Goal: Information Seeking & Learning: Find specific fact

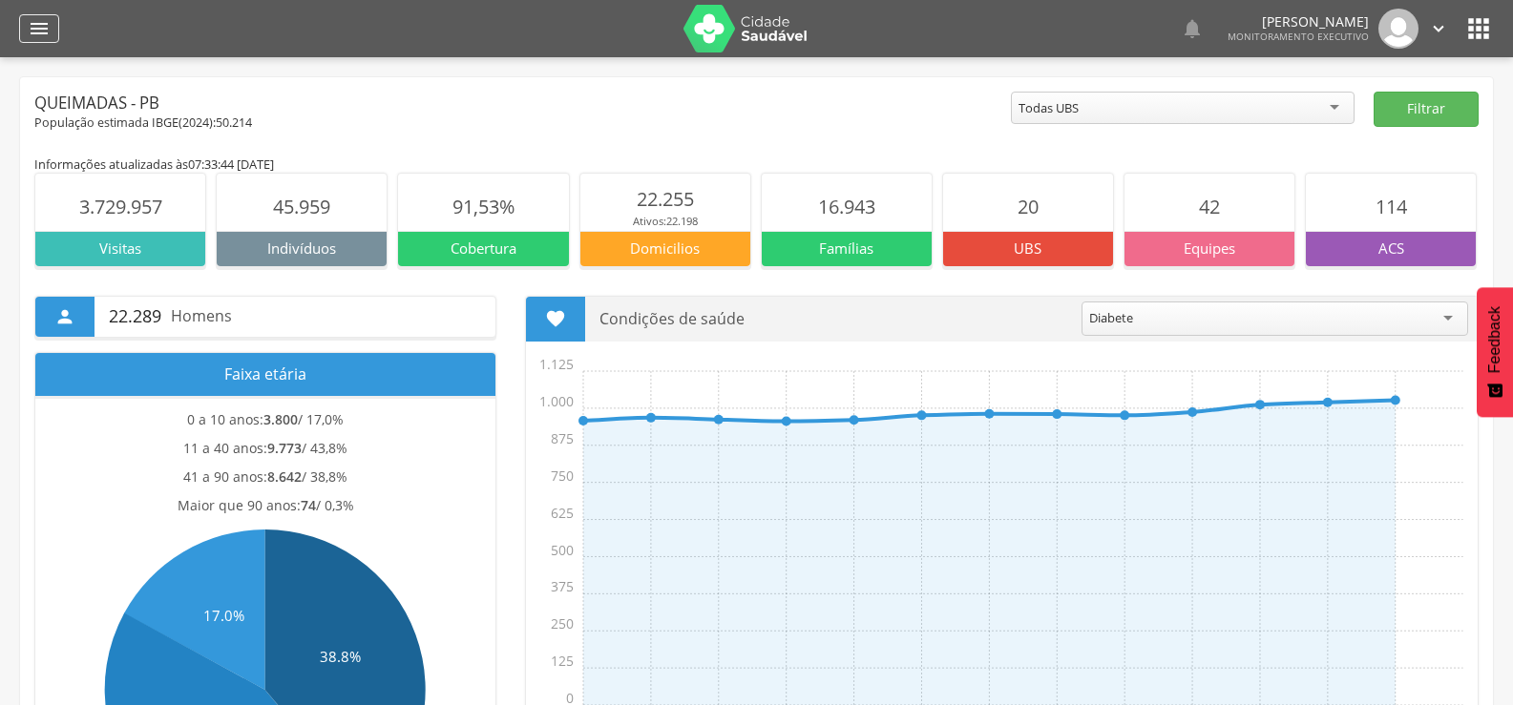
click at [40, 24] on icon "" at bounding box center [39, 28] width 23 height 23
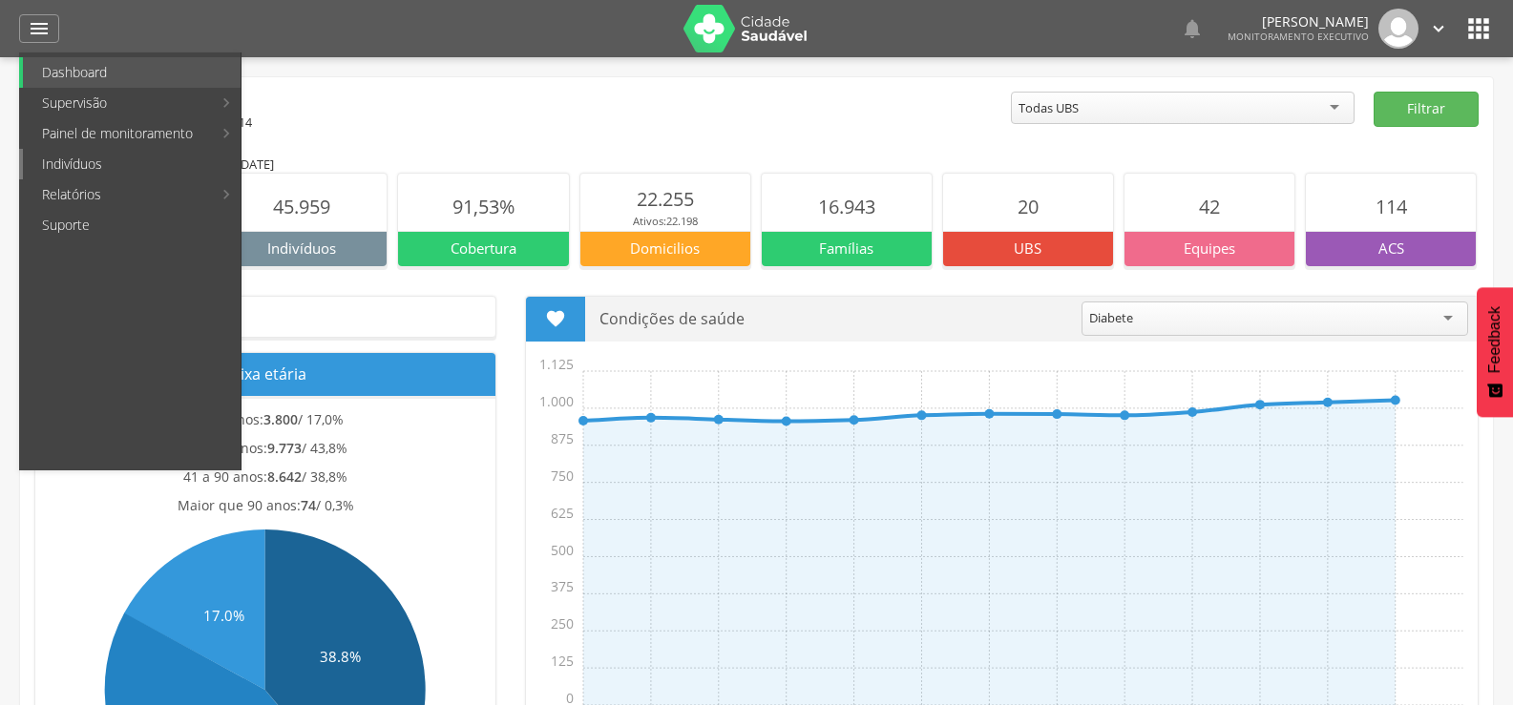
click at [82, 173] on link "Indivíduos" at bounding box center [132, 164] width 218 height 31
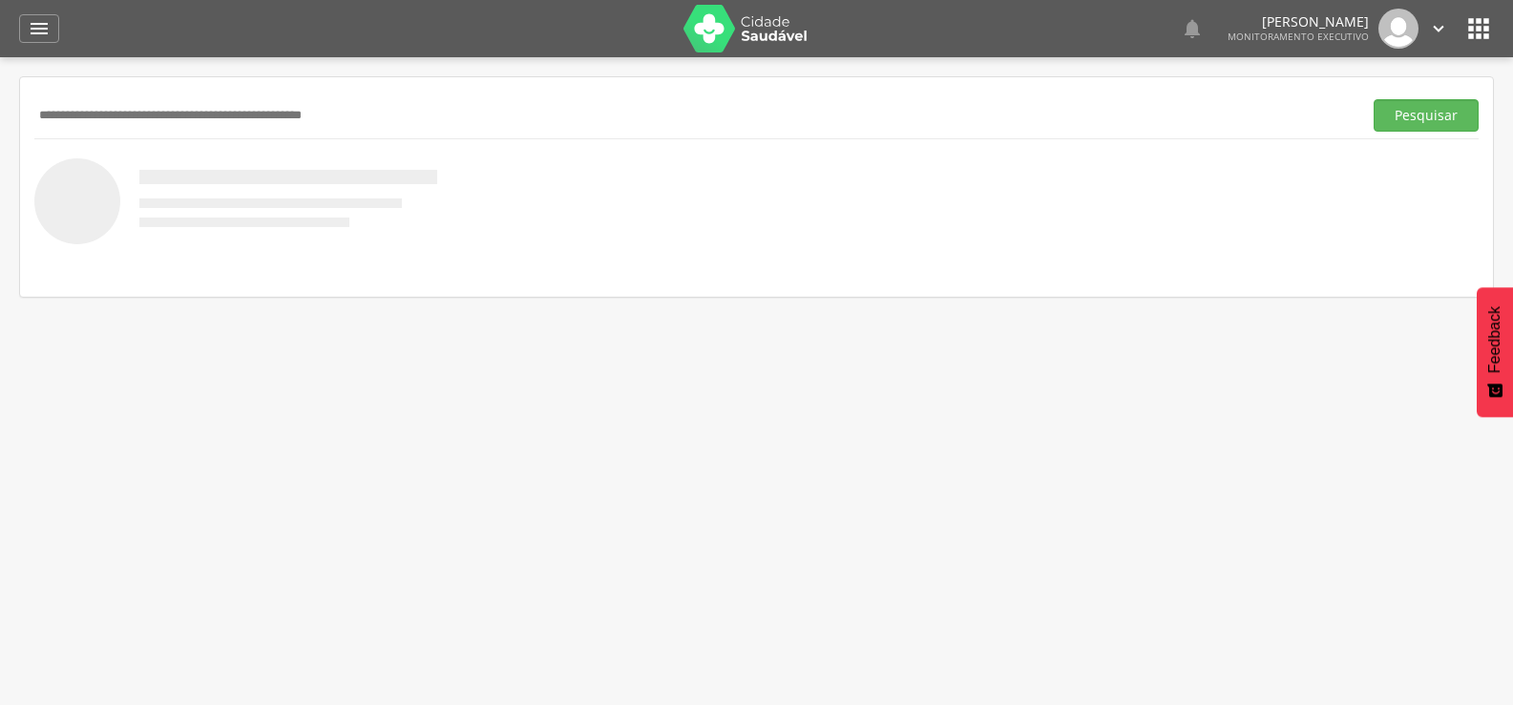
paste input "**********"
type input "**********"
click at [1373, 99] on button "Pesquisar" at bounding box center [1425, 115] width 105 height 32
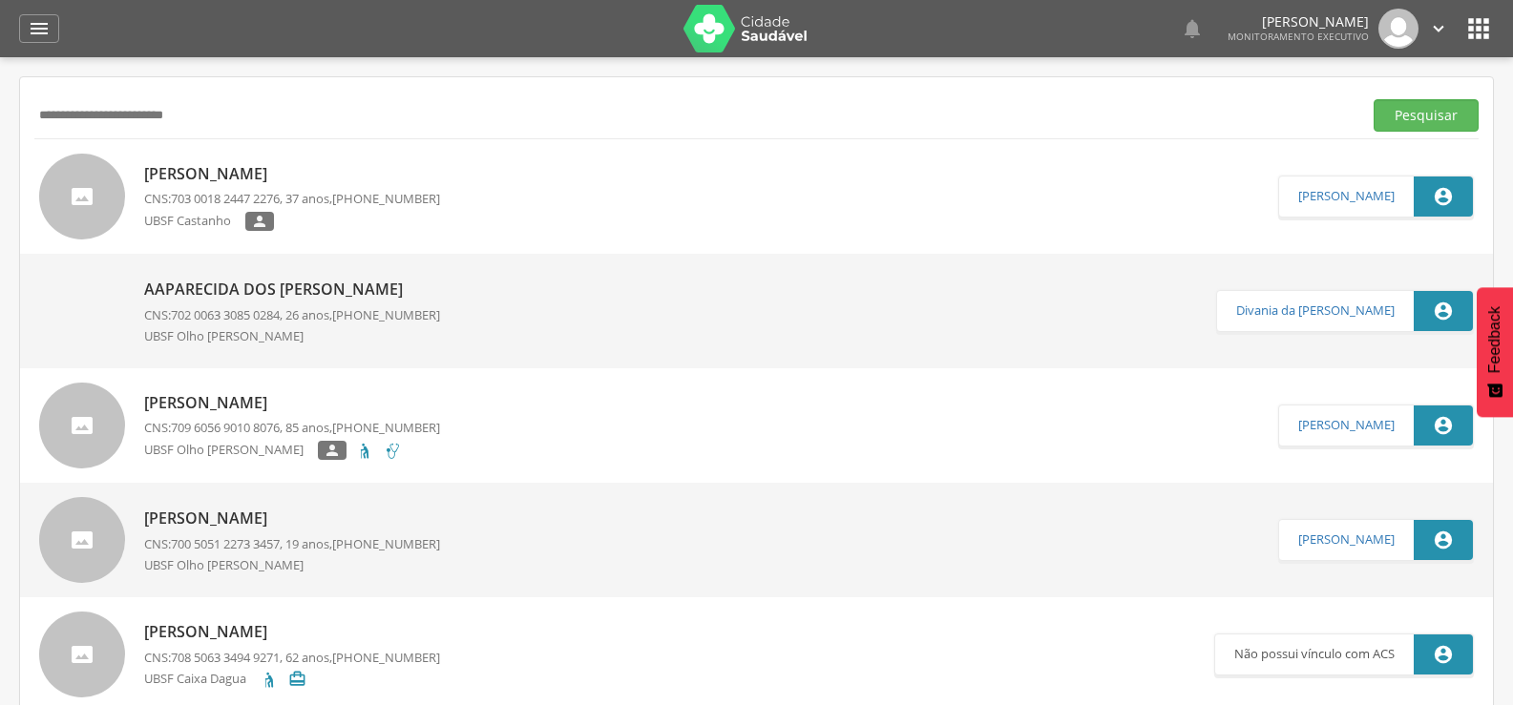
click at [252, 169] on p "Tamires Pereira dos Santos" at bounding box center [292, 174] width 296 height 22
type input "**********"
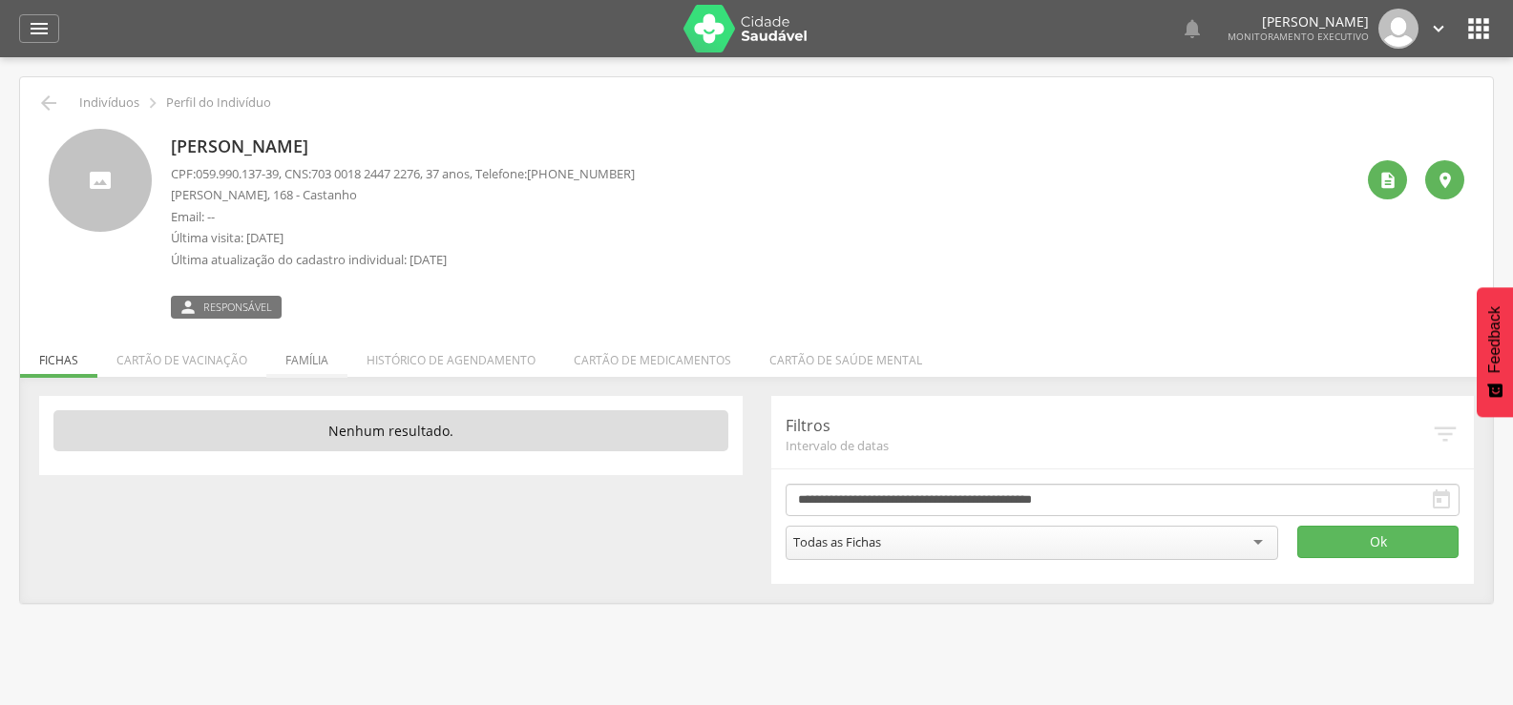
click at [289, 349] on li "Família" at bounding box center [306, 355] width 81 height 45
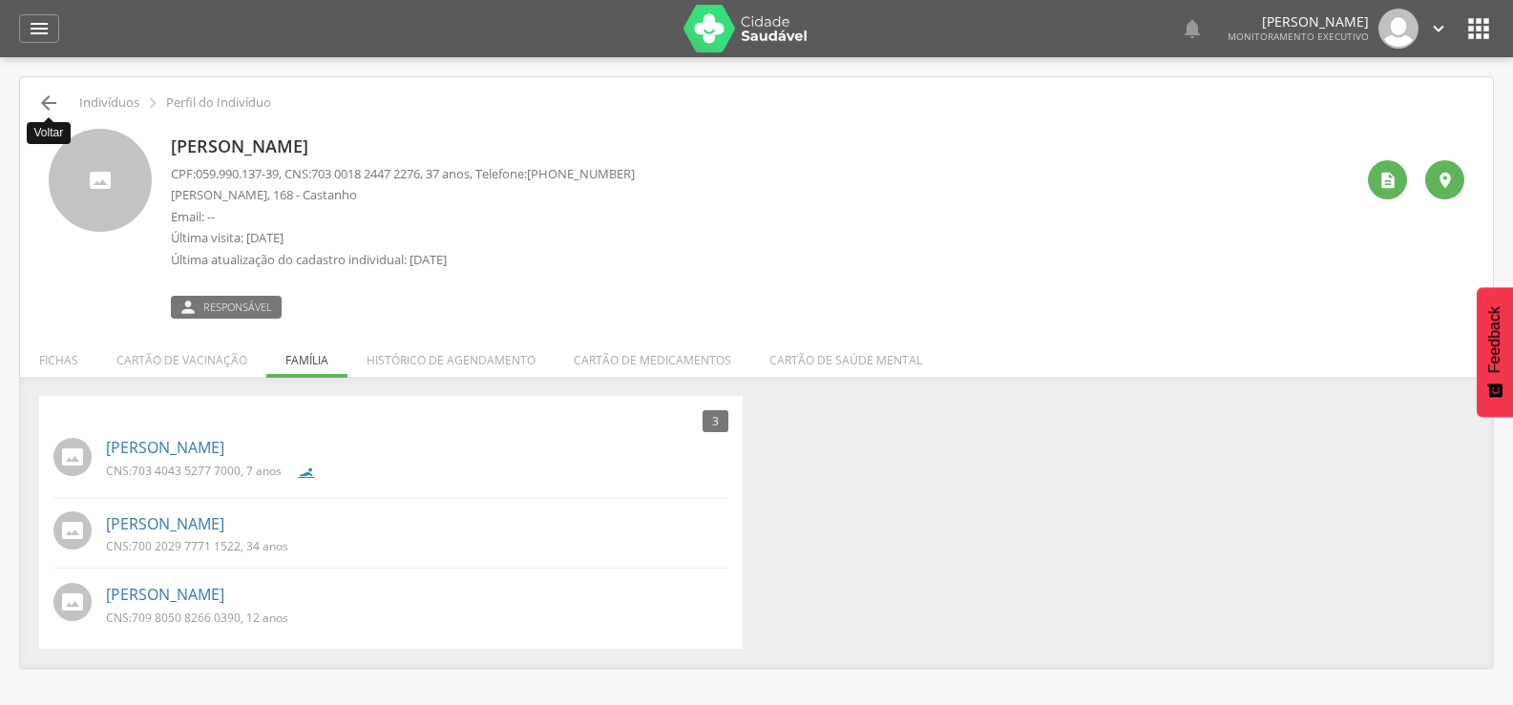
click at [59, 96] on icon "" at bounding box center [48, 103] width 23 height 23
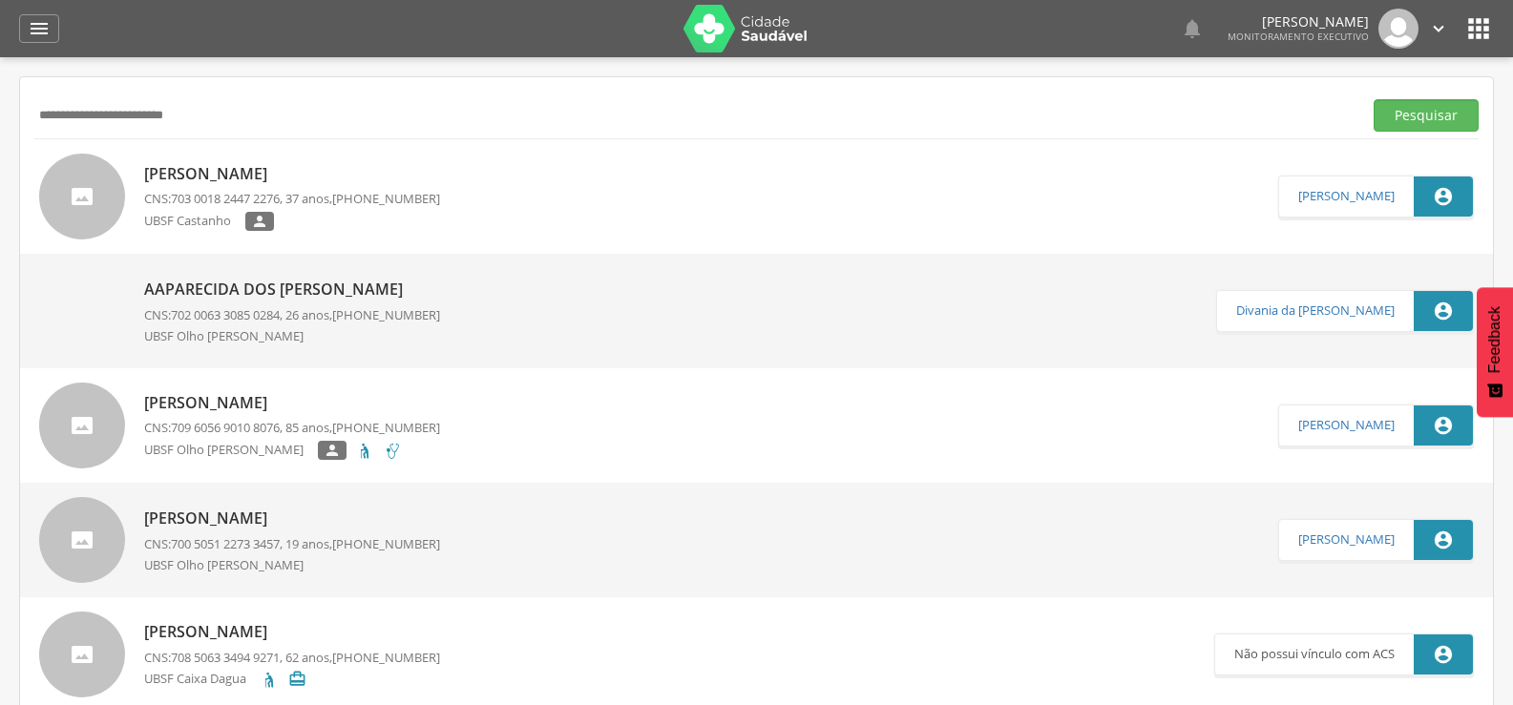
drag, startPoint x: 255, startPoint y: 136, endPoint x: 210, endPoint y: 119, distance: 47.7
click at [210, 119] on div "**********" at bounding box center [756, 115] width 1444 height 47
drag, startPoint x: 202, startPoint y: 121, endPoint x: 0, endPoint y: 289, distance: 263.0
click at [0, 242] on div " Supervisão  Distritos  Ubs Coordenador: - Queimadas / PB Intervalo de Tempo…" at bounding box center [756, 409] width 1513 height 705
type input "*"
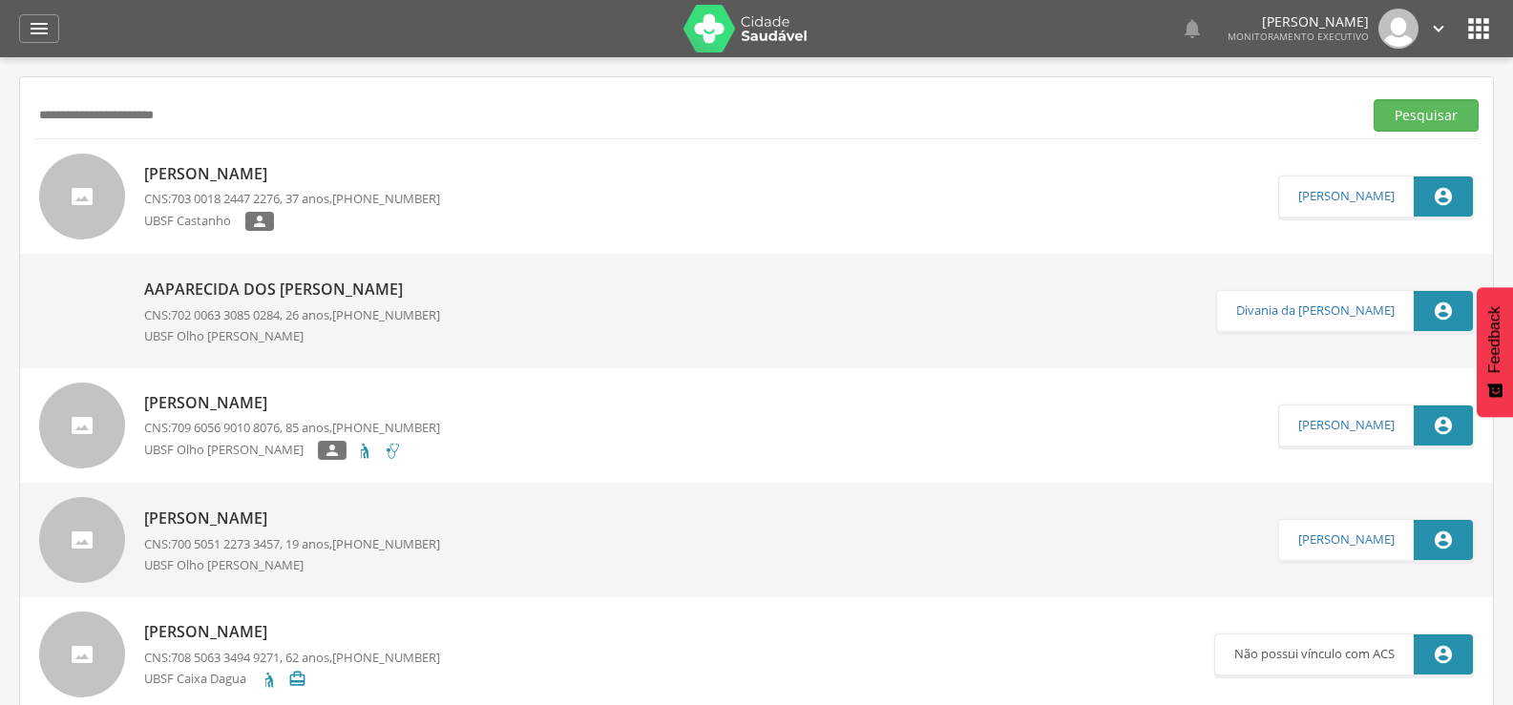
type input "**********"
click at [1373, 99] on button "Pesquisar" at bounding box center [1425, 115] width 105 height 32
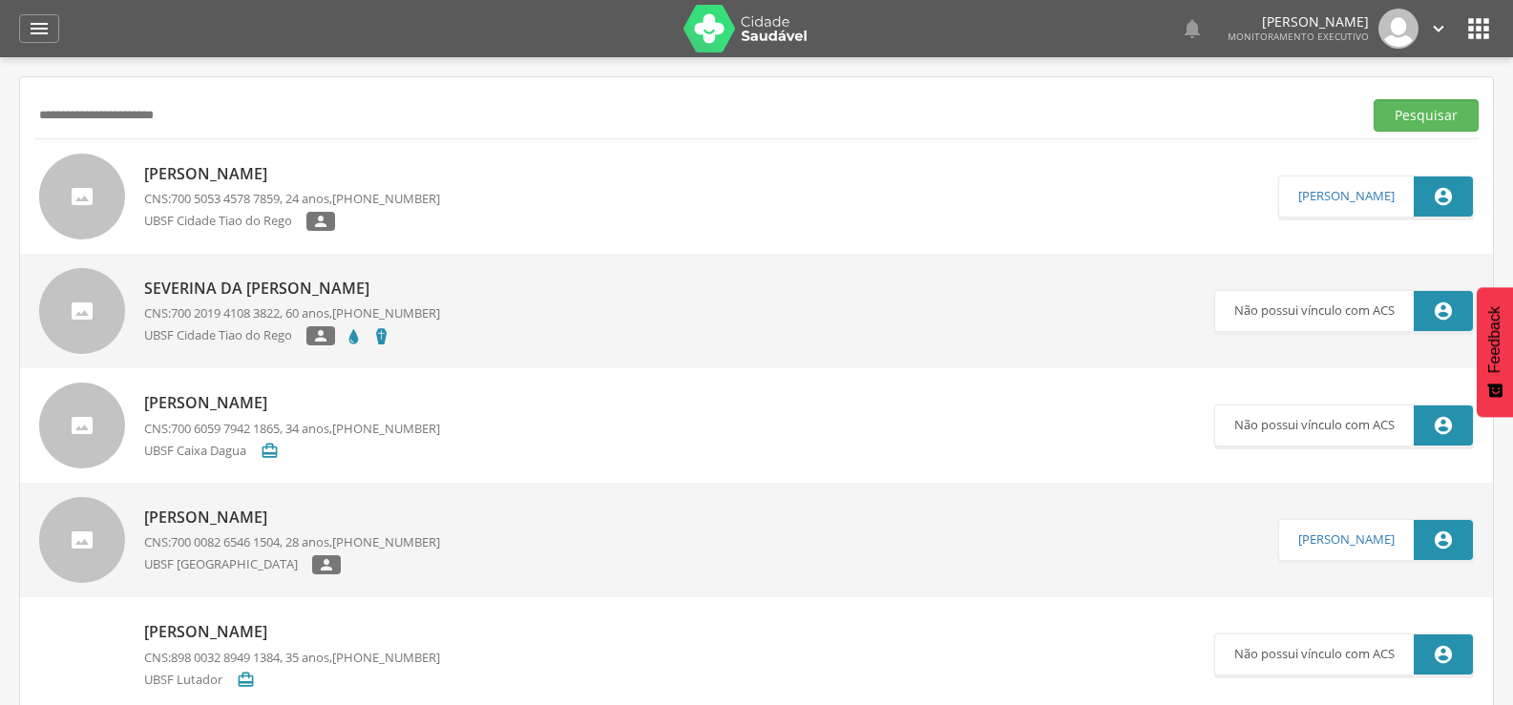
click at [354, 209] on div "Monique Martins da Silva Bezerra CNS: 700 5053 4578 7859 , 24 anos, (83) 99123-…" at bounding box center [292, 196] width 296 height 79
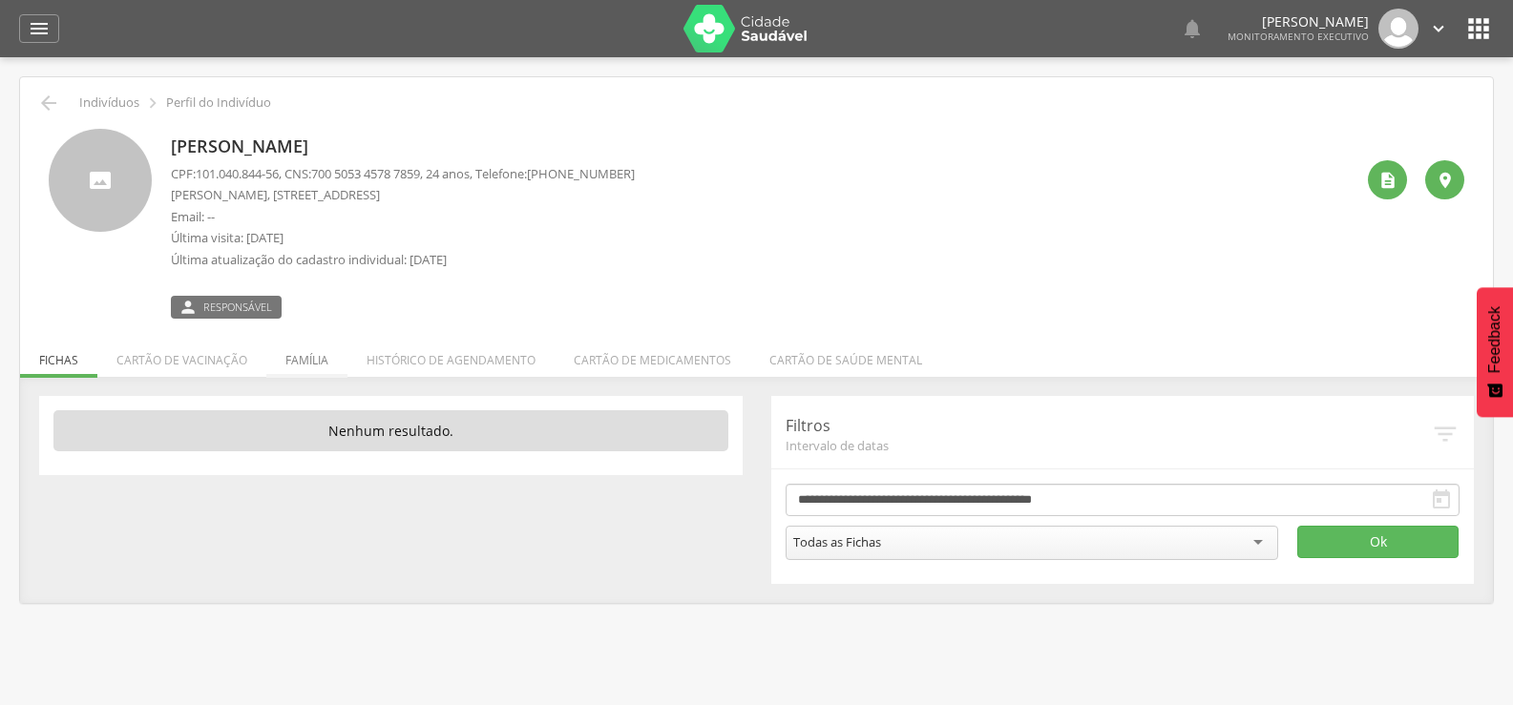
click at [335, 351] on li "Família" at bounding box center [306, 355] width 81 height 45
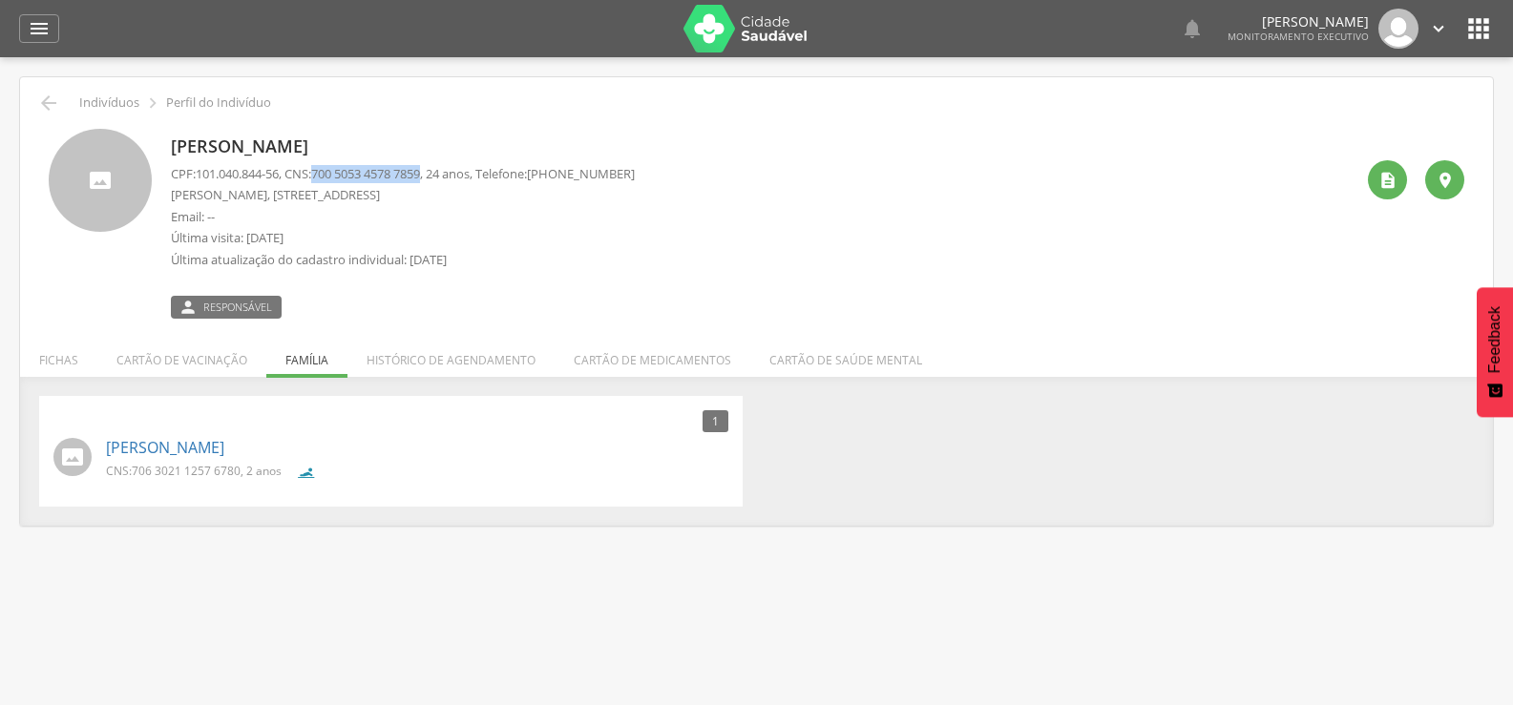
drag, startPoint x: 324, startPoint y: 173, endPoint x: 440, endPoint y: 177, distance: 115.5
click at [420, 177] on span "700 5053 4578 7859" at bounding box center [365, 173] width 109 height 17
copy span "700 5053 4578 7859"
click at [161, 438] on link "Miguel da Silva Bezerra" at bounding box center [165, 448] width 118 height 22
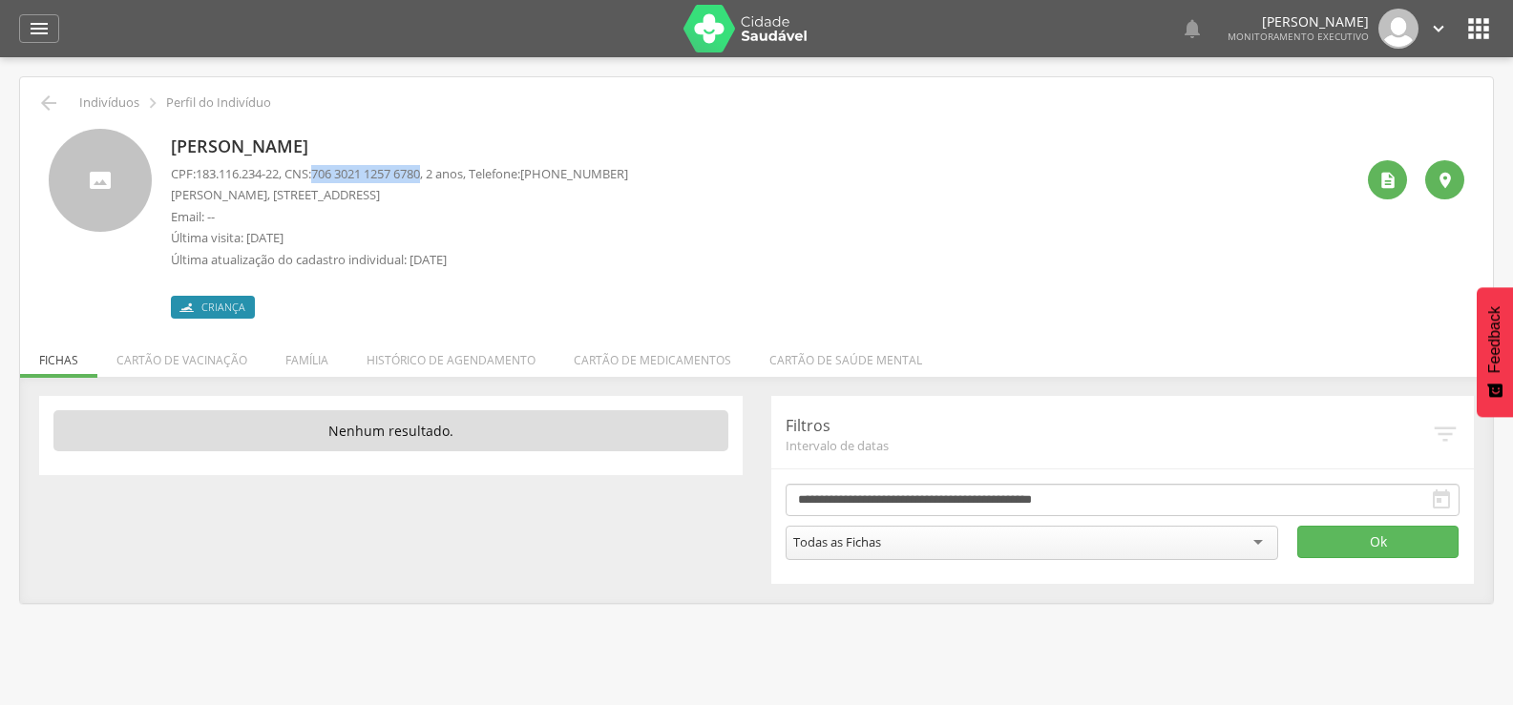
drag, startPoint x: 326, startPoint y: 171, endPoint x: 440, endPoint y: 172, distance: 113.6
click at [420, 172] on span "706 3021 1257 6780" at bounding box center [365, 173] width 109 height 17
copy span "706 3021 1257 6780"
click at [56, 117] on div "Miguel da Silva Bezerra CPF: 183.116.234-22 , CNS: 706 3021 1257 6780 , 2 anos,…" at bounding box center [756, 217] width 1444 height 204
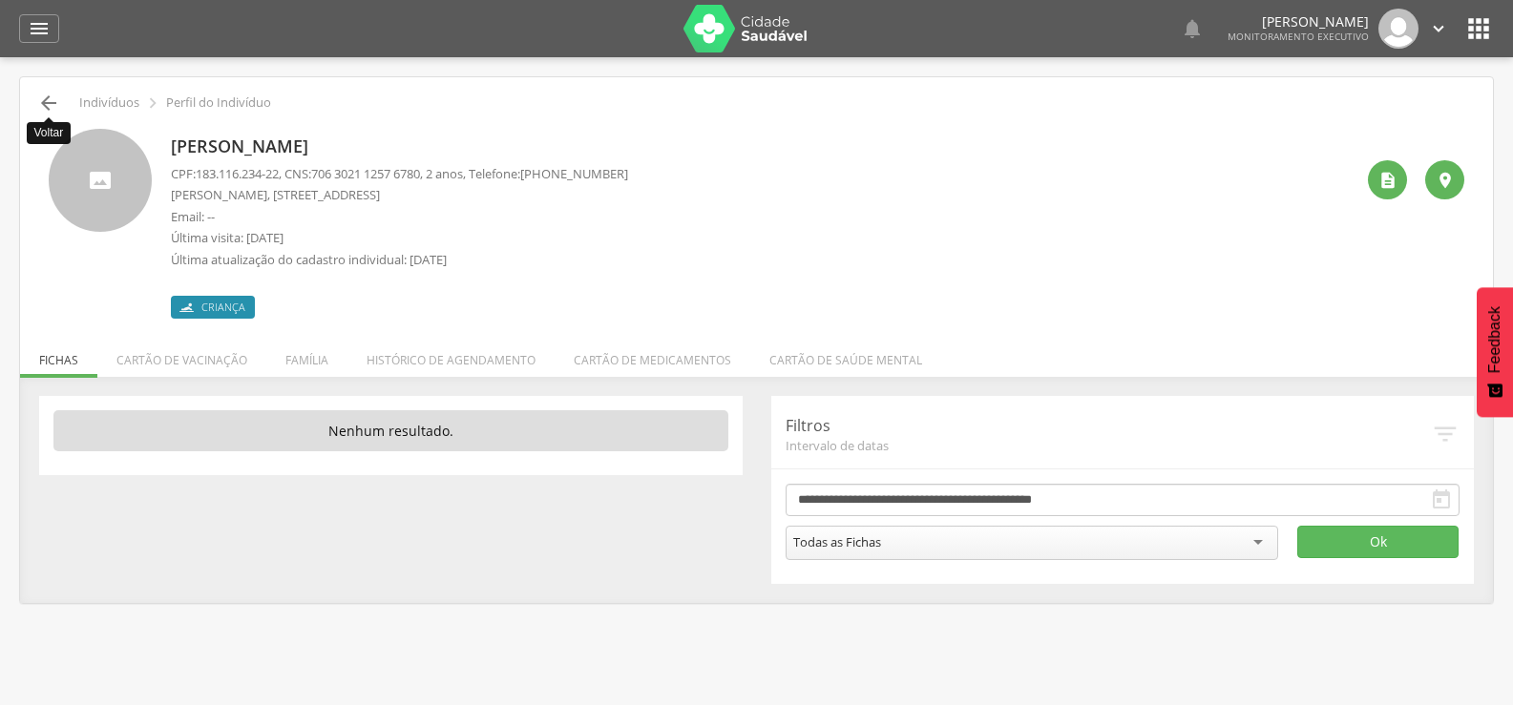
click at [47, 95] on icon "" at bounding box center [48, 103] width 23 height 23
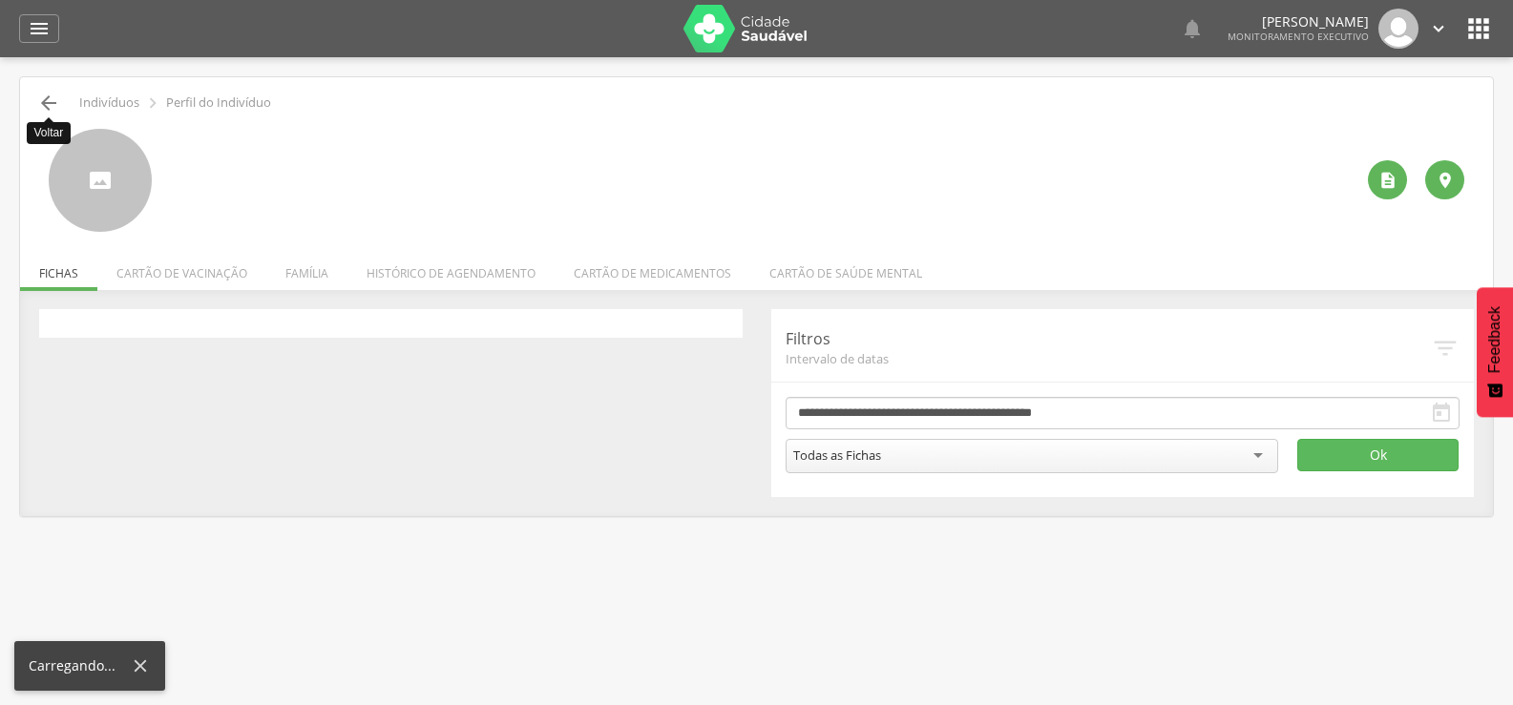
click at [47, 95] on icon "" at bounding box center [48, 103] width 23 height 23
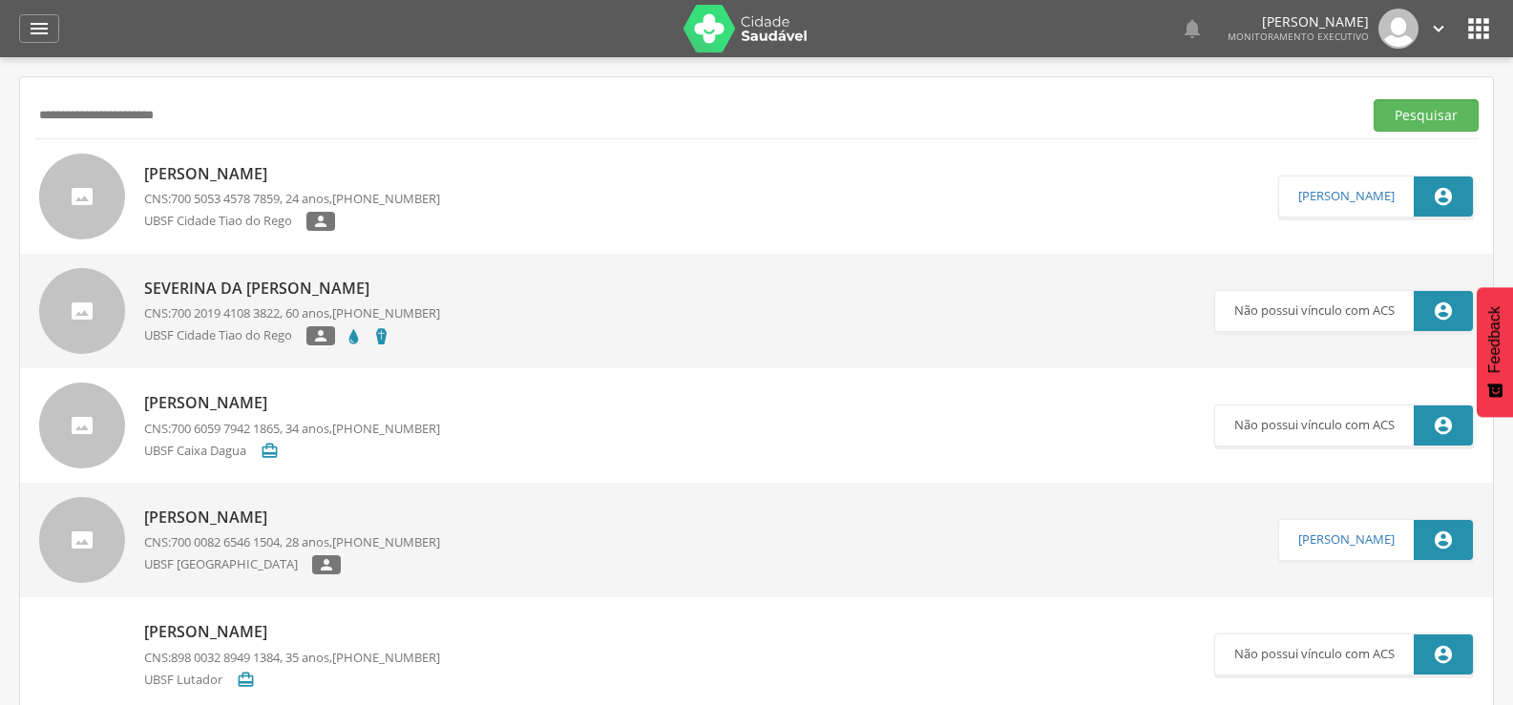
drag, startPoint x: 255, startPoint y: 111, endPoint x: 0, endPoint y: 118, distance: 254.9
click at [0, 128] on div " Supervisão  Distritos  Ubs Coordenador: - Queimadas / PB Intervalo de Tempo…" at bounding box center [756, 409] width 1513 height 705
type input "**********"
click at [1373, 99] on button "Pesquisar" at bounding box center [1425, 115] width 105 height 32
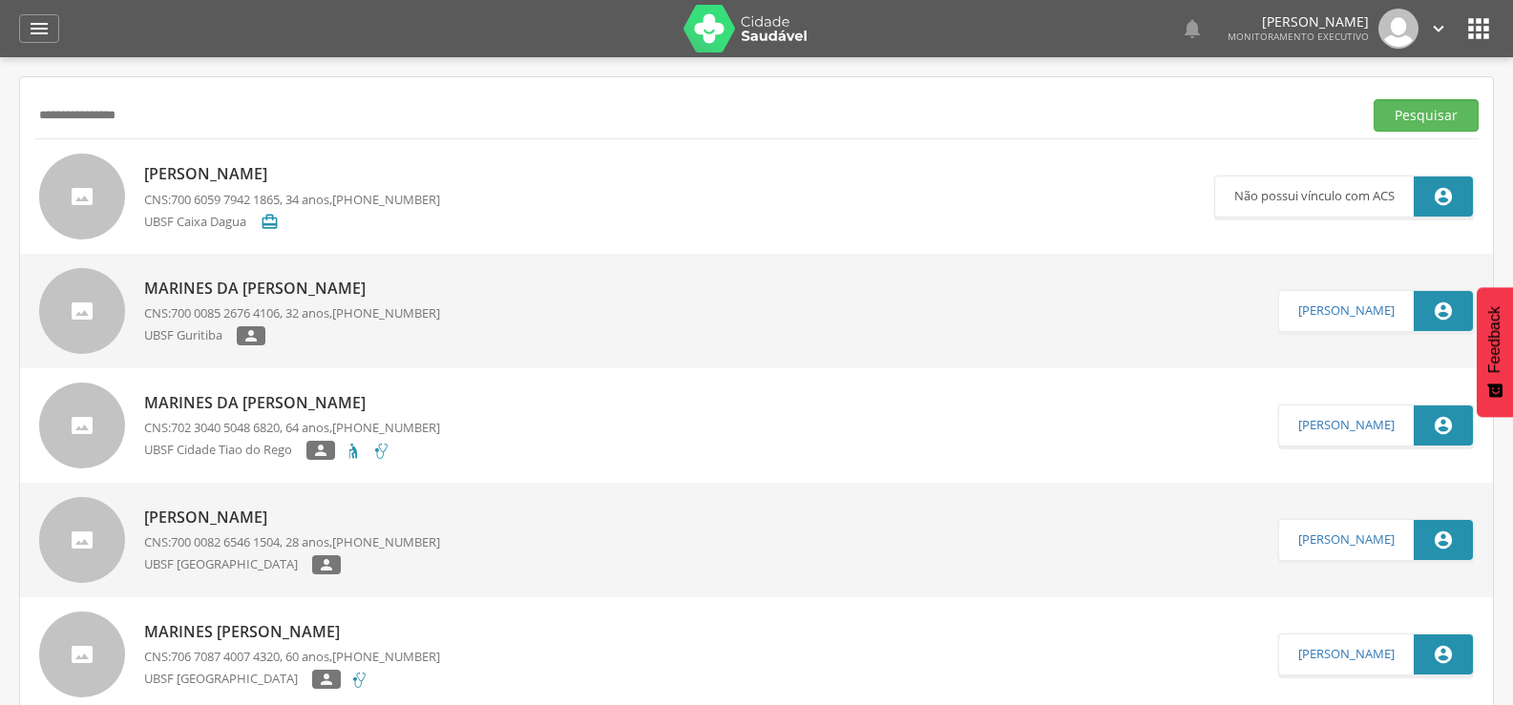
click at [174, 417] on div "Marines da Silva CNS: 702 3040 5048 6820 , 64 anos, (83) 99323-9233 UBSF Cidade…" at bounding box center [292, 426] width 296 height 79
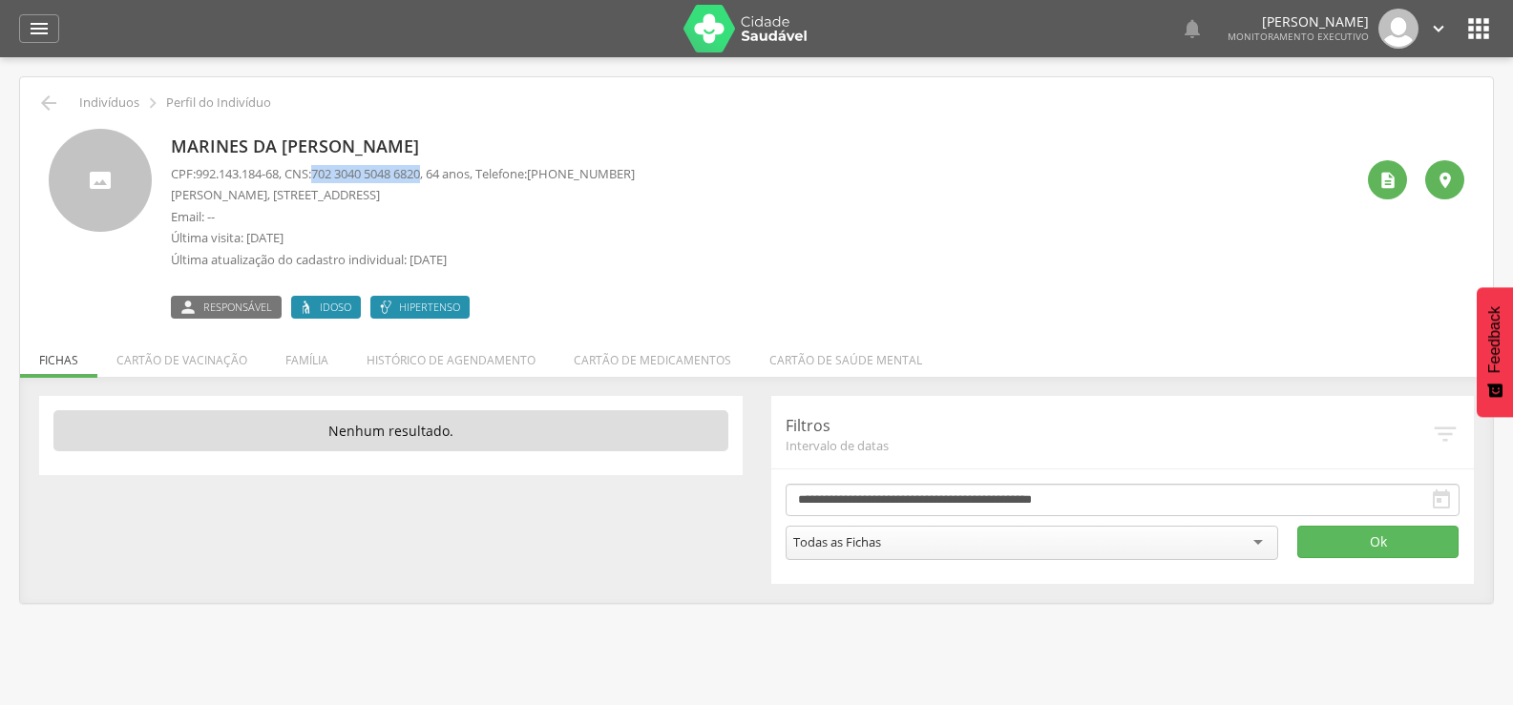
drag, startPoint x: 324, startPoint y: 169, endPoint x: 440, endPoint y: 171, distance: 115.5
click at [420, 171] on span "702 3040 5048 6820" at bounding box center [365, 173] width 109 height 17
copy span "702 3040 5048 6820"
click at [291, 359] on li "Família" at bounding box center [306, 355] width 81 height 45
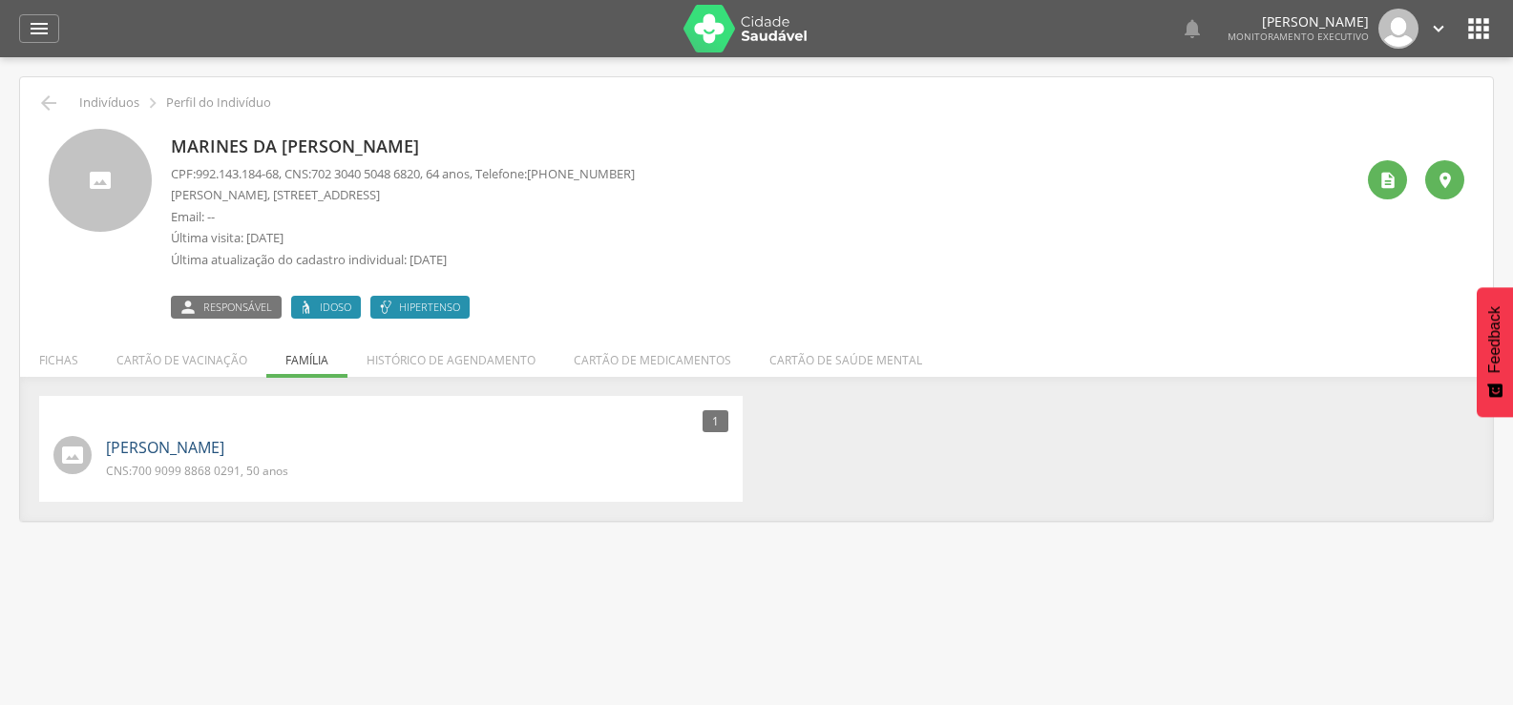
click at [224, 452] on link "Antônio do Nascimento Filho" at bounding box center [165, 448] width 118 height 22
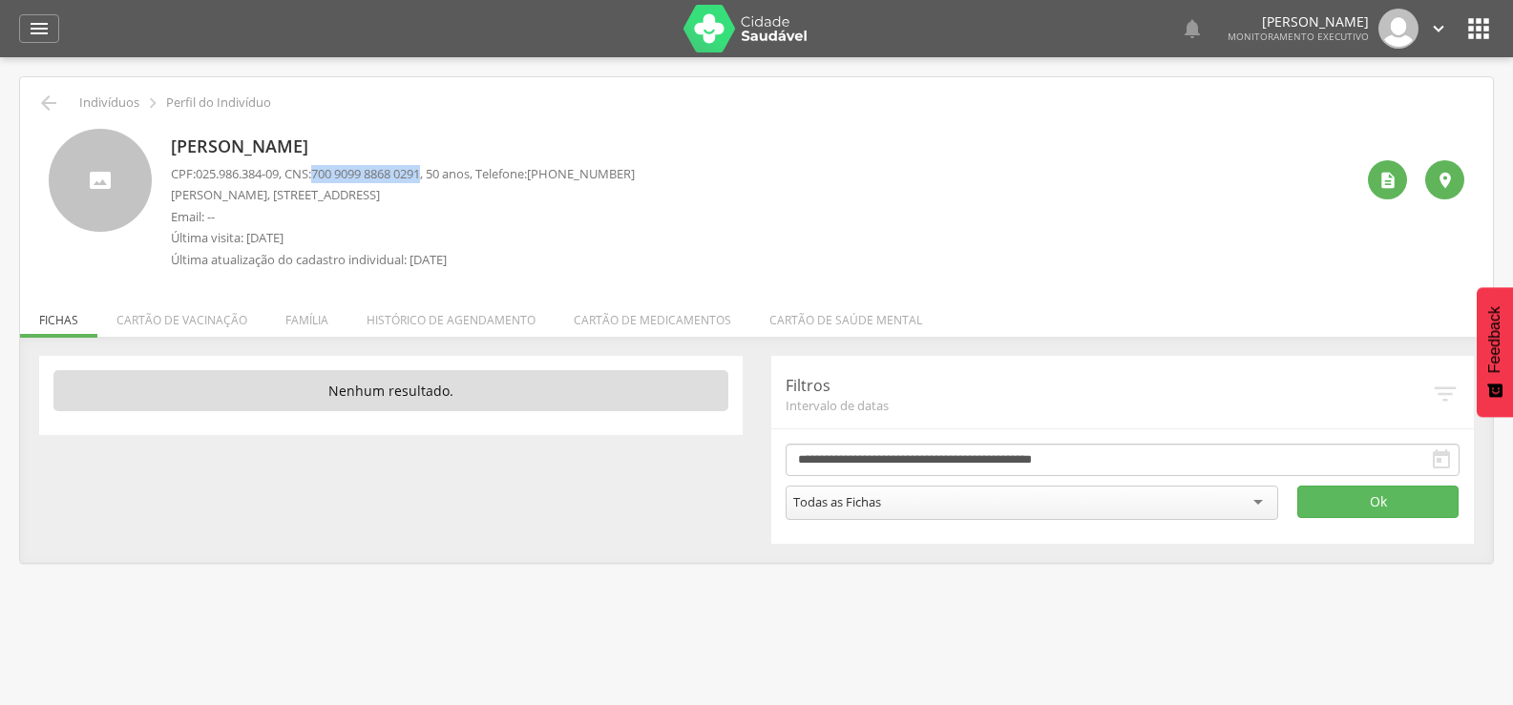
drag, startPoint x: 325, startPoint y: 174, endPoint x: 441, endPoint y: 170, distance: 115.5
click at [441, 170] on p "CPF: 025.986.384-09 , CNS: 700 9099 8868 0291 , 50 anos, Telefone: (83) 99323-9…" at bounding box center [403, 174] width 464 height 18
copy span "700 9099 8868 0291"
click at [44, 95] on icon "" at bounding box center [48, 103] width 23 height 23
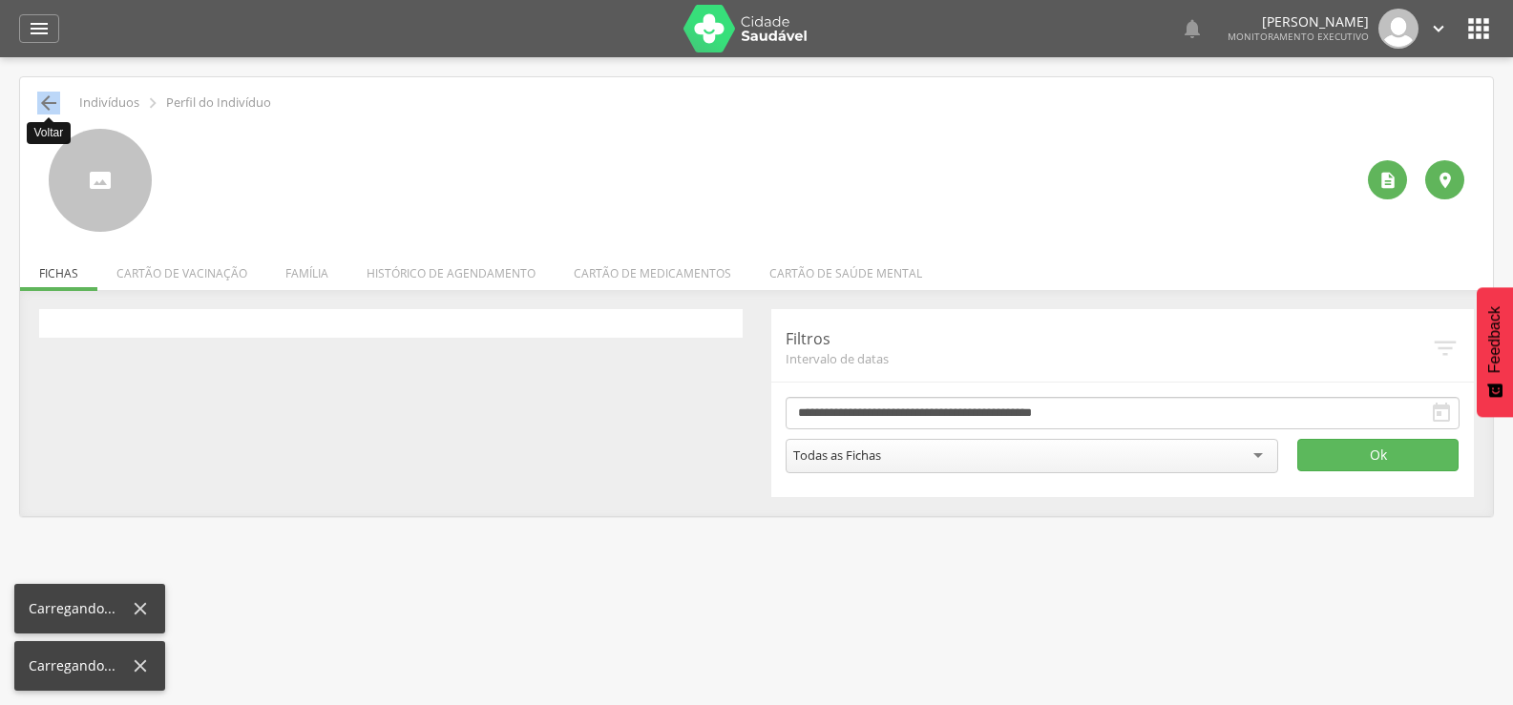
click at [44, 95] on icon "" at bounding box center [48, 103] width 23 height 23
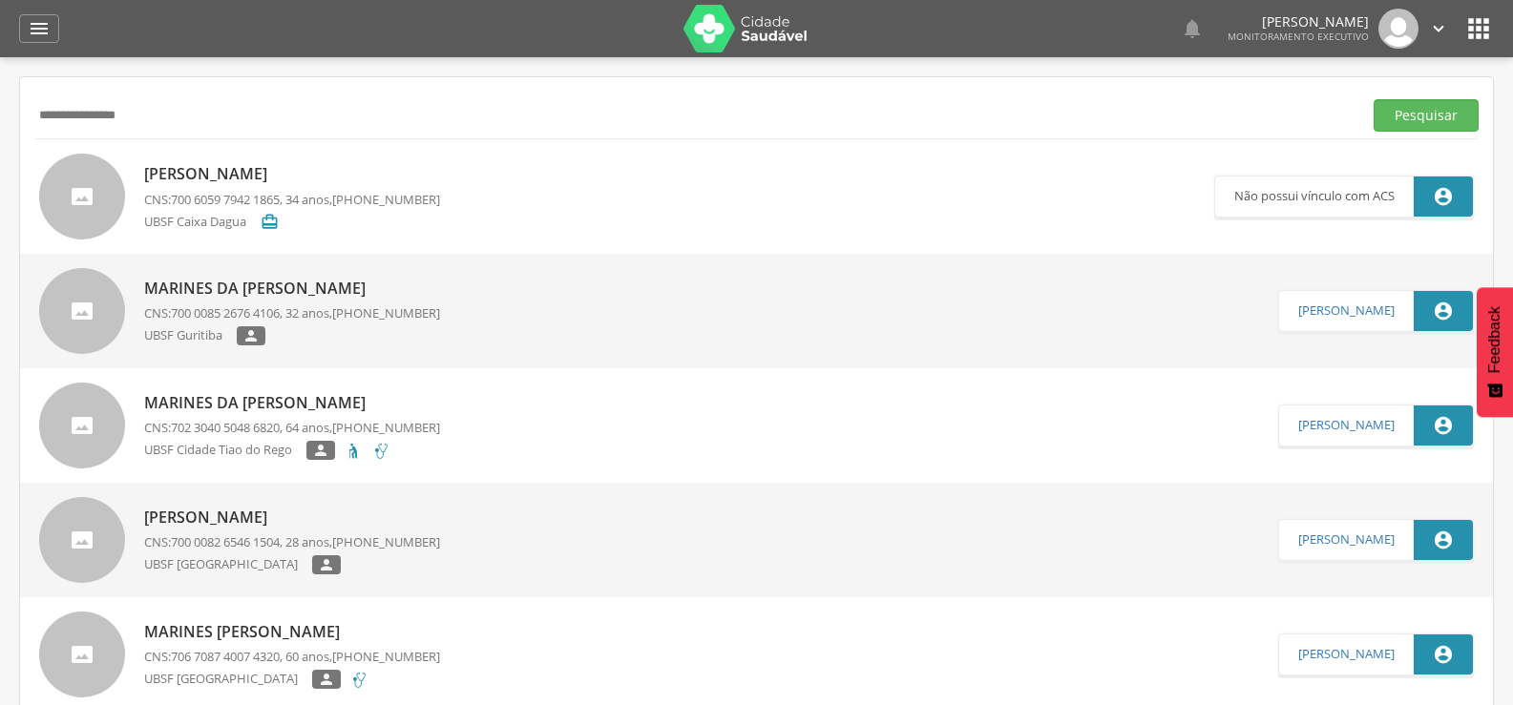
drag, startPoint x: 165, startPoint y: 106, endPoint x: 0, endPoint y: 124, distance: 166.1
click at [0, 124] on div " Supervisão  Distritos  Ubs Coordenador: - Queimadas / PB Intervalo de Tempo…" at bounding box center [756, 409] width 1513 height 705
type input "**********"
click at [1373, 99] on button "Pesquisar" at bounding box center [1425, 115] width 105 height 32
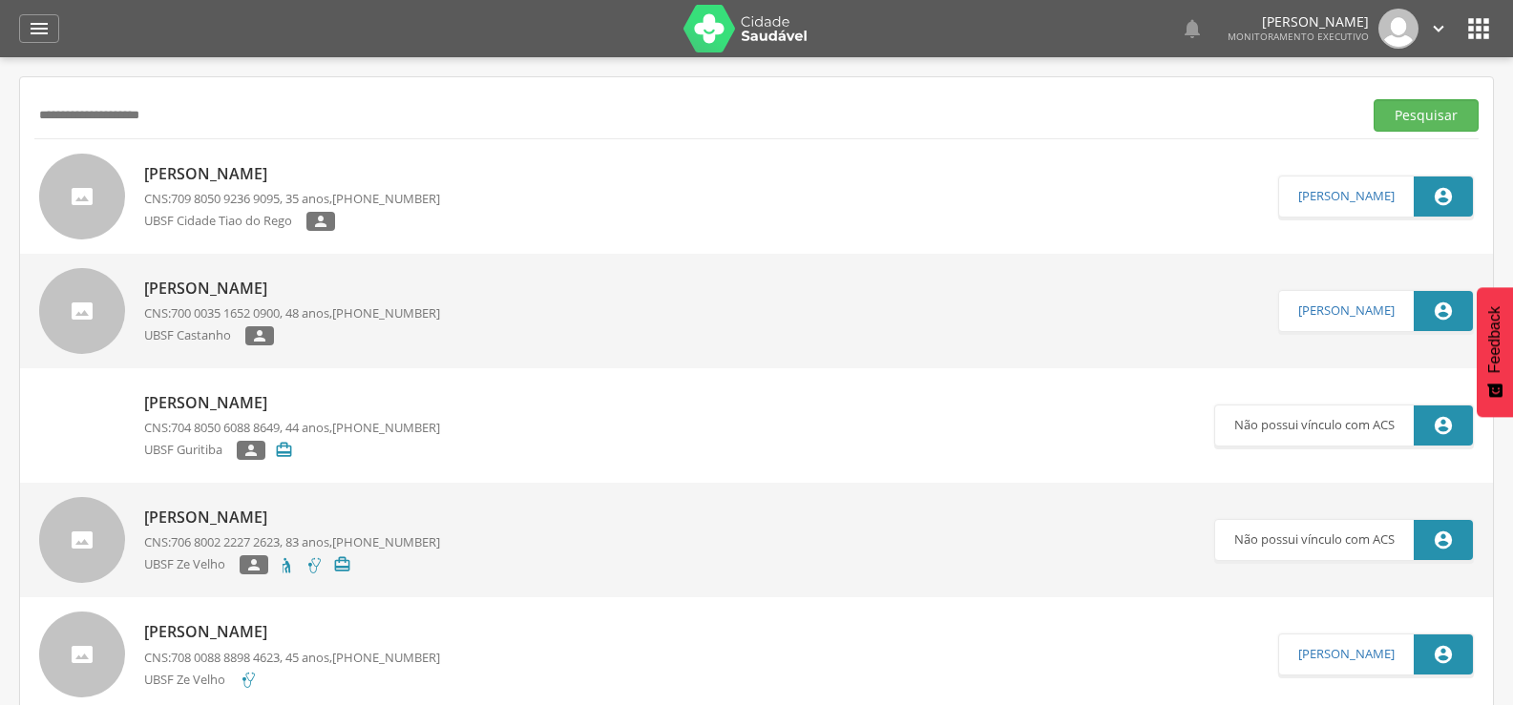
click at [247, 178] on p "Maria Joseane de Lima" at bounding box center [292, 174] width 296 height 22
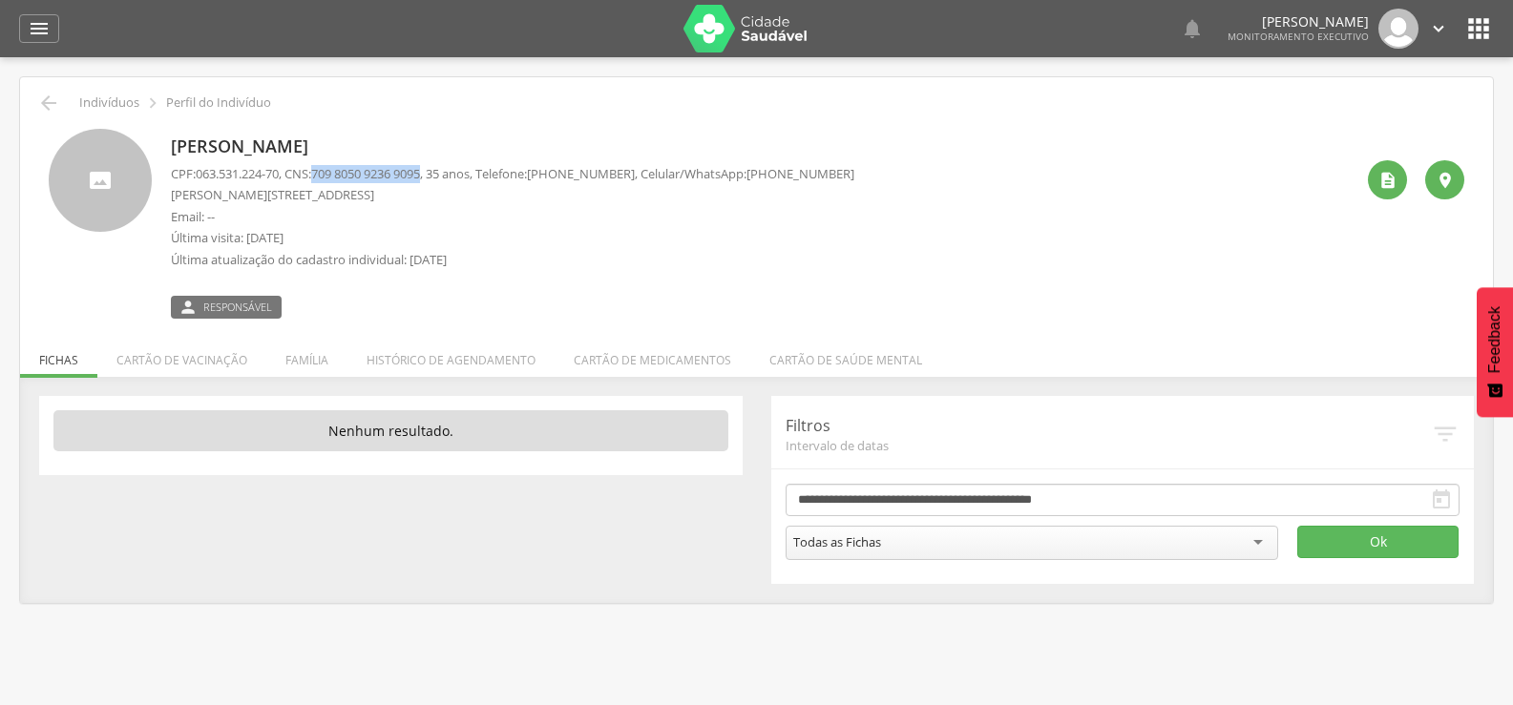
drag, startPoint x: 324, startPoint y: 173, endPoint x: 440, endPoint y: 177, distance: 115.5
click at [420, 177] on span "709 8050 9236 9095" at bounding box center [365, 173] width 109 height 17
copy span "709 8050 9236 9095"
click at [315, 359] on li "Família" at bounding box center [306, 355] width 81 height 45
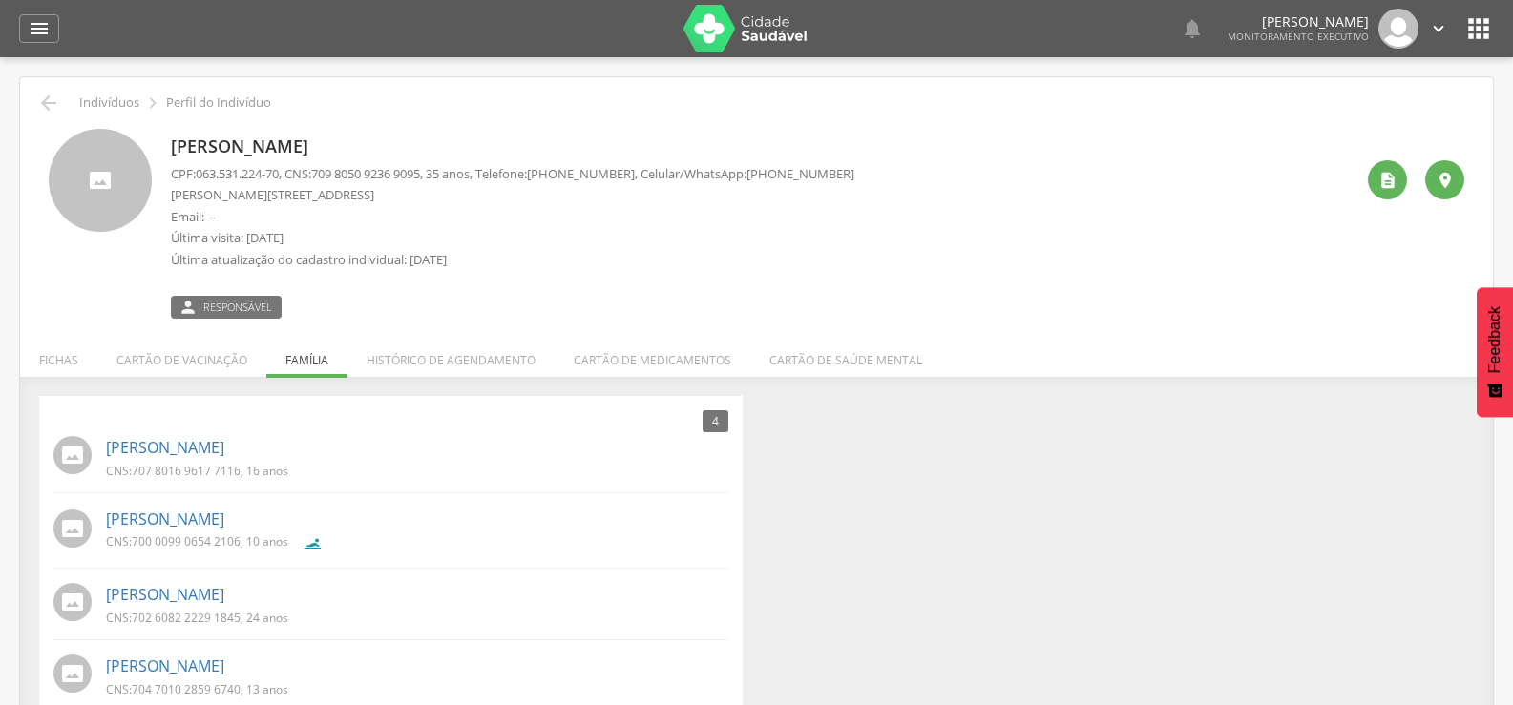
click at [197, 463] on span "707 8016 9617 7116" at bounding box center [186, 471] width 109 height 16
click at [193, 449] on link "Alana Emanuelle da Silva Lima" at bounding box center [165, 448] width 118 height 22
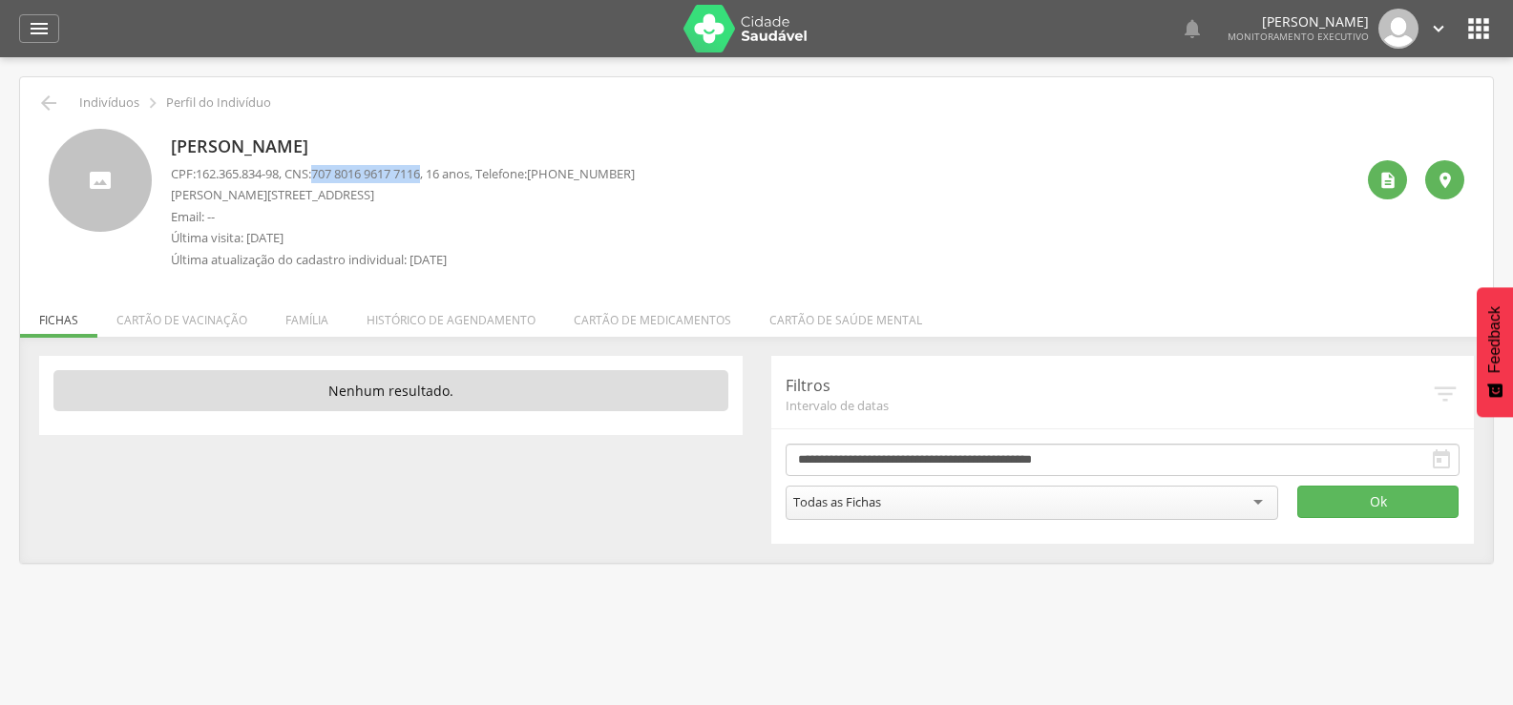
drag, startPoint x: 325, startPoint y: 169, endPoint x: 440, endPoint y: 161, distance: 114.8
click at [440, 161] on div "Alana Emanuelle da Silva Lima CPF: 162.365.834-98 , CNS: 707 8016 9617 7116 , 1…" at bounding box center [403, 204] width 464 height 150
copy span "707 8016 9617 7116"
click at [317, 332] on li "Família" at bounding box center [306, 315] width 81 height 45
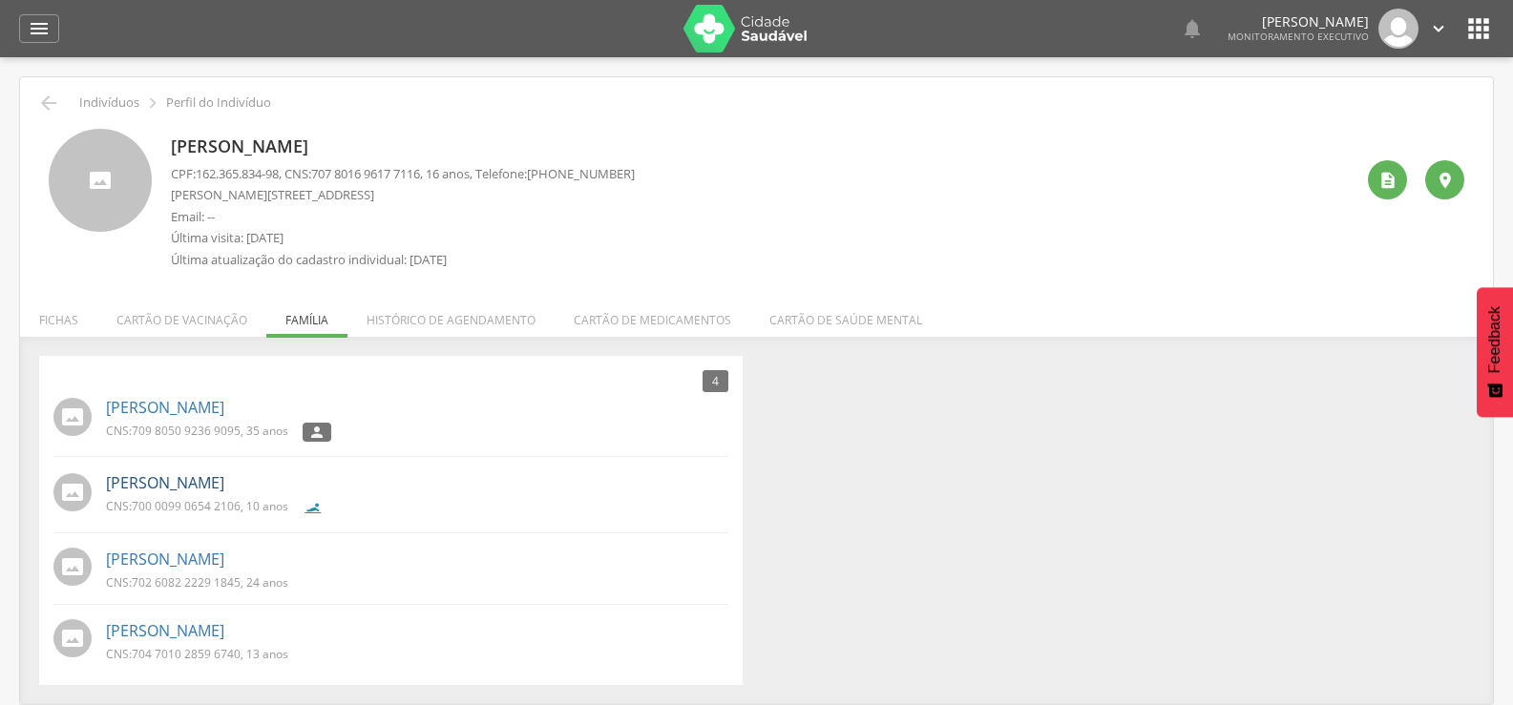
click at [187, 485] on link "Nycolle Silva Lima" at bounding box center [165, 483] width 118 height 22
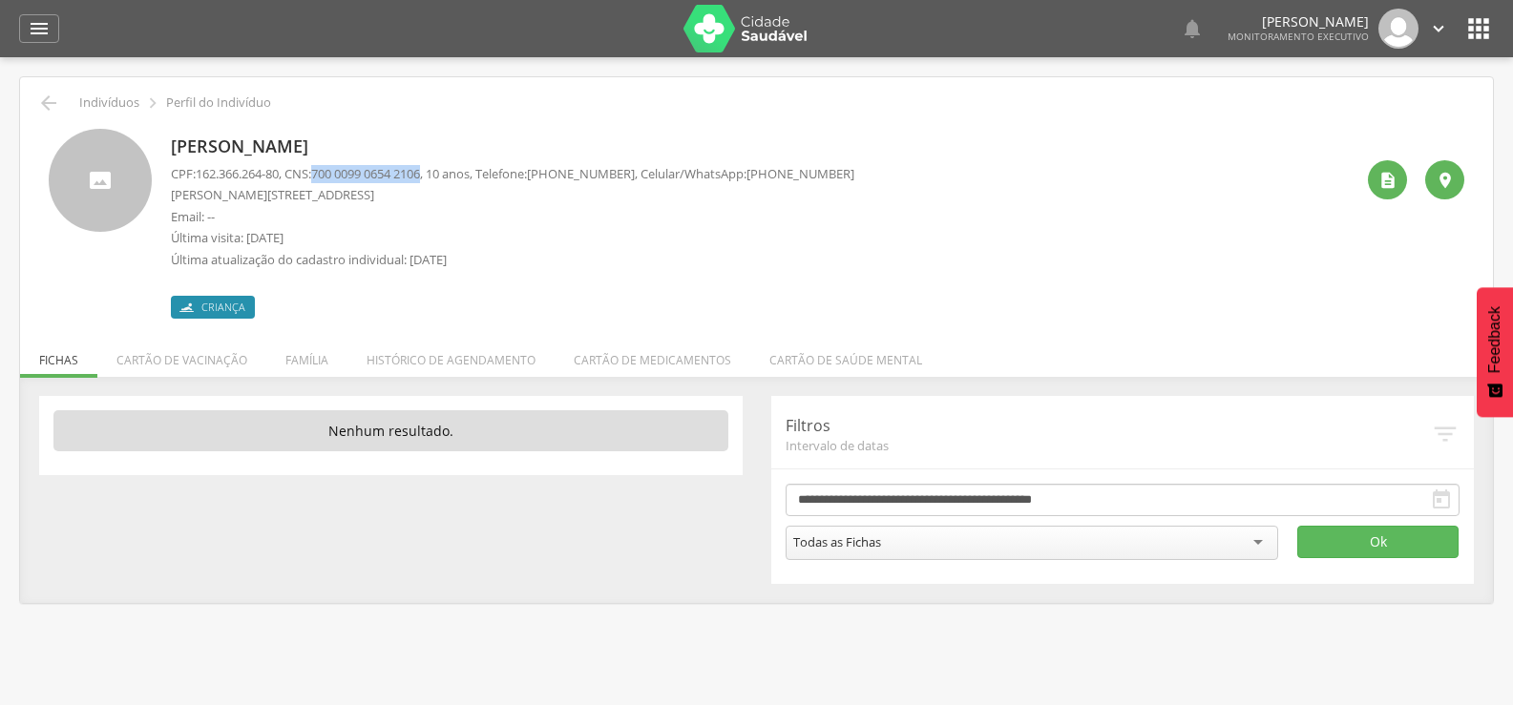
drag, startPoint x: 325, startPoint y: 174, endPoint x: 442, endPoint y: 178, distance: 116.5
click at [442, 178] on p "CPF: 162.366.264-80 , CNS: 700 0099 0654 2106 , 10 anos, Telefone: (83) 99362-8…" at bounding box center [512, 174] width 683 height 18
copy span "700 0099 0654 2106"
click at [316, 366] on li "Família" at bounding box center [306, 355] width 81 height 45
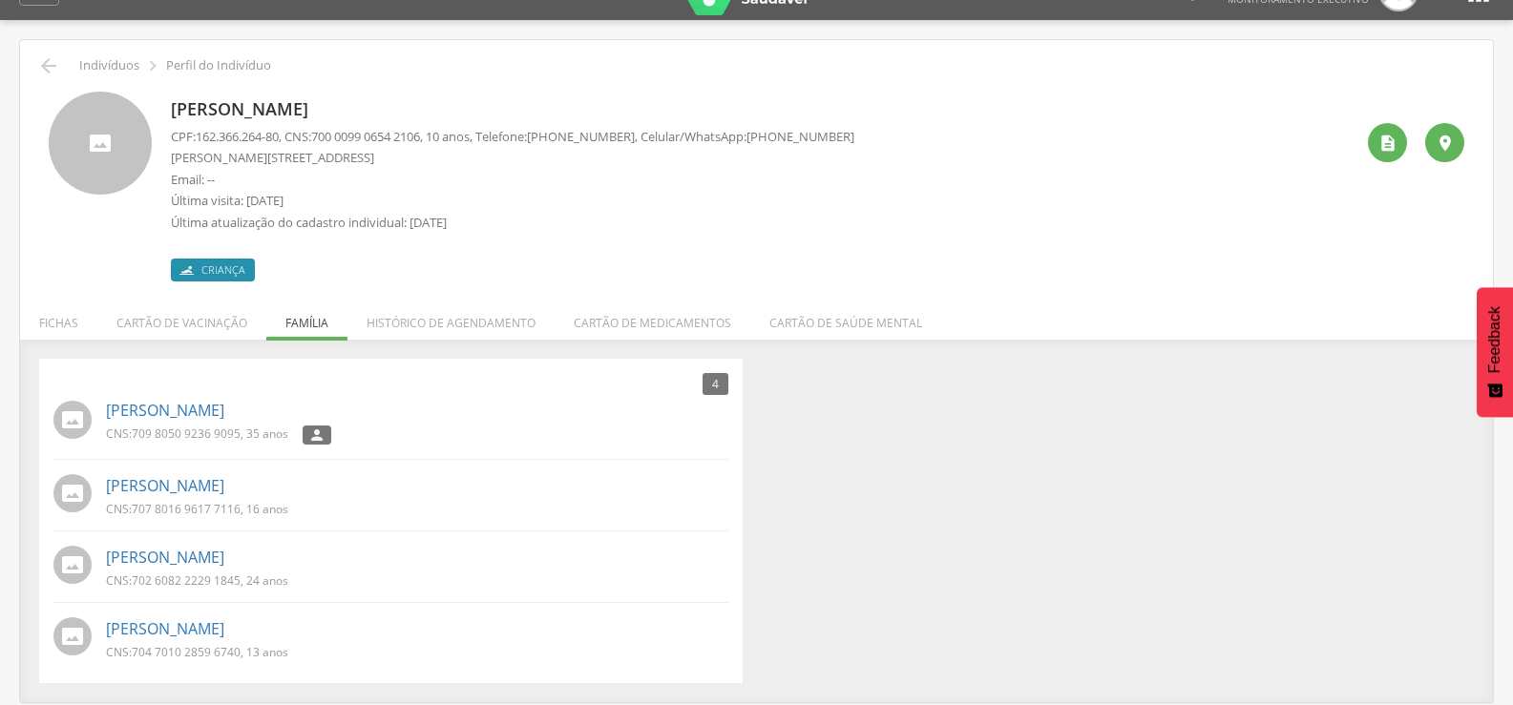
scroll to position [57, 0]
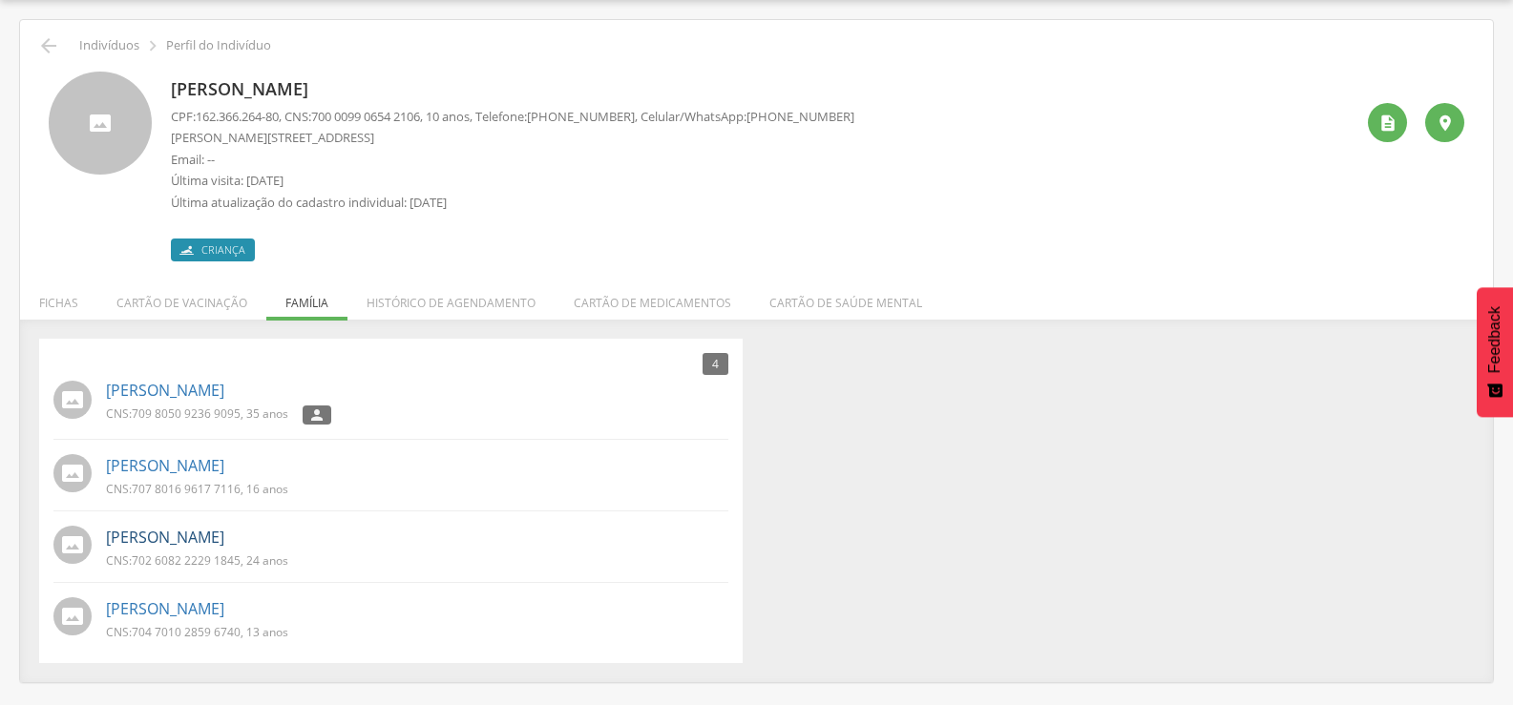
click at [224, 539] on link "Paulo Ricardo Barbosa da Silva" at bounding box center [165, 538] width 118 height 22
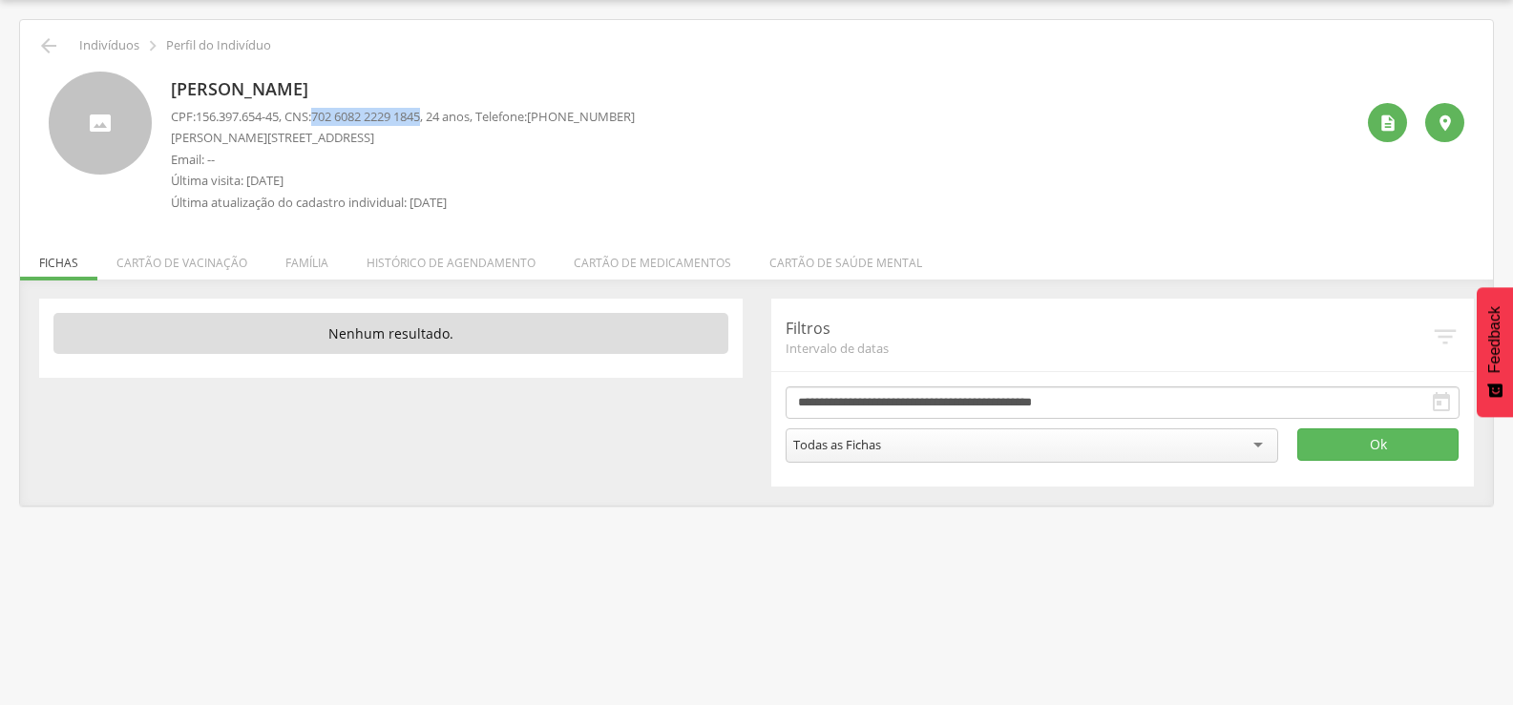
drag, startPoint x: 326, startPoint y: 115, endPoint x: 438, endPoint y: 118, distance: 111.7
click at [420, 118] on span "702 6082 2229 1845" at bounding box center [365, 116] width 109 height 17
copy span "702 6082 2229 1845"
click at [317, 272] on li "Família" at bounding box center [306, 258] width 81 height 45
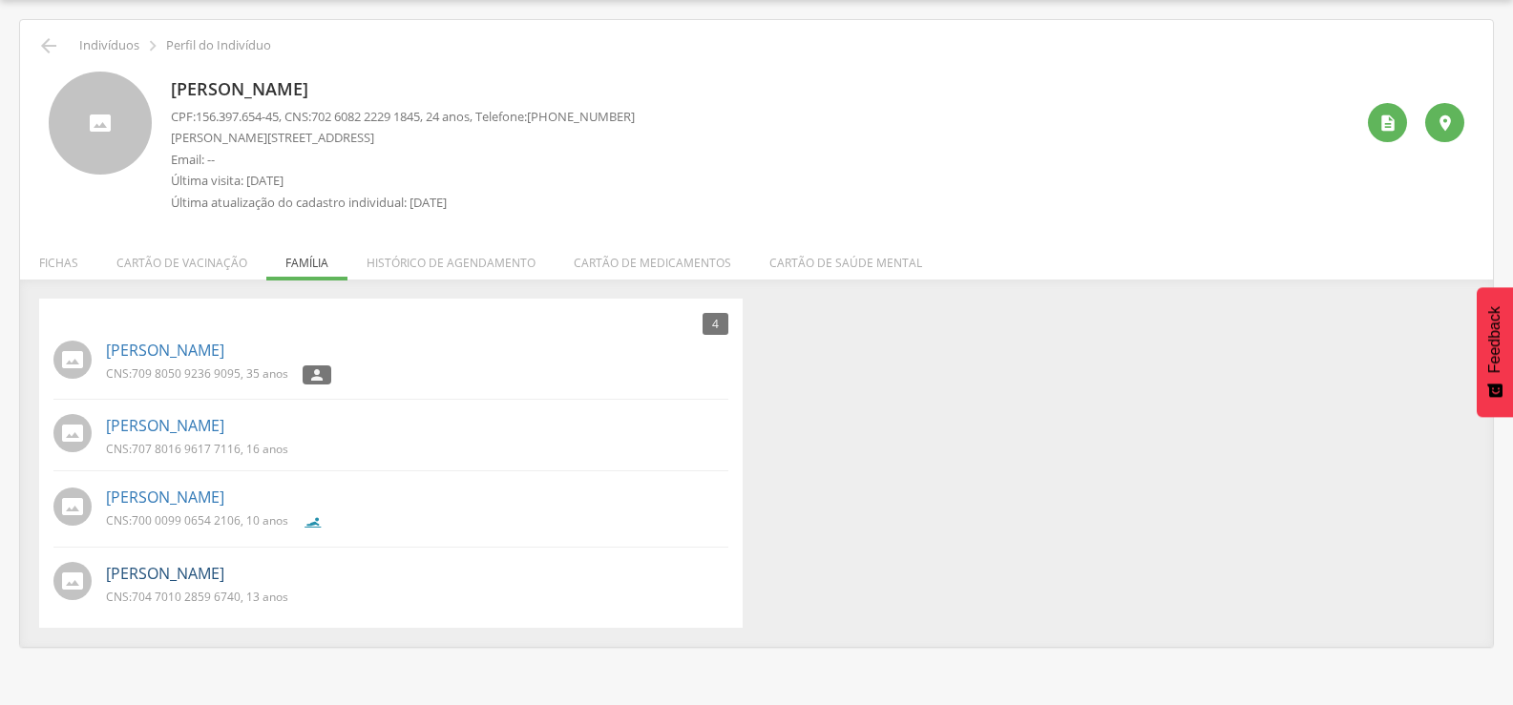
click at [146, 582] on link "Pedro Henrique da Silva Lima" at bounding box center [165, 574] width 118 height 22
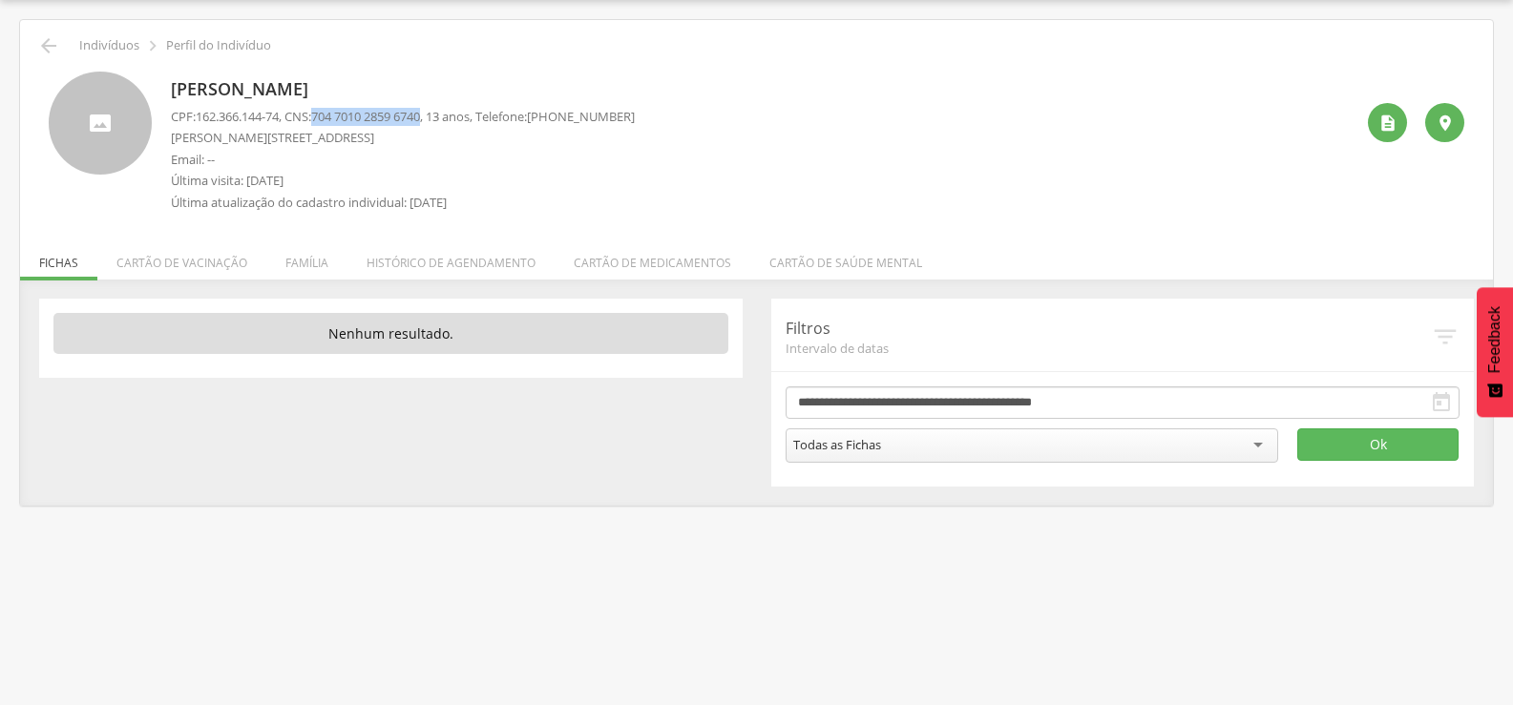
drag, startPoint x: 326, startPoint y: 108, endPoint x: 442, endPoint y: 108, distance: 115.5
click at [442, 108] on p "CPF: 162.366.144-74 , CNS: 704 7010 2859 6740 , 13 anos, Telefone: (83) 99362-8…" at bounding box center [403, 117] width 464 height 18
copy span "704 7010 2859 6740"
click at [52, 39] on icon "" at bounding box center [48, 45] width 23 height 23
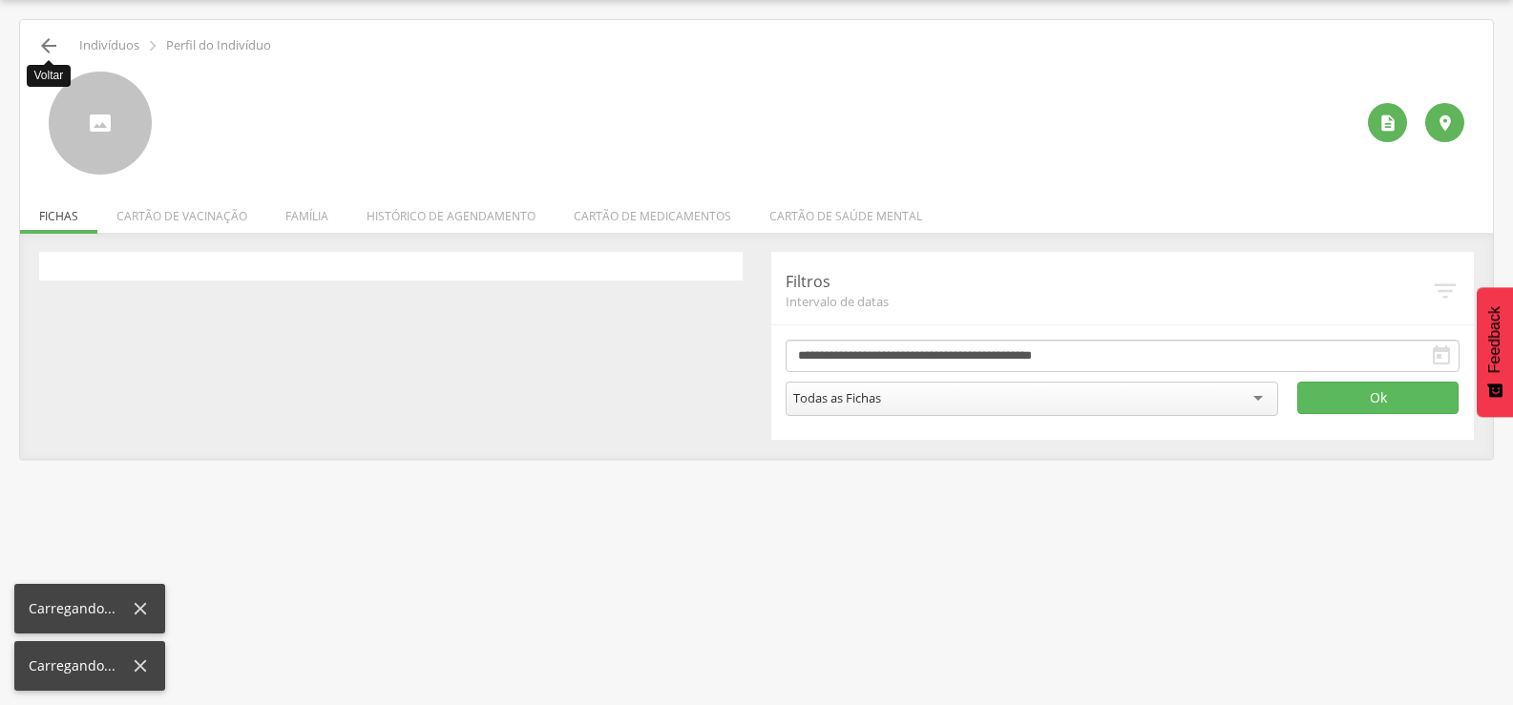
click at [52, 39] on icon "" at bounding box center [48, 45] width 23 height 23
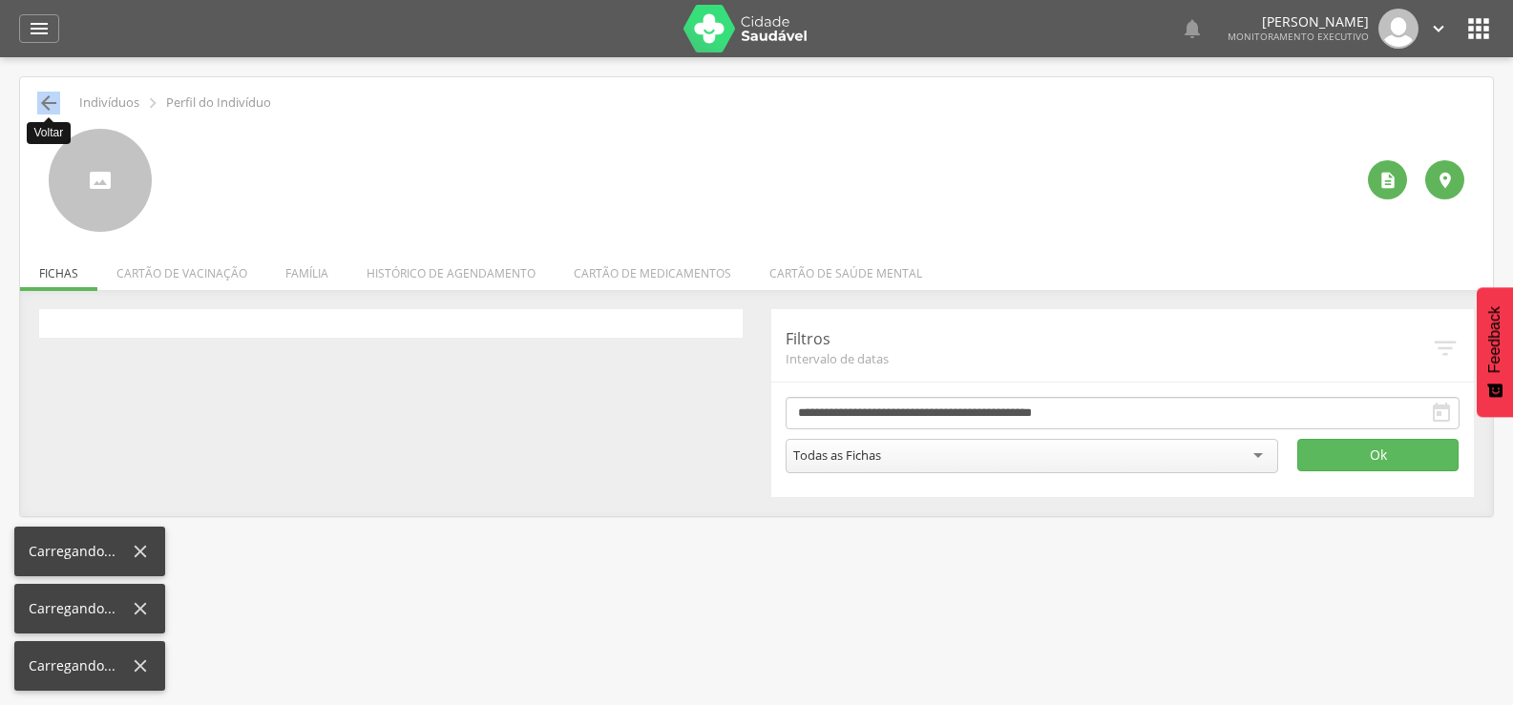
click at [52, 39] on div "" at bounding box center [39, 28] width 40 height 29
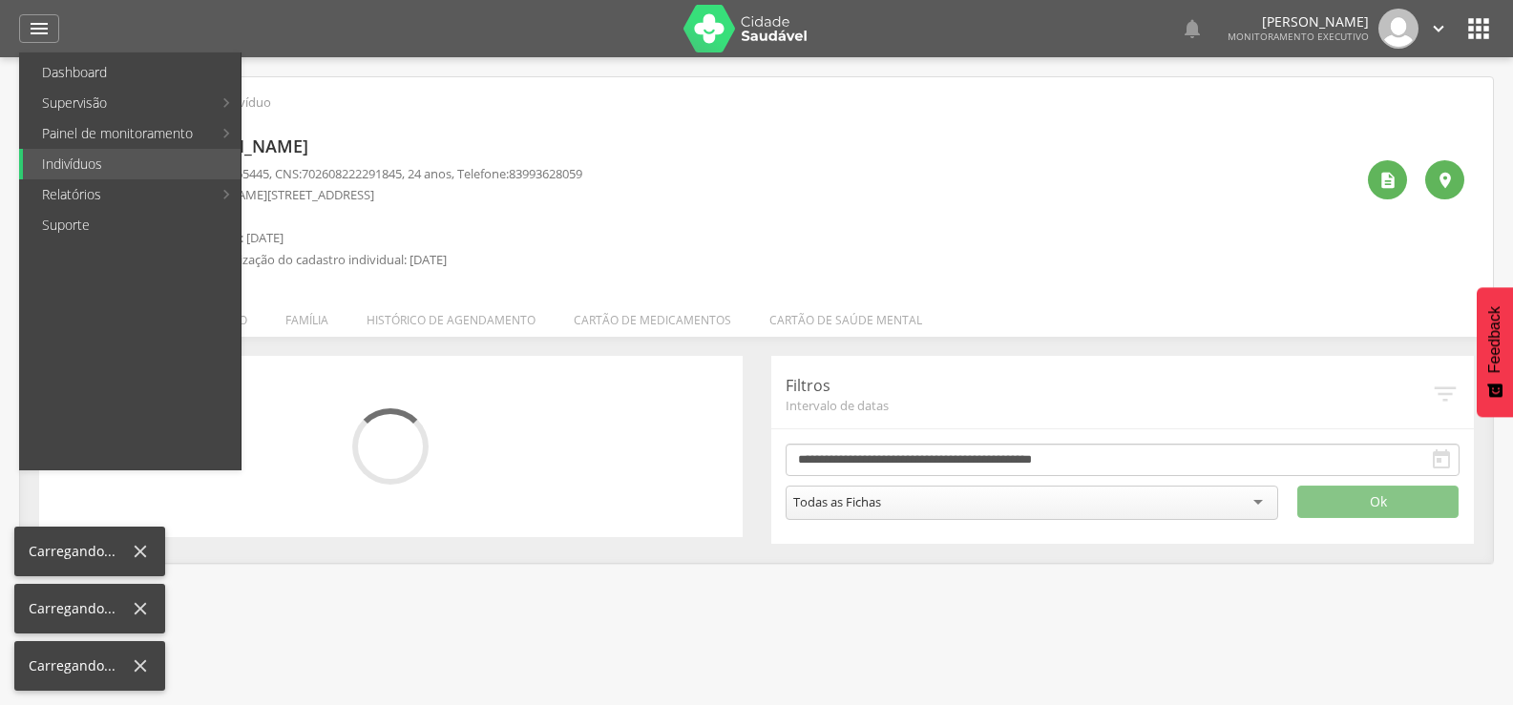
click at [12, 87] on div " Supervisão  Distritos  Ubs Coordenador: - Queimadas / PB Intervalo de Tempo…" at bounding box center [756, 409] width 1513 height 705
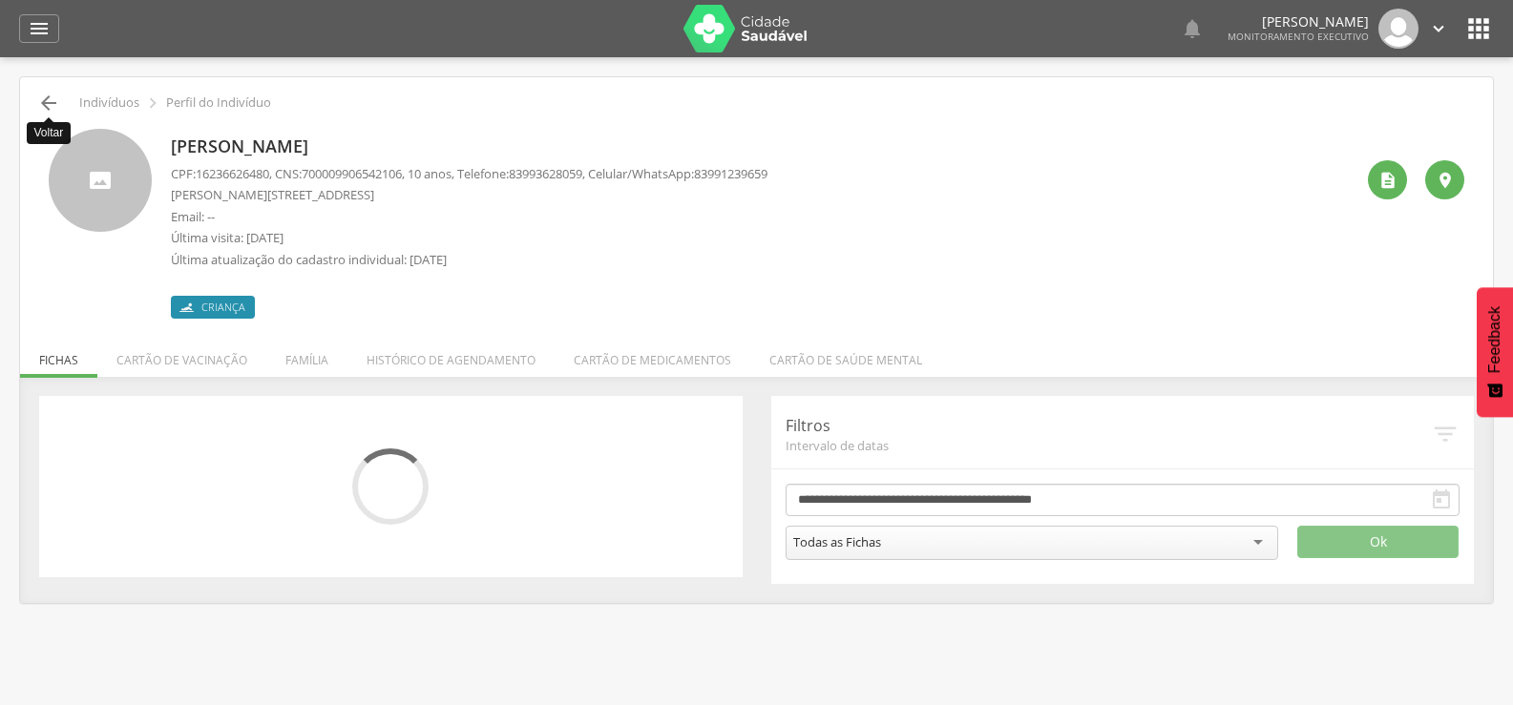
click at [56, 98] on icon "" at bounding box center [48, 103] width 23 height 23
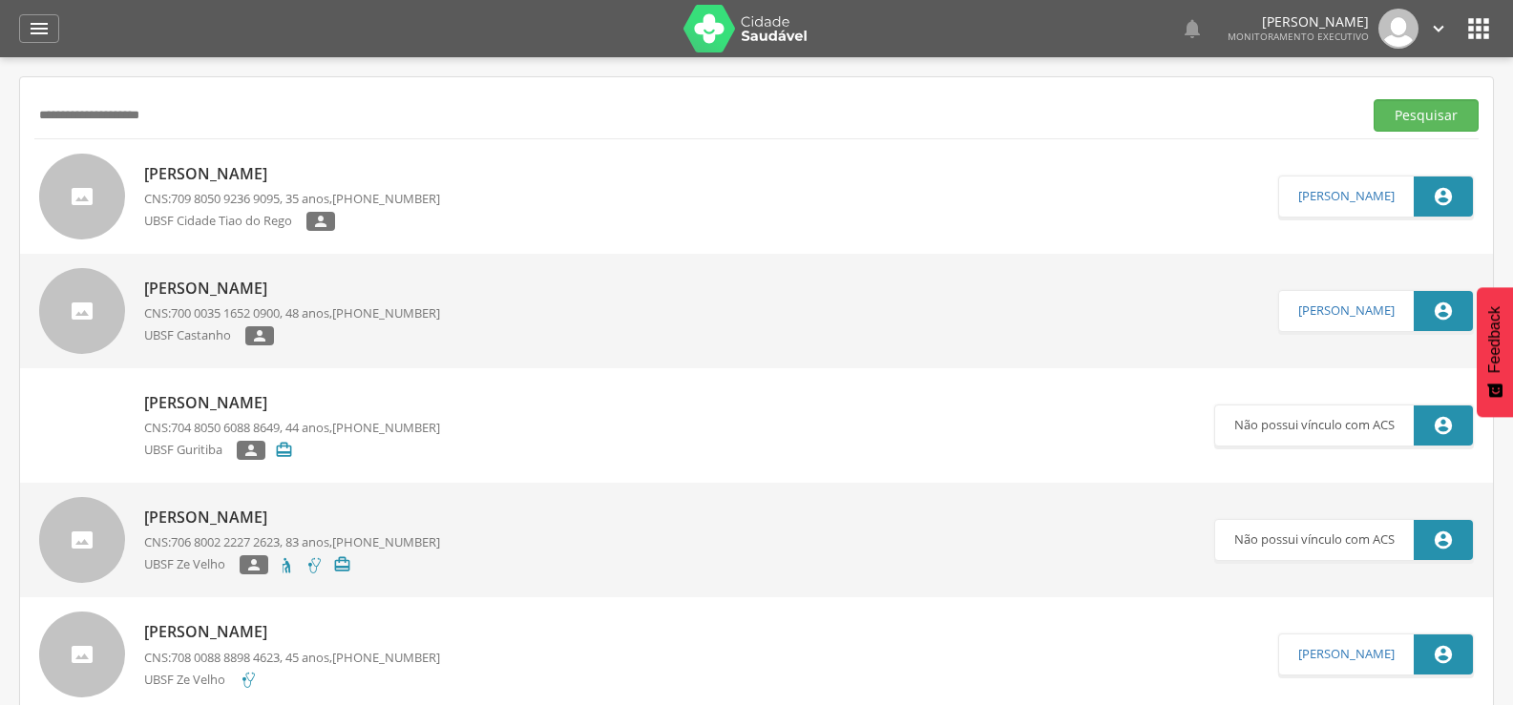
click at [56, 99] on input "**********" at bounding box center [694, 115] width 1320 height 32
type input "**********"
click at [1373, 99] on button "Pesquisar" at bounding box center [1425, 115] width 105 height 32
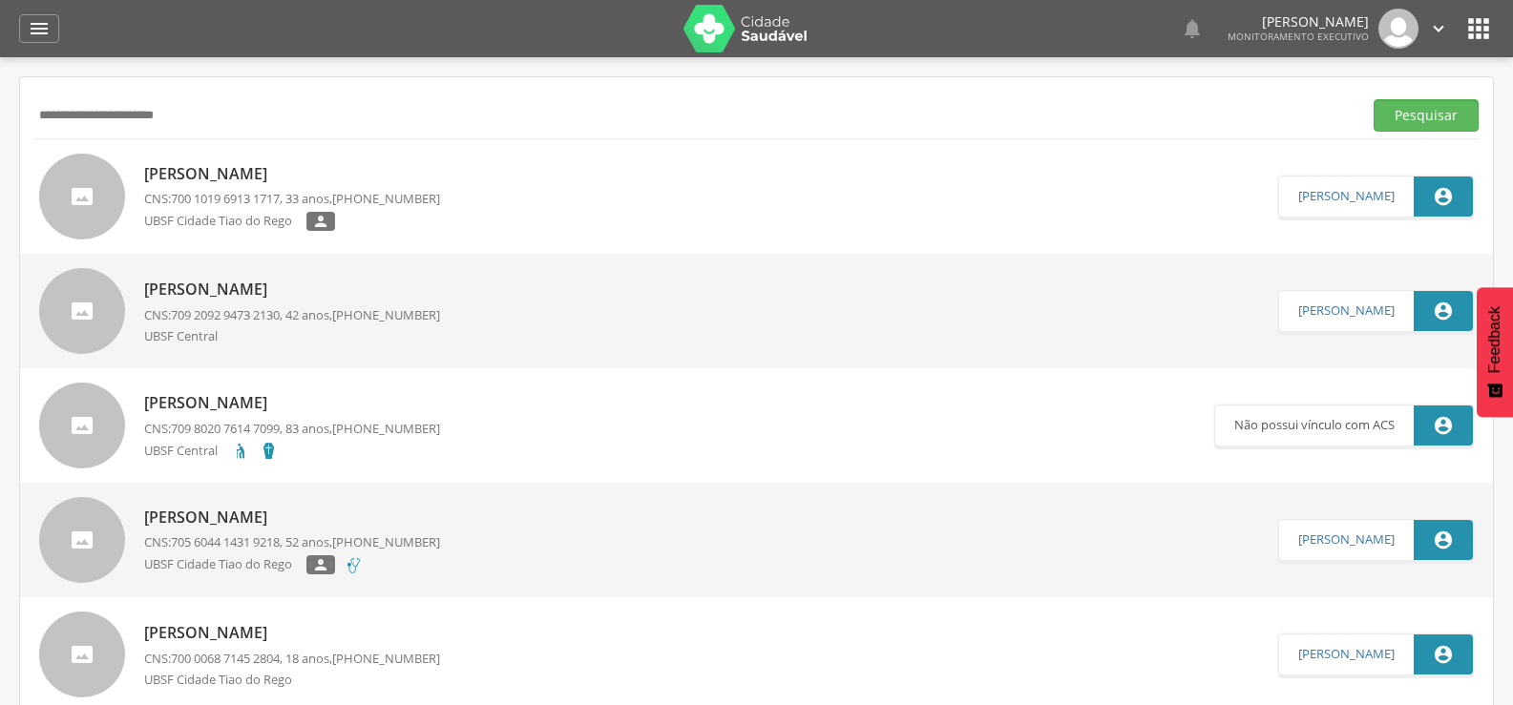
click at [316, 164] on p "Lucineide Oliveira Gomes" at bounding box center [292, 174] width 296 height 22
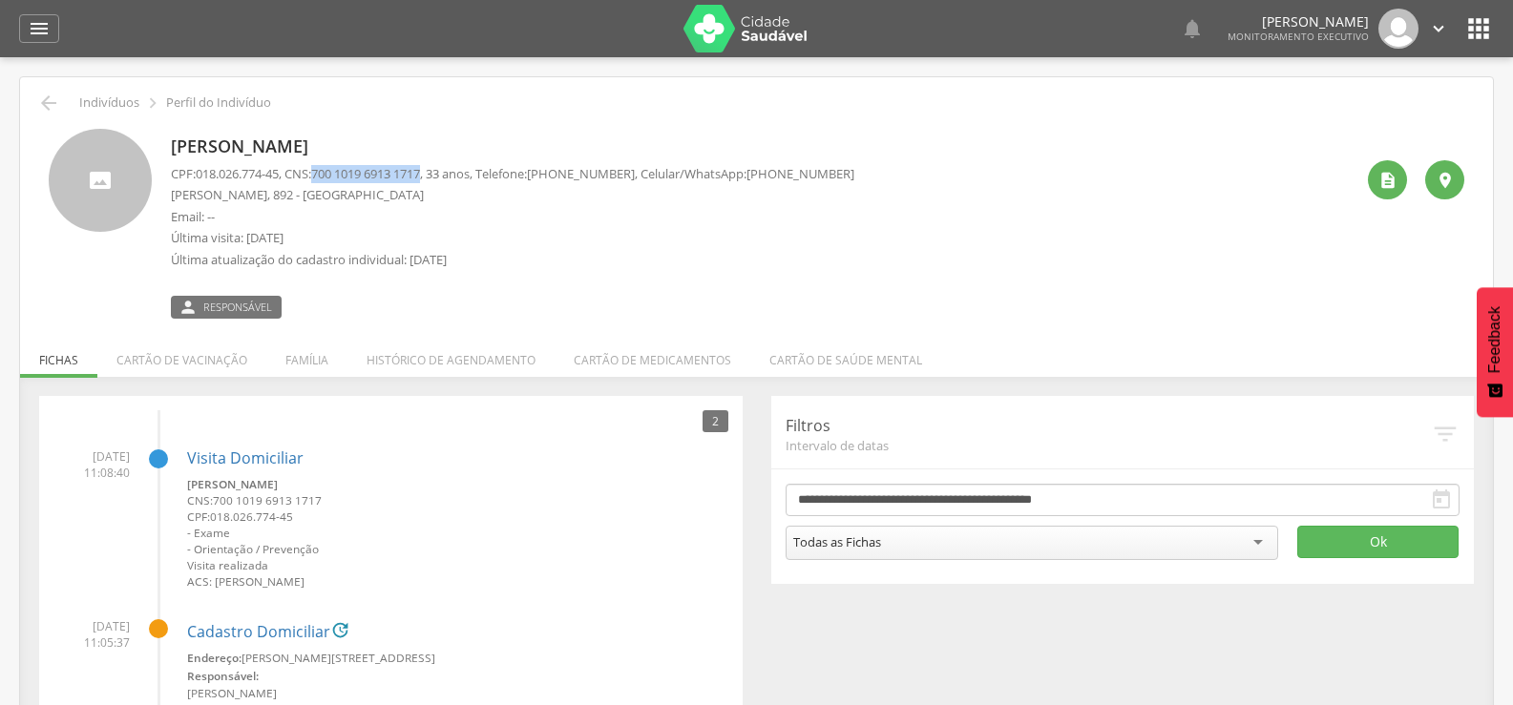
drag, startPoint x: 326, startPoint y: 176, endPoint x: 439, endPoint y: 169, distance: 112.8
click at [420, 169] on span "700 1019 6913 1717" at bounding box center [365, 173] width 109 height 17
click at [286, 359] on li "Família" at bounding box center [306, 355] width 81 height 45
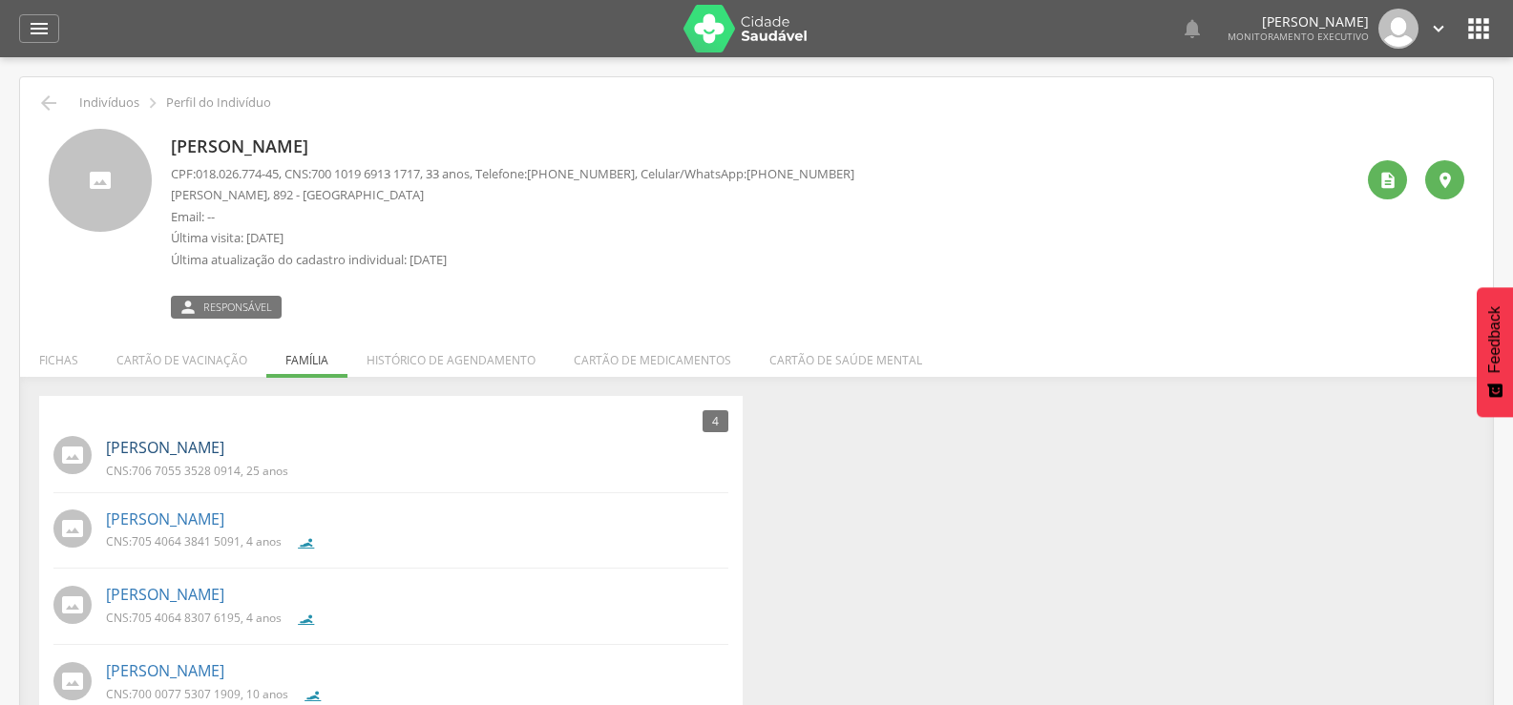
click at [191, 446] on link "Alessandro Moura do Nascimento" at bounding box center [165, 448] width 118 height 22
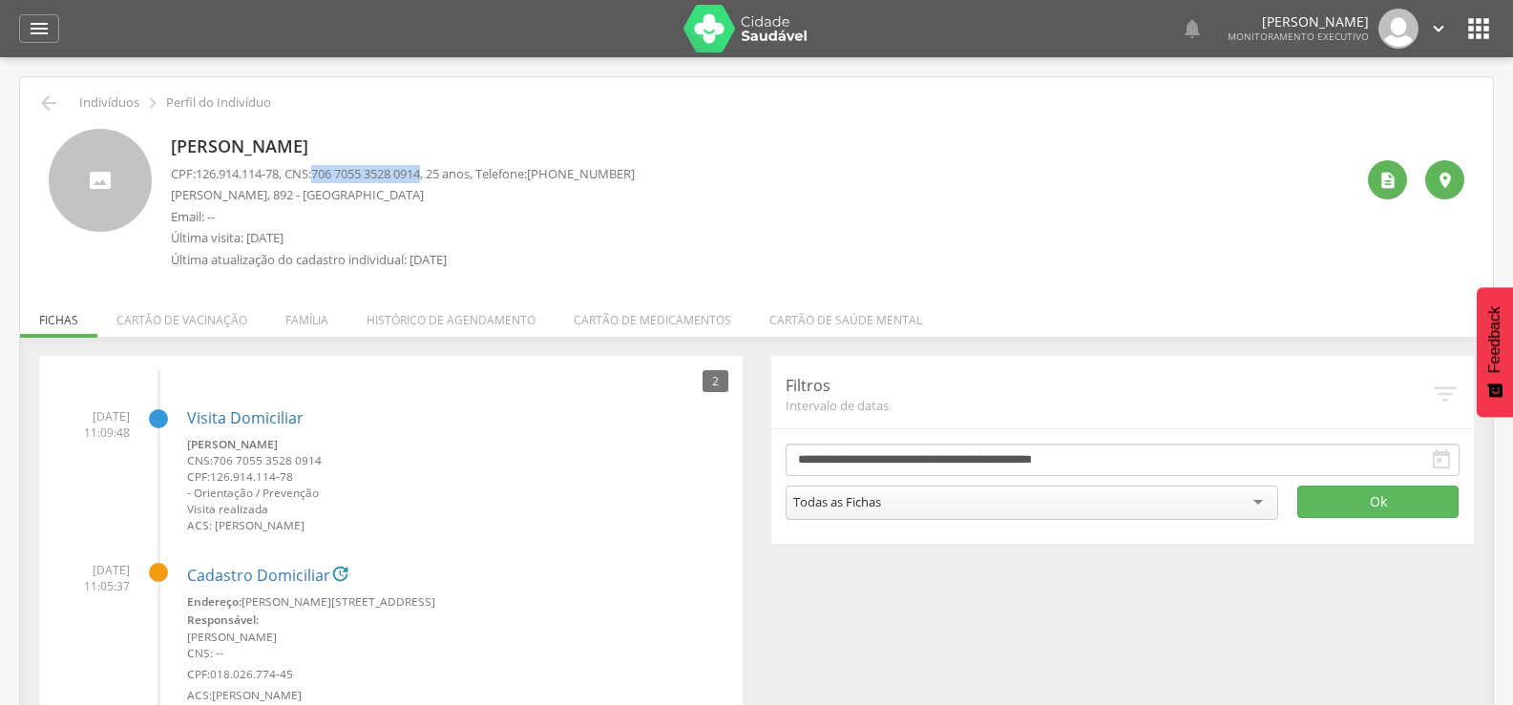
drag, startPoint x: 327, startPoint y: 175, endPoint x: 438, endPoint y: 178, distance: 110.7
click at [420, 178] on span "706 7055 3528 0914" at bounding box center [365, 173] width 109 height 17
click at [311, 336] on li "Família" at bounding box center [306, 315] width 81 height 45
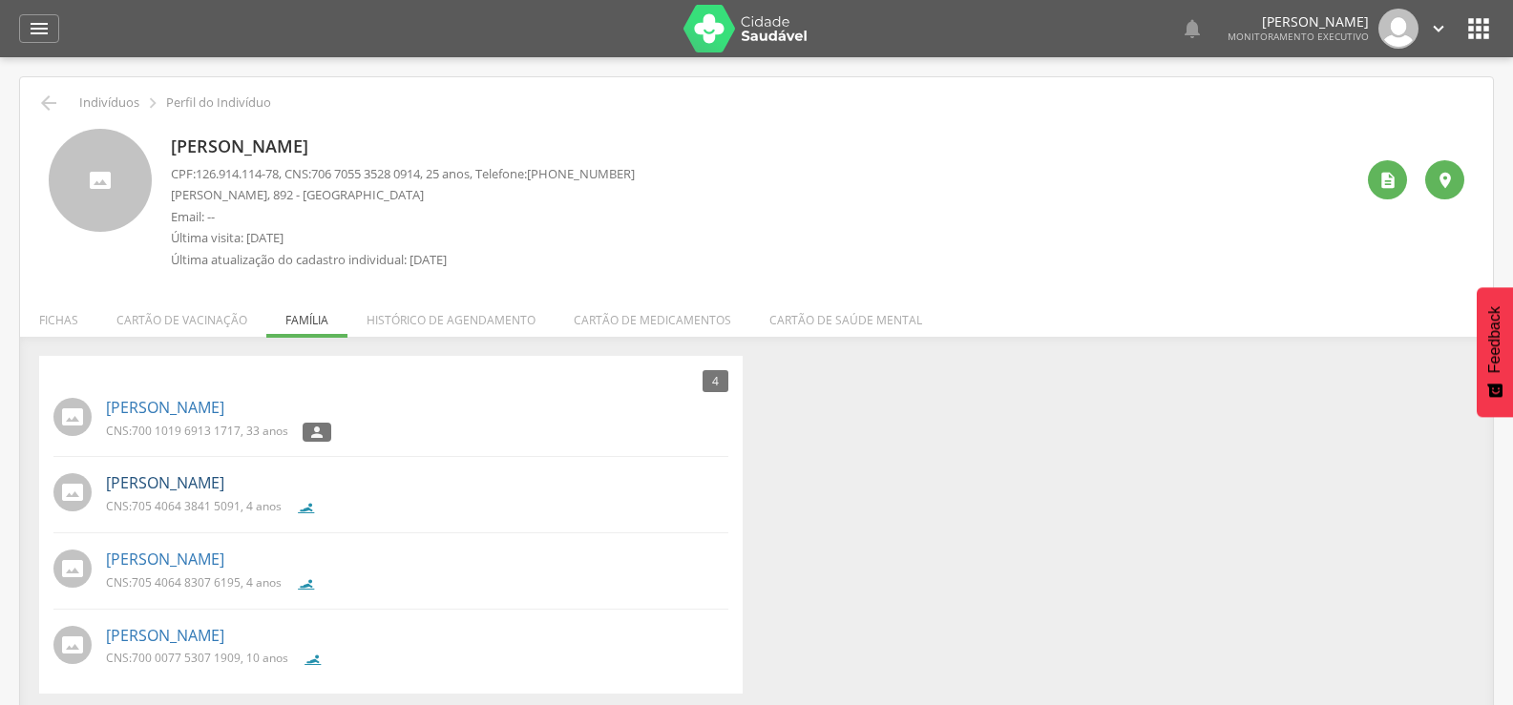
click at [210, 488] on link "Iago Oliveira do Nascimento" at bounding box center [165, 483] width 118 height 22
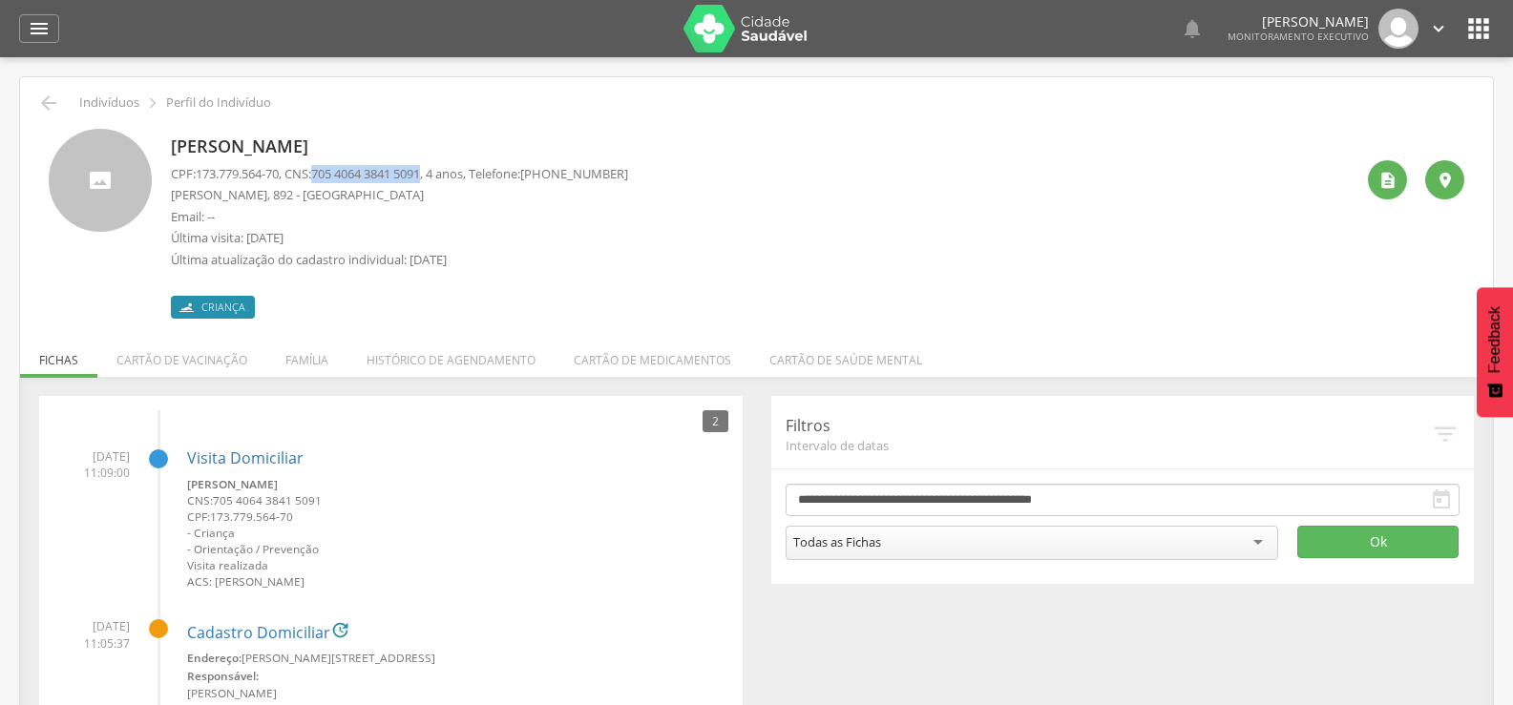
drag, startPoint x: 324, startPoint y: 172, endPoint x: 439, endPoint y: 174, distance: 115.5
click at [439, 174] on p "CPF: 173.779.564-70 , CNS: 705 4064 3841 5091 , 4 anos, Telefone: (83) 98858-98…" at bounding box center [399, 174] width 457 height 18
click at [420, 174] on span "705 4064 3841 5091" at bounding box center [365, 173] width 109 height 17
drag, startPoint x: 324, startPoint y: 174, endPoint x: 440, endPoint y: 175, distance: 116.4
click at [440, 175] on p "CPF: 173.779.564-70 , CNS: 705 4064 3841 5091 , 4 anos, Telefone: (83) 98858-98…" at bounding box center [399, 174] width 457 height 18
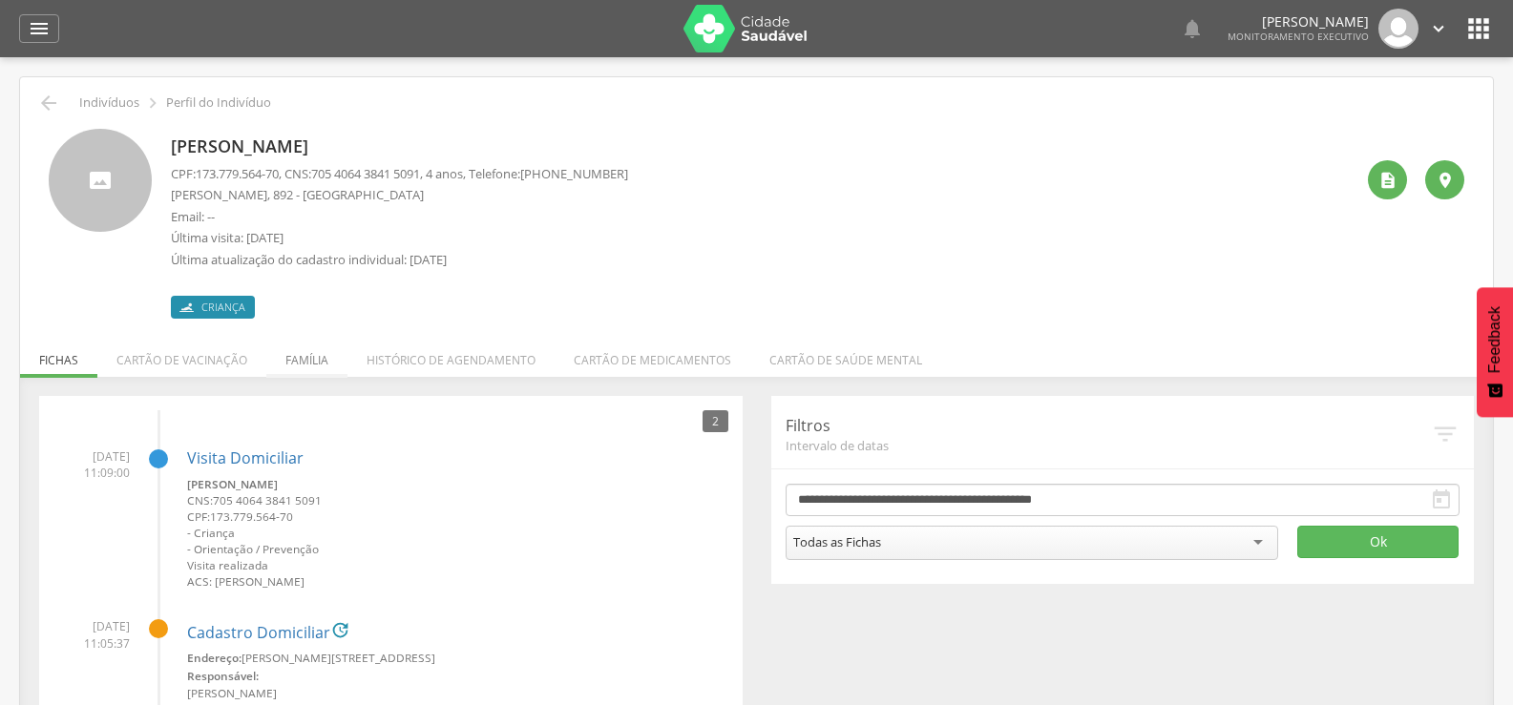
click at [315, 354] on li "Família" at bounding box center [306, 355] width 81 height 45
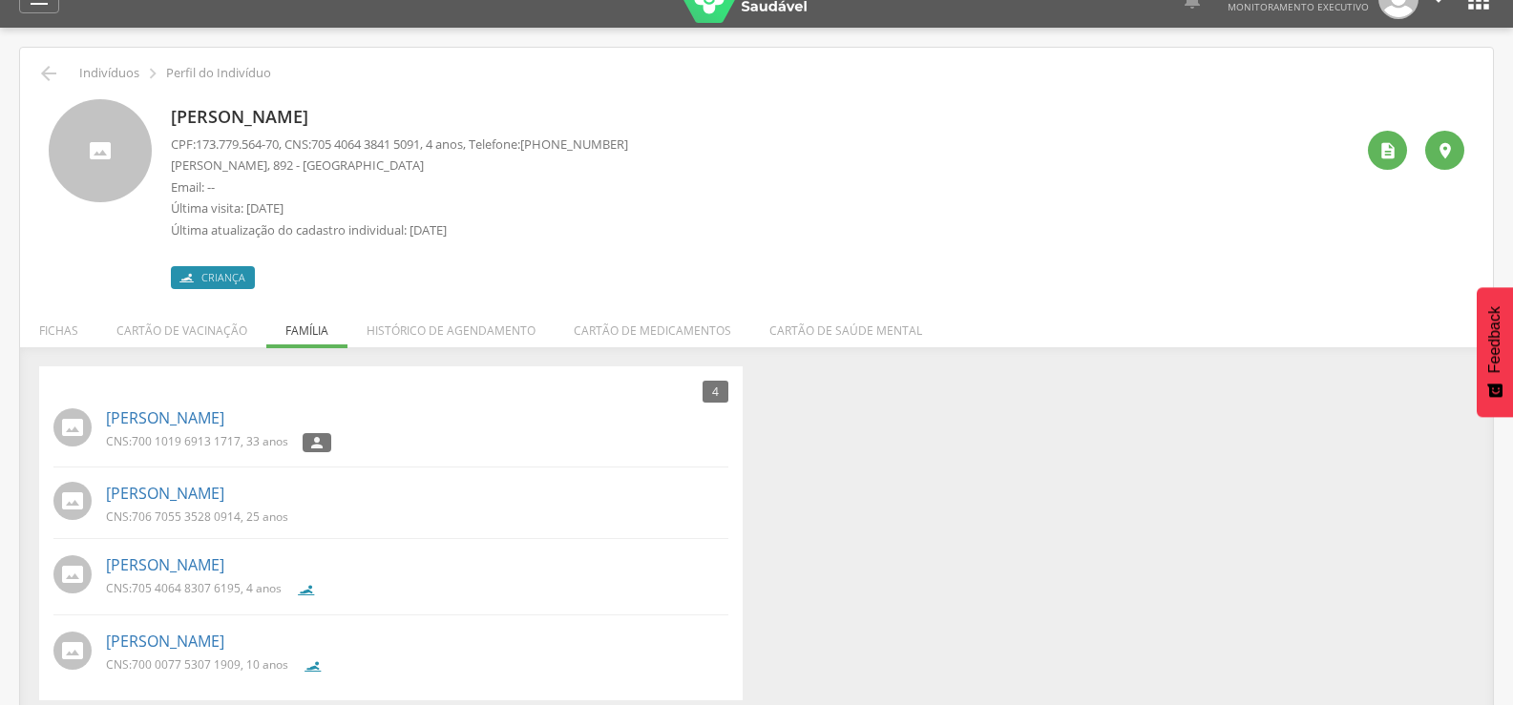
scroll to position [57, 0]
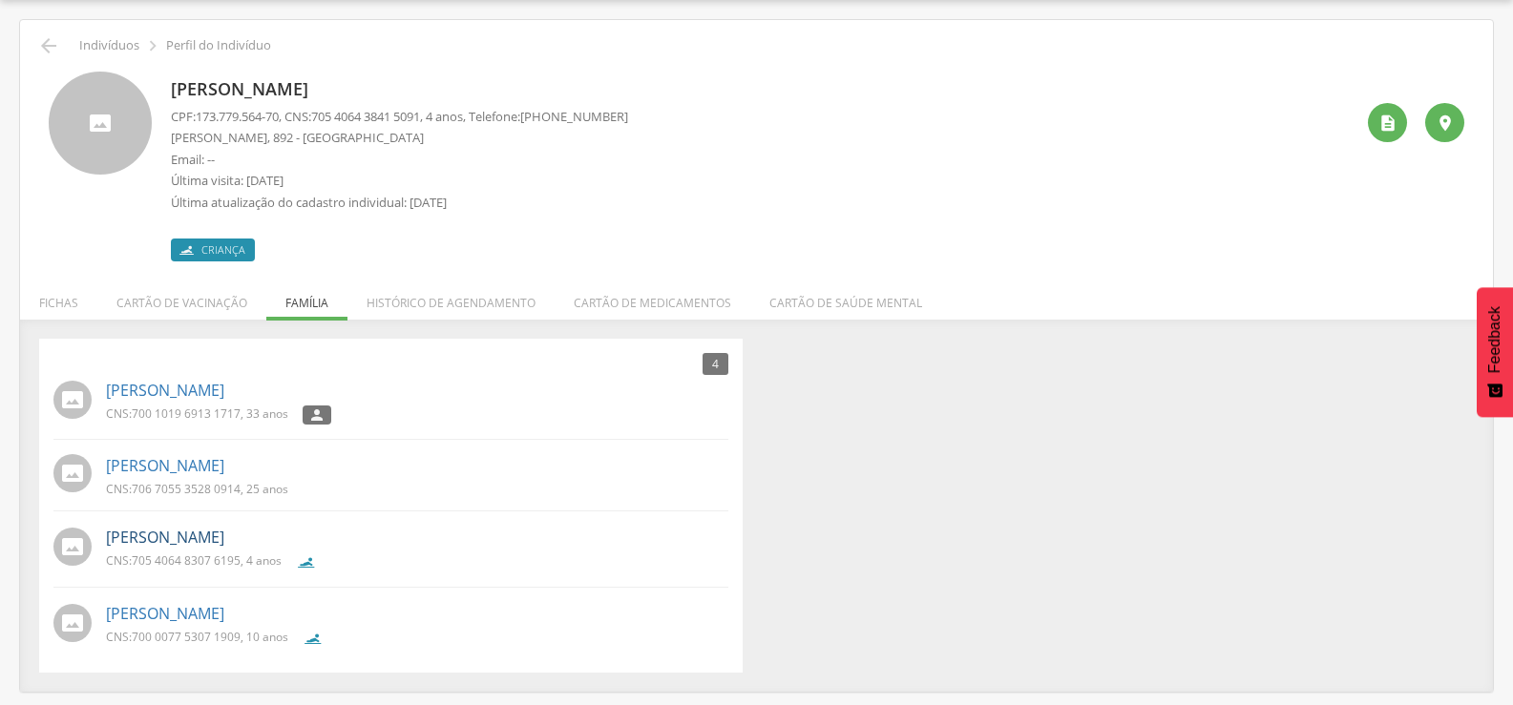
click at [224, 535] on link "Iuri Oliveira do Nascimento" at bounding box center [165, 538] width 118 height 22
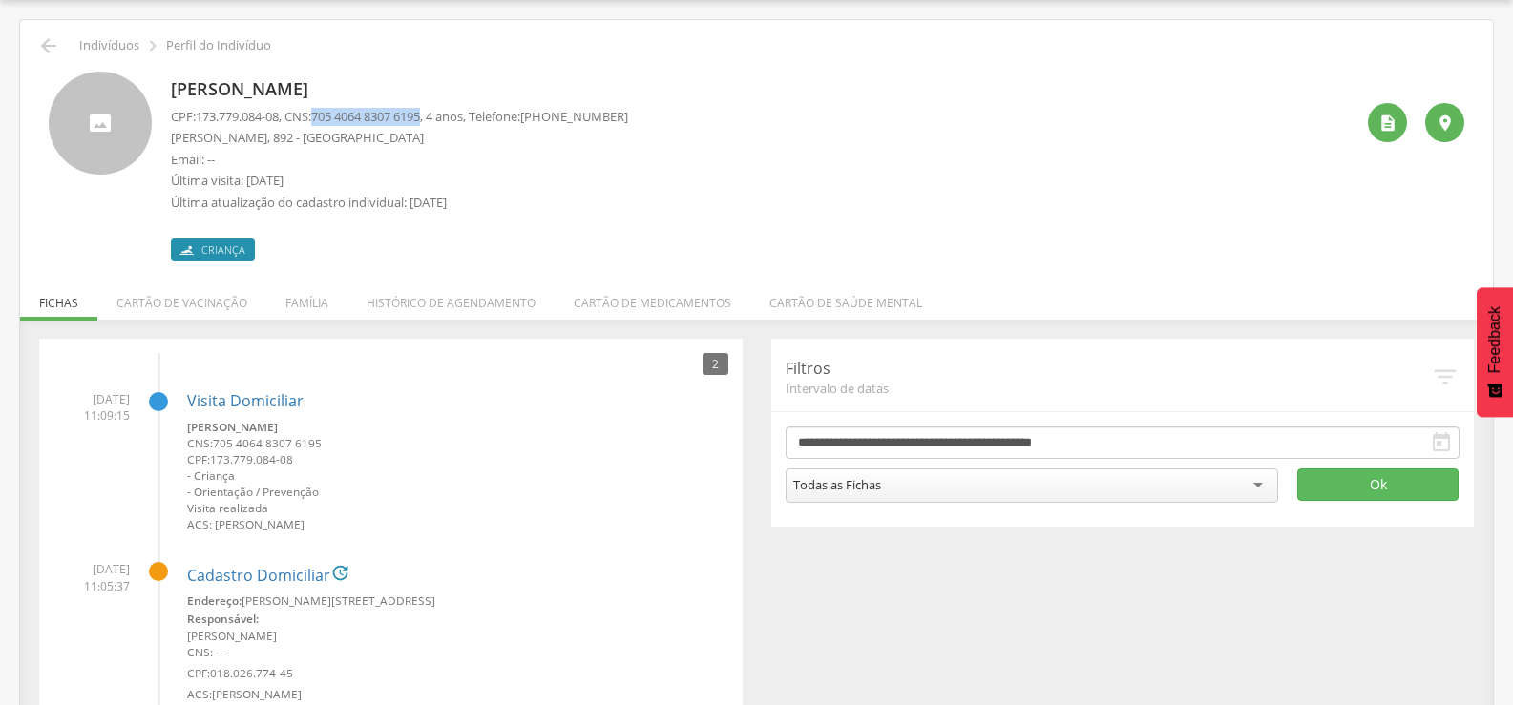
drag, startPoint x: 327, startPoint y: 116, endPoint x: 440, endPoint y: 120, distance: 112.7
click at [420, 120] on span "705 4064 8307 6195" at bounding box center [365, 116] width 109 height 17
click at [325, 296] on li "Família" at bounding box center [306, 298] width 81 height 45
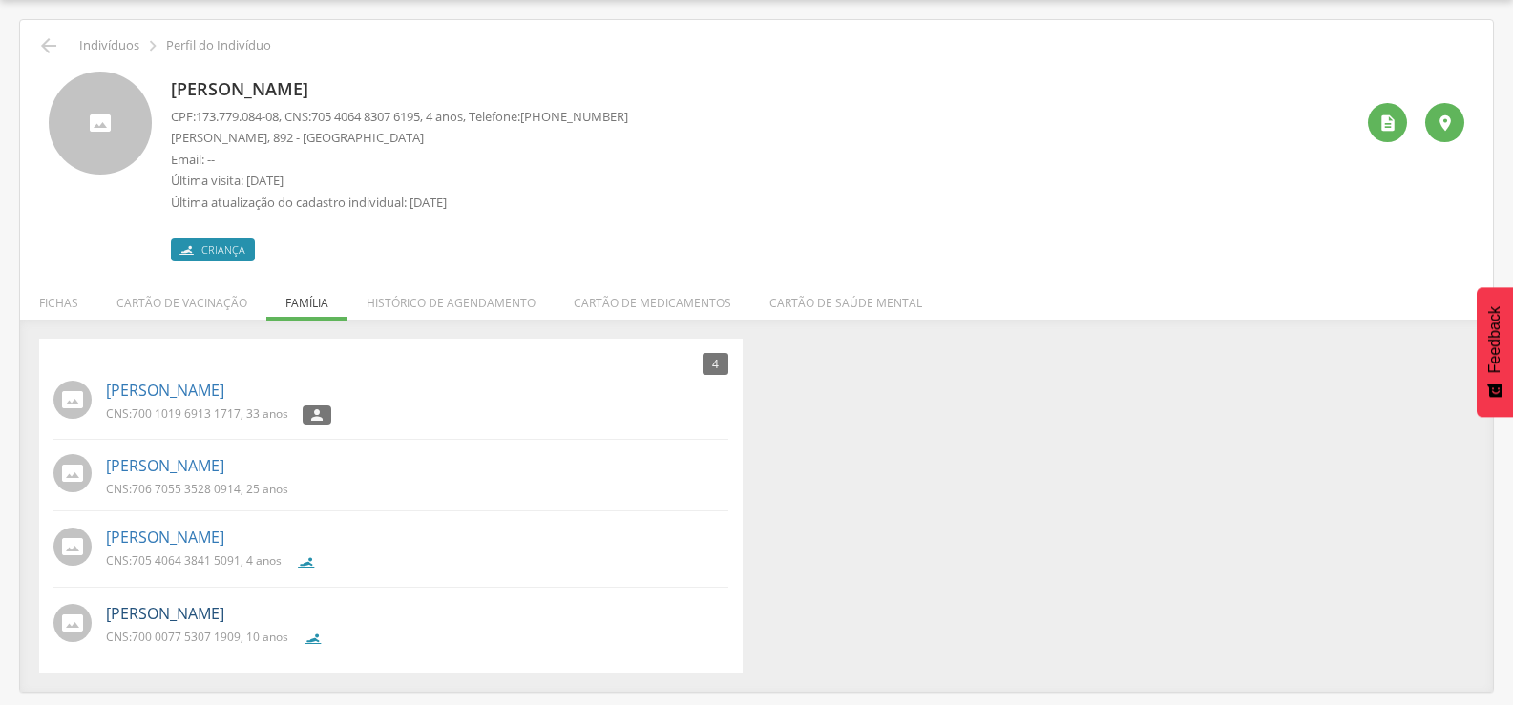
click at [197, 615] on link "Sophia Ellen Gomes" at bounding box center [165, 614] width 118 height 22
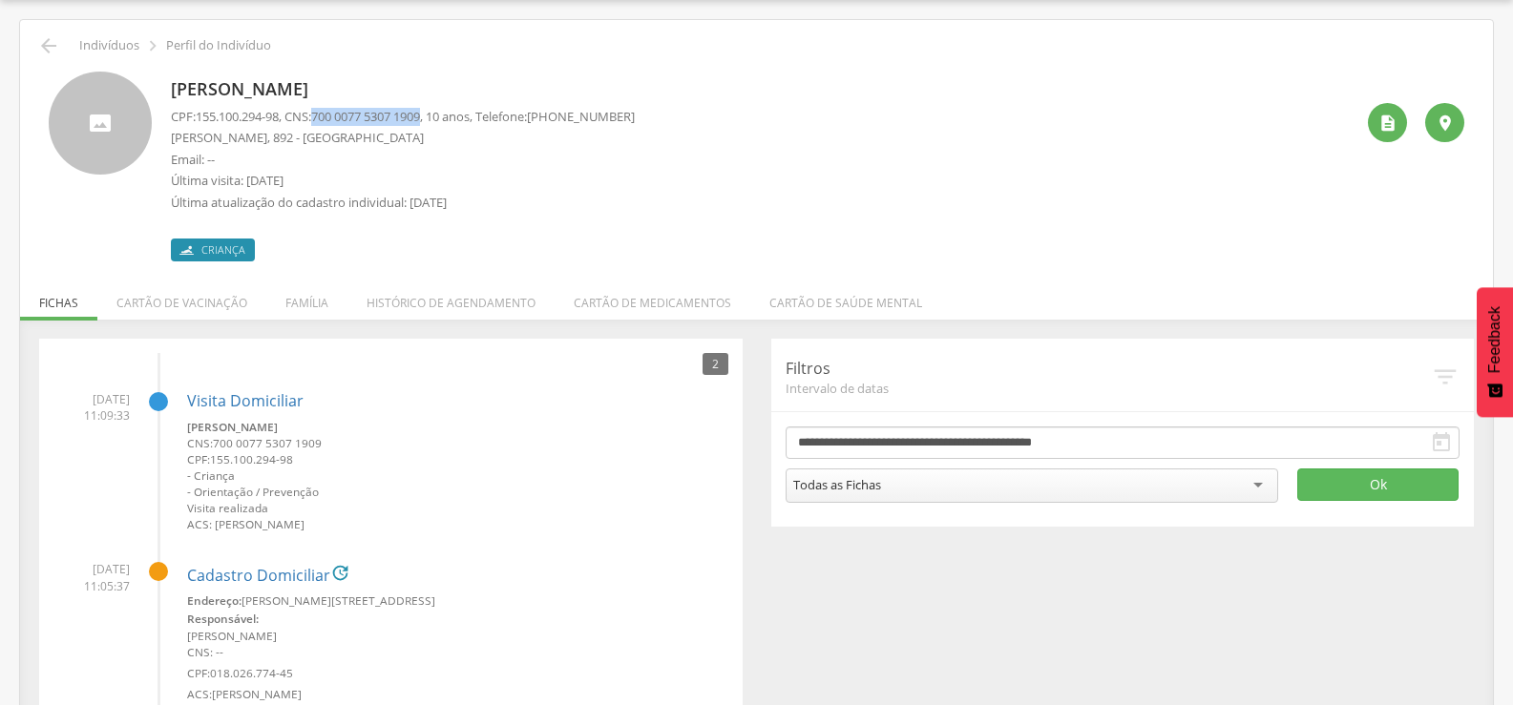
drag, startPoint x: 324, startPoint y: 115, endPoint x: 438, endPoint y: 121, distance: 114.7
click at [438, 121] on p "CPF: 155.100.294-98 , CNS: 700 0077 5307 1909 , 10 anos, Telefone: (83) 98858-9…" at bounding box center [403, 117] width 464 height 18
click at [53, 45] on icon "" at bounding box center [48, 45] width 23 height 23
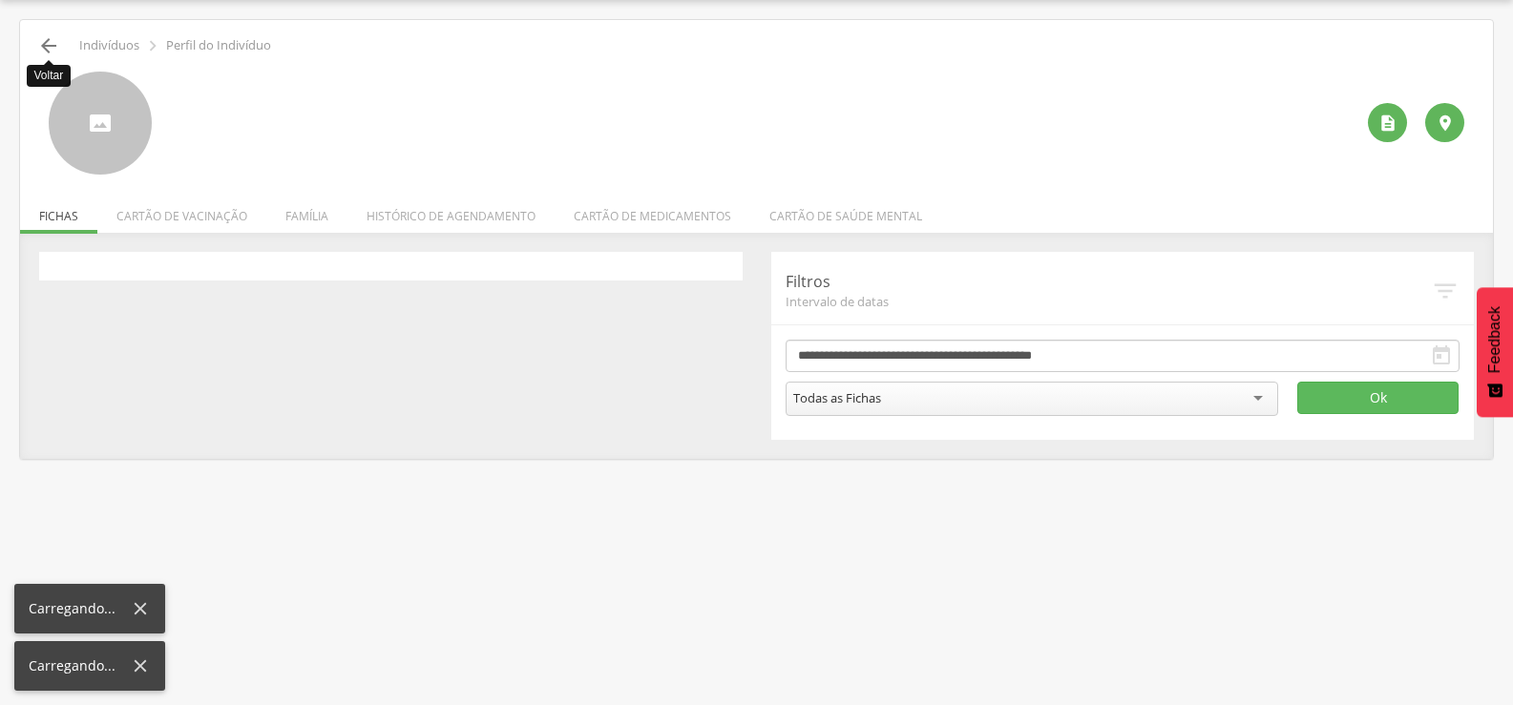
click at [53, 45] on icon "" at bounding box center [48, 45] width 23 height 23
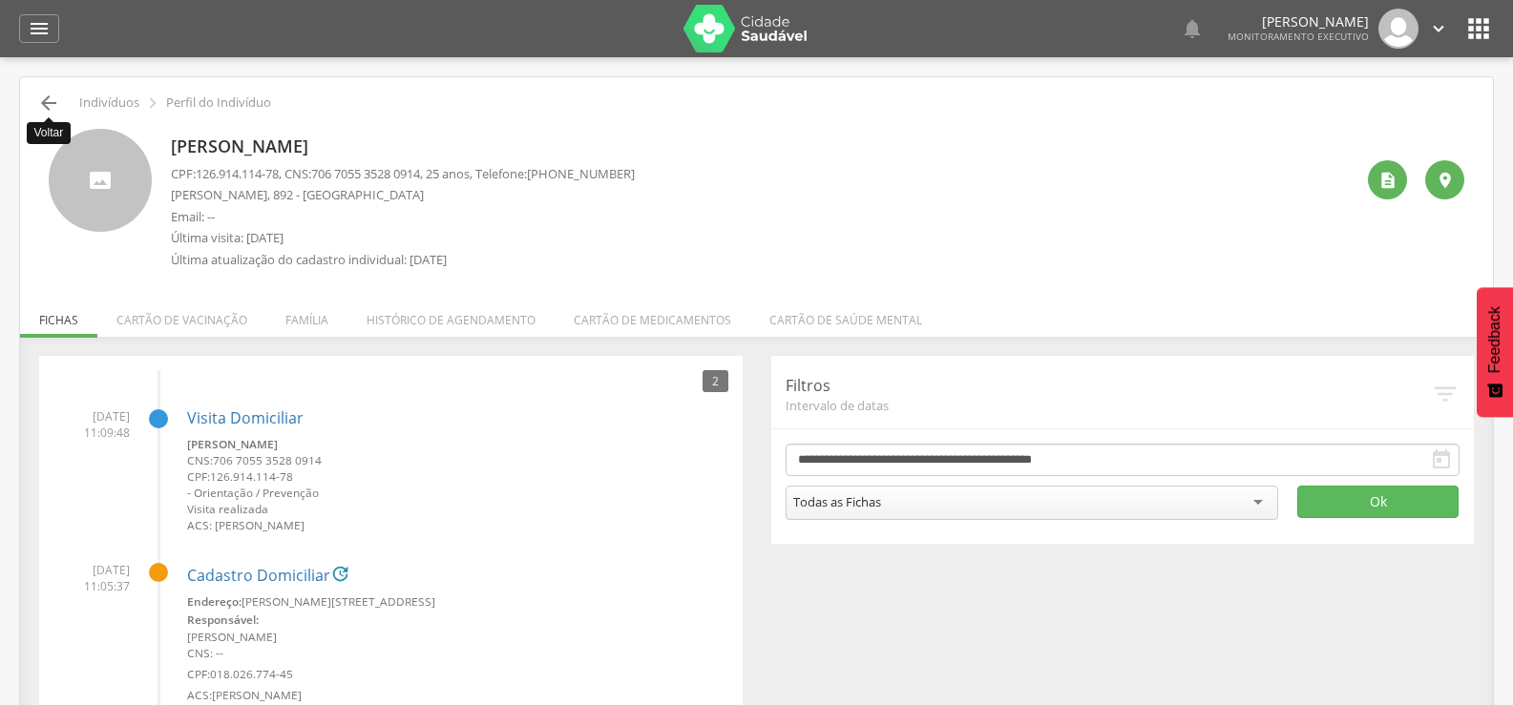
click at [58, 94] on icon "" at bounding box center [48, 103] width 23 height 23
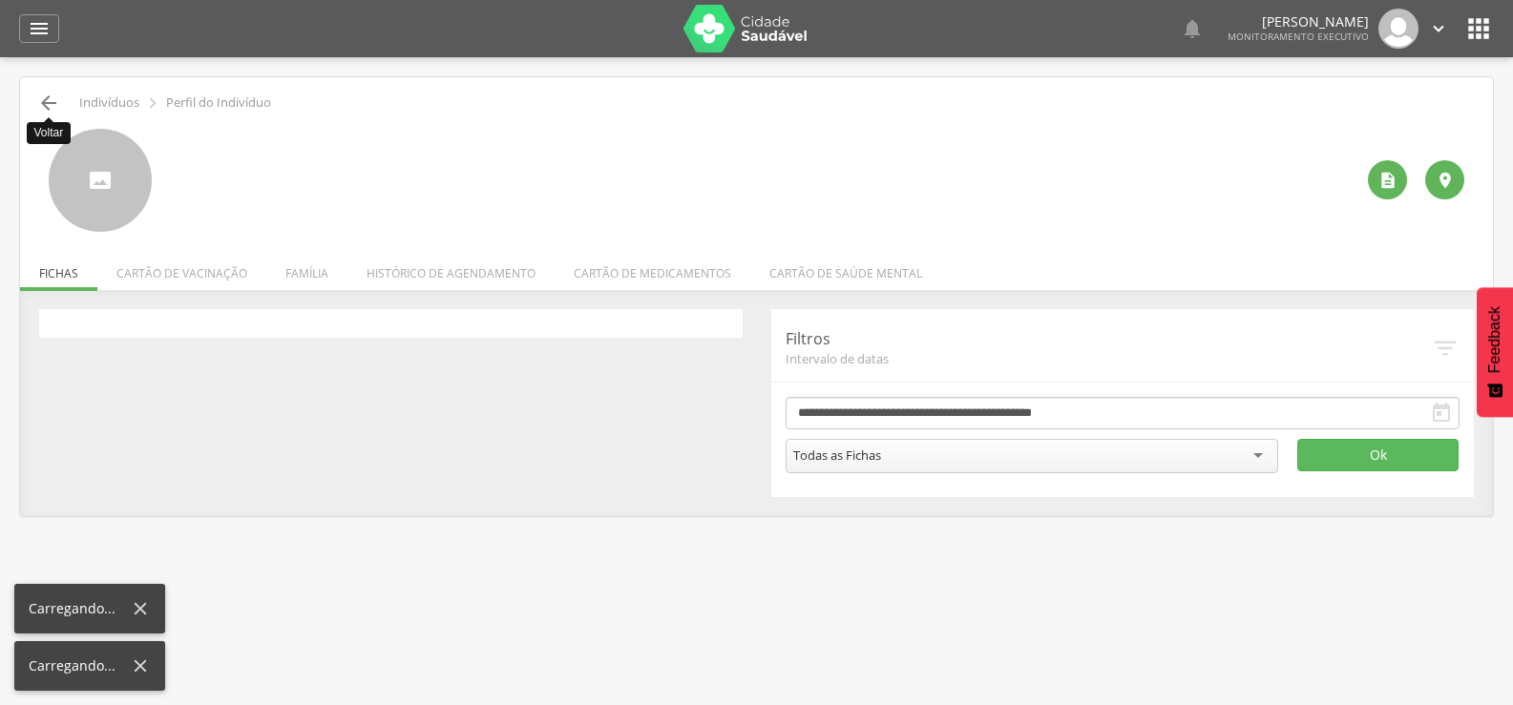
click at [58, 94] on icon "" at bounding box center [48, 103] width 23 height 23
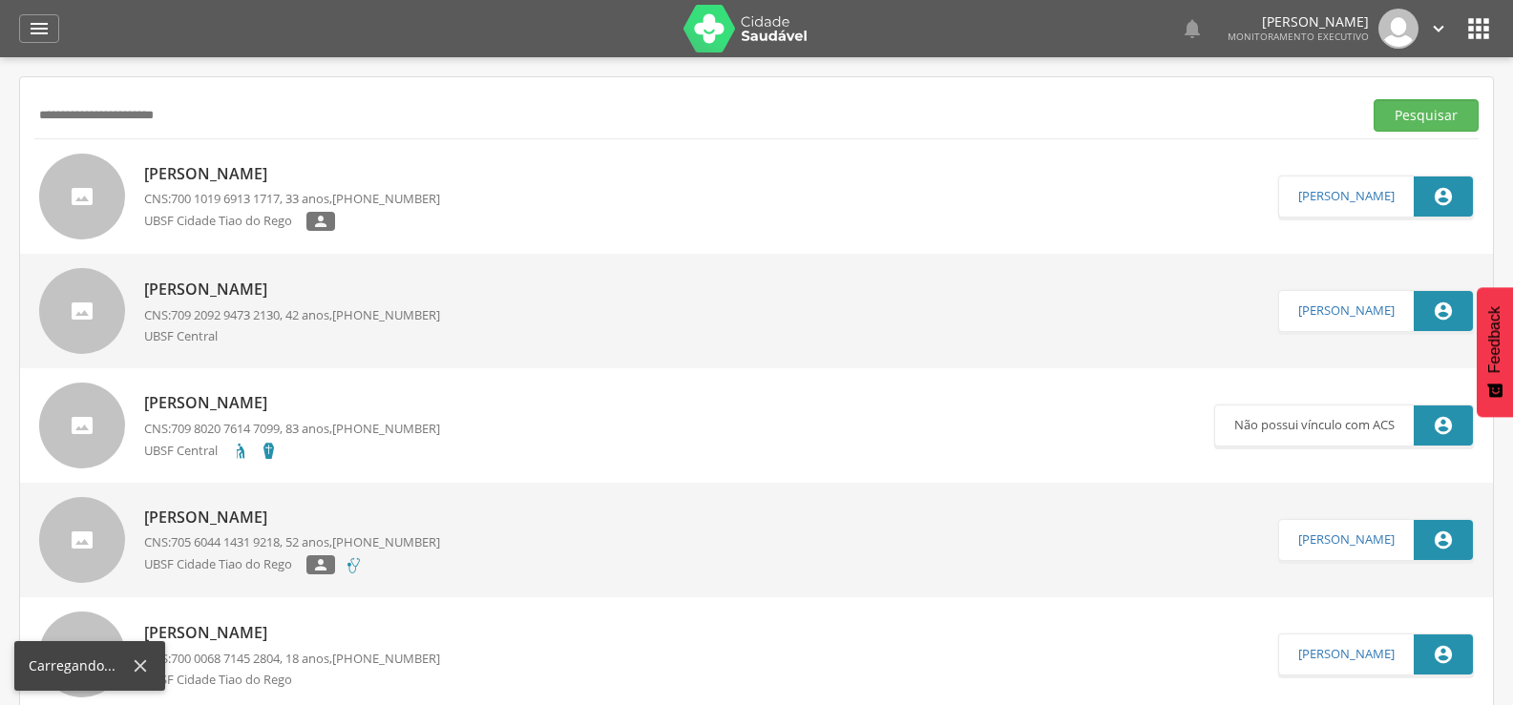
drag, startPoint x: 266, startPoint y: 111, endPoint x: 0, endPoint y: 124, distance: 266.6
click at [0, 124] on div " Supervisão  Distritos  Ubs Coordenador: - Queimadas / PB Intervalo de Tempo…" at bounding box center [756, 409] width 1513 height 705
type input "**********"
click at [1373, 99] on button "Pesquisar" at bounding box center [1425, 115] width 105 height 32
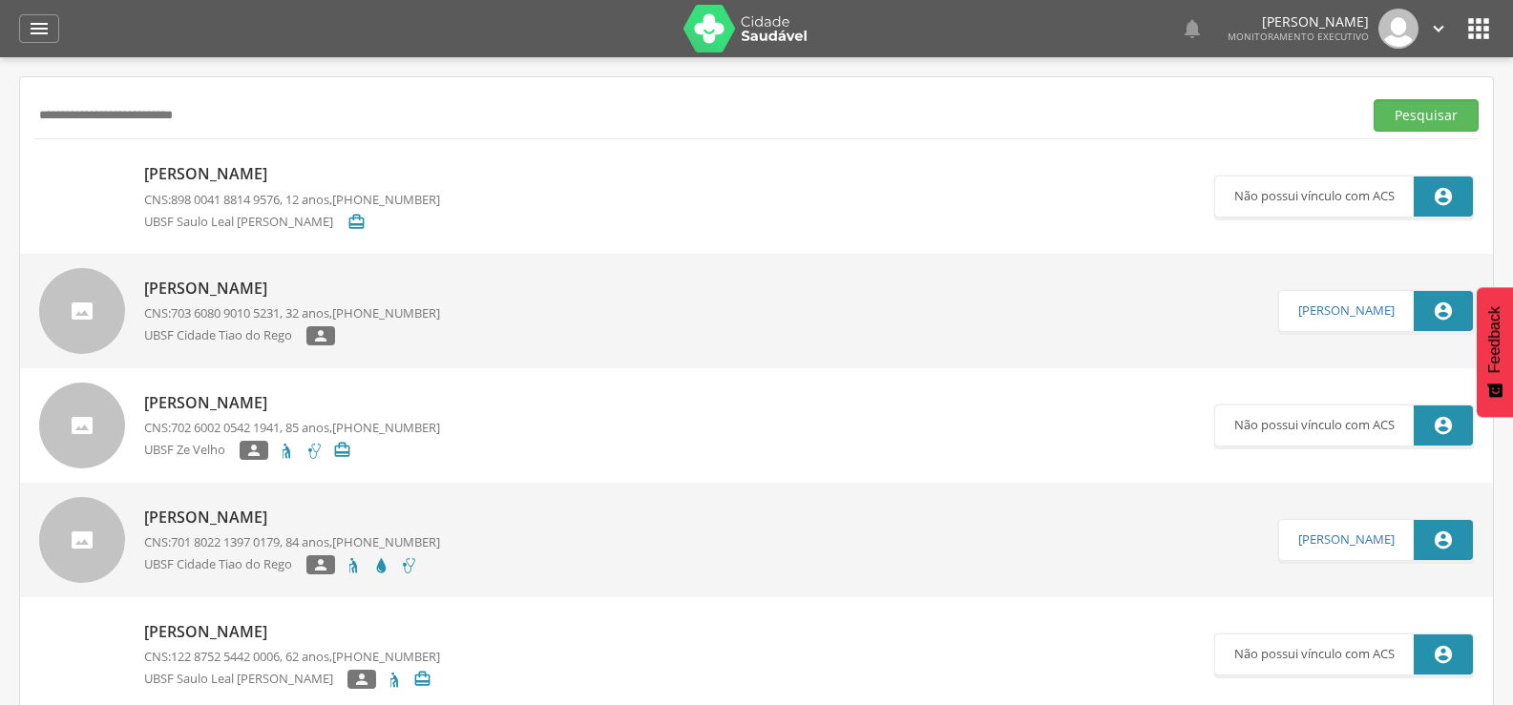
click at [225, 278] on p "Maria Helena da Silva Santos" at bounding box center [292, 289] width 296 height 22
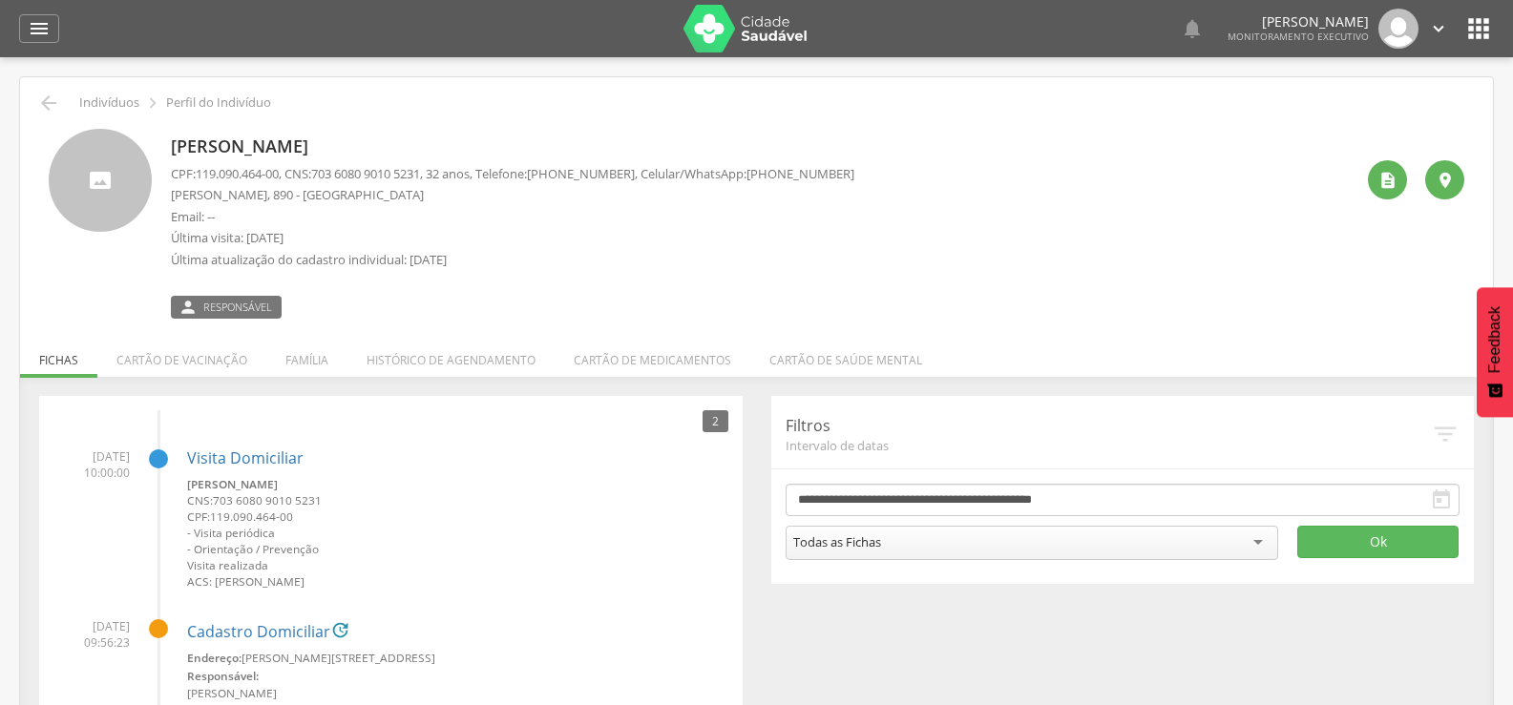
click at [328, 173] on span "703 6080 9010 5231" at bounding box center [365, 173] width 109 height 17
drag, startPoint x: 327, startPoint y: 173, endPoint x: 441, endPoint y: 169, distance: 113.6
click at [441, 169] on p "CPF: 119.090.464-00 , CNS: 703 6080 9010 5231 , 32 anos, Telefone: (83) 99373-9…" at bounding box center [512, 174] width 683 height 18
click at [297, 376] on li "Família" at bounding box center [306, 355] width 81 height 45
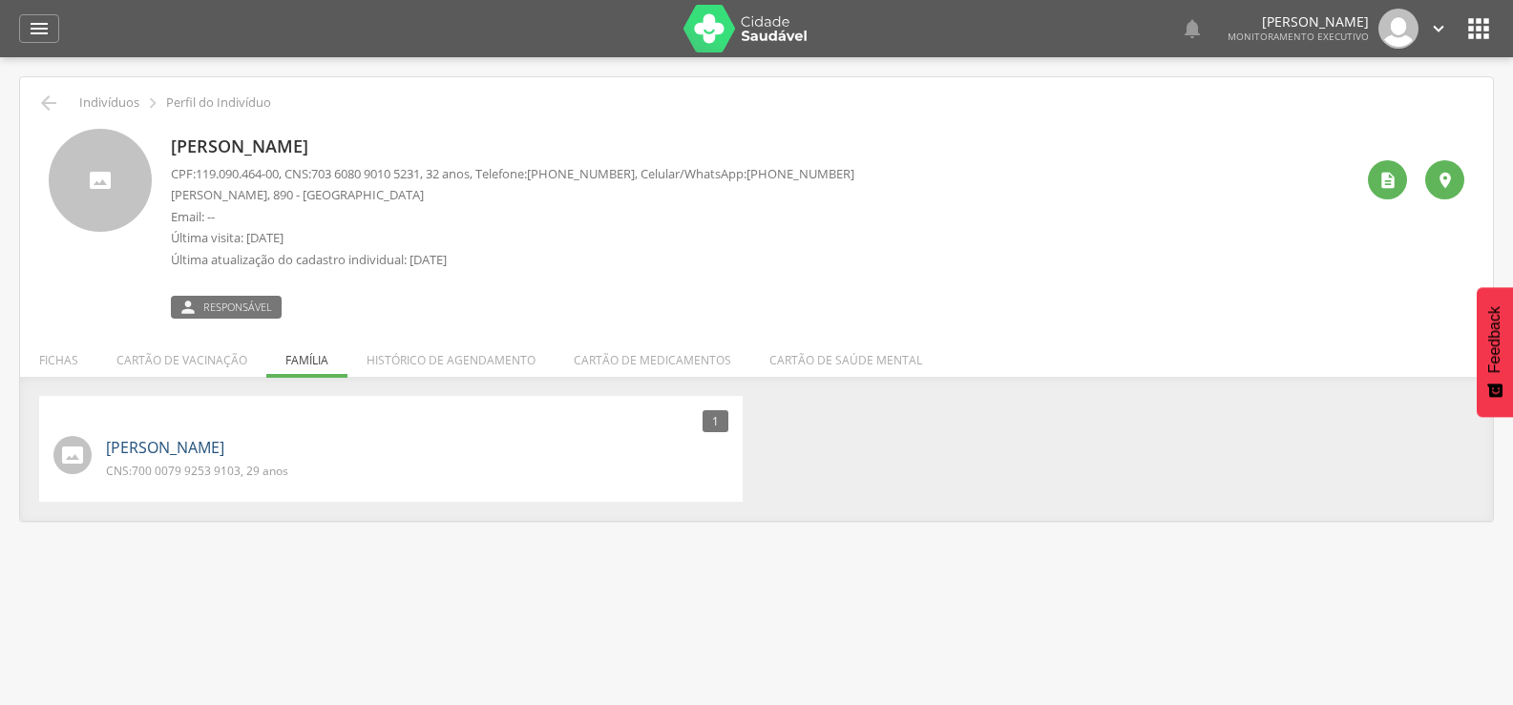
click at [224, 443] on link "Danilo de Oliveira Izidro" at bounding box center [165, 448] width 118 height 22
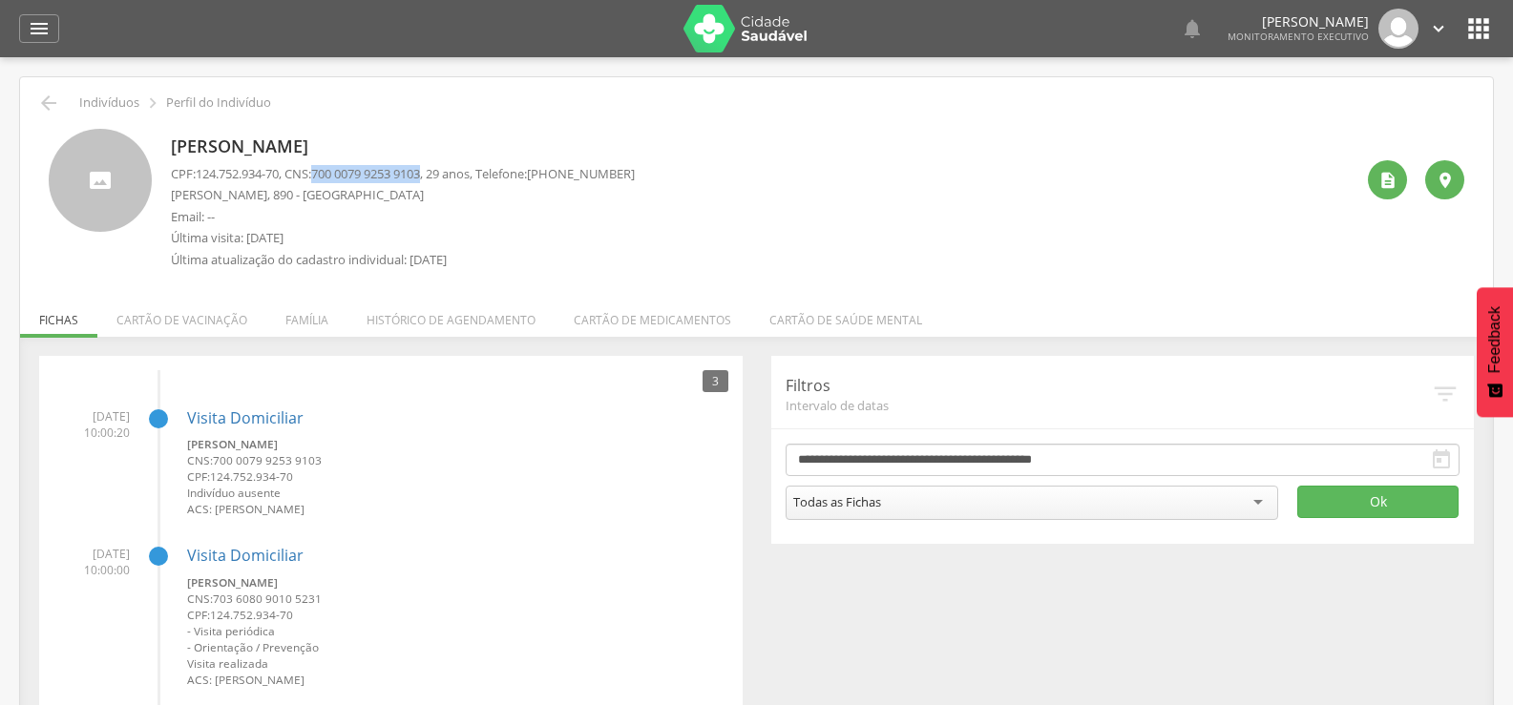
drag, startPoint x: 326, startPoint y: 171, endPoint x: 440, endPoint y: 178, distance: 113.8
click at [420, 178] on span "700 0079 9253 9103" at bounding box center [365, 173] width 109 height 17
click at [331, 317] on li "Família" at bounding box center [306, 315] width 81 height 45
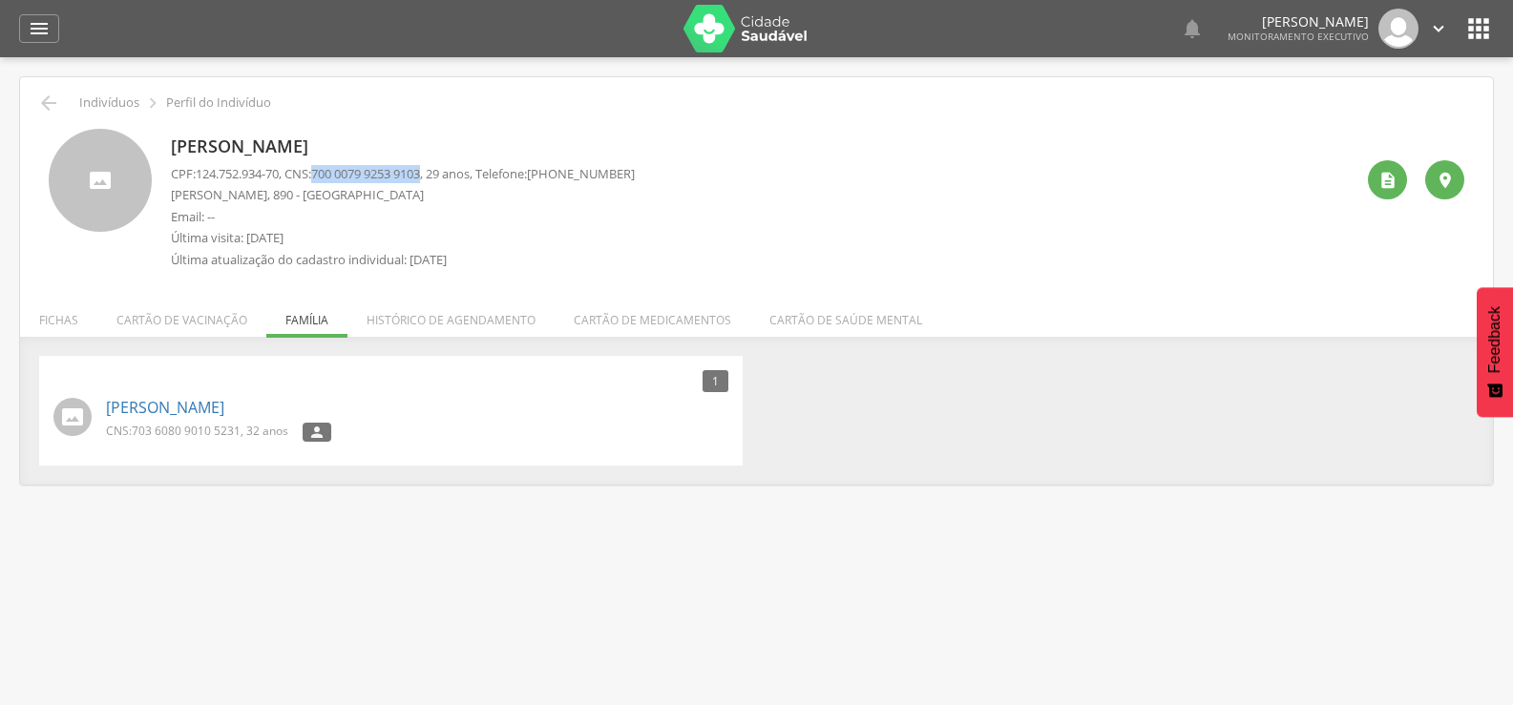
drag, startPoint x: 327, startPoint y: 173, endPoint x: 442, endPoint y: 174, distance: 114.5
click at [442, 174] on p "CPF: 124.752.934-70 , CNS: 700 0079 9253 9103 , 29 anos, Telefone: (83) 99373-9…" at bounding box center [403, 174] width 464 height 18
click at [52, 84] on div " Indivíduos  Perfil do Indivíduo Danilo de Oliveira Izidro CPF: 124.752.934-7…" at bounding box center [756, 281] width 1473 height 408
click at [38, 113] on icon "" at bounding box center [48, 103] width 23 height 23
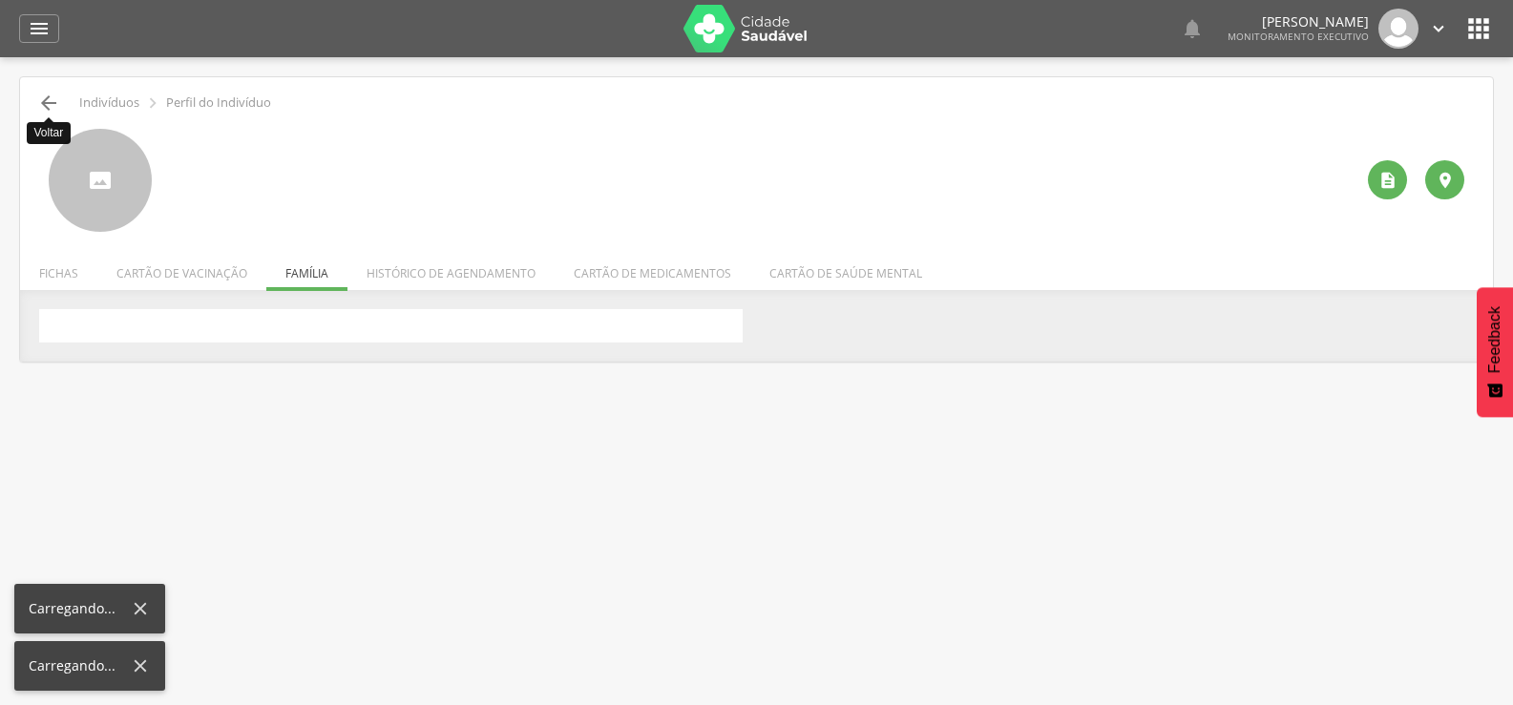
click at [47, 102] on icon "" at bounding box center [48, 103] width 23 height 23
click at [0, 0] on input "**********" at bounding box center [0, 0] width 0 height 0
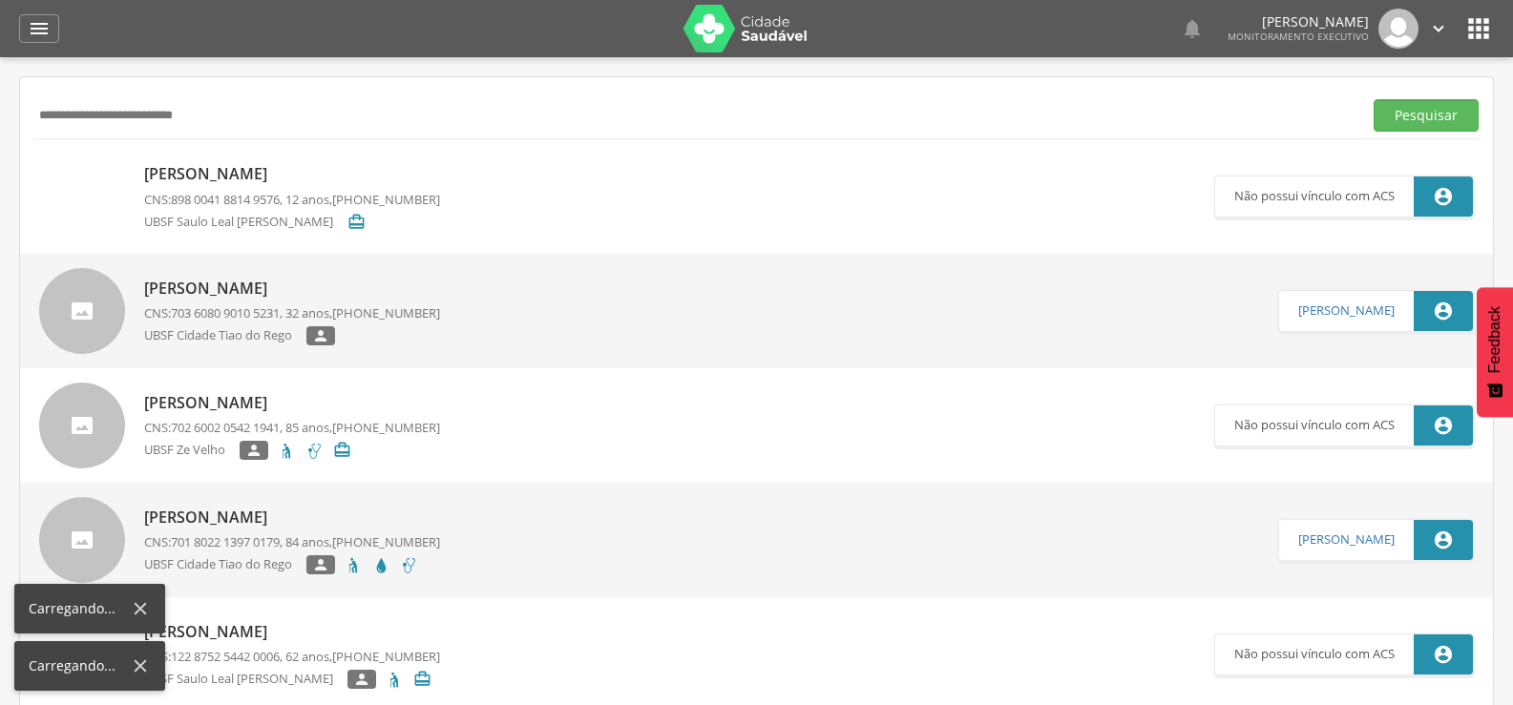
click at [47, 102] on input "**********" at bounding box center [694, 115] width 1320 height 32
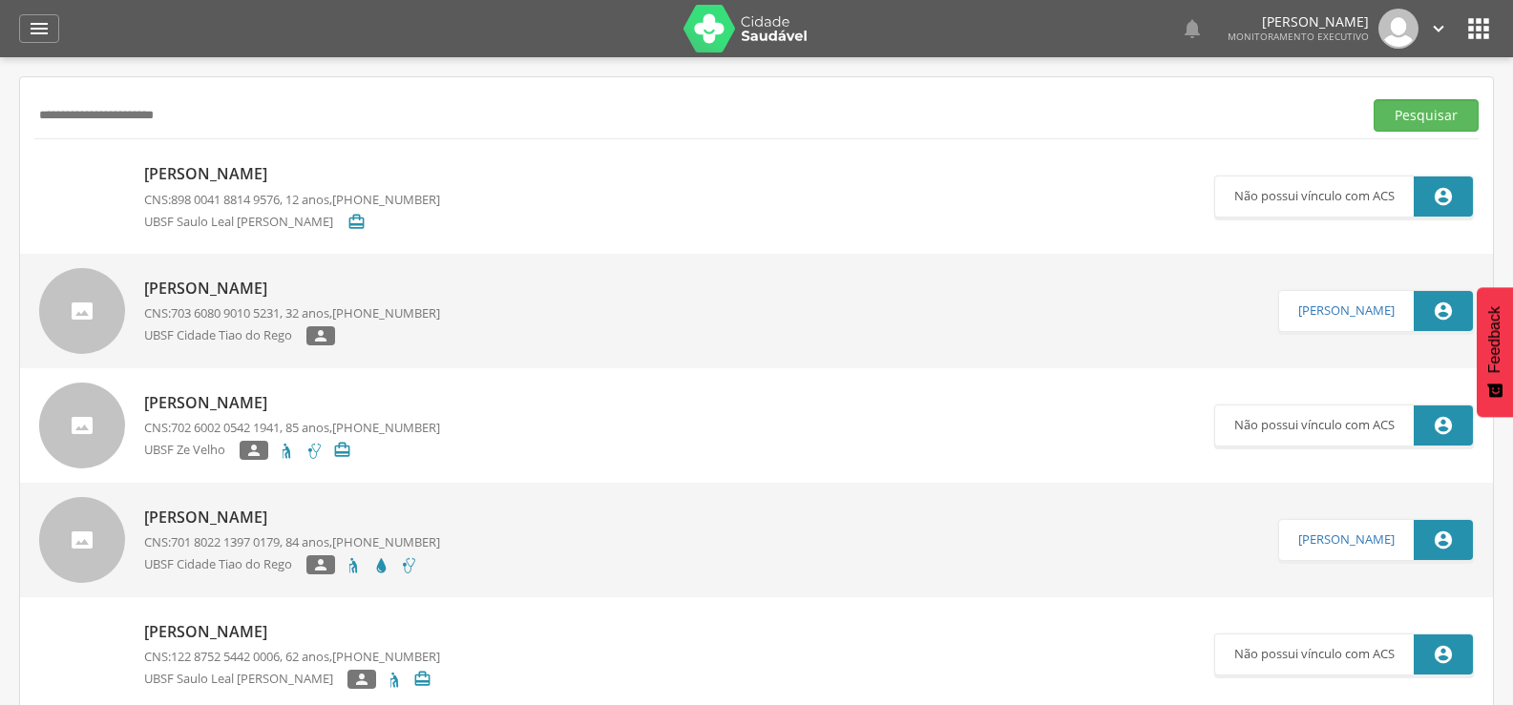
type input "**********"
click at [1373, 99] on button "Pesquisar" at bounding box center [1425, 115] width 105 height 32
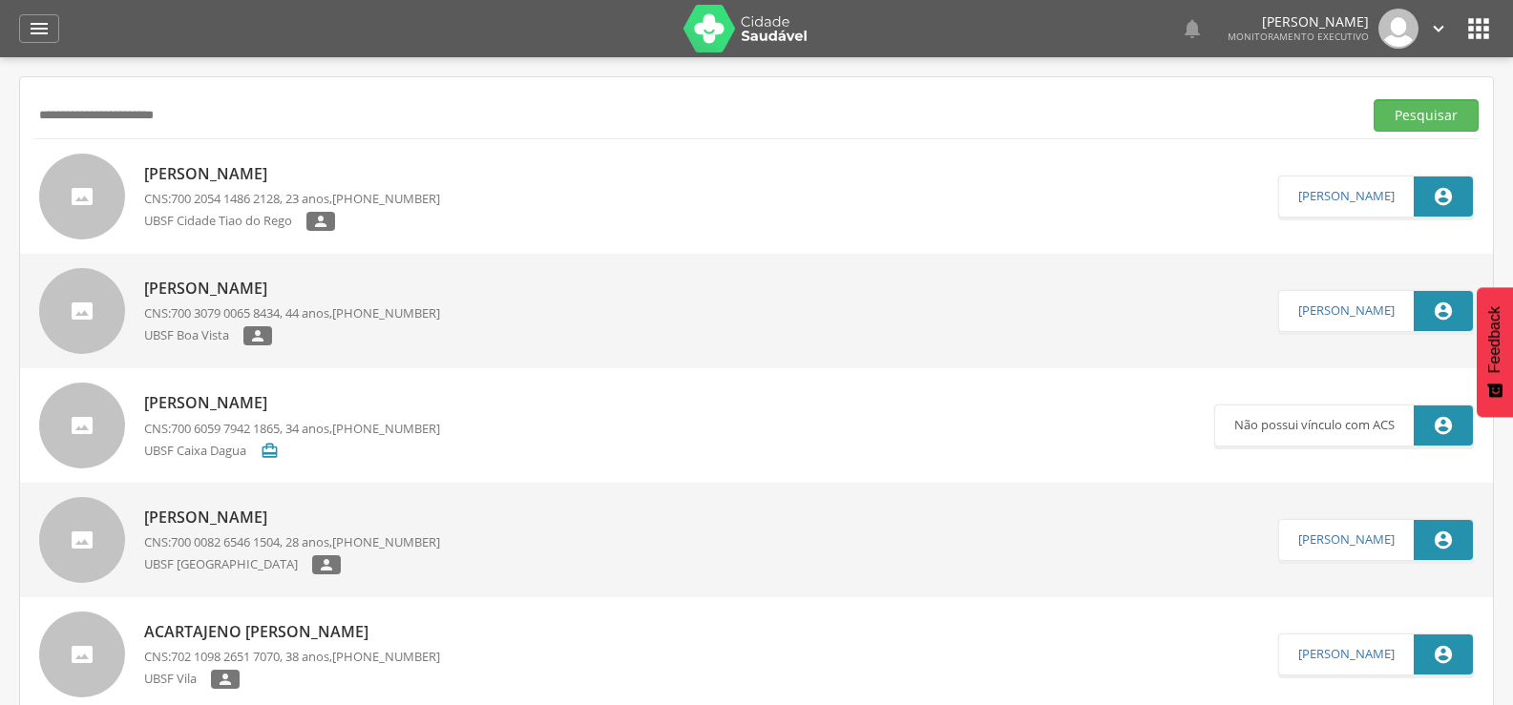
click at [199, 163] on p "Miquele da Silva Bezerra" at bounding box center [292, 174] width 296 height 22
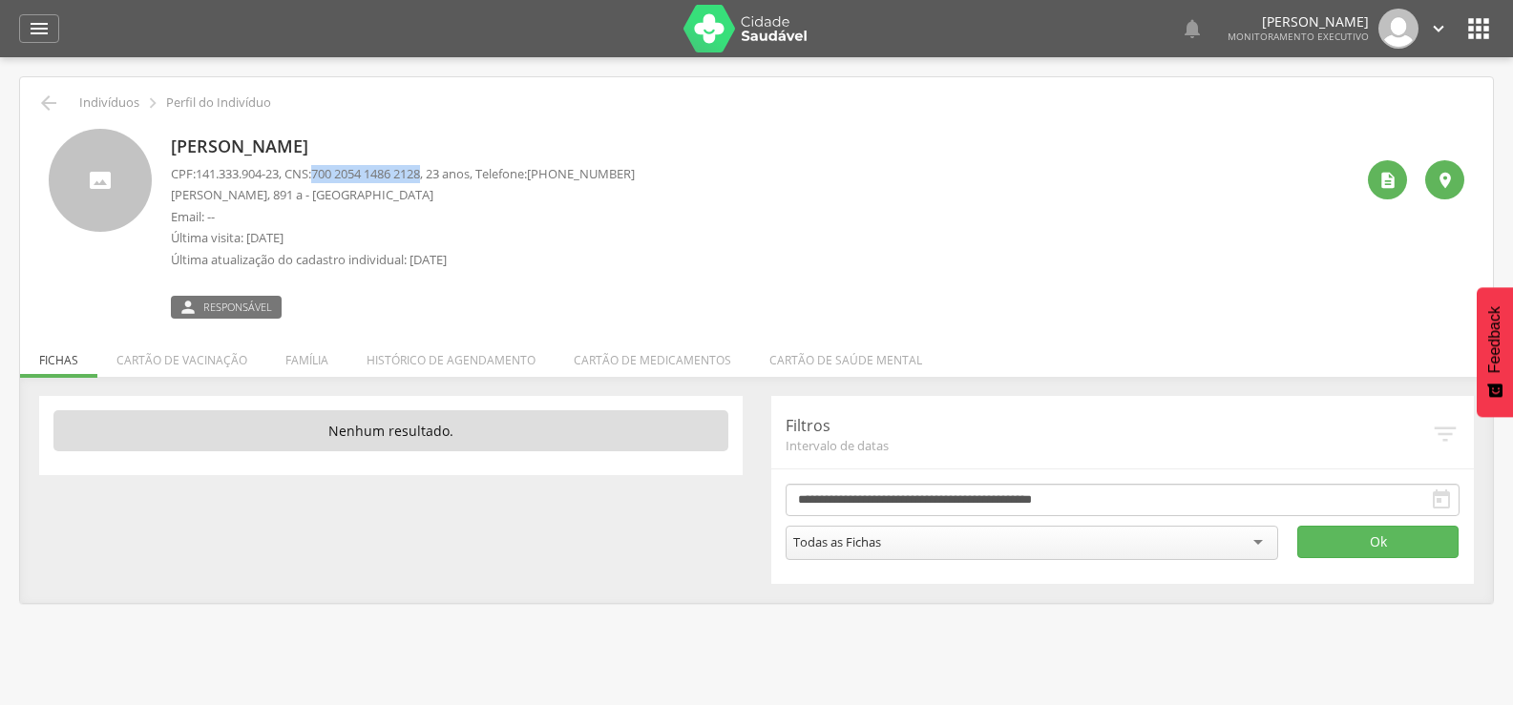
drag, startPoint x: 326, startPoint y: 169, endPoint x: 442, endPoint y: 168, distance: 115.5
click at [442, 168] on p "CPF: 141.333.904-23 , CNS: 700 2054 1486 2128 , 23 anos, Telefone: (83) 99323-9…" at bounding box center [403, 174] width 464 height 18
click at [49, 89] on div " Indivíduos  Perfil do Indivíduo Miquele da Silva Bezerra CPF: 141.333.904-23…" at bounding box center [756, 340] width 1473 height 526
click at [43, 126] on div "Miquele da Silva Bezerra CPF: 141.333.904-23 , CNS: 700 2054 1486 2128 , 23 ano…" at bounding box center [756, 217] width 1444 height 204
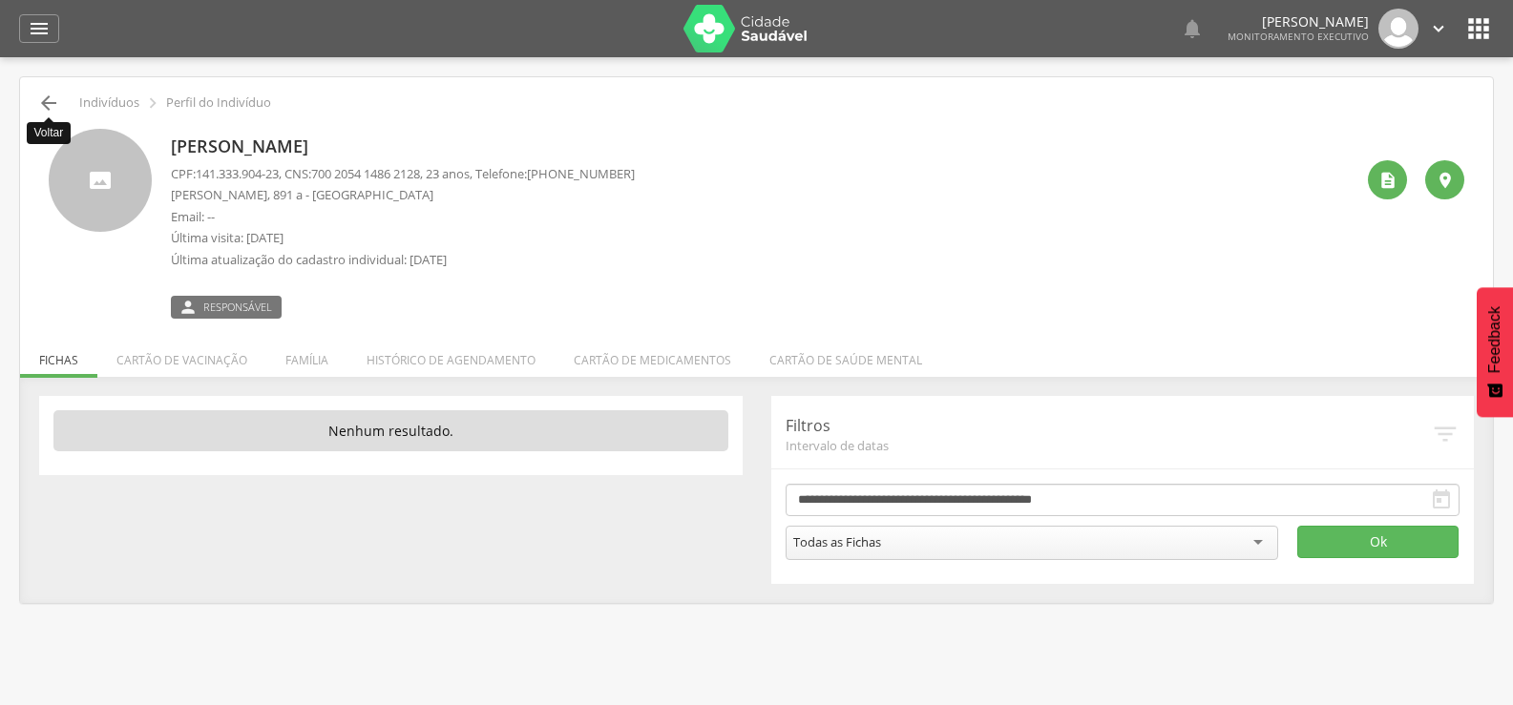
click at [46, 104] on icon "" at bounding box center [48, 103] width 23 height 23
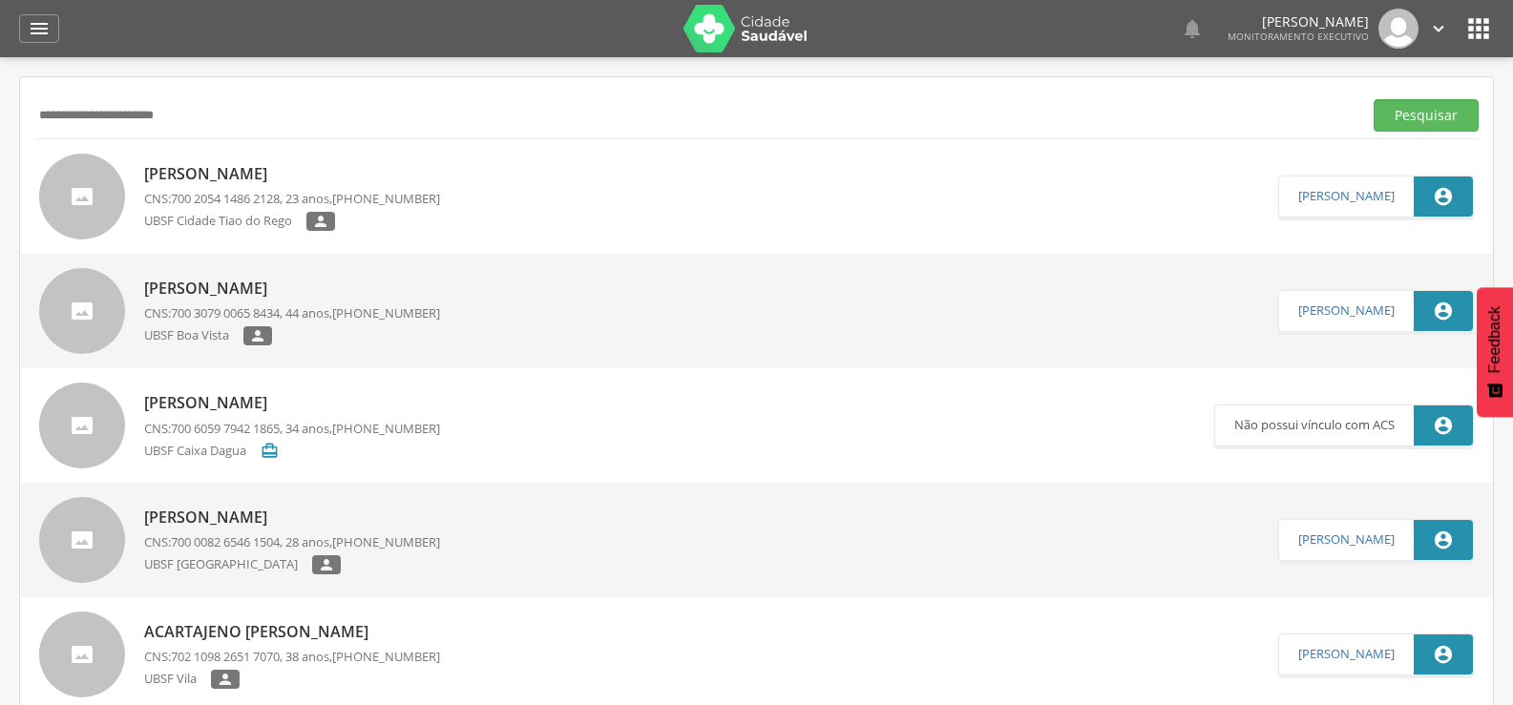
click at [46, 104] on input "**********" at bounding box center [694, 115] width 1320 height 32
drag, startPoint x: 200, startPoint y: 119, endPoint x: 0, endPoint y: 157, distance: 203.8
click at [0, 148] on div " Supervisão  Distritos  Ubs Coordenador: - Queimadas / PB Intervalo de Tempo…" at bounding box center [756, 409] width 1513 height 705
click at [0, 157] on div " Supervisão  Distritos  Ubs Coordenador: - Queimadas / PB Intervalo de Tempo…" at bounding box center [756, 409] width 1513 height 705
drag, startPoint x: 219, startPoint y: 124, endPoint x: 10, endPoint y: 128, distance: 208.1
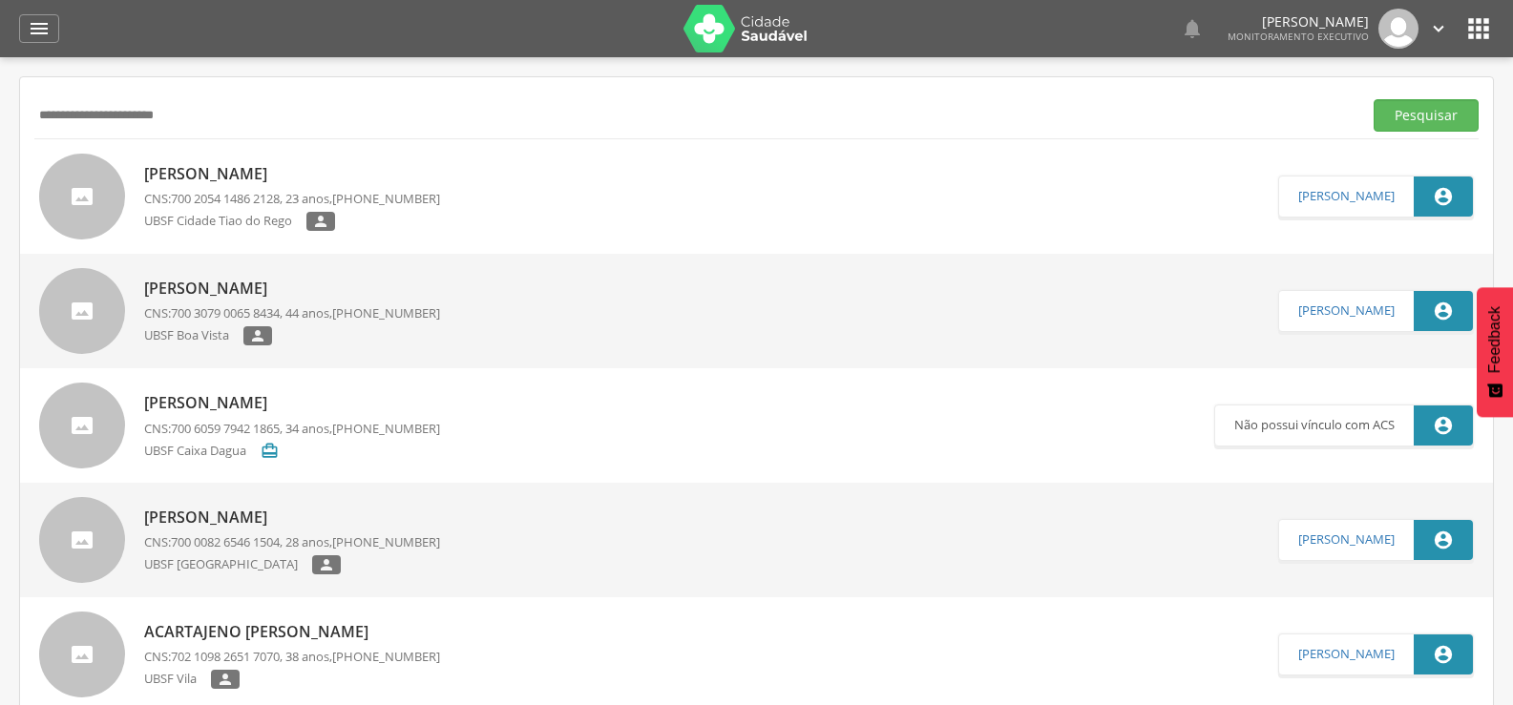
click at [10, 128] on div " Supervisão  Distritos  Ubs Coordenador: - Queimadas / PB Intervalo de Tempo…" at bounding box center [756, 409] width 1513 height 705
type input "**********"
click at [1373, 99] on button "Pesquisar" at bounding box center [1425, 115] width 105 height 32
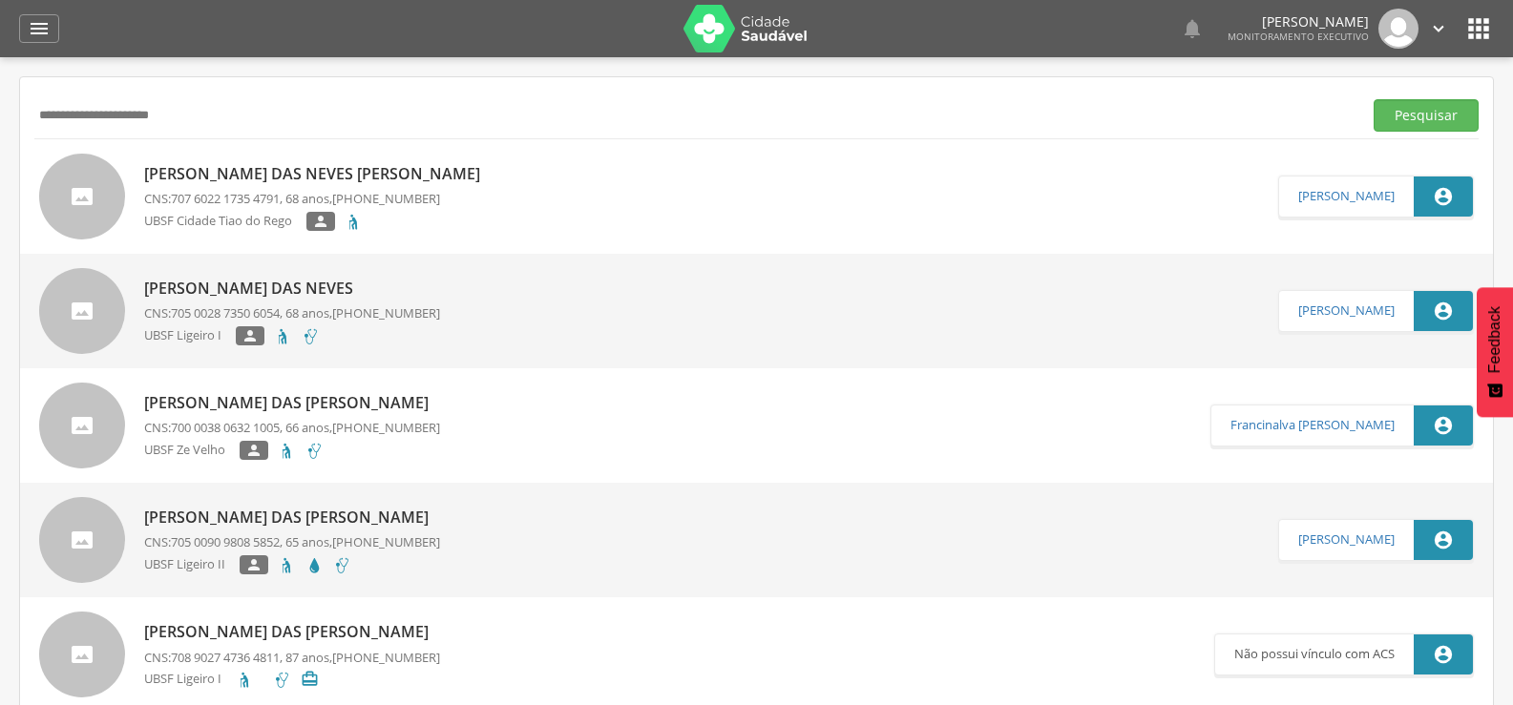
click at [245, 179] on p "Maria das Neves Ricardo de Melo" at bounding box center [316, 174] width 345 height 22
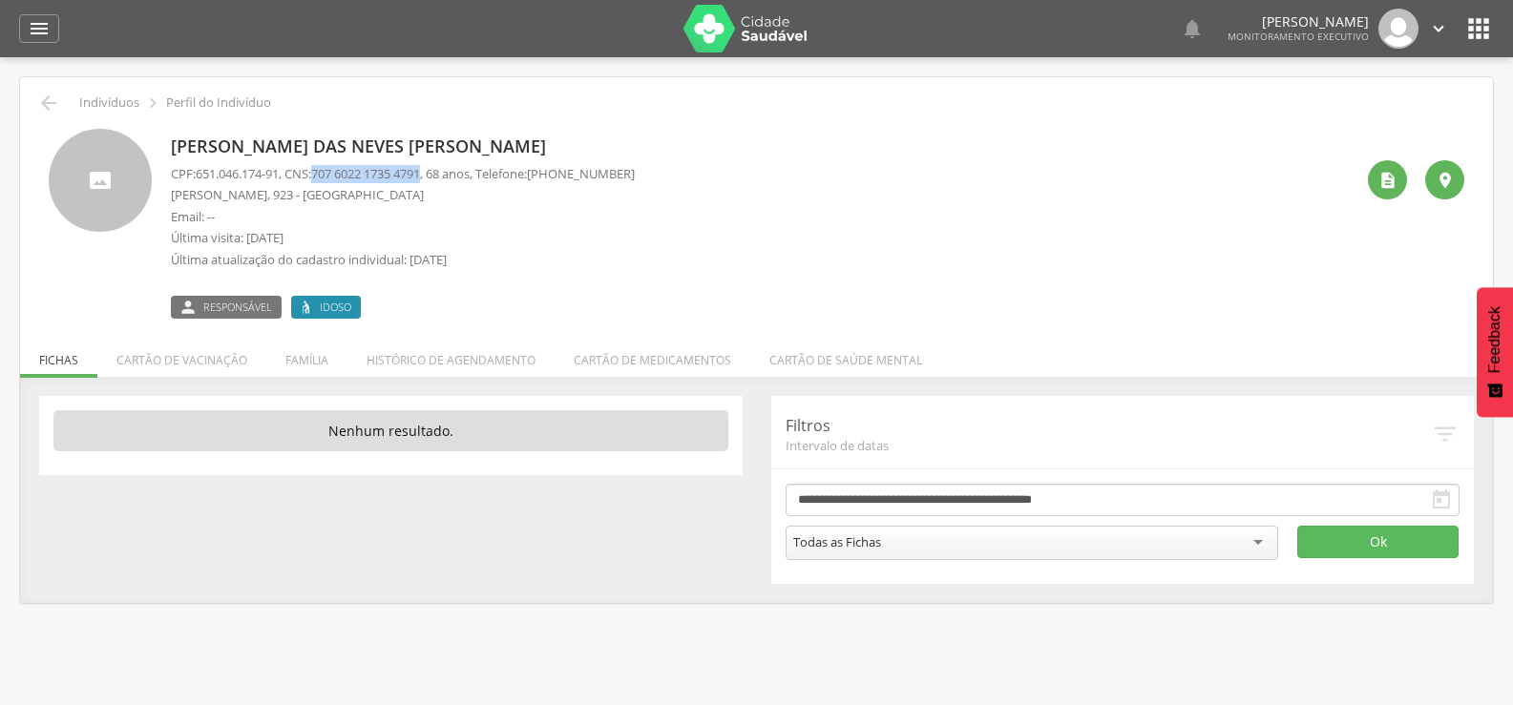
drag, startPoint x: 325, startPoint y: 174, endPoint x: 442, endPoint y: 173, distance: 116.4
click at [442, 173] on p "CPF: 651.046.174-91 , CNS: 707 6022 1735 4791 , 68 anos, Telefone: (83) 99394-2…" at bounding box center [403, 174] width 464 height 18
click at [306, 360] on li "Família" at bounding box center [306, 355] width 81 height 45
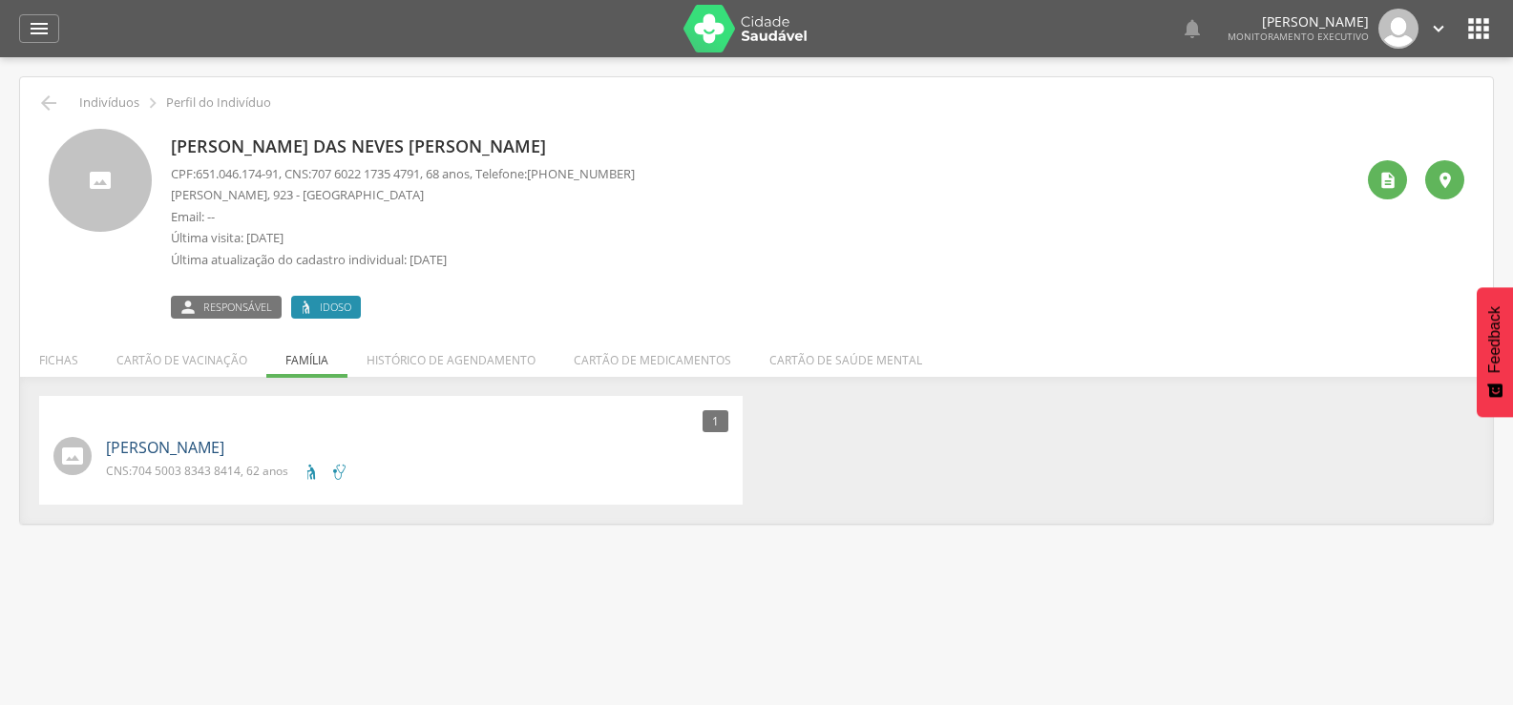
click at [145, 442] on link "Luiz Oliveira" at bounding box center [165, 448] width 118 height 22
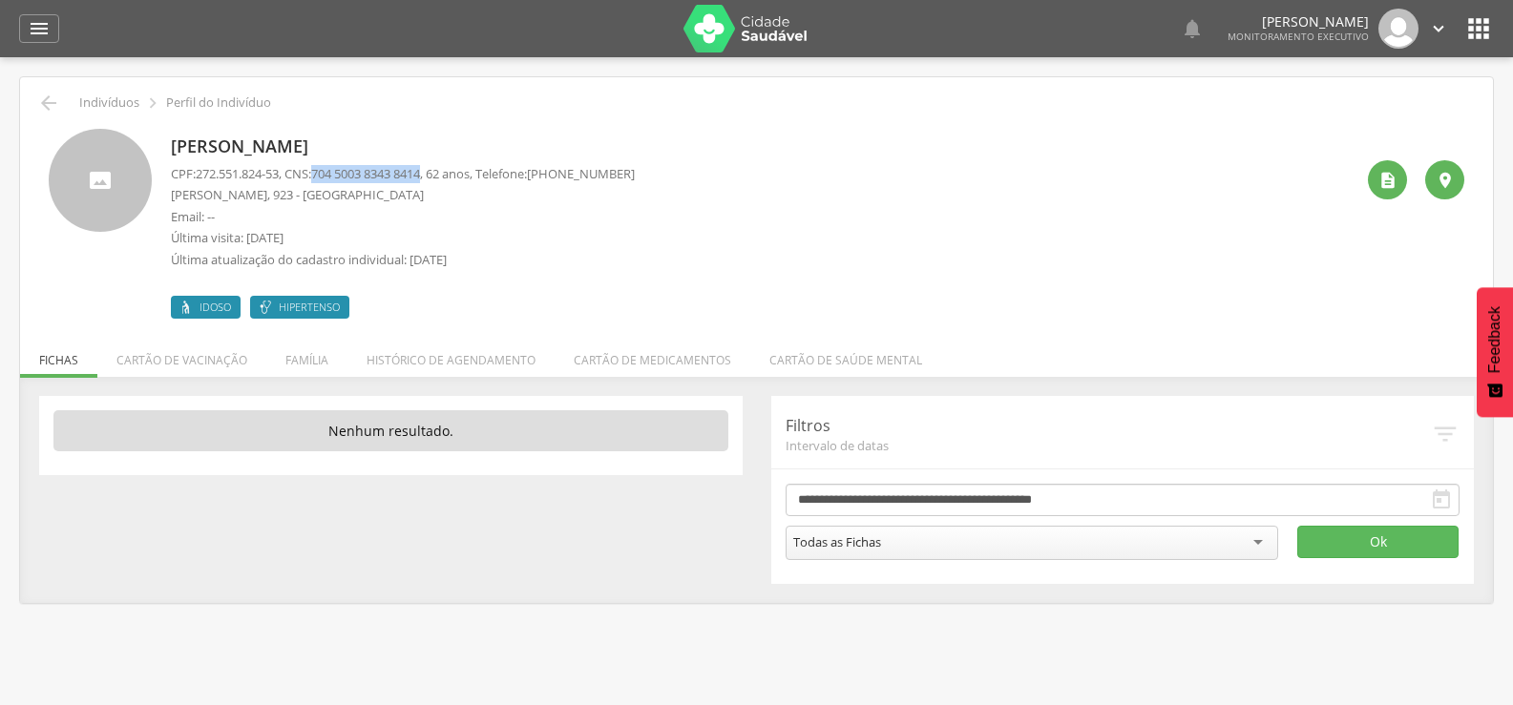
drag, startPoint x: 327, startPoint y: 174, endPoint x: 440, endPoint y: 178, distance: 112.7
click at [420, 178] on span "704 5003 8343 8414" at bounding box center [365, 173] width 109 height 17
click at [291, 366] on li "Família" at bounding box center [306, 355] width 81 height 45
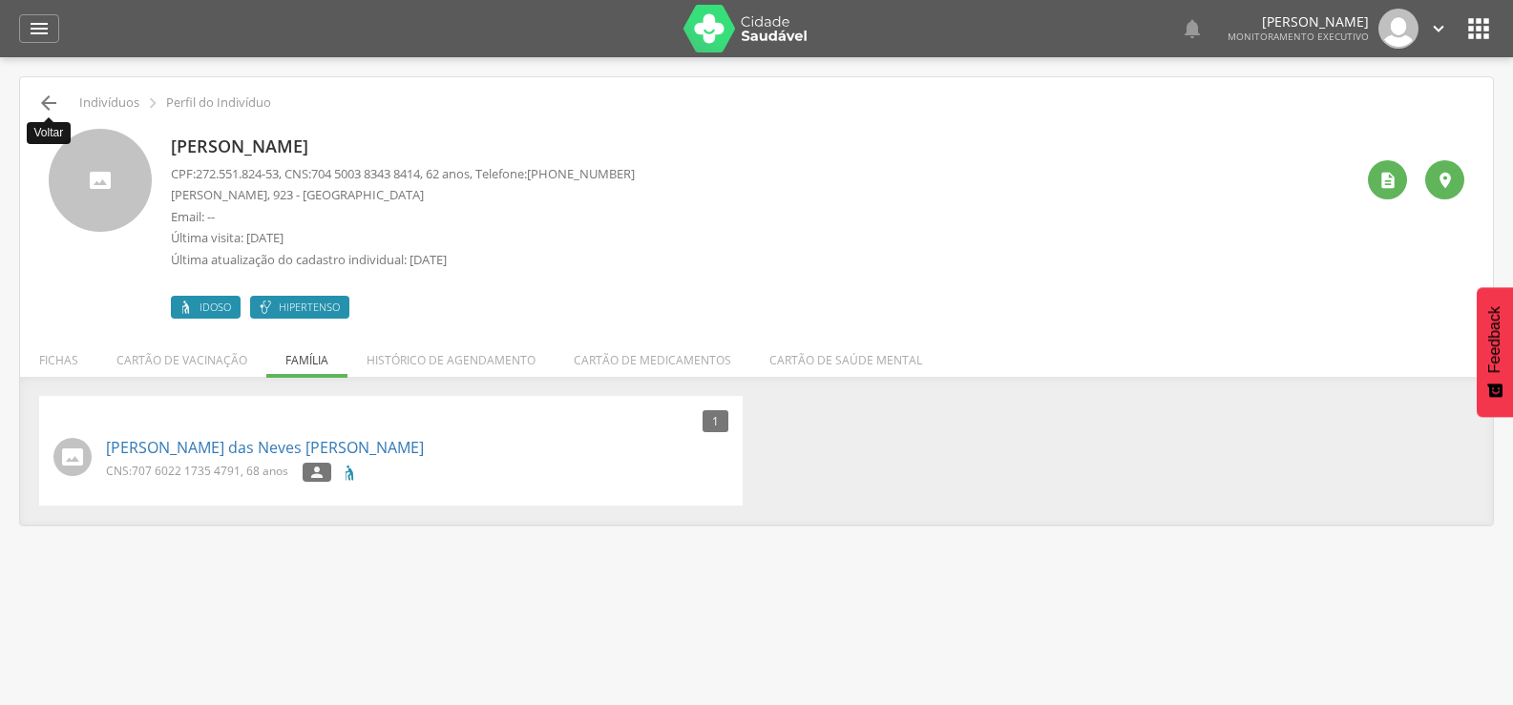
click at [43, 105] on icon "" at bounding box center [48, 103] width 23 height 23
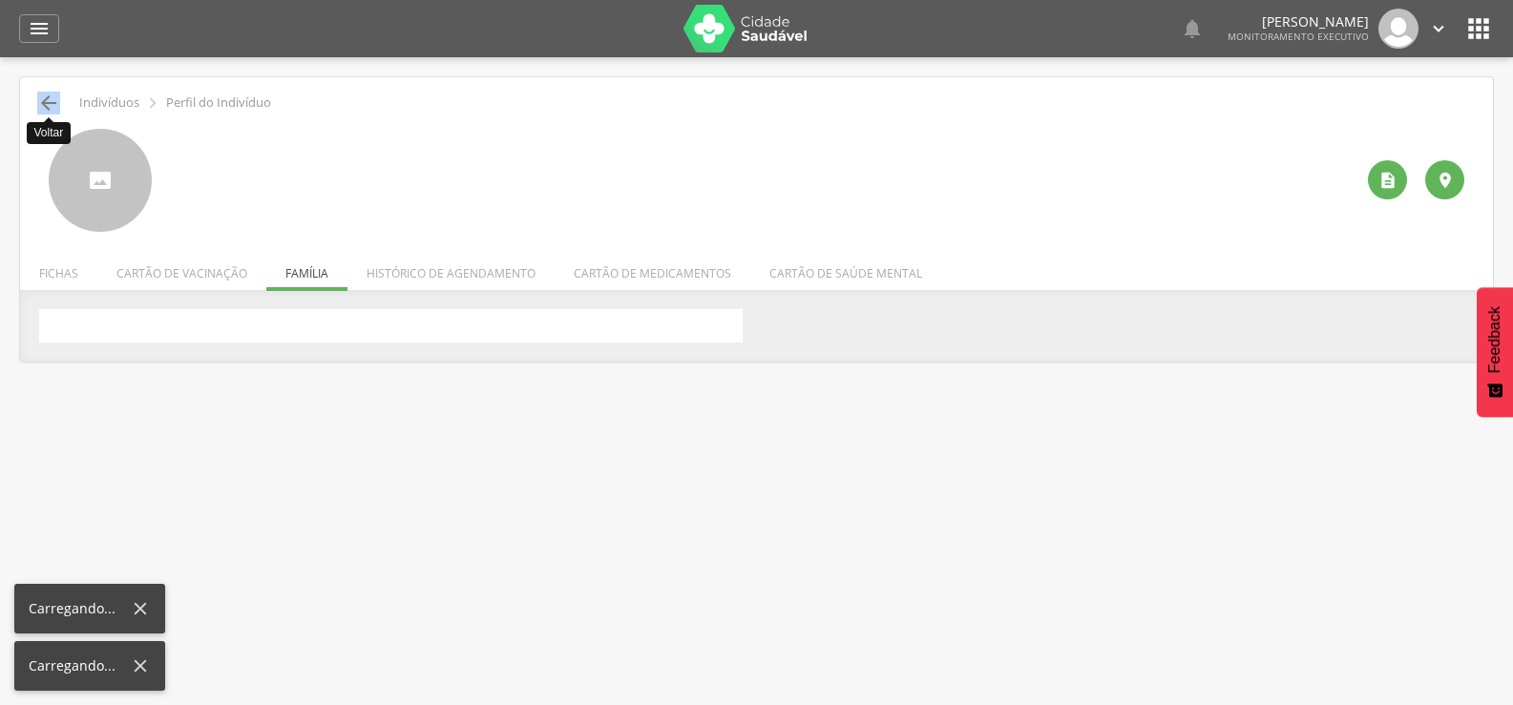
click at [43, 105] on icon "" at bounding box center [48, 103] width 23 height 23
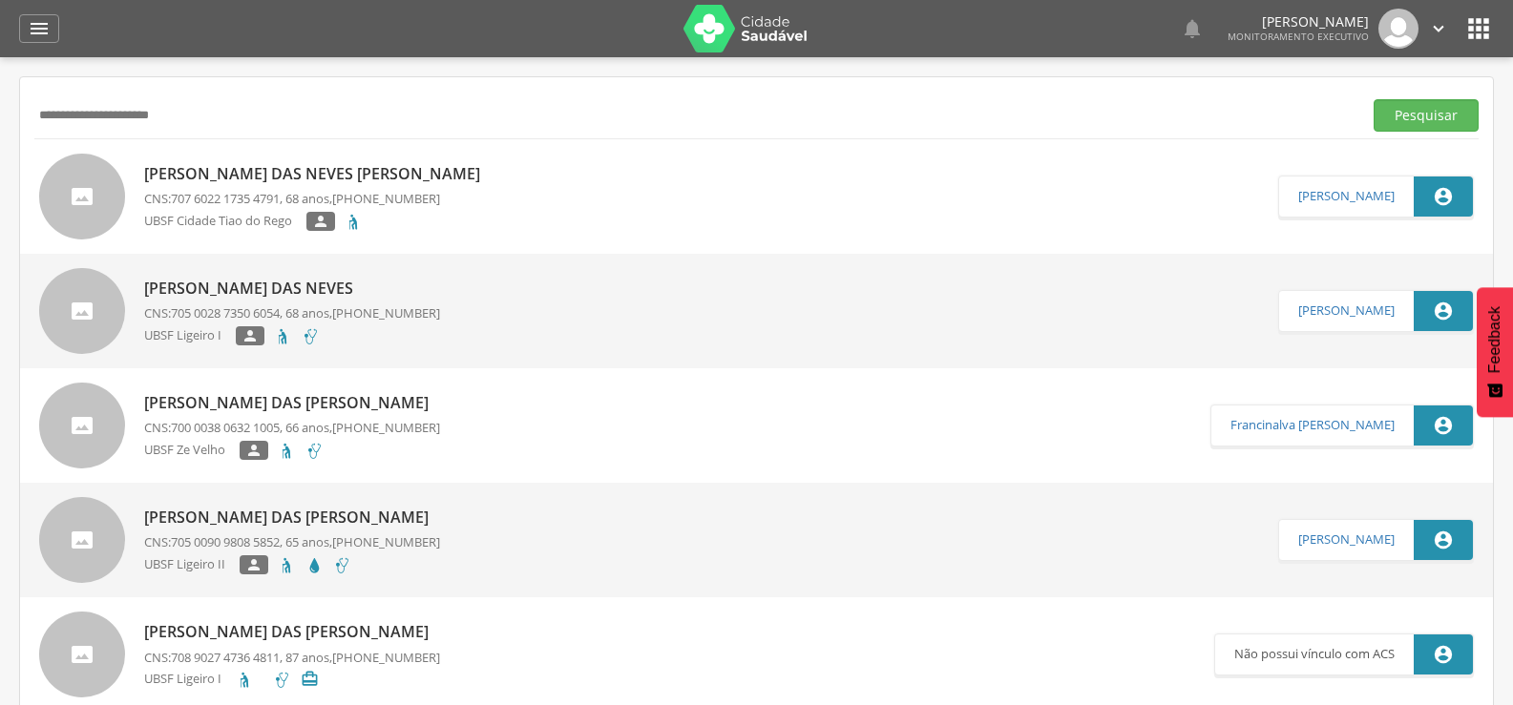
drag, startPoint x: 237, startPoint y: 119, endPoint x: 0, endPoint y: 147, distance: 238.3
click at [0, 147] on div " Supervisão  Distritos  Ubs Coordenador: - Queimadas / PB Intervalo de Tempo…" at bounding box center [756, 409] width 1513 height 705
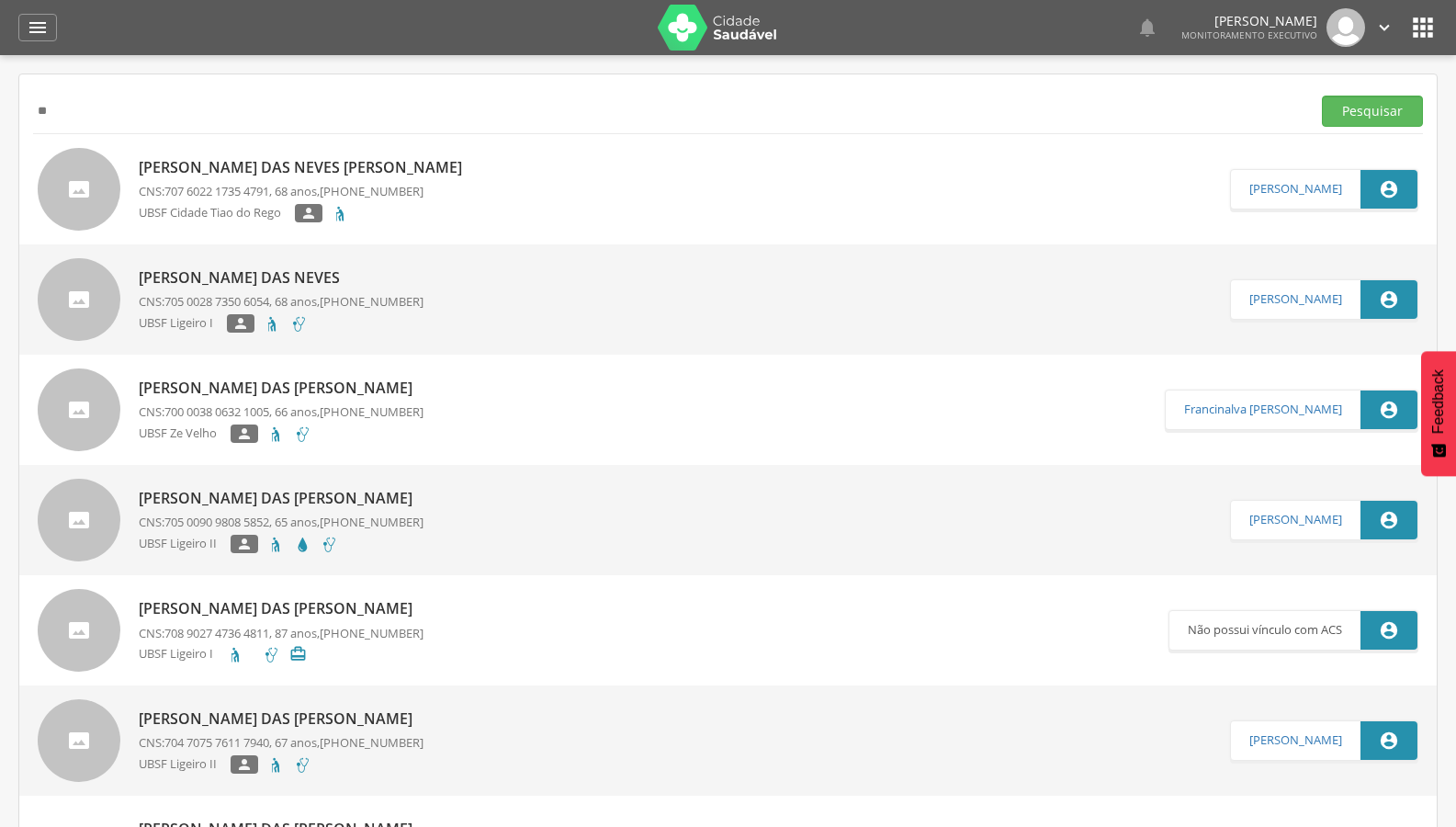
type input "*"
type input "**********"
click at [1321, 95] on button "Pesquisar" at bounding box center [1371, 111] width 101 height 31
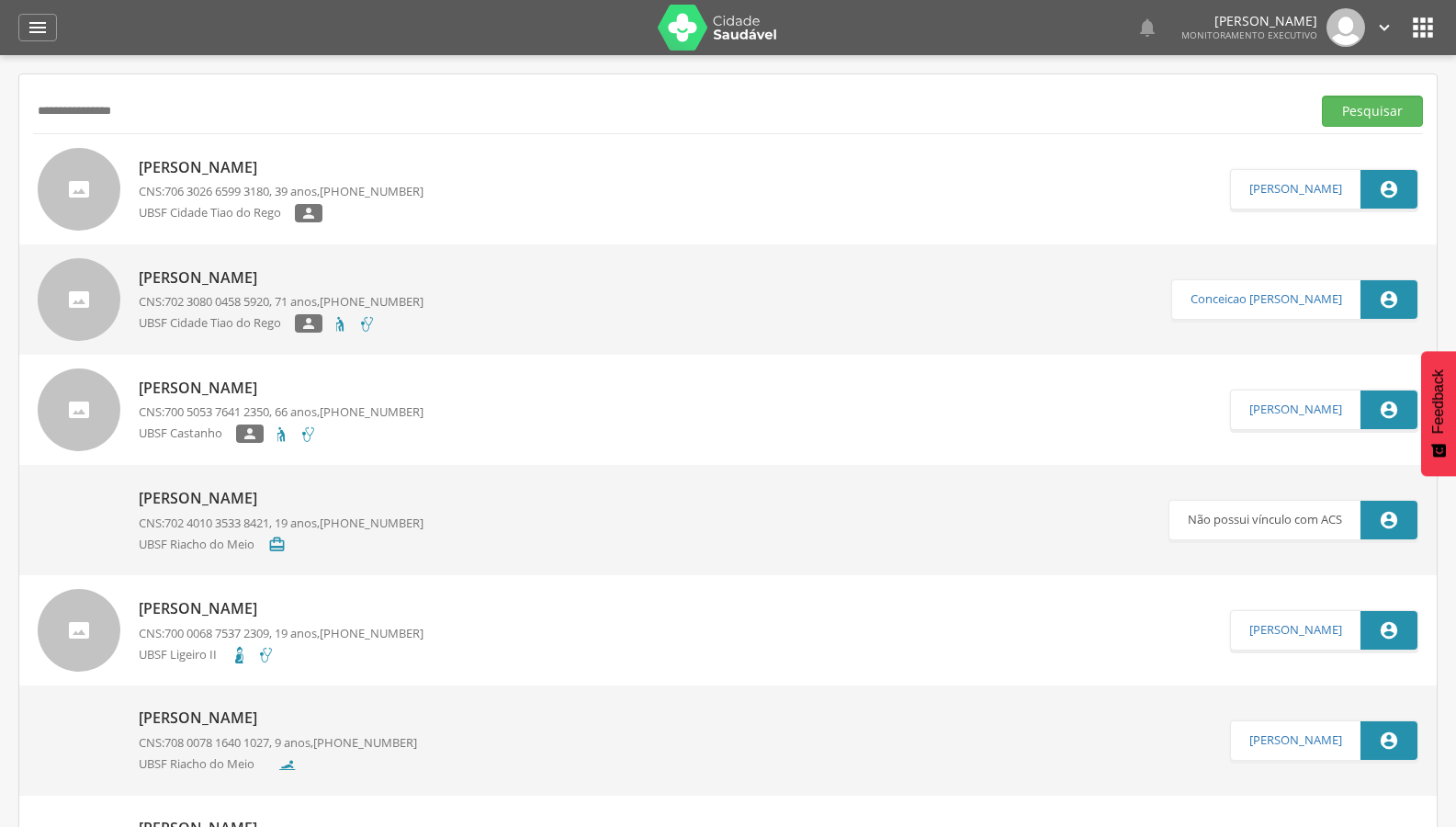
click at [252, 162] on p "[PERSON_NAME]" at bounding box center [281, 168] width 285 height 21
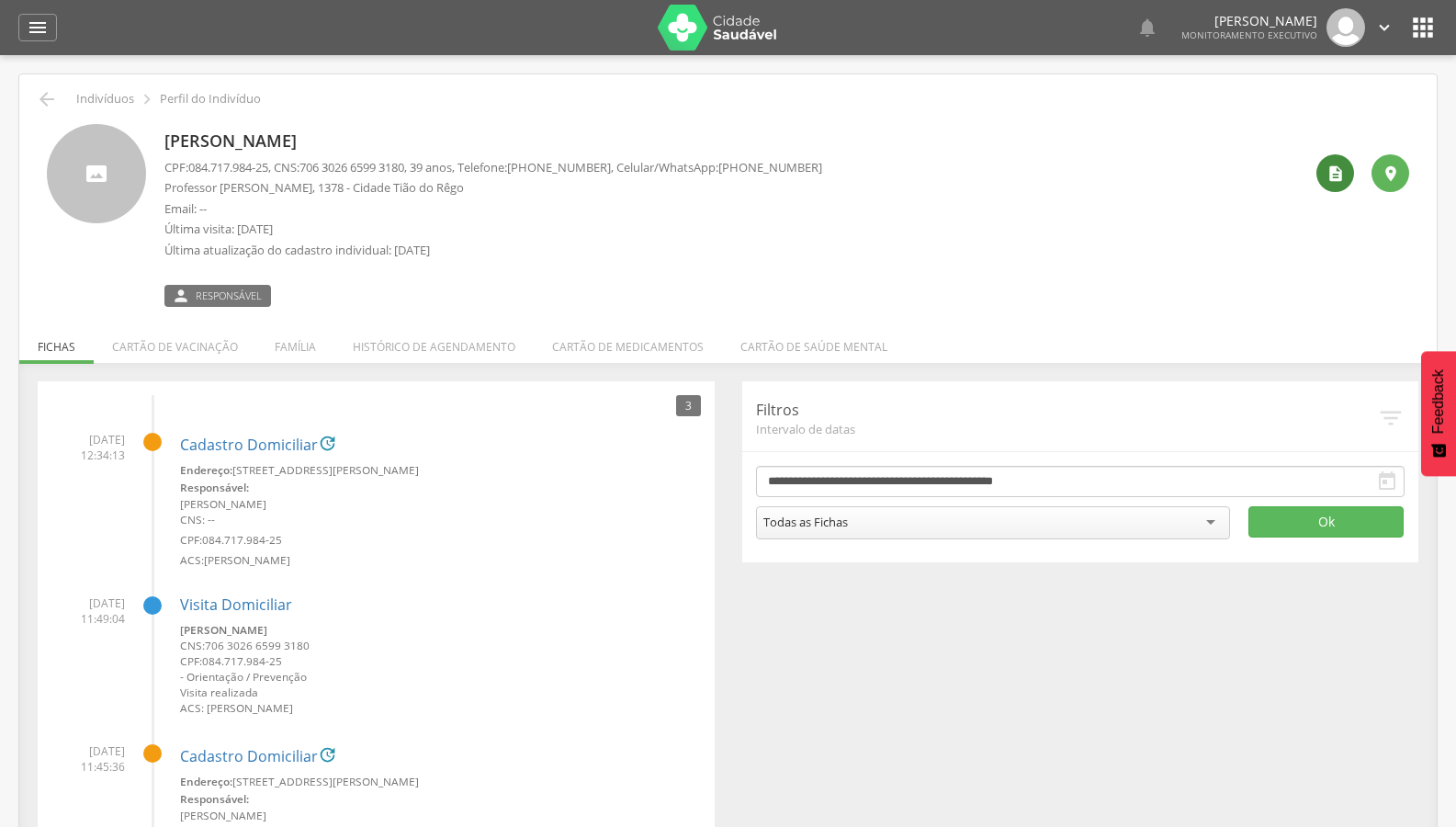
drag, startPoint x: 1281, startPoint y: 168, endPoint x: 1326, endPoint y: 170, distance: 45.0
click at [1290, 169] on div "Ana Flávia Alves da Silva CPF: 084.717.984-25 , CNS: 706 3026 6599 3180 , 39 an…" at bounding box center [733, 216] width 1137 height 183
click at [1326, 170] on icon "" at bounding box center [1335, 173] width 18 height 18
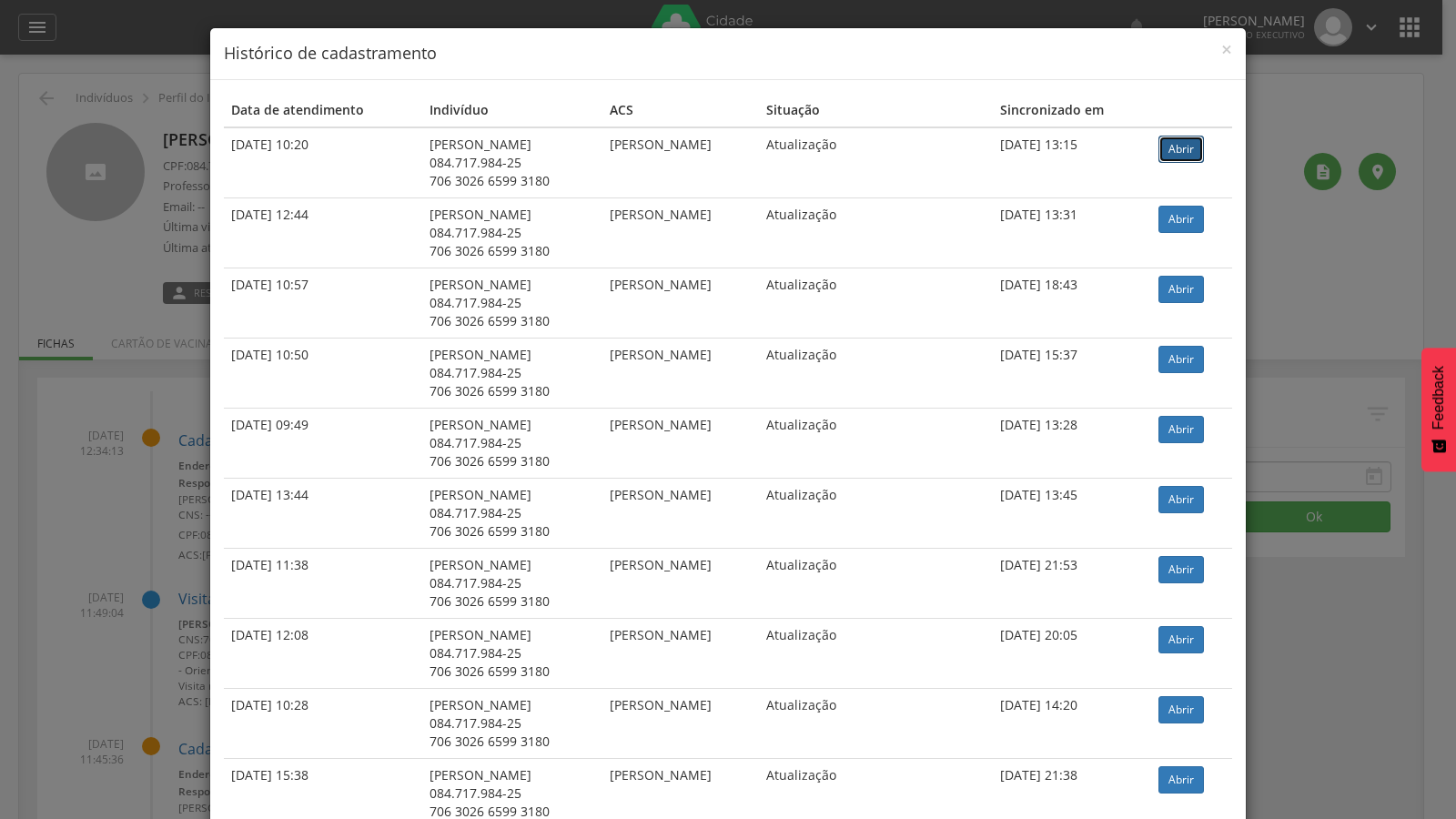
click at [1194, 150] on link "Abrir" at bounding box center [1181, 149] width 46 height 28
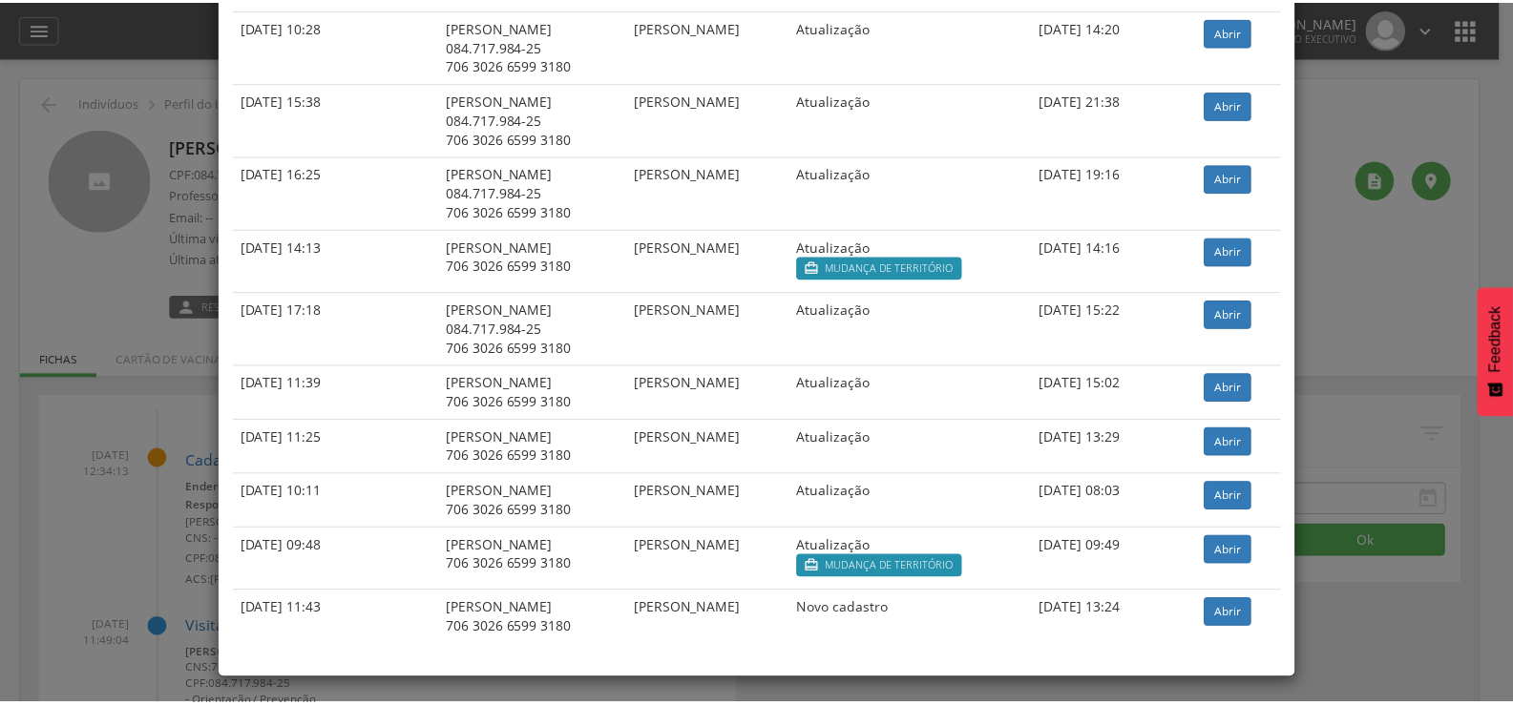
scroll to position [717, 0]
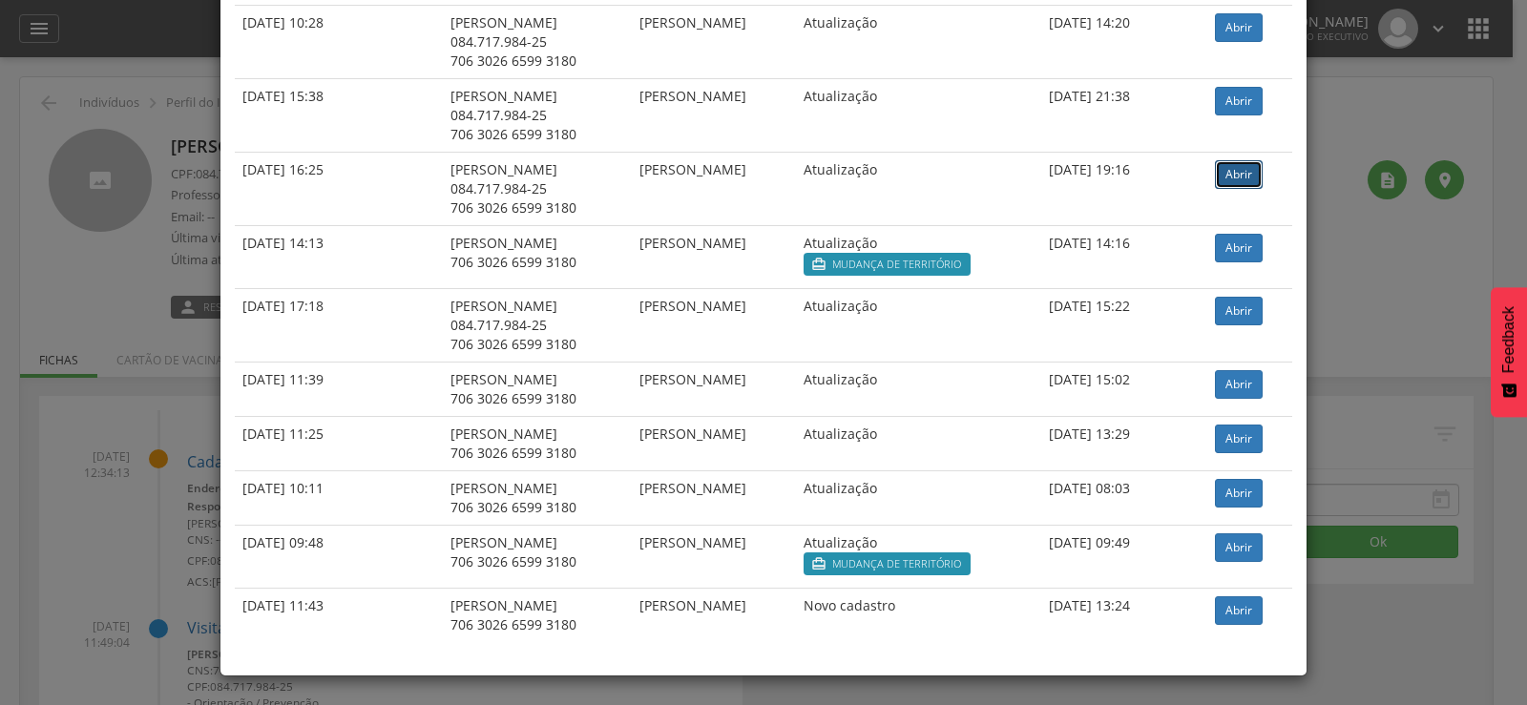
click at [1243, 171] on link "Abrir" at bounding box center [1239, 174] width 48 height 29
click at [136, 101] on div "× Histórico de cadastramento Data de atendimento Indivíduo ACS Situação Sincron…" at bounding box center [763, 352] width 1527 height 705
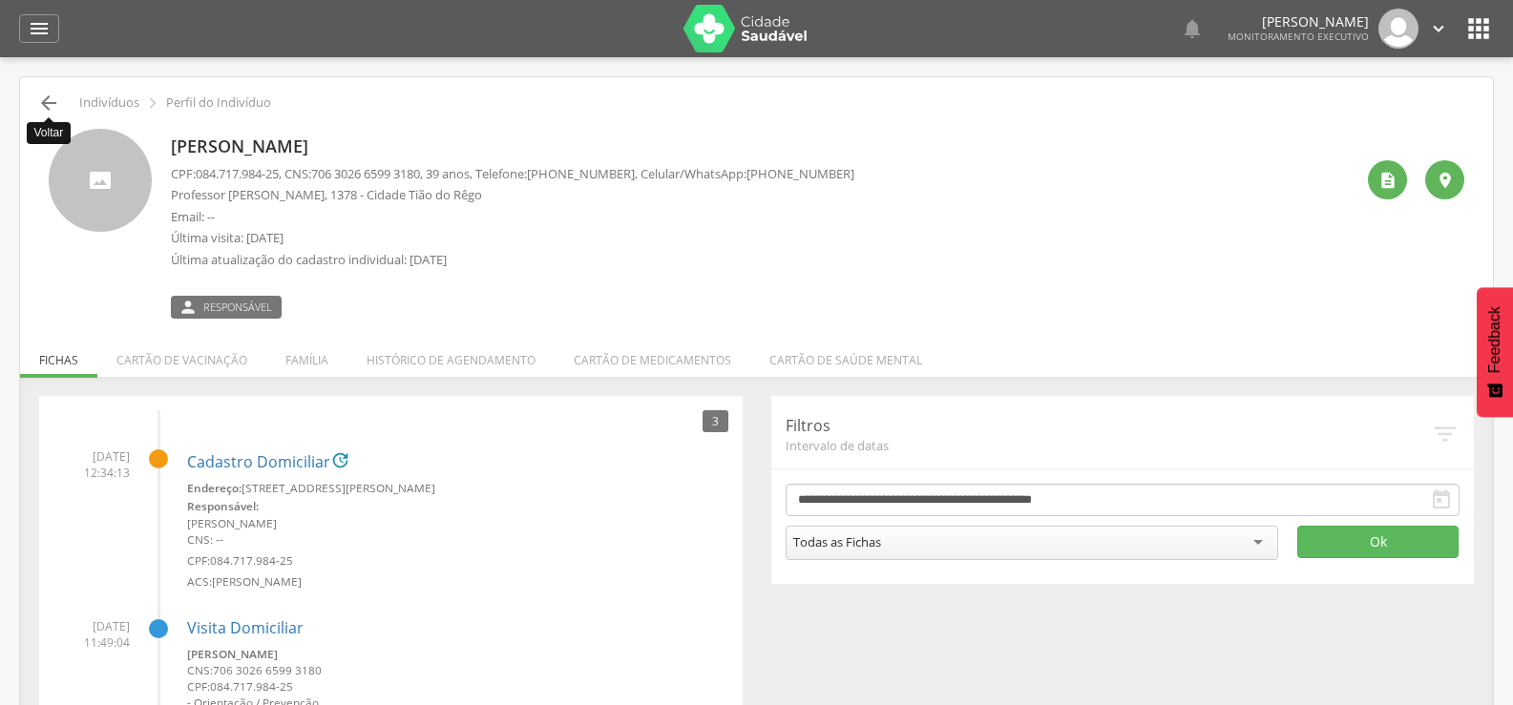
click at [46, 108] on icon "" at bounding box center [48, 103] width 23 height 23
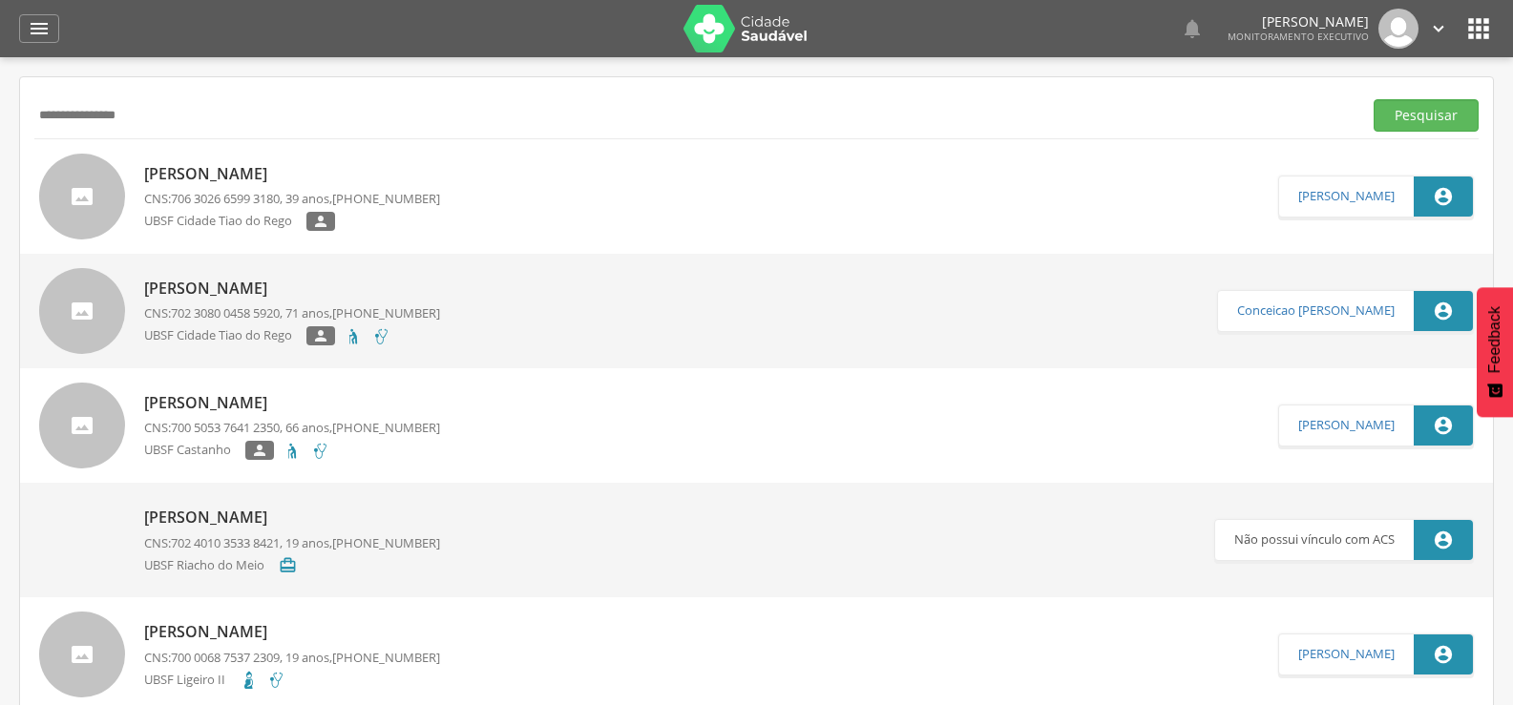
click at [46, 108] on input "**********" at bounding box center [694, 115] width 1320 height 32
drag, startPoint x: 189, startPoint y: 122, endPoint x: 0, endPoint y: 162, distance: 193.2
click at [3, 161] on div " Supervisão  Distritos  Ubs Coordenador: - Queimadas / PB Intervalo de Tempo…" at bounding box center [756, 409] width 1513 height 705
click at [1373, 99] on button "Pesquisar" at bounding box center [1425, 115] width 105 height 32
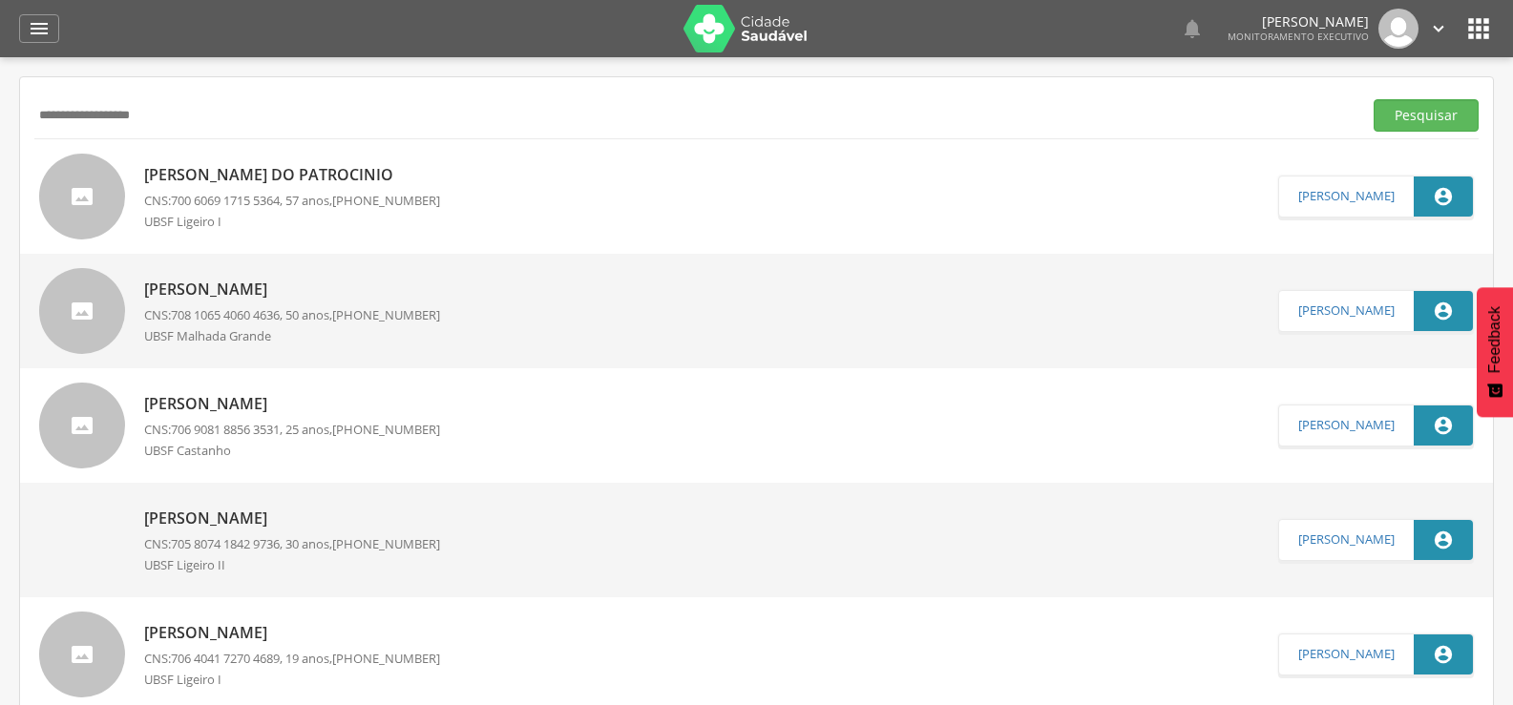
type input "**********"
click at [1373, 99] on button "Pesquisar" at bounding box center [1425, 115] width 105 height 32
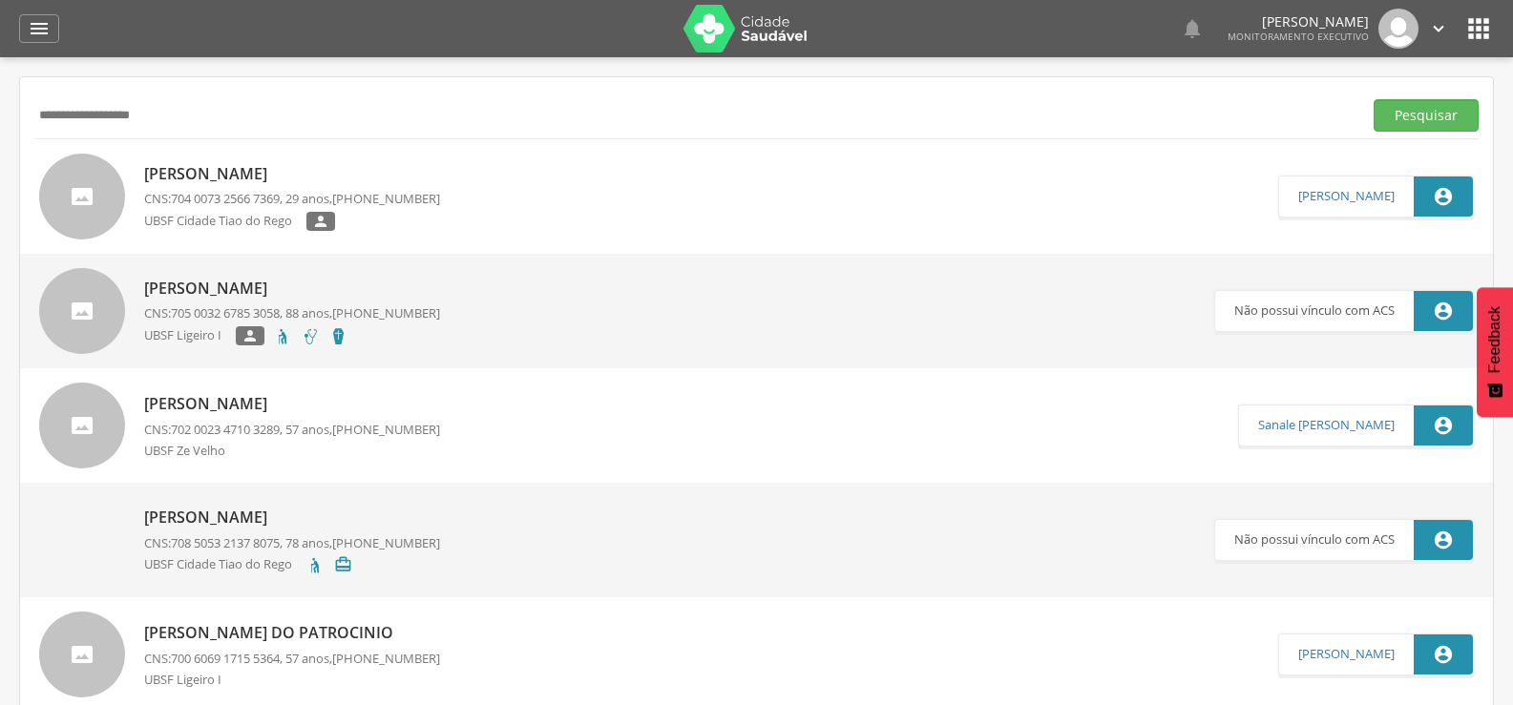
click at [193, 179] on p "José Jair Francisco Macedo" at bounding box center [292, 174] width 296 height 22
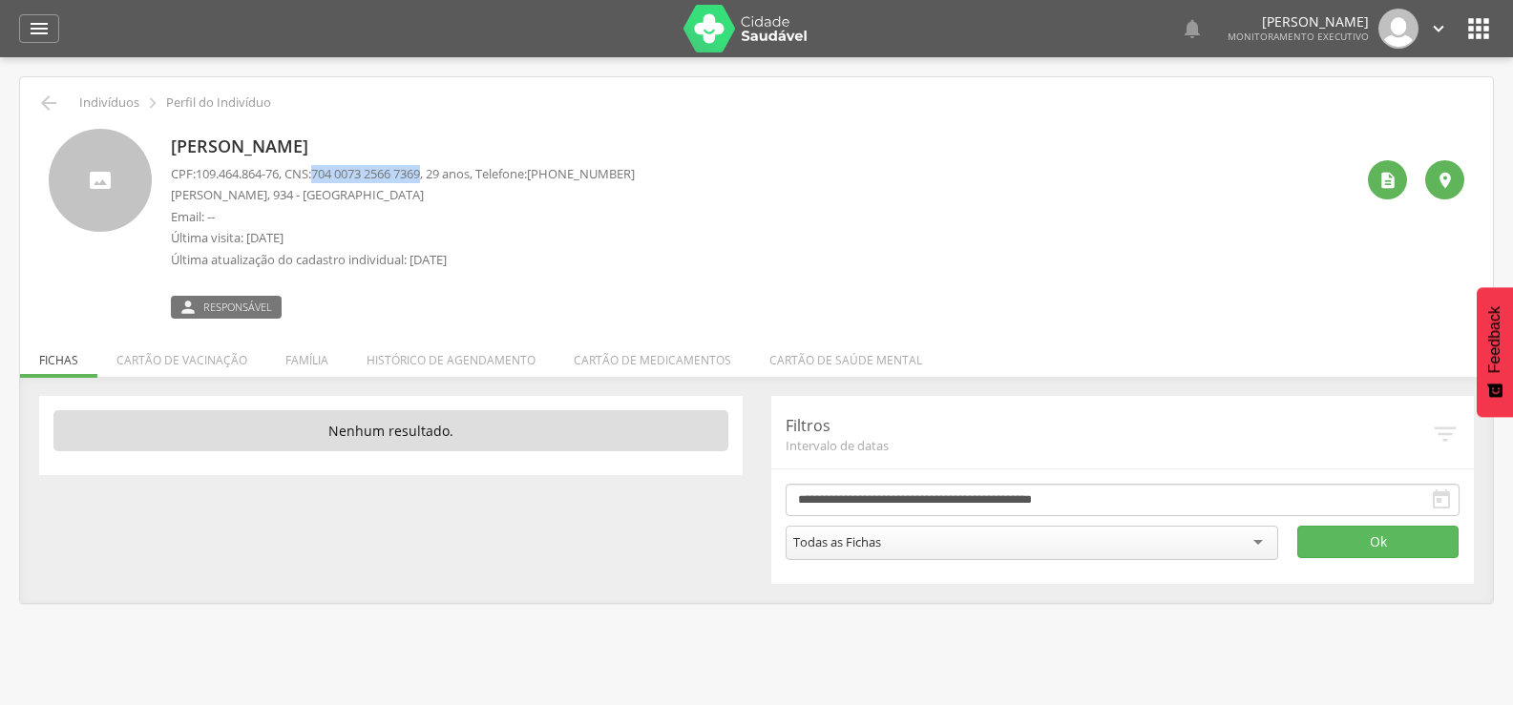
drag, startPoint x: 324, startPoint y: 171, endPoint x: 441, endPoint y: 170, distance: 116.4
click at [441, 170] on p "CPF: 109.464.864-76 , CNS: 704 0073 2566 7369 , 29 anos, Telefone: (83) 99123-9…" at bounding box center [403, 174] width 464 height 18
click at [39, 113] on icon "" at bounding box center [48, 103] width 23 height 23
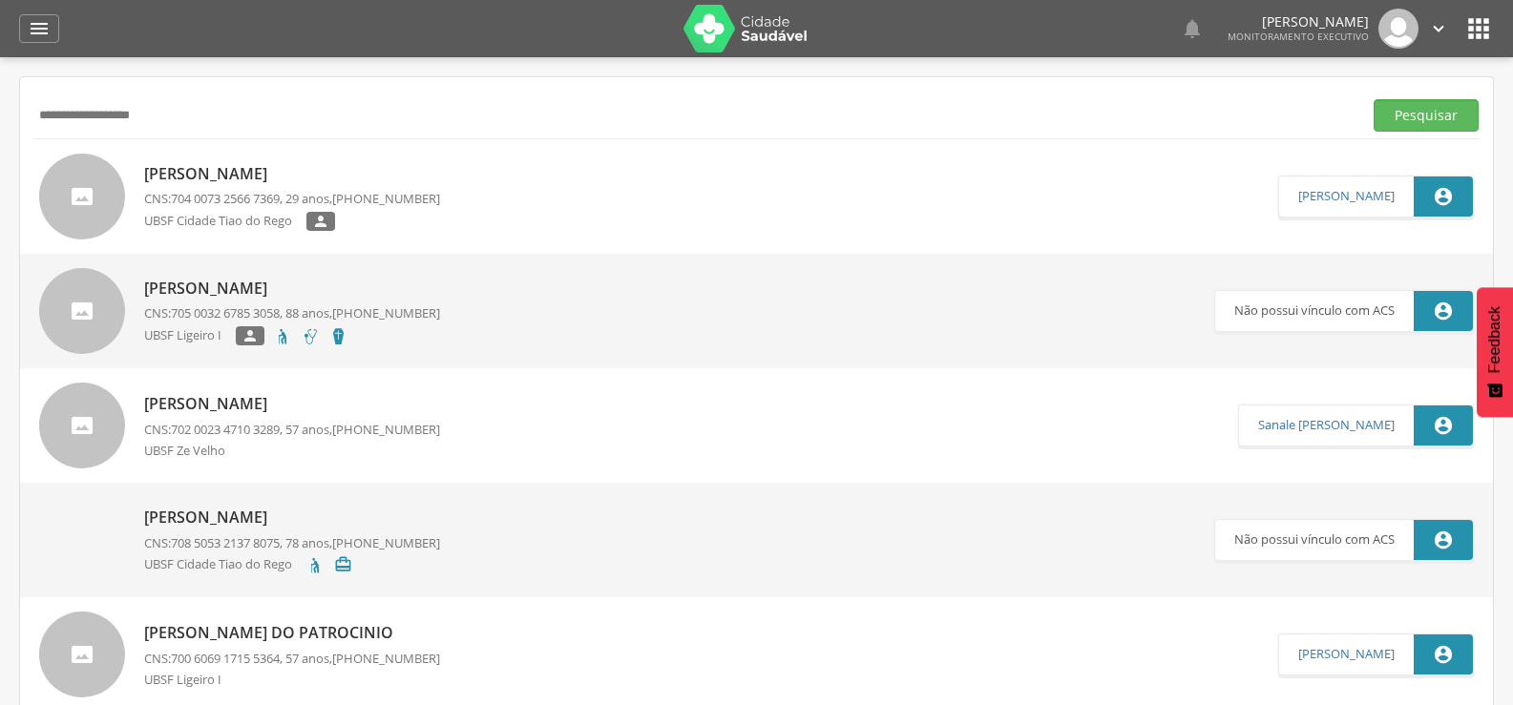
click at [39, 113] on input "**********" at bounding box center [694, 115] width 1320 height 32
drag, startPoint x: 180, startPoint y: 113, endPoint x: 0, endPoint y: 142, distance: 182.8
click at [0, 142] on div " Supervisão  Distritos  Ubs Coordenador: - Queimadas / PB Intervalo de Tempo…" at bounding box center [756, 409] width 1513 height 705
click at [1373, 99] on button "Pesquisar" at bounding box center [1425, 115] width 105 height 32
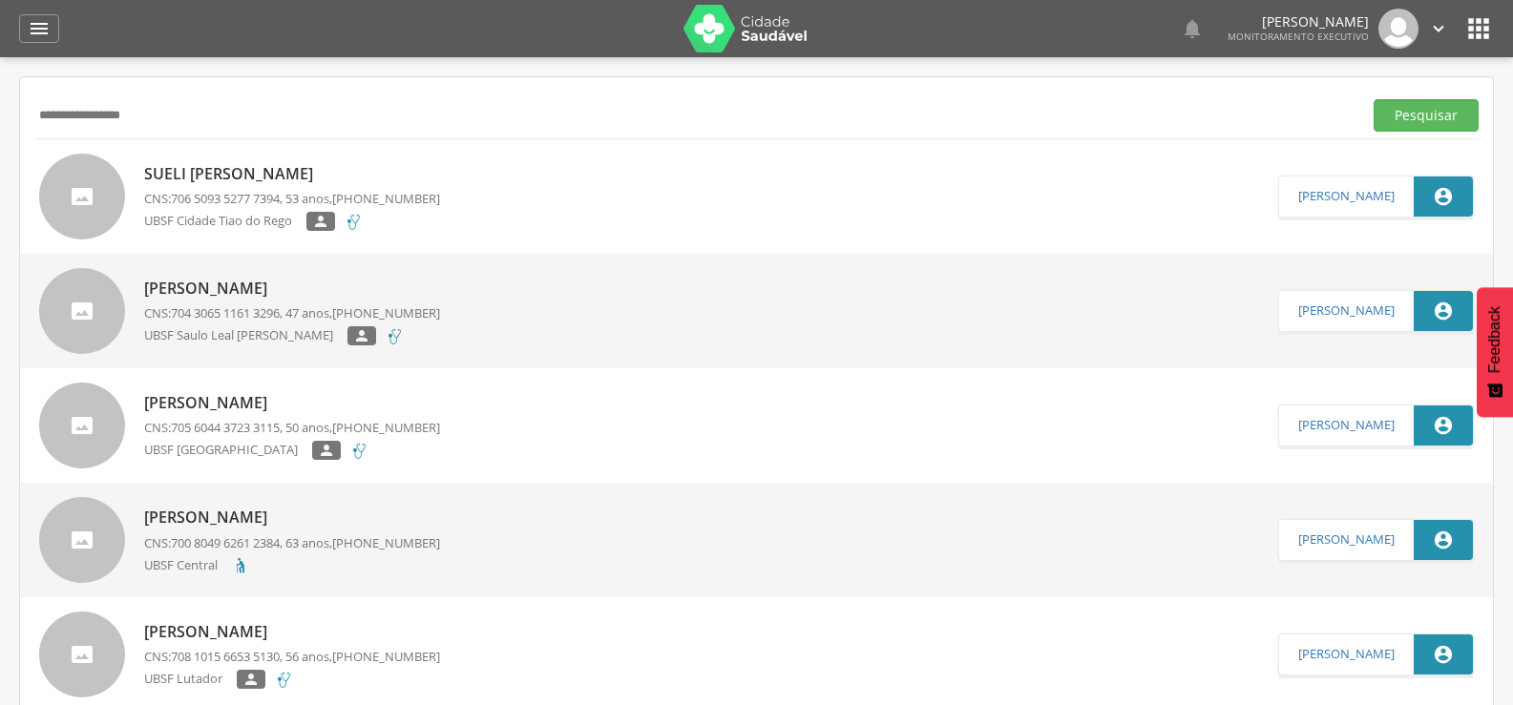
click at [185, 163] on p "Sueli Joana Gomes" at bounding box center [292, 174] width 296 height 22
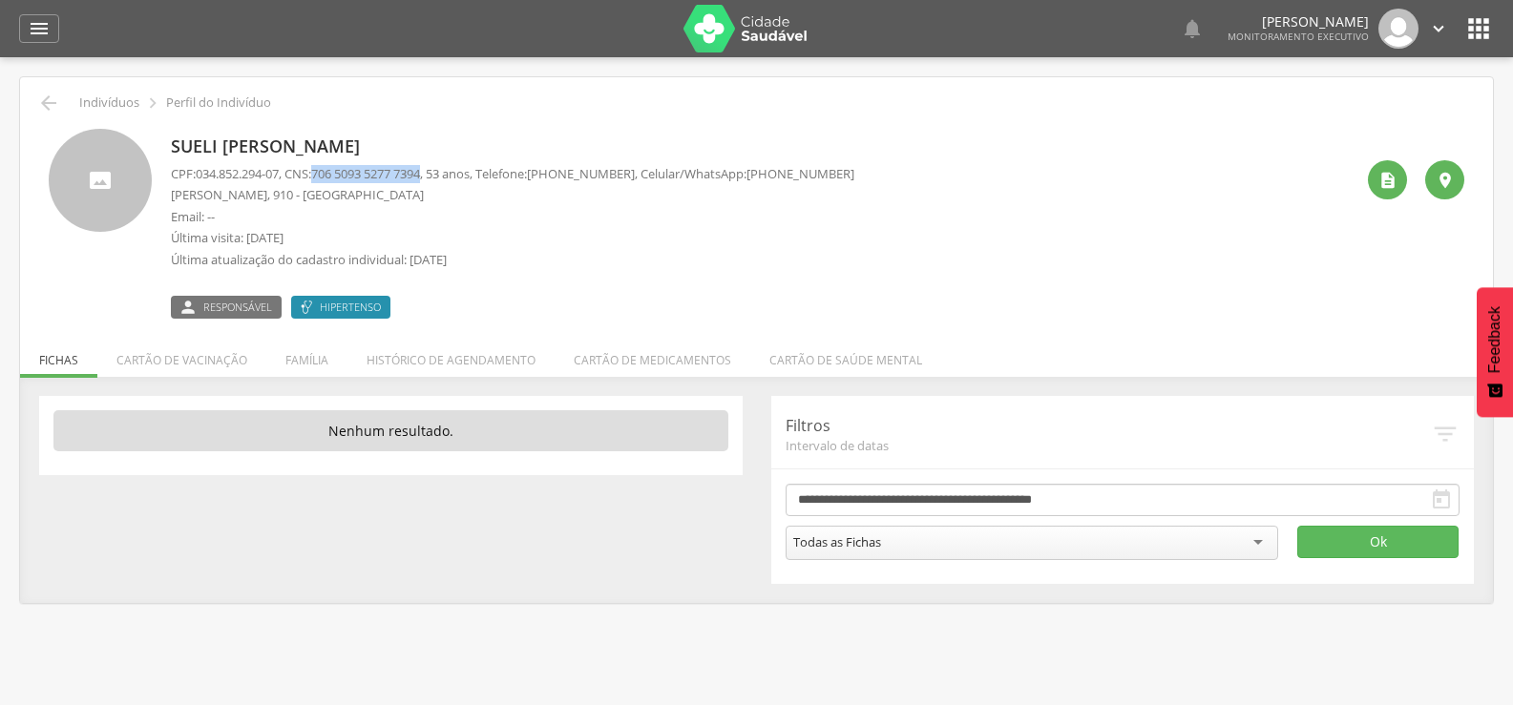
drag, startPoint x: 324, startPoint y: 173, endPoint x: 442, endPoint y: 169, distance: 117.4
click at [442, 169] on p "CPF: 034.852.294-07 , CNS: 706 5093 5277 7394 , 53 anos, Telefone: (83) 99138-1…" at bounding box center [512, 174] width 683 height 18
click at [321, 375] on li "Família" at bounding box center [306, 355] width 81 height 45
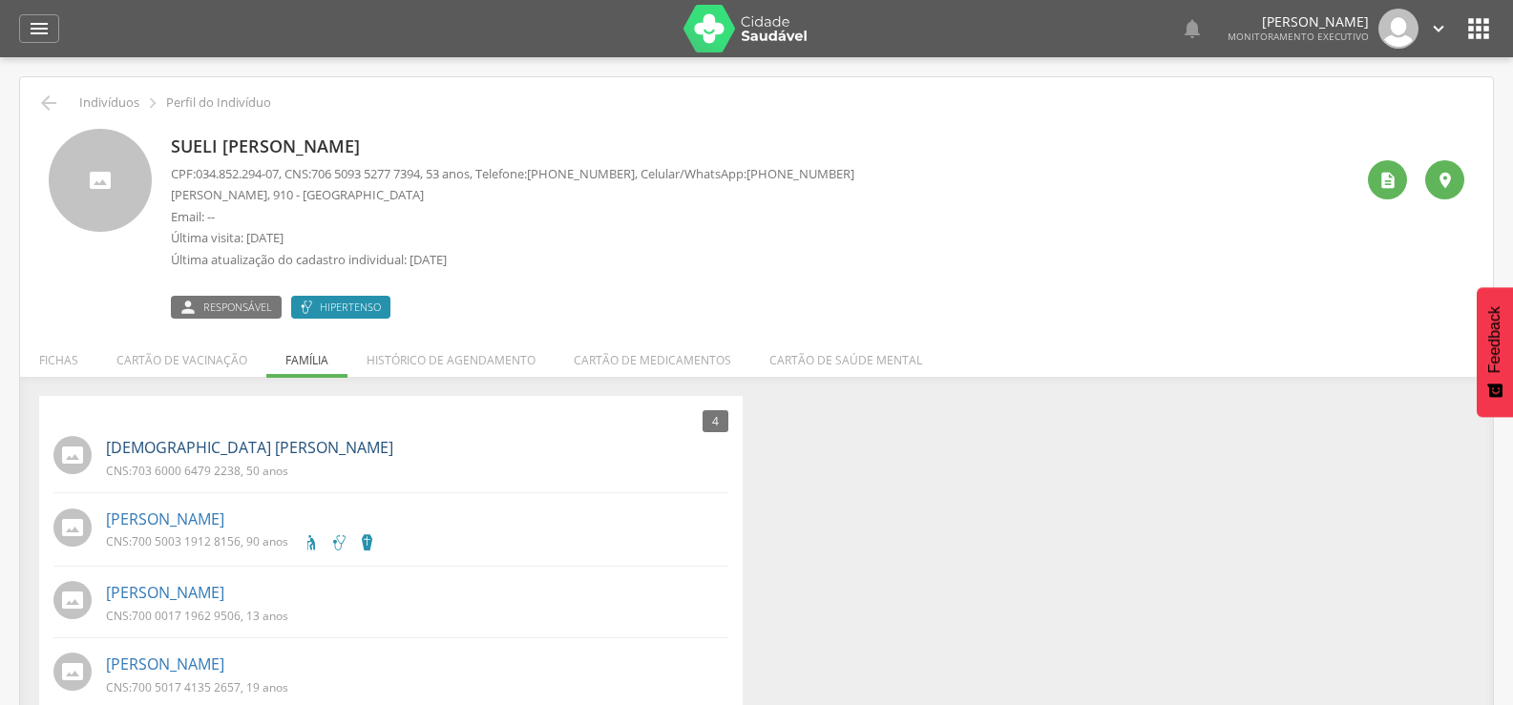
click at [223, 440] on link "Germano José Tavares" at bounding box center [249, 448] width 287 height 22
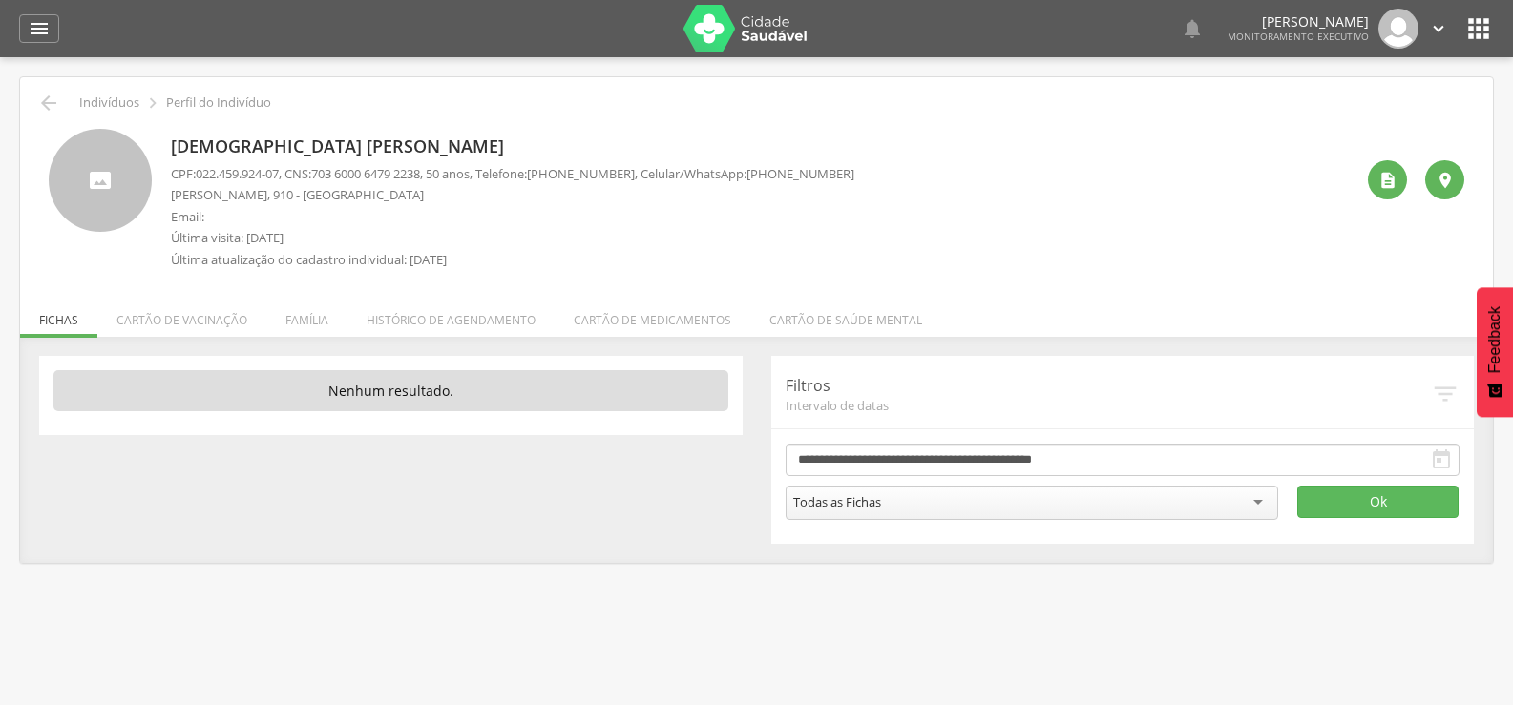
click at [328, 177] on span "703 6000 6479 2238" at bounding box center [365, 173] width 109 height 17
click at [328, 173] on span "703 6000 6479 2238" at bounding box center [365, 173] width 109 height 17
drag, startPoint x: 324, startPoint y: 170, endPoint x: 441, endPoint y: 175, distance: 116.5
click at [441, 175] on p "CPF: 022.459.924-07 , CNS: 703 6000 6479 2238 , 50 anos, Telefone: (83) 99356-7…" at bounding box center [512, 174] width 683 height 18
click at [309, 324] on li "Família" at bounding box center [306, 315] width 81 height 45
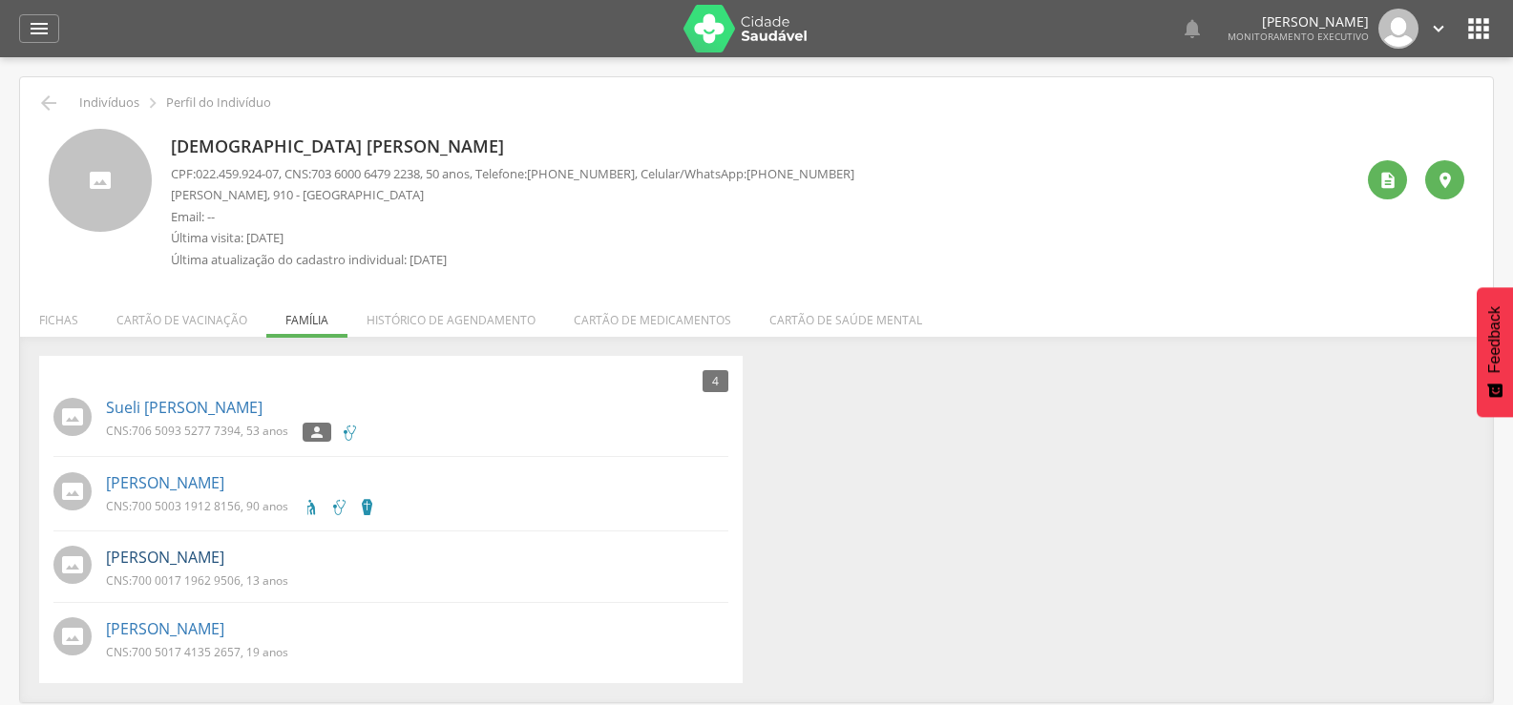
click at [201, 562] on link "Maria Beatriz Gomes Tavares" at bounding box center [165, 558] width 118 height 22
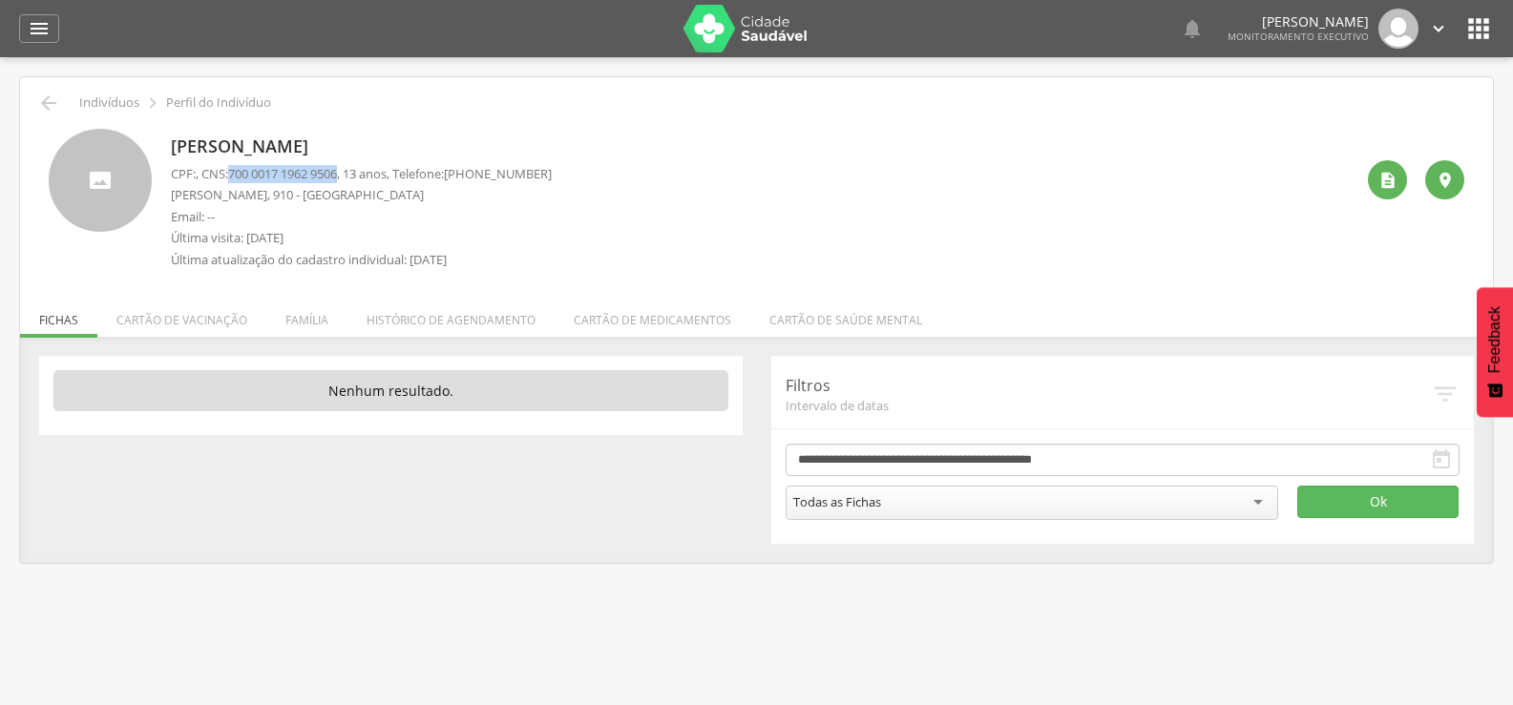
drag, startPoint x: 239, startPoint y: 177, endPoint x: 352, endPoint y: 177, distance: 113.6
click at [352, 177] on p "CPF: , CNS: 700 0017 1962 9506 , 13 anos, Telefone: (83) 99123-9659" at bounding box center [361, 174] width 381 height 18
click at [298, 309] on li "Família" at bounding box center [306, 315] width 81 height 45
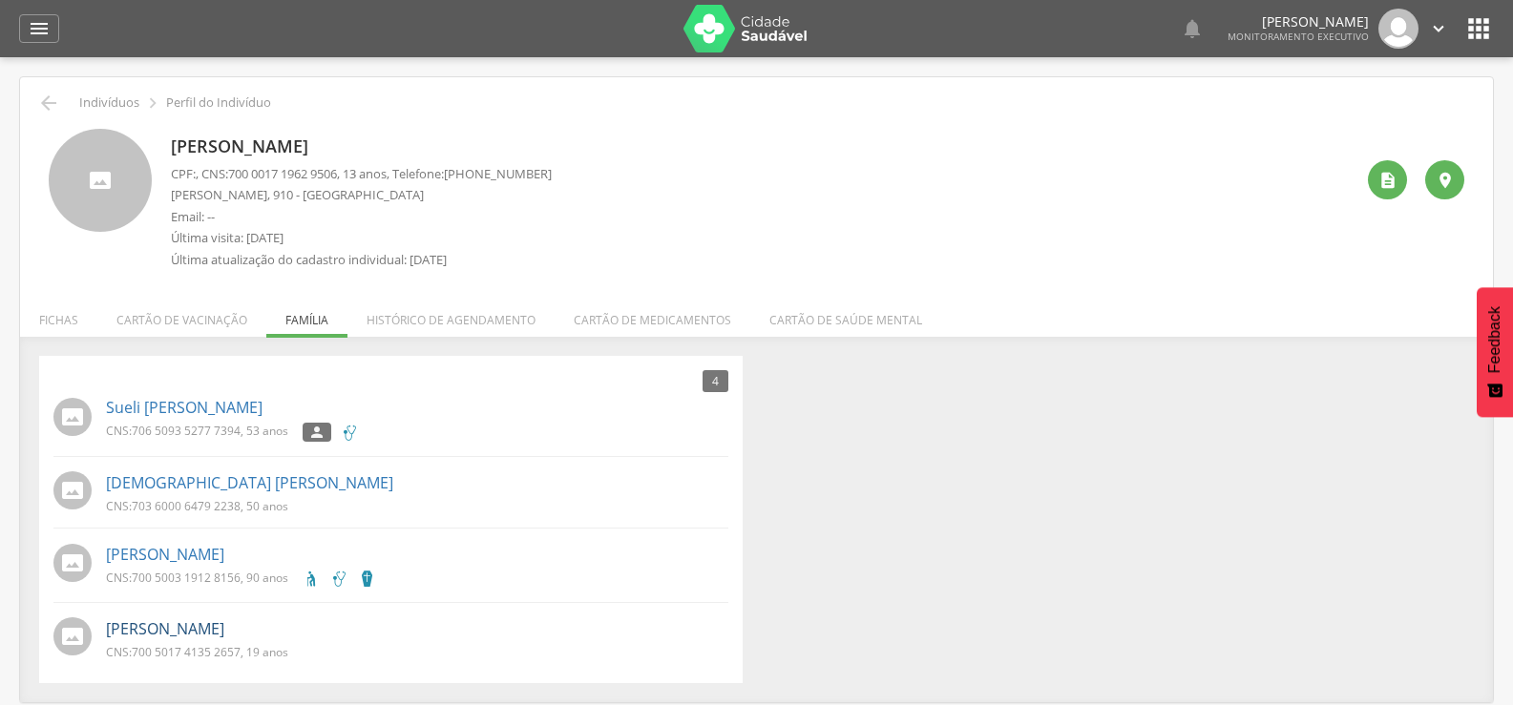
click at [224, 631] on link "Maria Heloisa Gomes Tavares" at bounding box center [165, 629] width 118 height 22
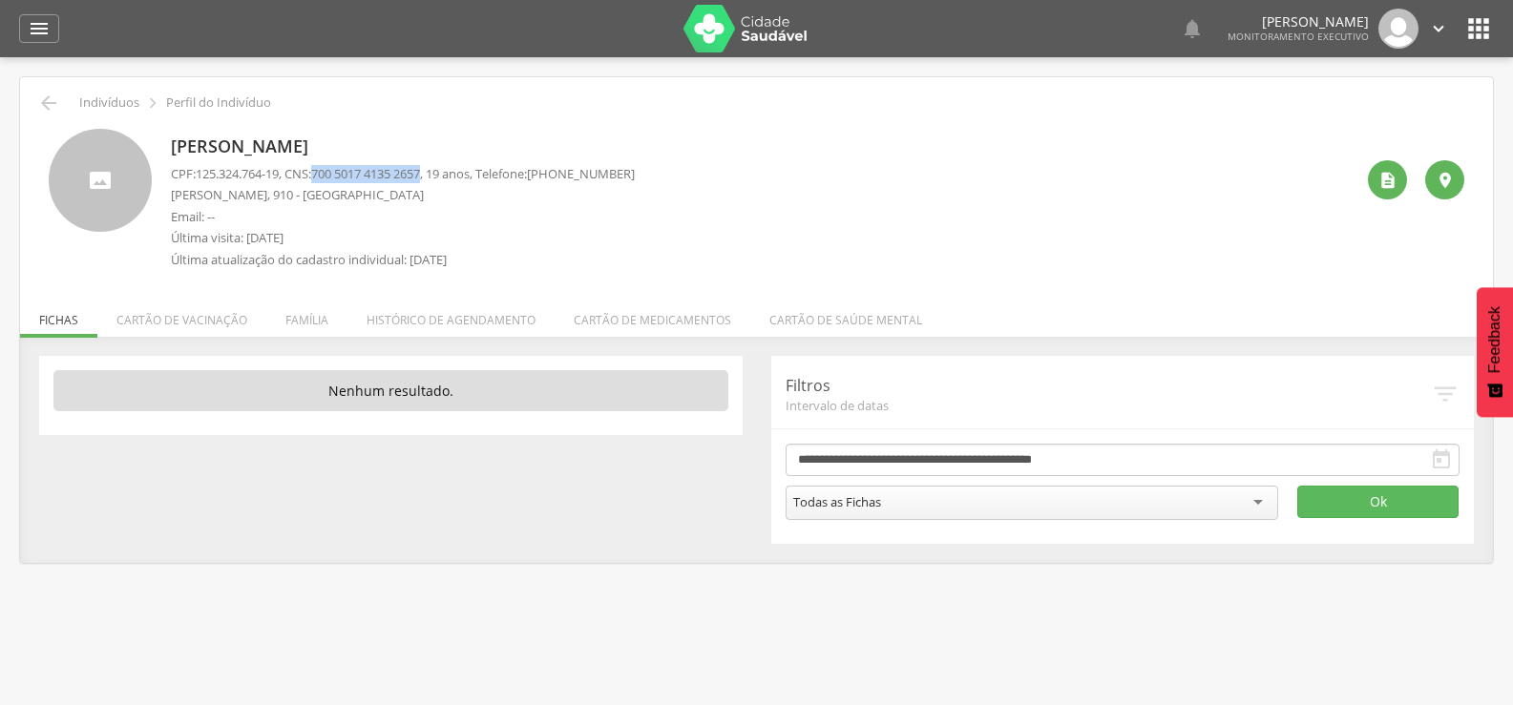
drag, startPoint x: 326, startPoint y: 176, endPoint x: 439, endPoint y: 174, distance: 112.6
click at [420, 174] on span "700 5017 4135 2657" at bounding box center [365, 173] width 109 height 17
click at [33, 93] on div " Indivíduos  Perfil do Indivíduo Maria Heloisa Gomes Tavares CPF: 125.324.764…" at bounding box center [756, 320] width 1473 height 486
click at [38, 94] on icon "" at bounding box center [48, 103] width 23 height 23
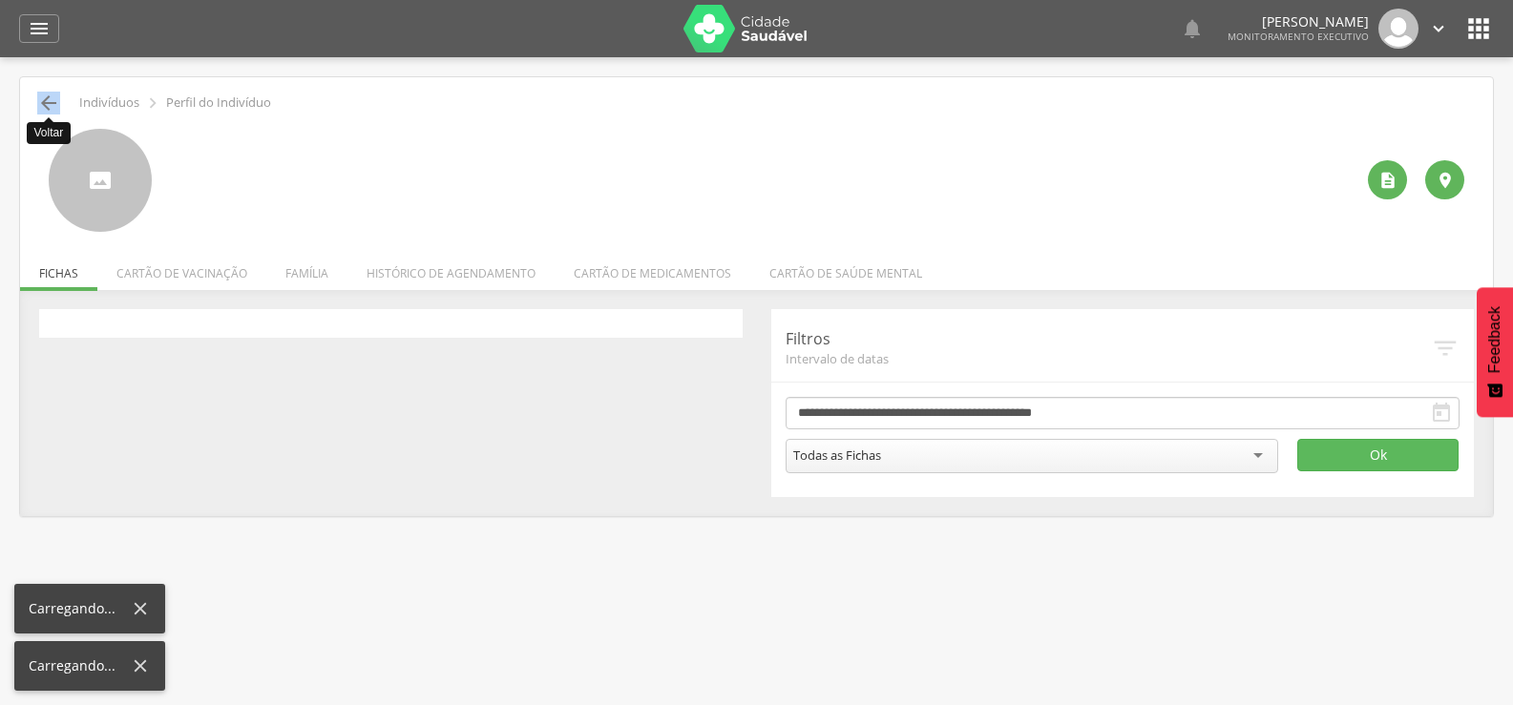
click at [38, 94] on icon "" at bounding box center [48, 103] width 23 height 23
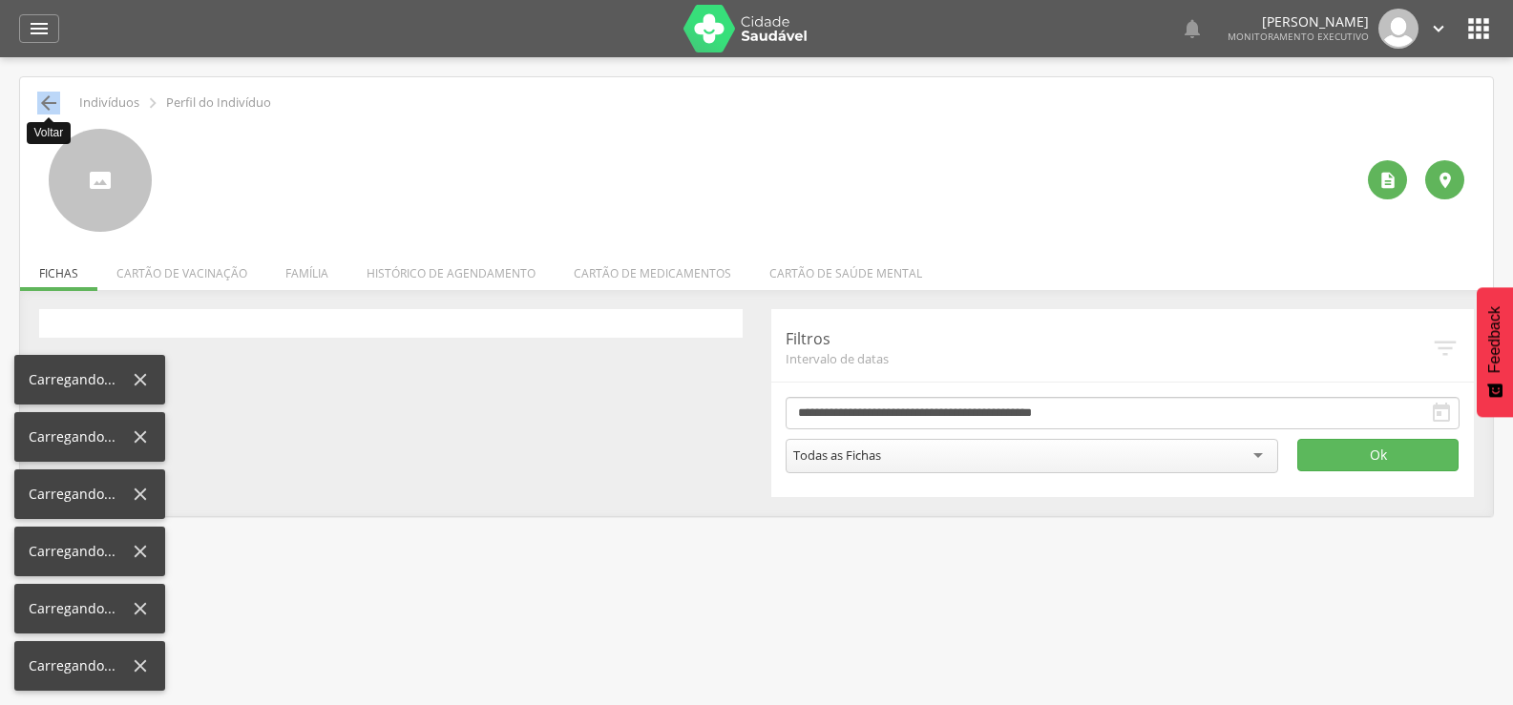
click at [38, 94] on icon "" at bounding box center [48, 103] width 23 height 23
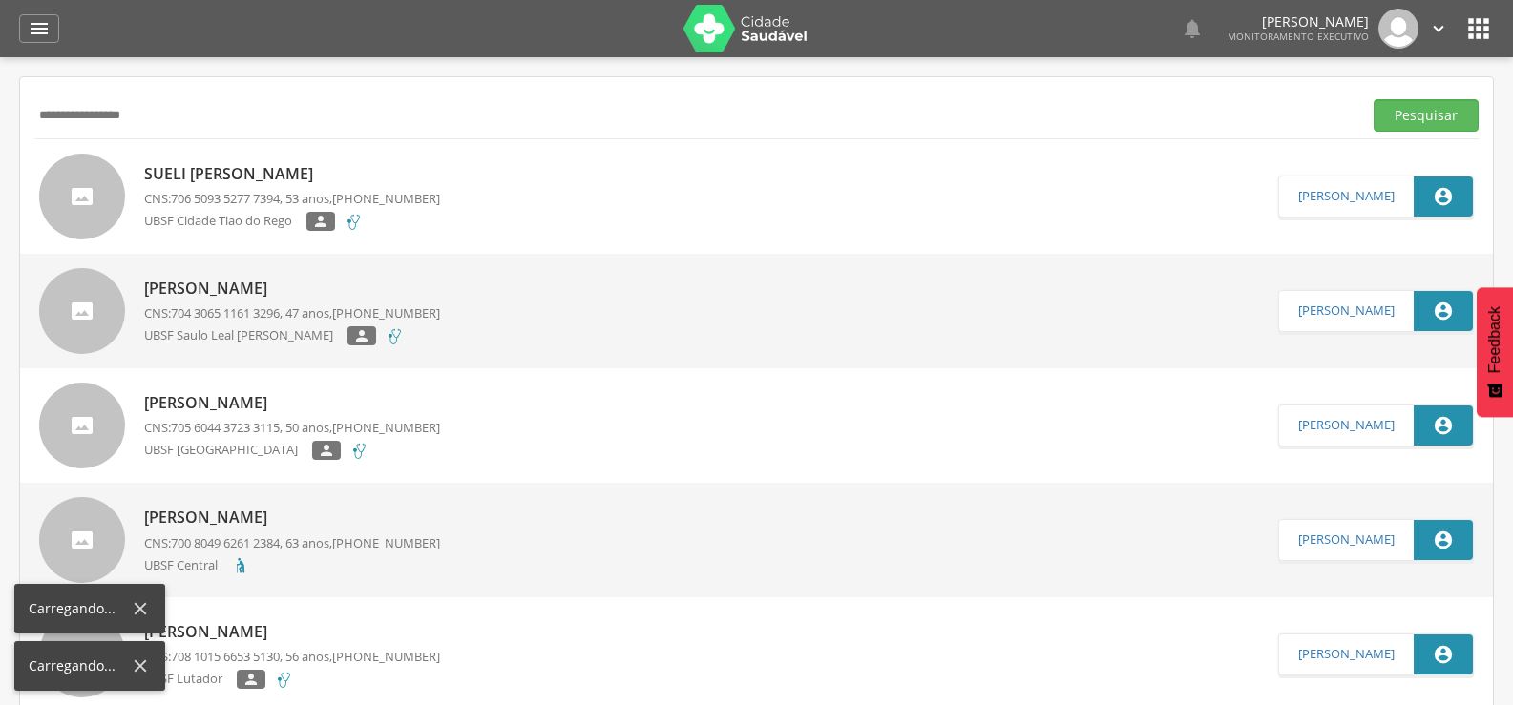
click at [38, 94] on div "**********" at bounding box center [756, 115] width 1444 height 47
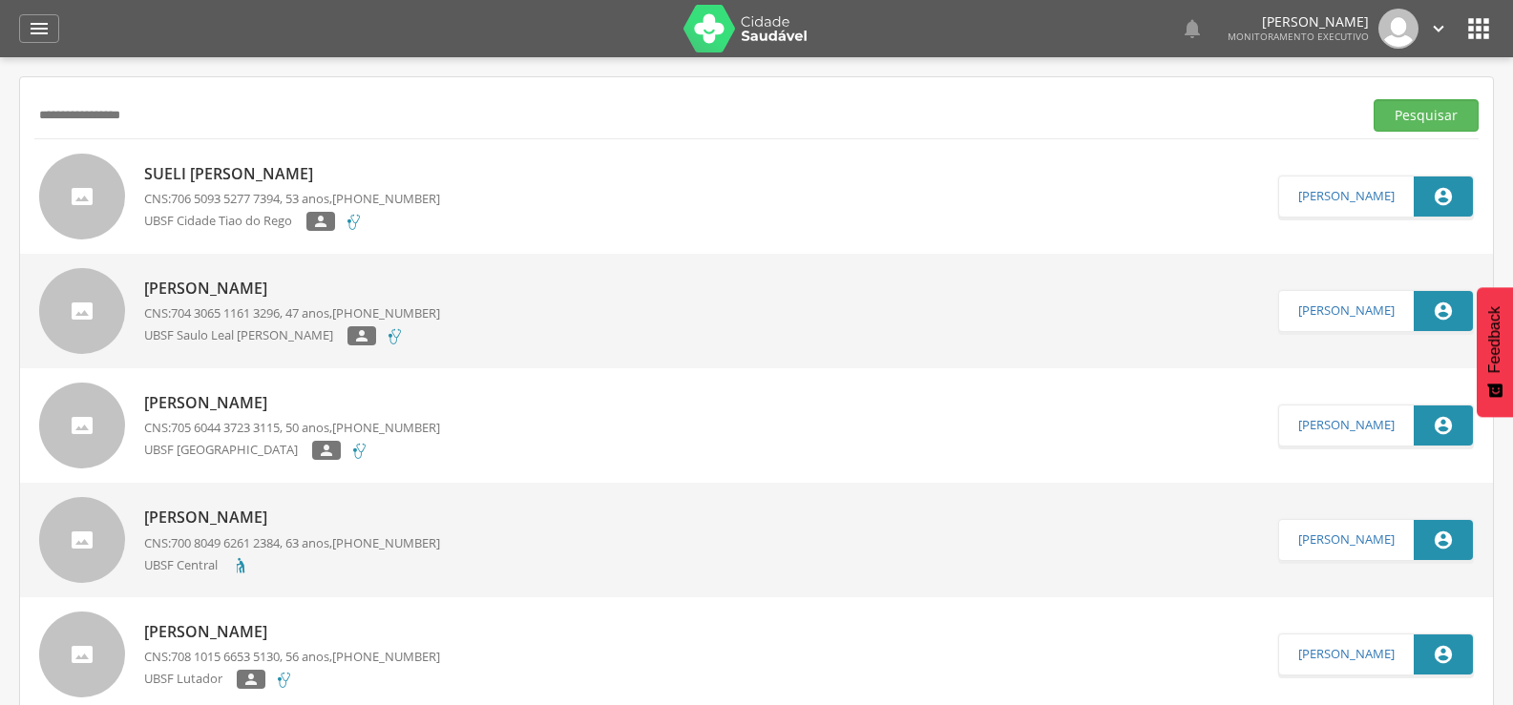
click at [224, 119] on input "**********" at bounding box center [694, 115] width 1320 height 32
type input "*"
type input "**********"
click at [1373, 99] on button "Pesquisar" at bounding box center [1425, 115] width 105 height 32
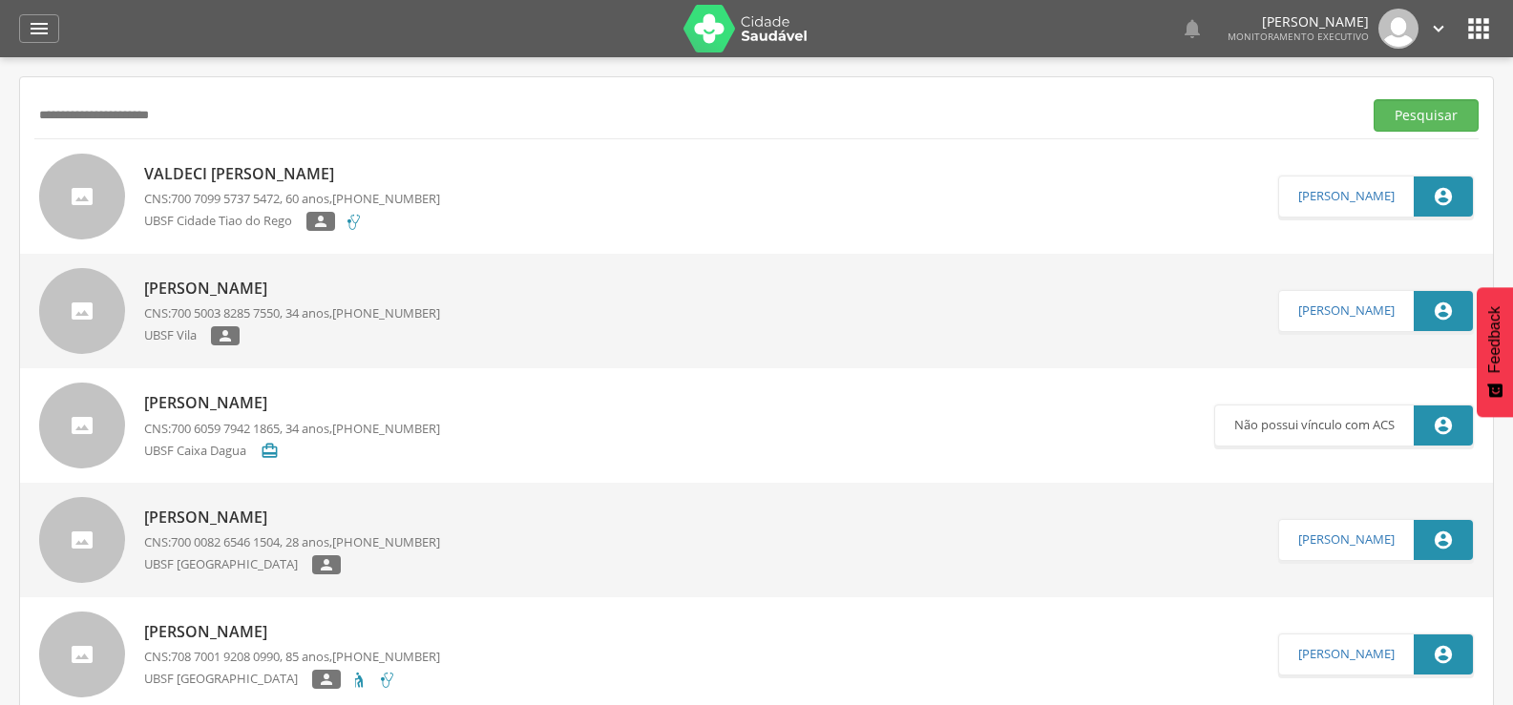
click at [239, 191] on span "700 7099 5737 5472" at bounding box center [225, 198] width 109 height 17
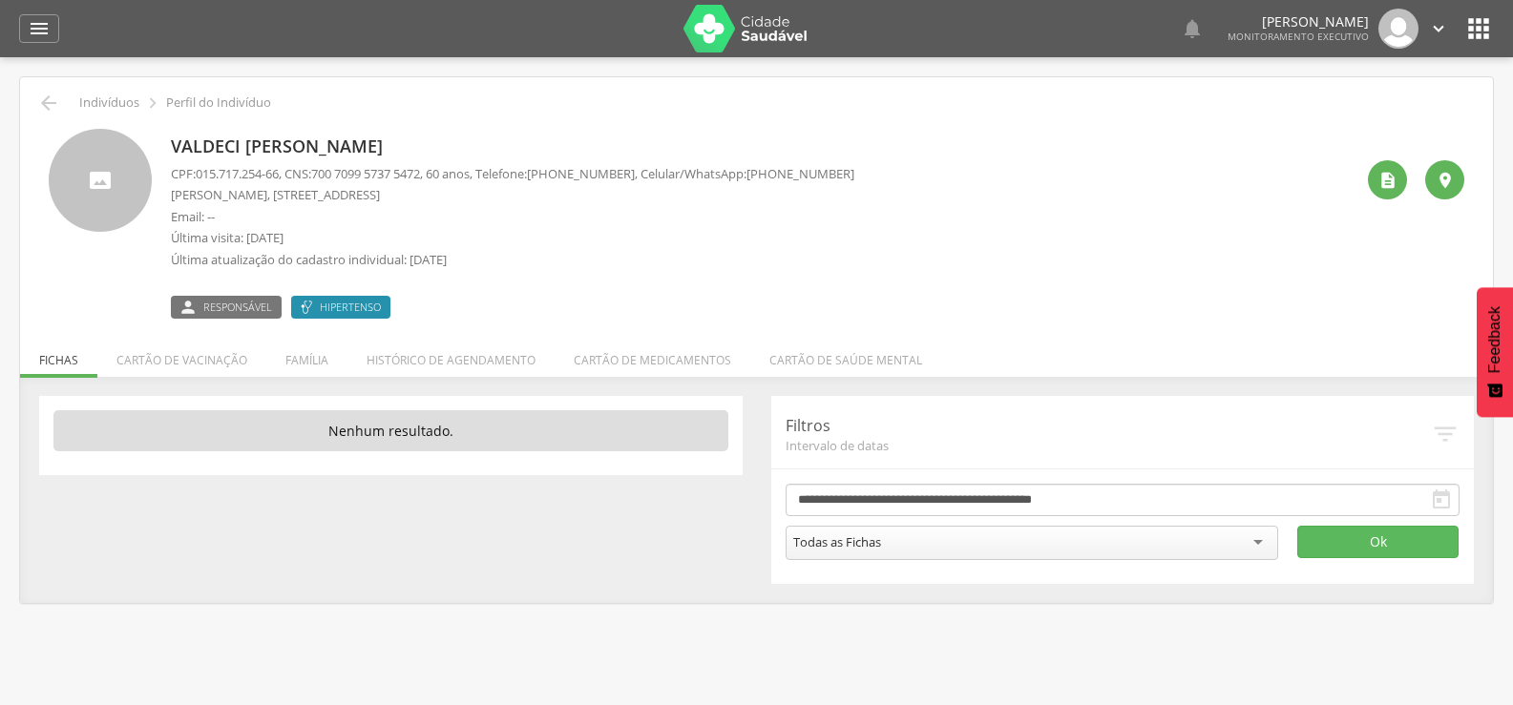
click at [324, 166] on span "700 7099 5737 5472" at bounding box center [365, 173] width 109 height 17
click at [295, 360] on li "Família" at bounding box center [306, 355] width 81 height 45
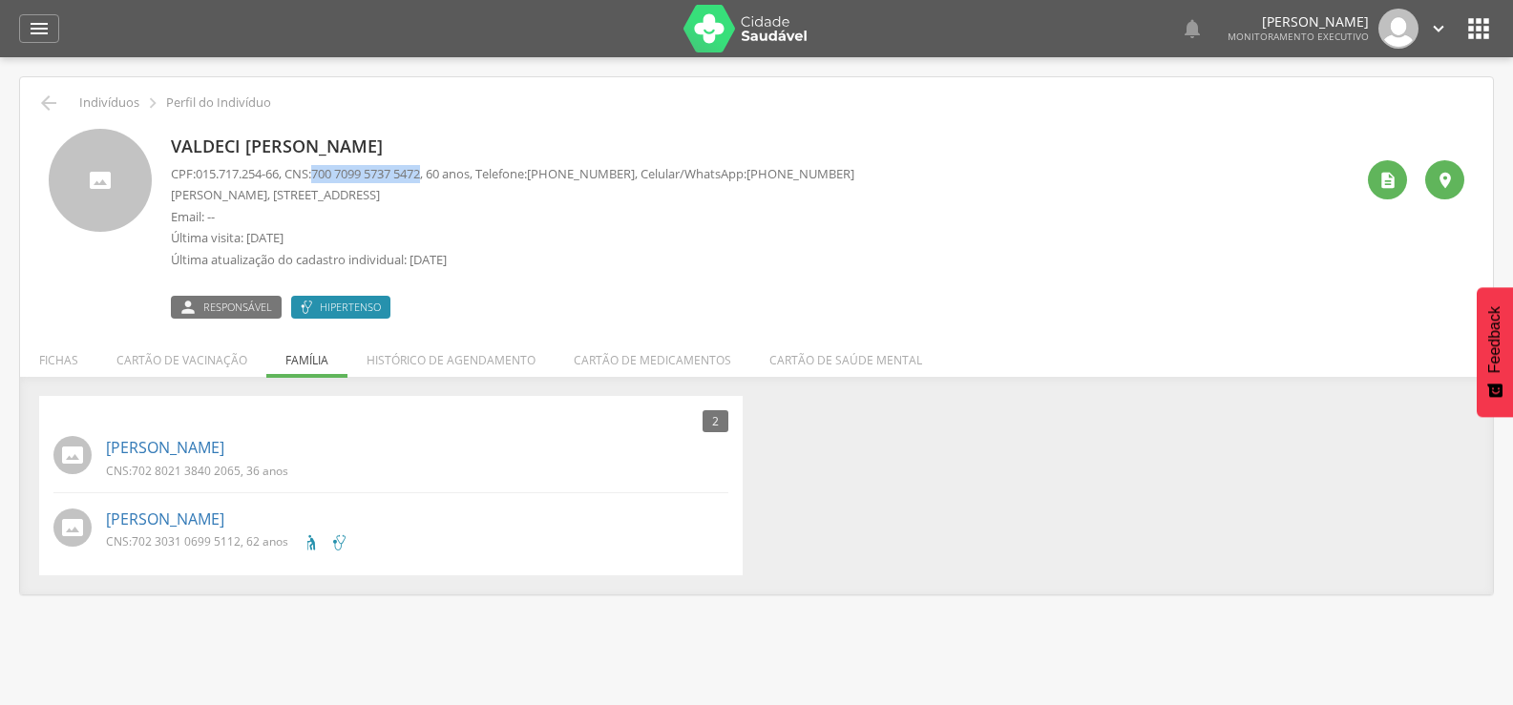
drag, startPoint x: 325, startPoint y: 173, endPoint x: 439, endPoint y: 180, distance: 113.8
click at [420, 180] on span "700 7099 5737 5472" at bounding box center [365, 173] width 109 height 17
click at [224, 441] on link "Leonardo da Silva Santos" at bounding box center [165, 448] width 118 height 22
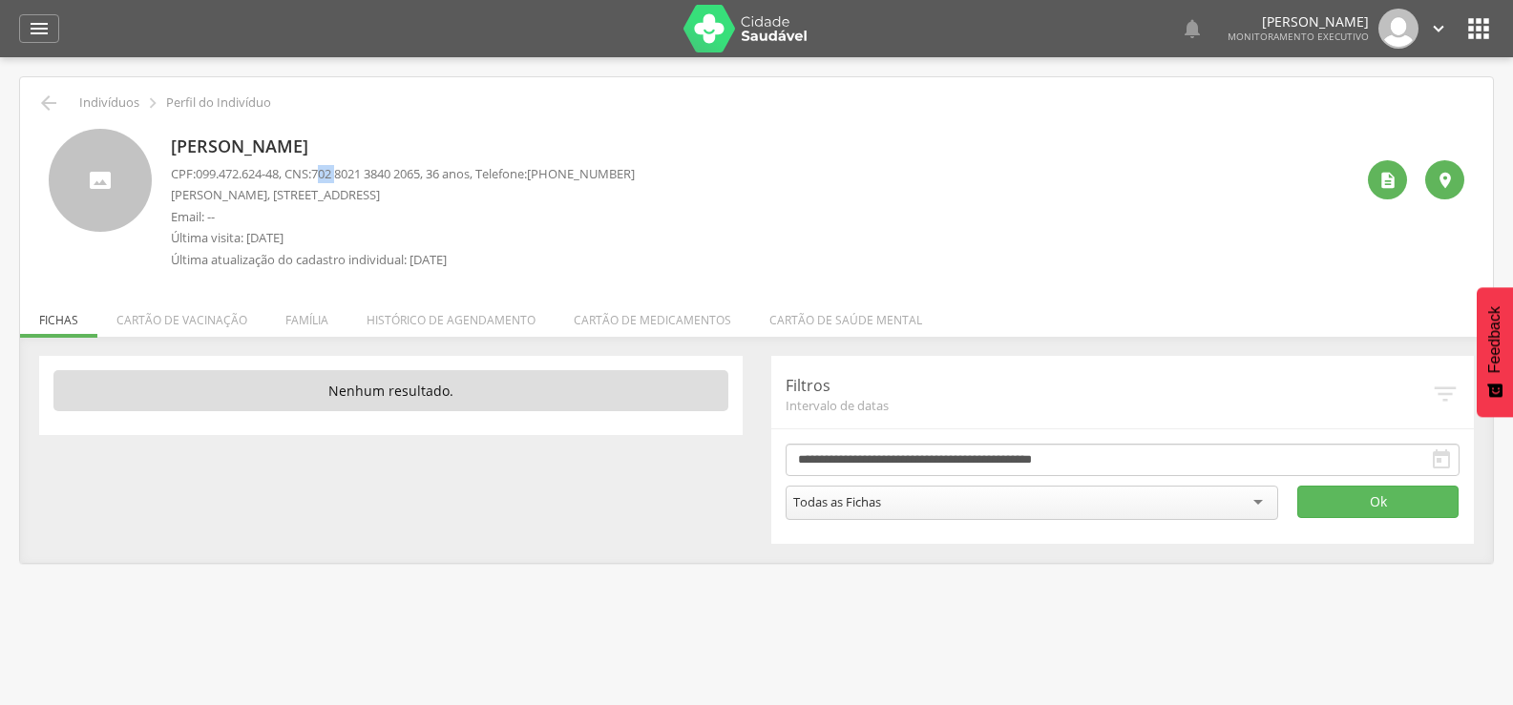
drag, startPoint x: 329, startPoint y: 178, endPoint x: 349, endPoint y: 178, distance: 20.0
click at [349, 178] on span "702 8021 3840 2065" at bounding box center [365, 173] width 109 height 17
drag, startPoint x: 326, startPoint y: 171, endPoint x: 442, endPoint y: 171, distance: 115.5
click at [442, 171] on p "CPF: 099.472.624-48 , CNS: 702 8021 3840 2065 , 36 anos, Telefone: (83) 99123-9…" at bounding box center [403, 174] width 464 height 18
click at [335, 321] on li "Família" at bounding box center [306, 315] width 81 height 45
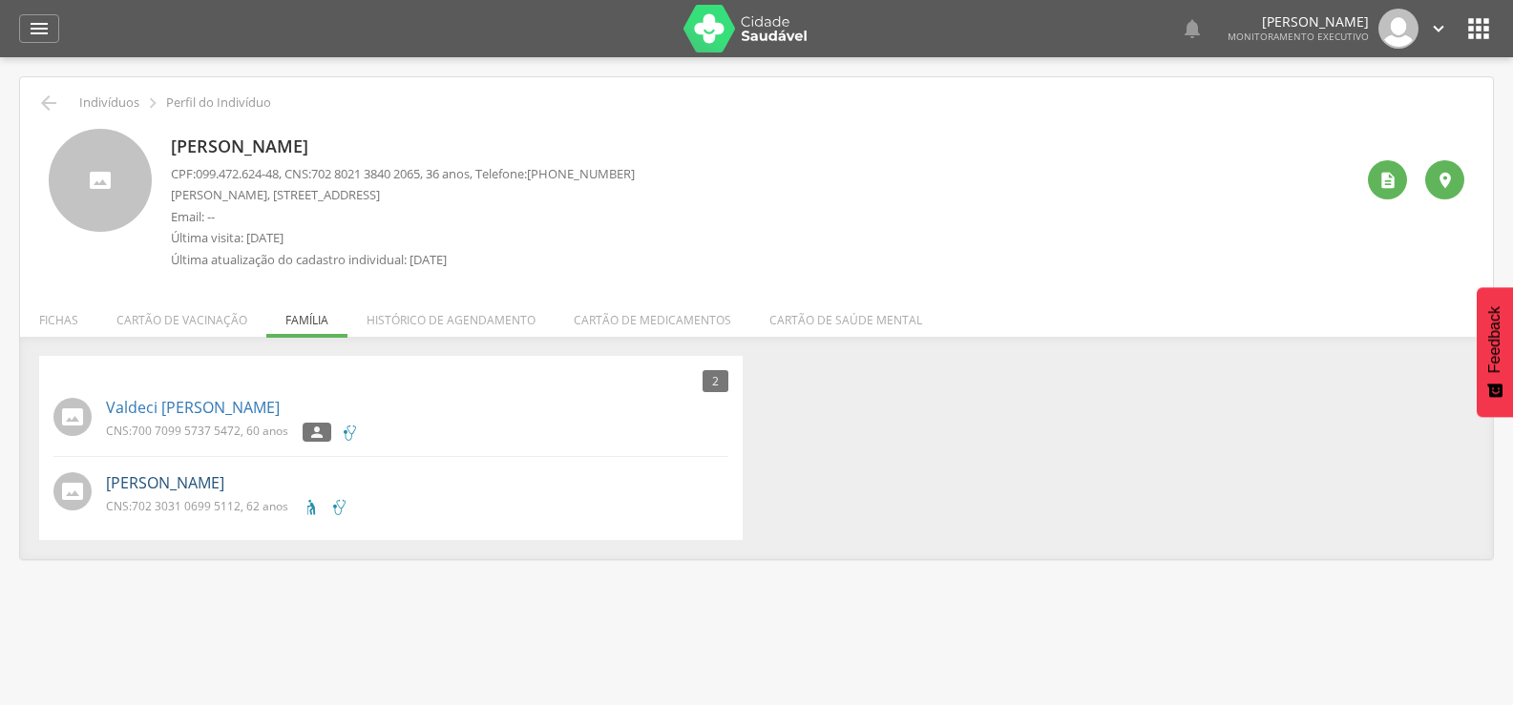
click at [202, 489] on link "Lucio dos Santos Silva" at bounding box center [165, 483] width 118 height 22
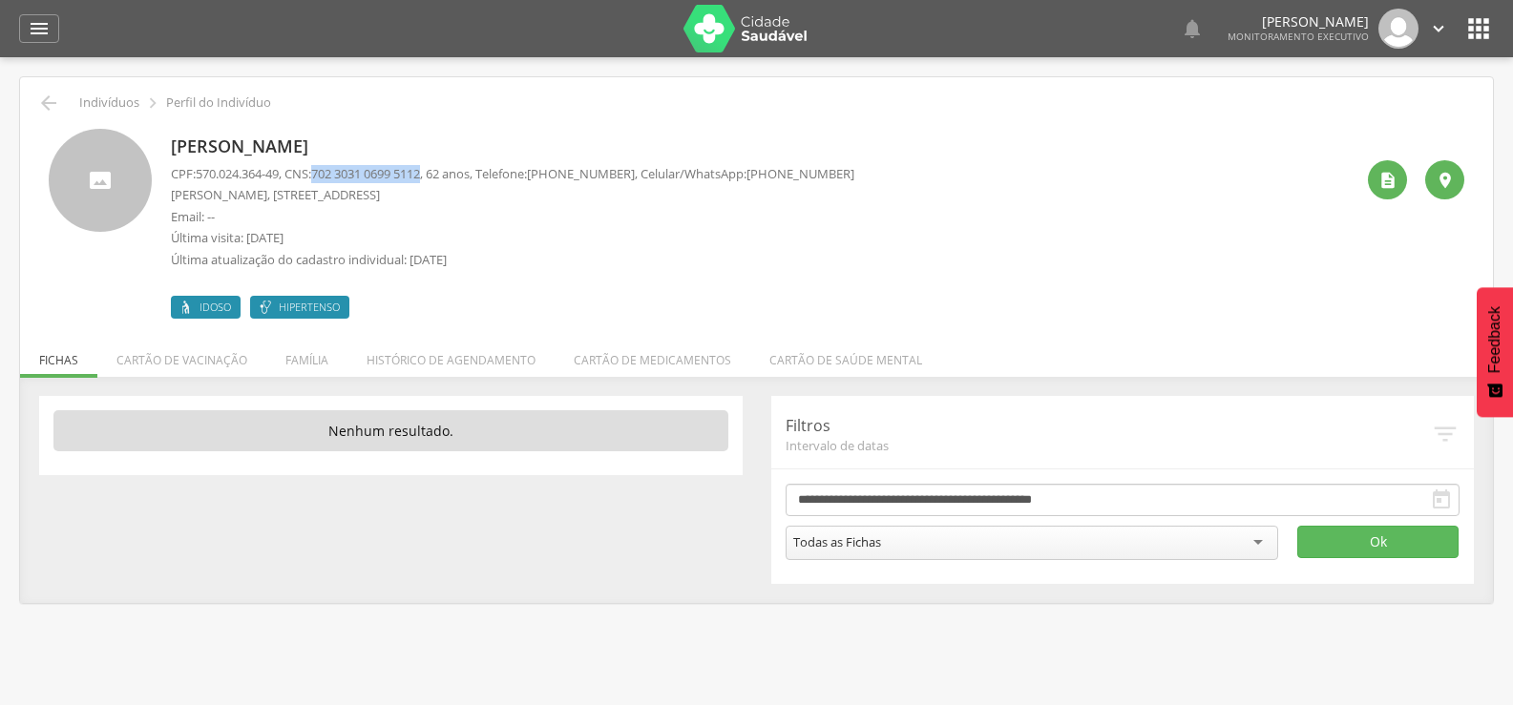
drag, startPoint x: 326, startPoint y: 169, endPoint x: 440, endPoint y: 175, distance: 113.7
click at [420, 175] on span "702 3031 0699 5112" at bounding box center [365, 173] width 109 height 17
click at [292, 369] on li "Família" at bounding box center [306, 355] width 81 height 45
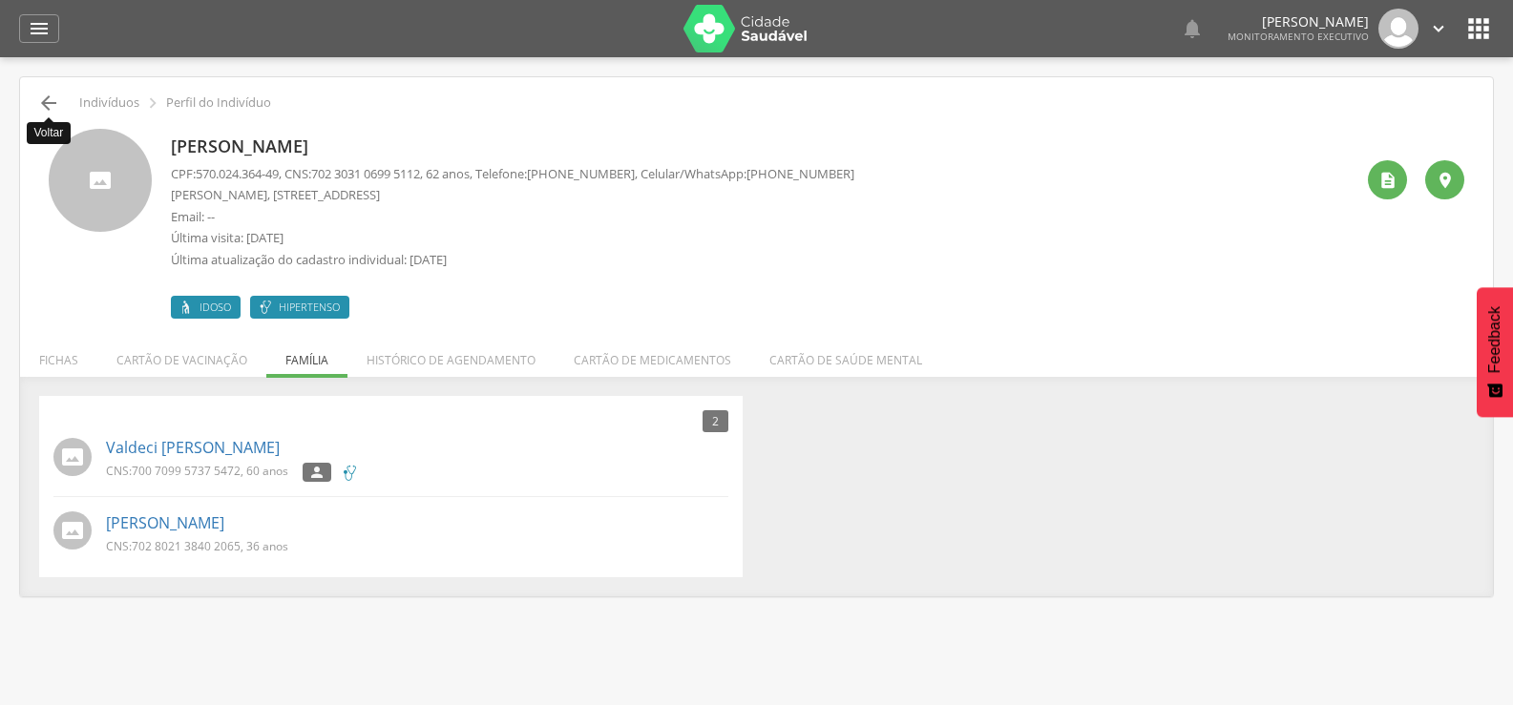
click at [41, 103] on icon "" at bounding box center [48, 103] width 23 height 23
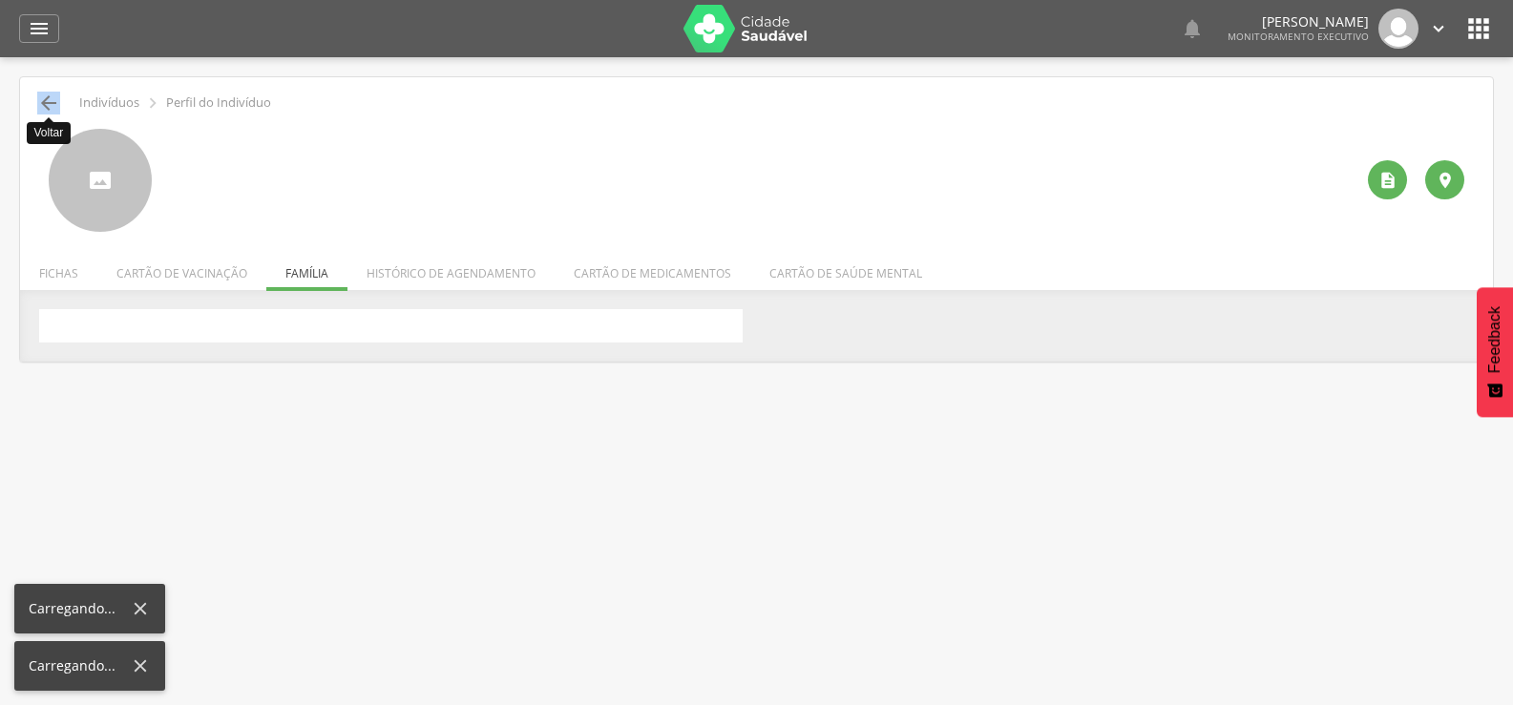
click at [41, 103] on icon "" at bounding box center [48, 103] width 23 height 23
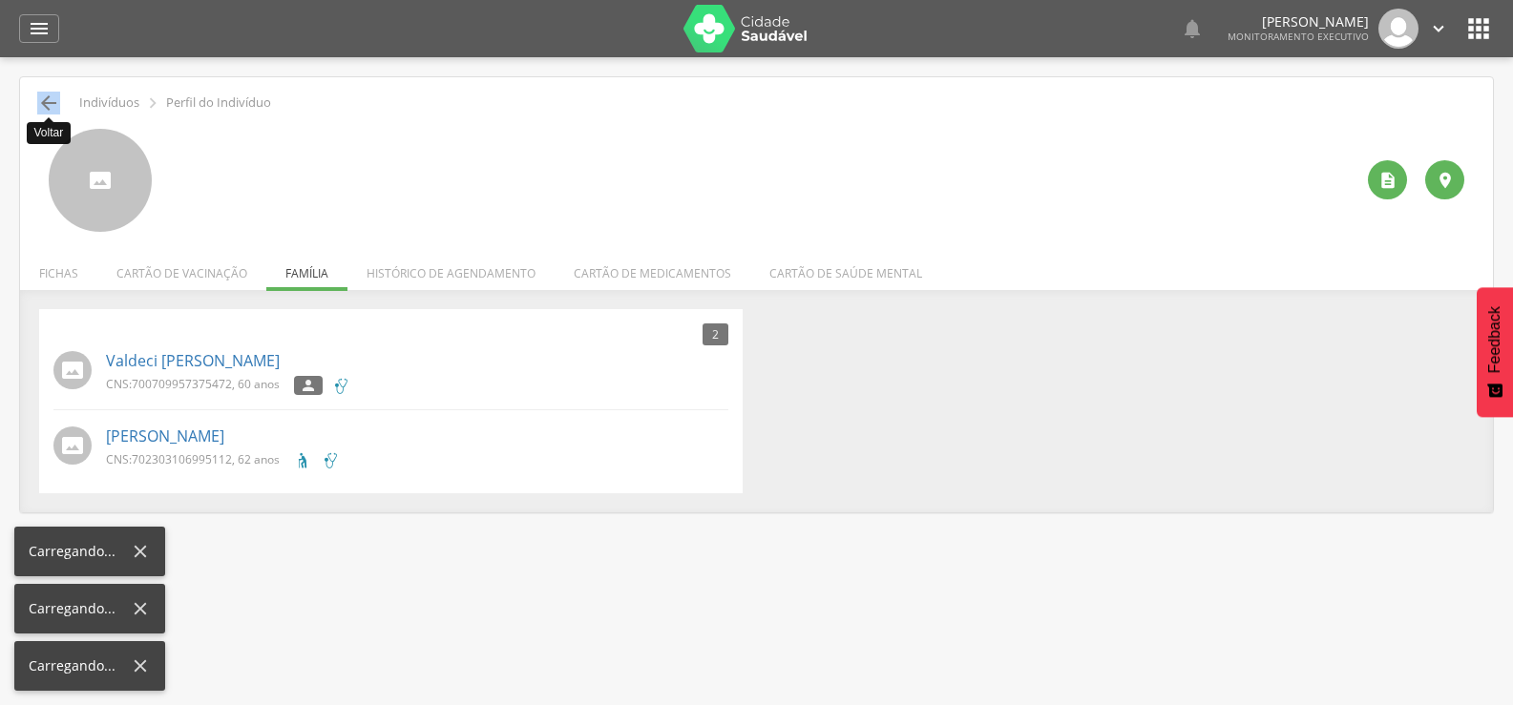
click at [41, 103] on icon "" at bounding box center [48, 103] width 23 height 23
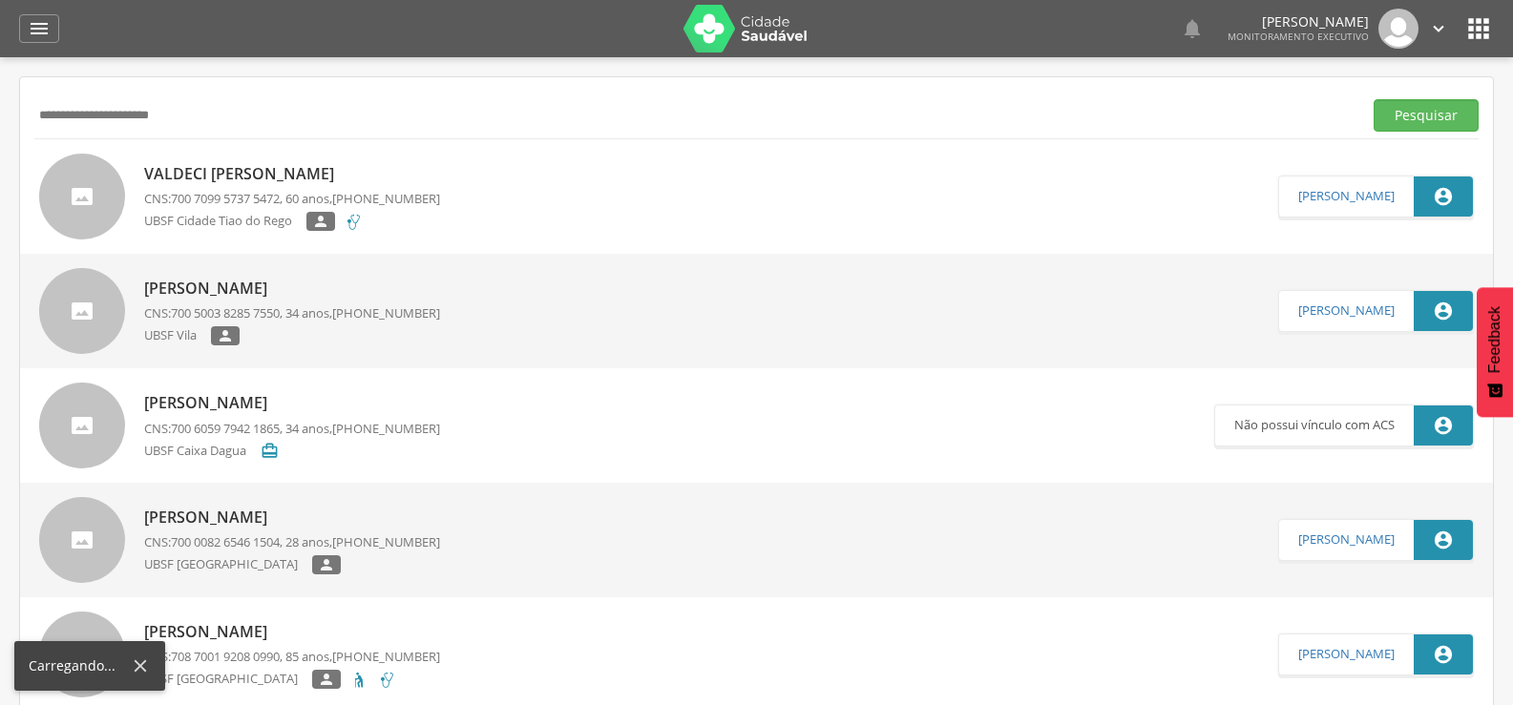
click at [41, 103] on input "**********" at bounding box center [694, 115] width 1320 height 32
click at [1373, 99] on button "Pesquisar" at bounding box center [1425, 115] width 105 height 32
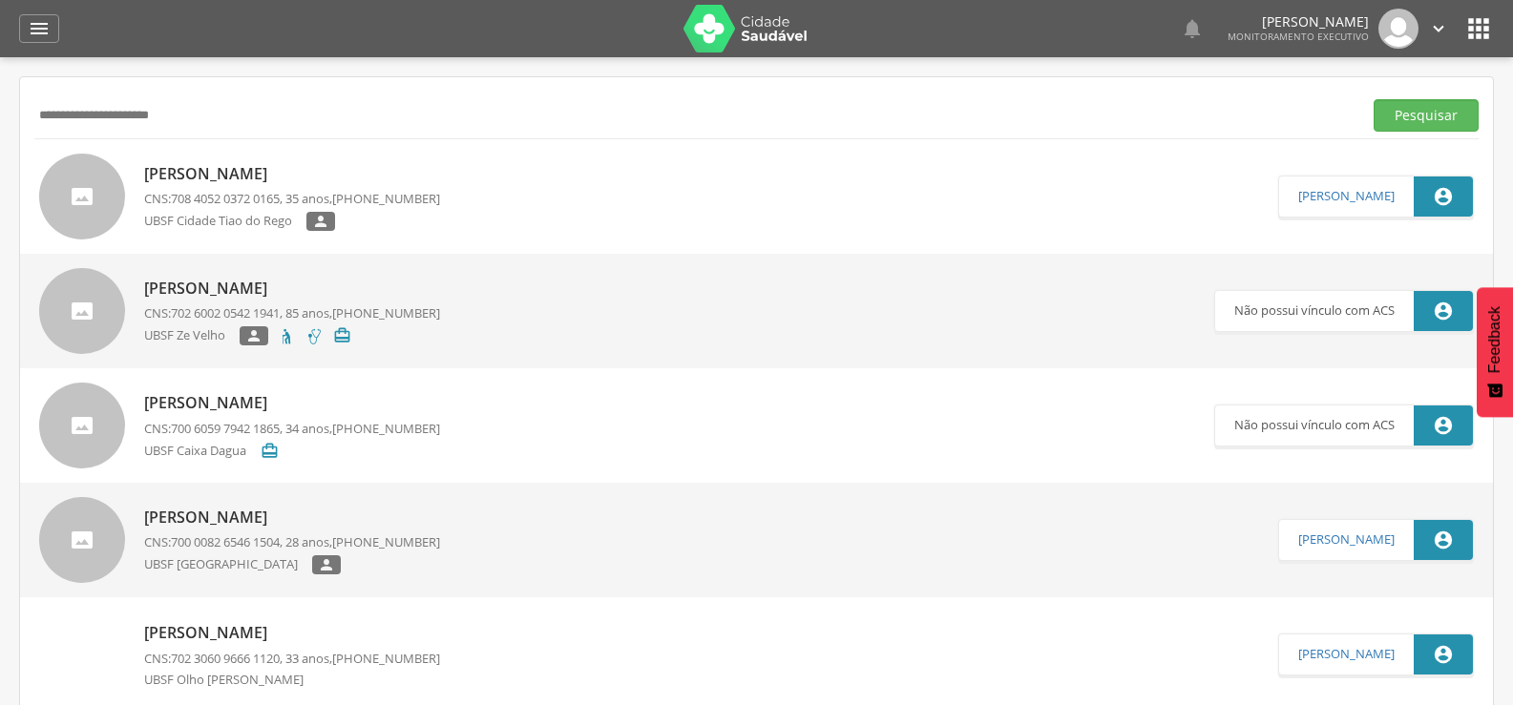
click at [331, 159] on div "Leandra da Silva Santos CNS: 708 4052 0372 0165 , 35 anos, (83) 99171-3696 UBSF…" at bounding box center [292, 196] width 296 height 79
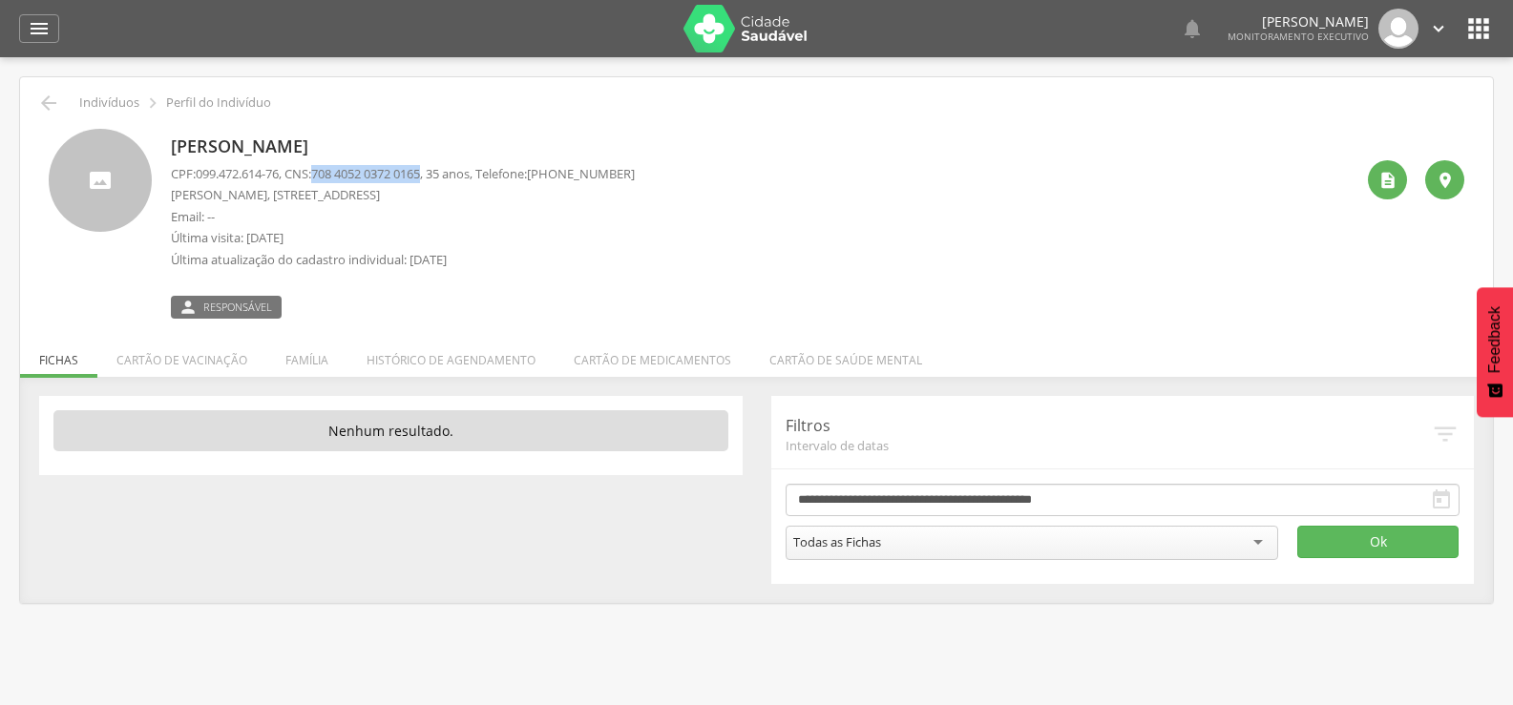
drag, startPoint x: 326, startPoint y: 170, endPoint x: 438, endPoint y: 176, distance: 111.8
click at [420, 176] on span "708 4052 0372 0165" at bounding box center [365, 173] width 109 height 17
click at [307, 349] on li "Família" at bounding box center [306, 355] width 81 height 45
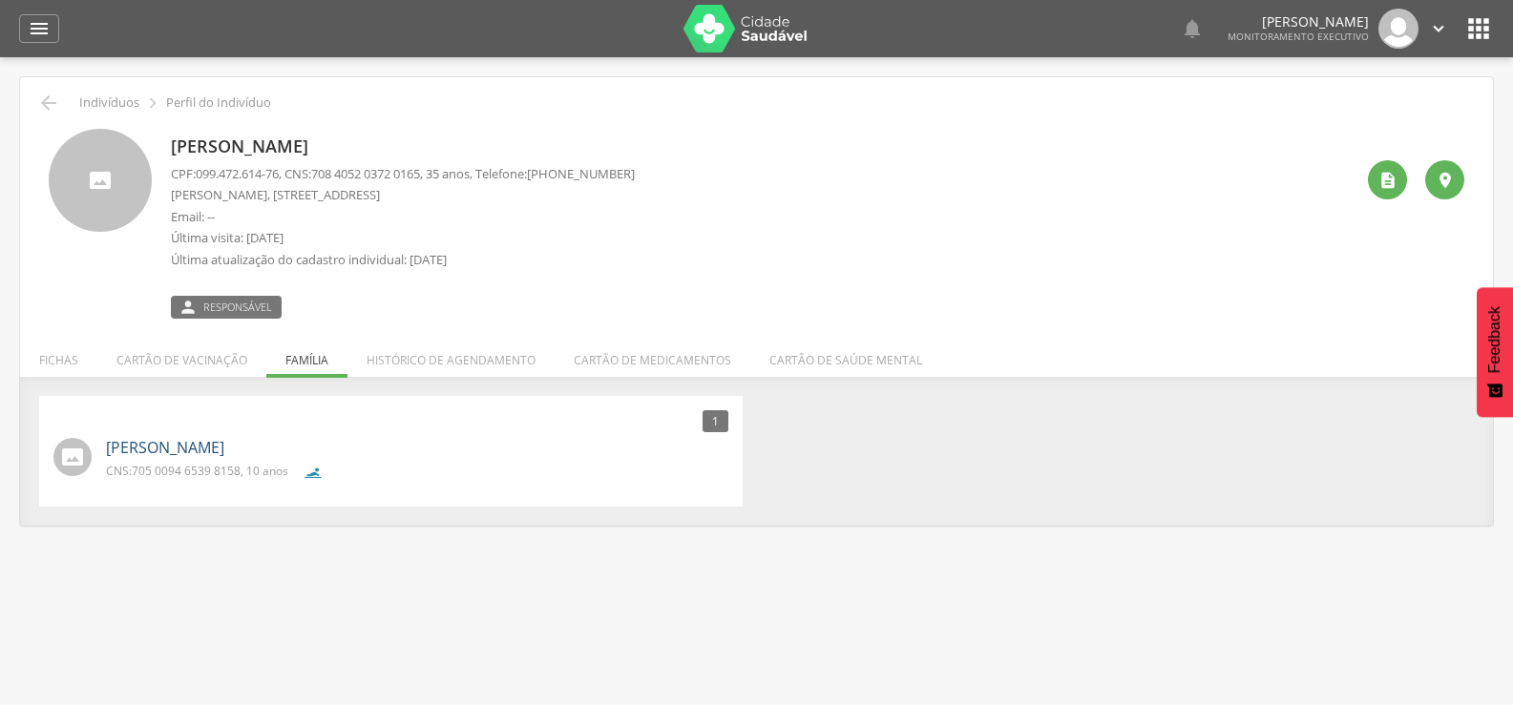
click at [224, 452] on link "Riany Rodrigues Santos" at bounding box center [165, 448] width 118 height 22
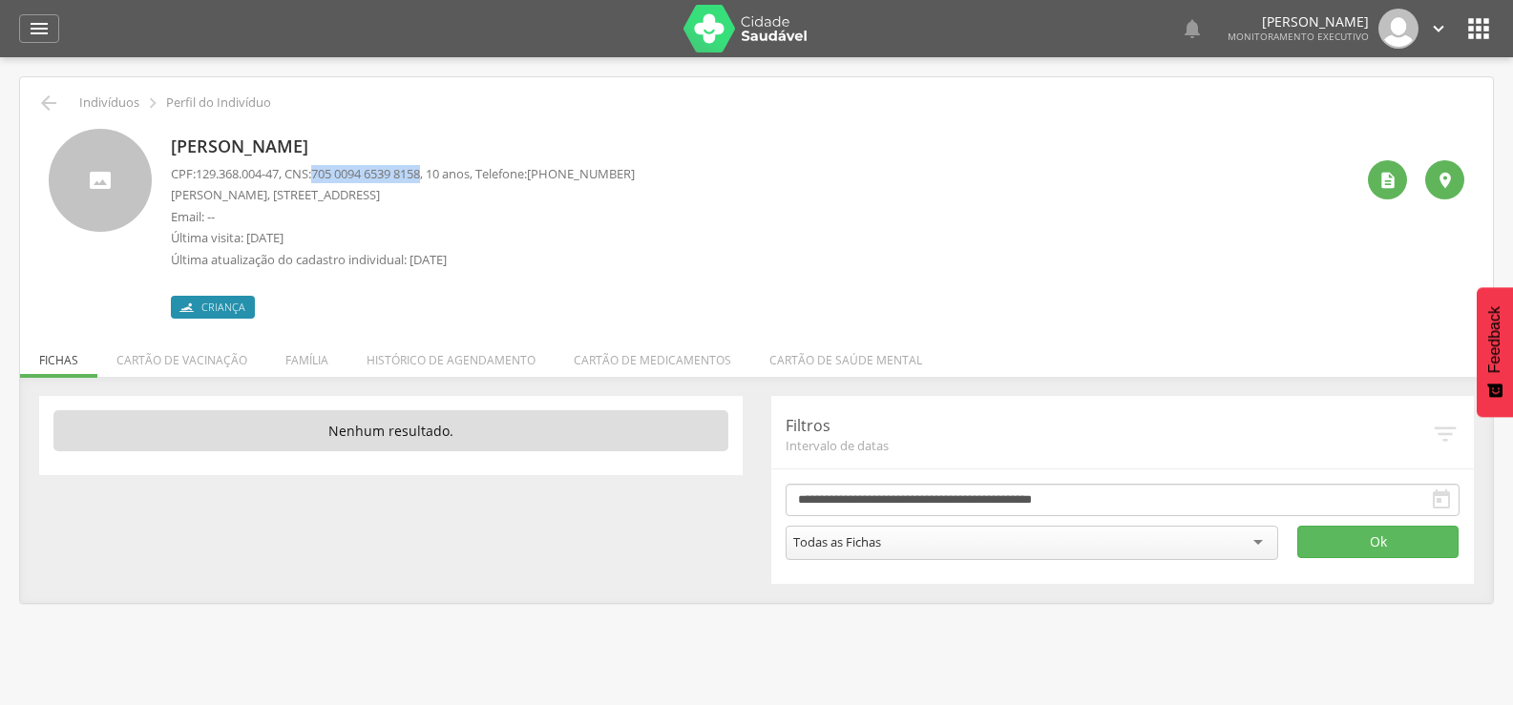
drag, startPoint x: 324, startPoint y: 171, endPoint x: 437, endPoint y: 176, distance: 113.7
click at [437, 176] on p "CPF: 129.368.004-47 , CNS: 705 0094 6539 8158 , 10 anos, Telefone: (83) 99171-3…" at bounding box center [403, 174] width 464 height 18
click at [321, 359] on li "Família" at bounding box center [306, 355] width 81 height 45
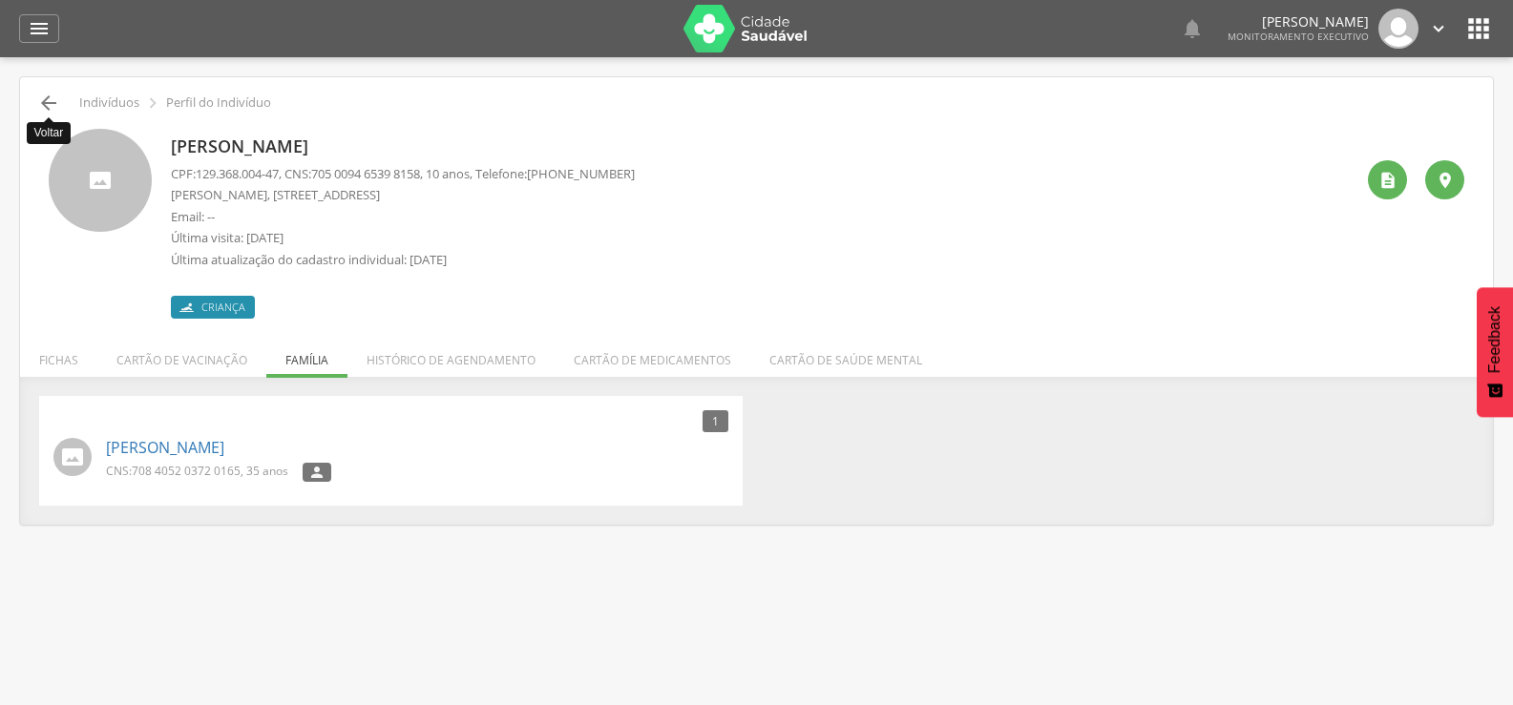
click at [40, 97] on icon "" at bounding box center [48, 103] width 23 height 23
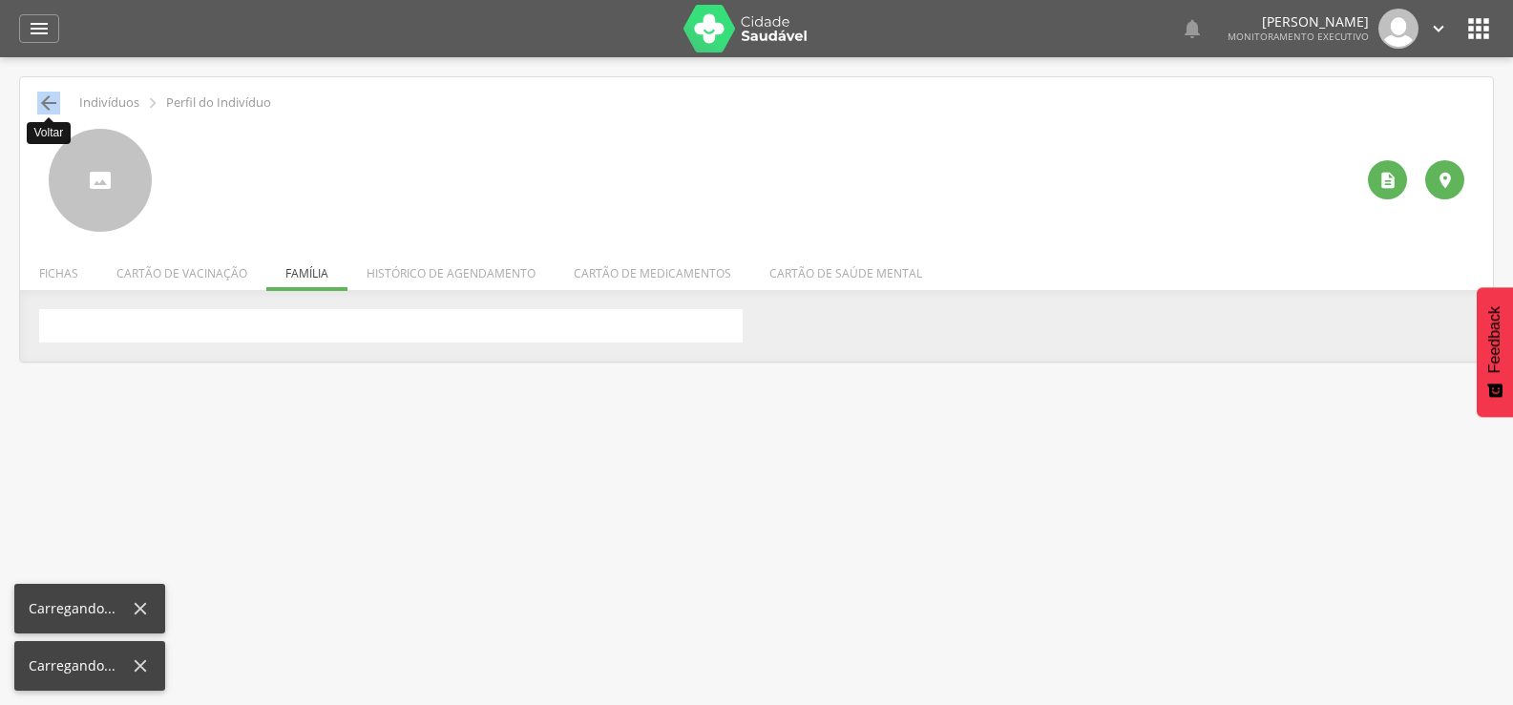
click at [40, 97] on icon "" at bounding box center [48, 103] width 23 height 23
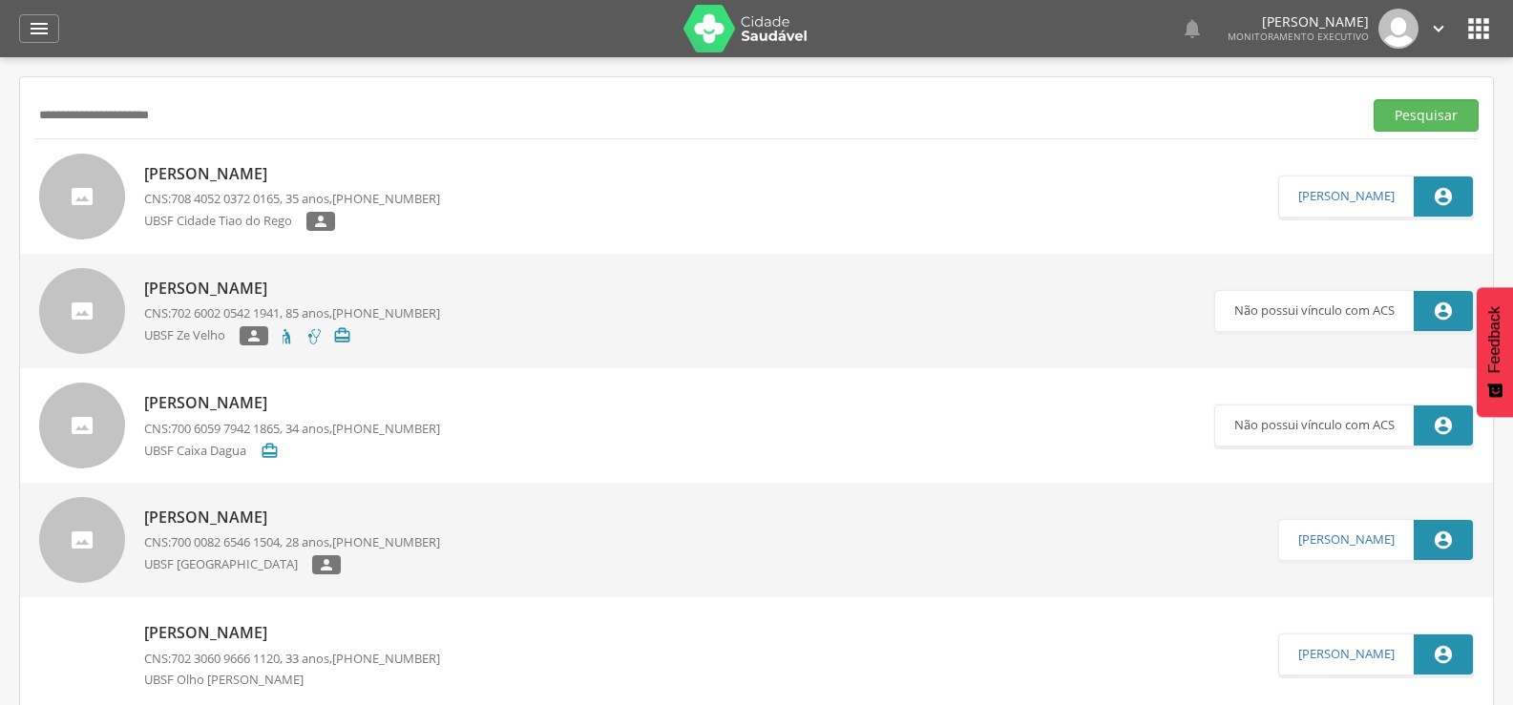
drag, startPoint x: 218, startPoint y: 94, endPoint x: 0, endPoint y: 126, distance: 219.9
click at [216, 96] on div "**********" at bounding box center [756, 115] width 1444 height 47
drag, startPoint x: 301, startPoint y: 126, endPoint x: 0, endPoint y: 126, distance: 300.6
click at [59, 126] on input "**********" at bounding box center [694, 115] width 1320 height 32
type input "*"
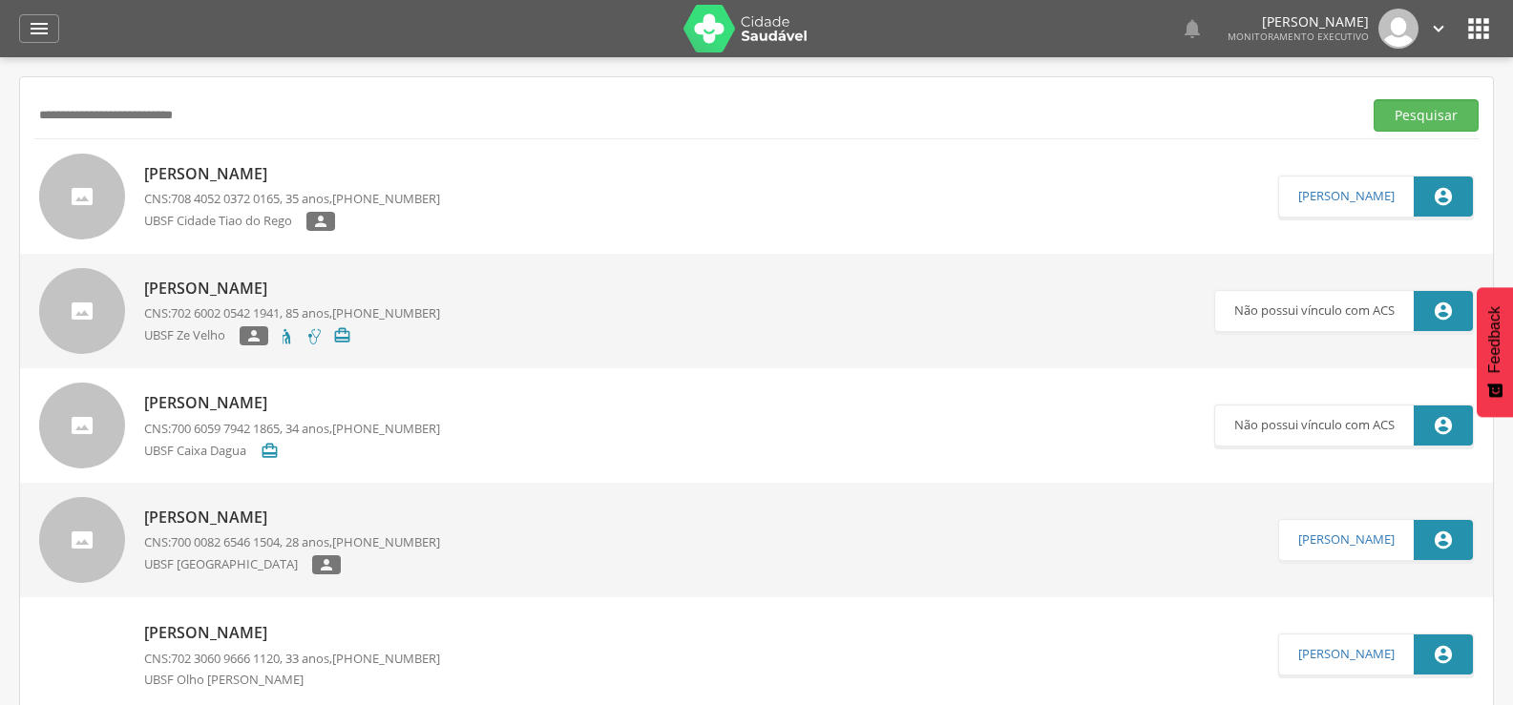
click at [1373, 99] on button "Pesquisar" at bounding box center [1425, 115] width 105 height 32
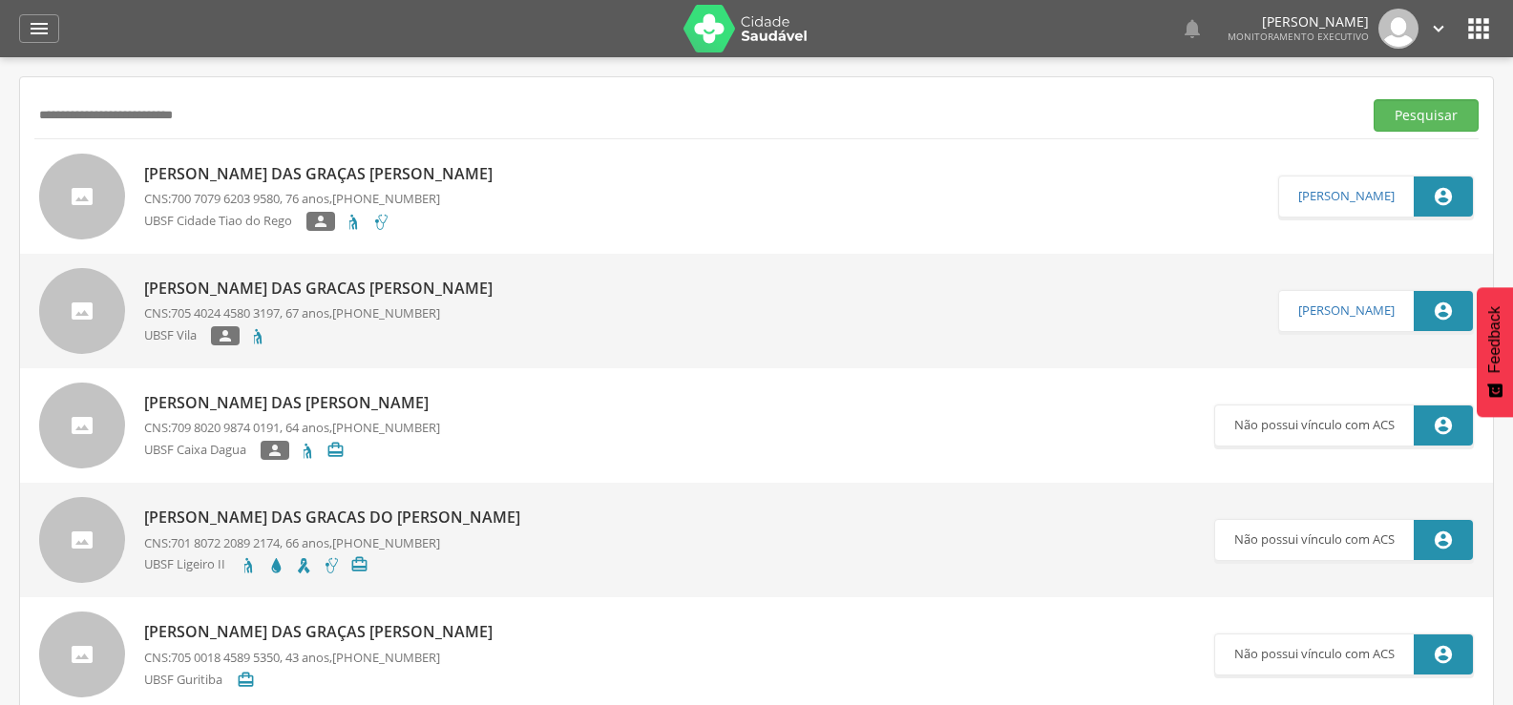
click at [253, 178] on p "Maria das Graças Leite Gomes" at bounding box center [323, 174] width 358 height 22
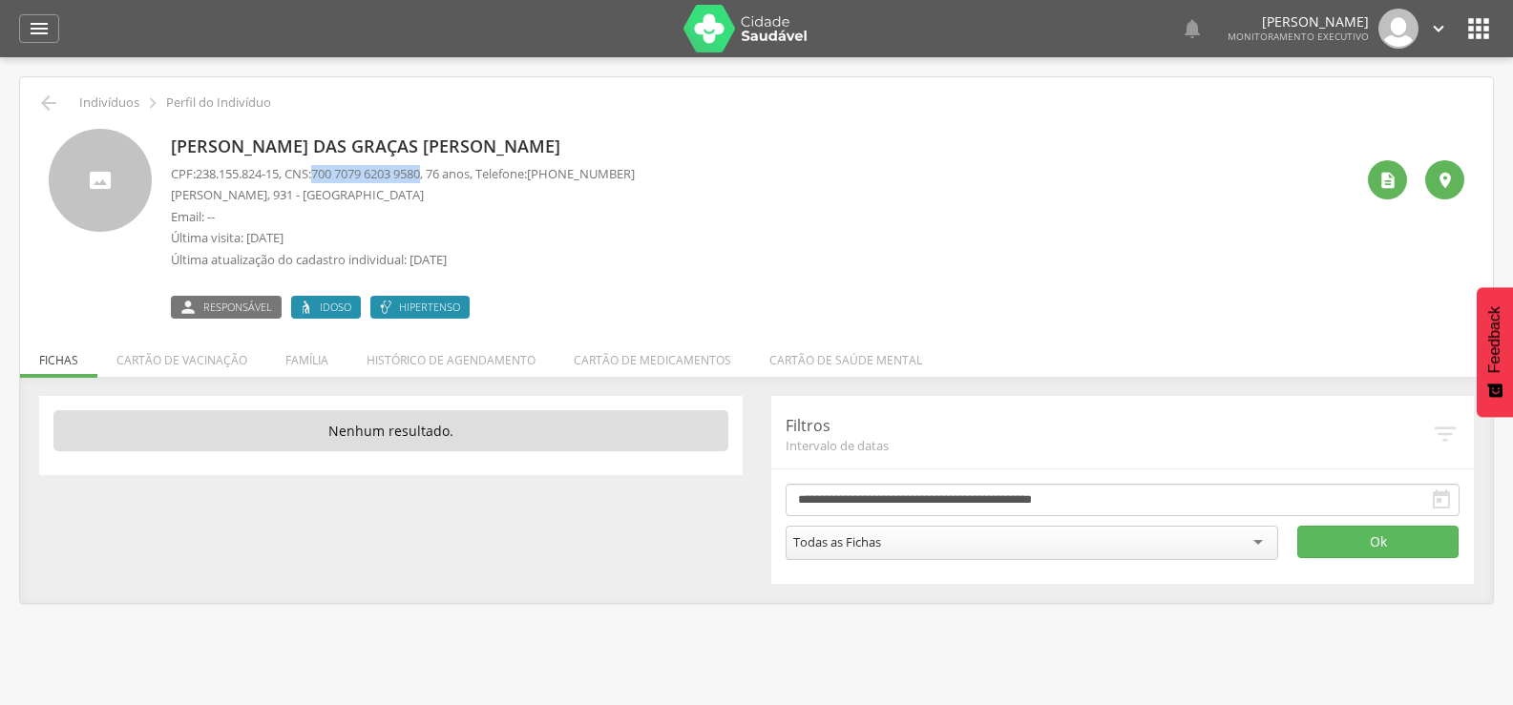
drag, startPoint x: 325, startPoint y: 176, endPoint x: 438, endPoint y: 178, distance: 112.6
click at [420, 178] on span "700 7079 6203 9580" at bounding box center [365, 173] width 109 height 17
click at [320, 358] on li "Família" at bounding box center [306, 355] width 81 height 45
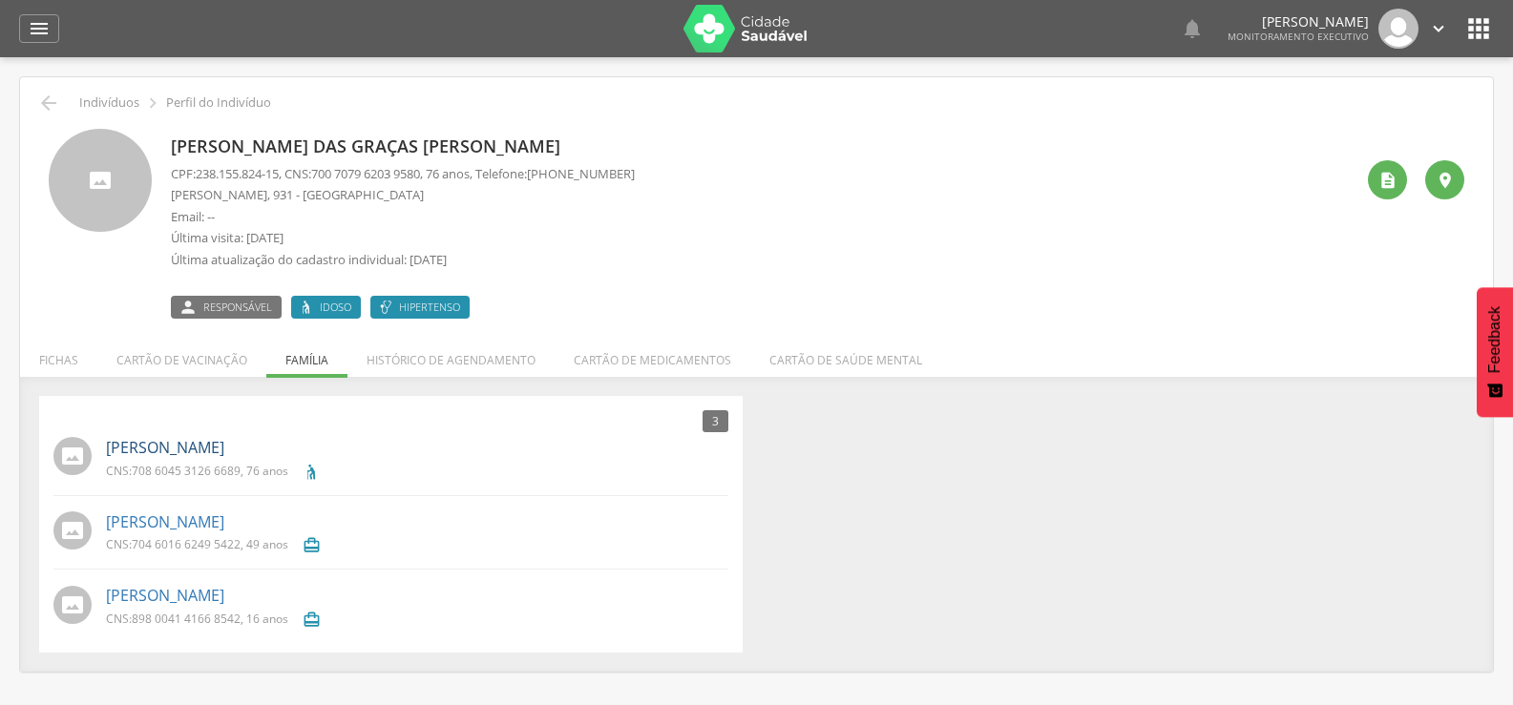
click at [189, 451] on link "João da Silva Gomes" at bounding box center [165, 448] width 118 height 22
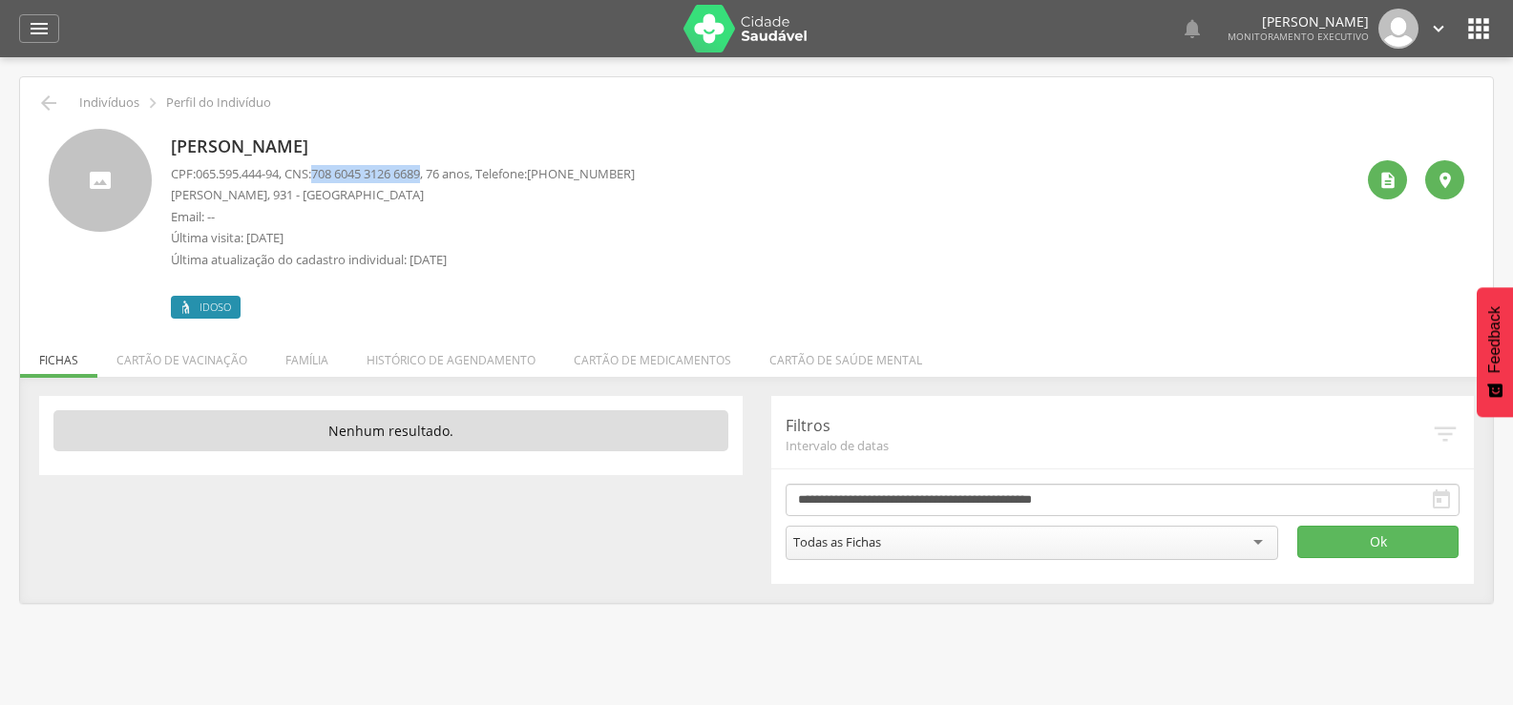
drag, startPoint x: 325, startPoint y: 178, endPoint x: 438, endPoint y: 178, distance: 112.6
click at [420, 178] on span "708 6045 3126 6689" at bounding box center [365, 173] width 109 height 17
click at [39, 110] on icon "" at bounding box center [48, 103] width 23 height 23
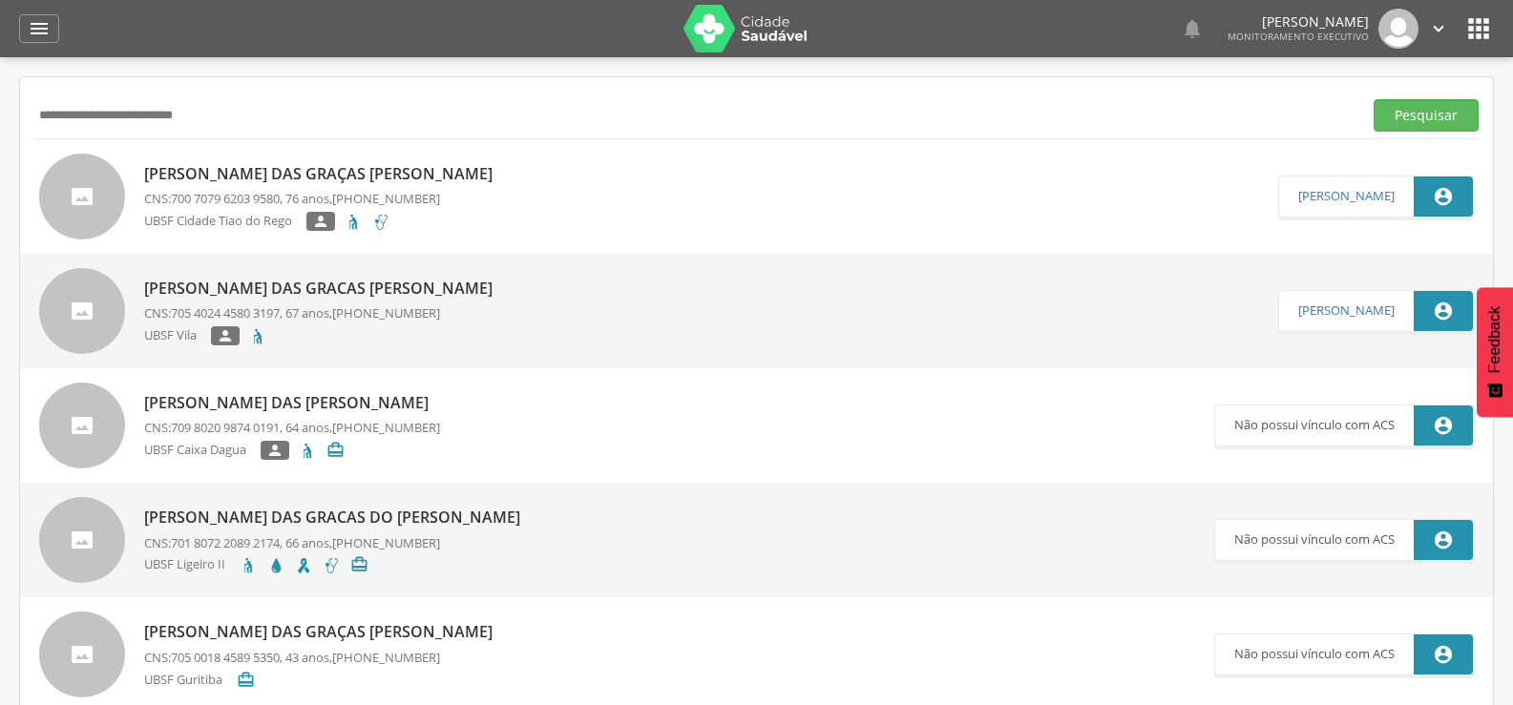
drag, startPoint x: 324, startPoint y: 114, endPoint x: 0, endPoint y: 169, distance: 328.2
type input "*"
click at [1373, 99] on button "Pesquisar" at bounding box center [1425, 115] width 105 height 32
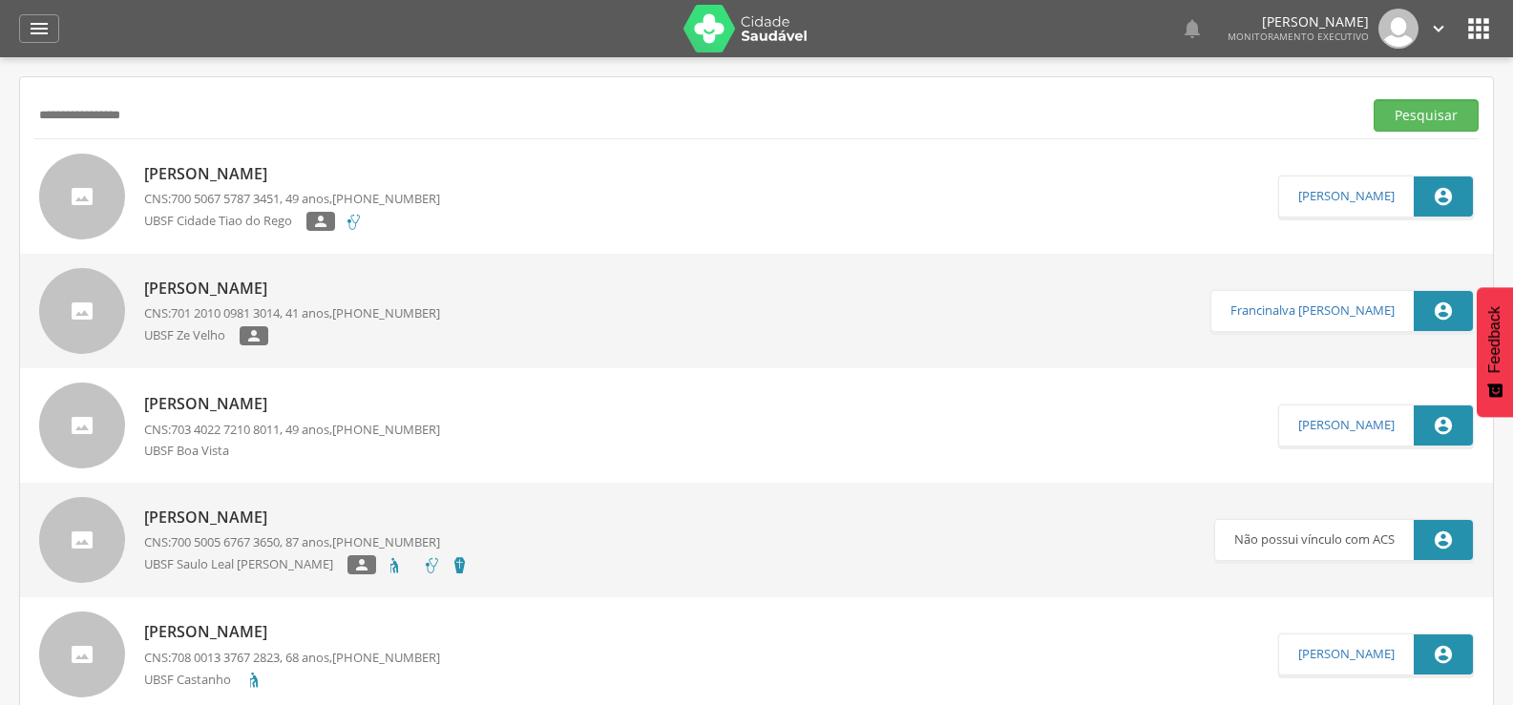
click at [203, 174] on p "Edenilson Bezerra" at bounding box center [292, 174] width 296 height 22
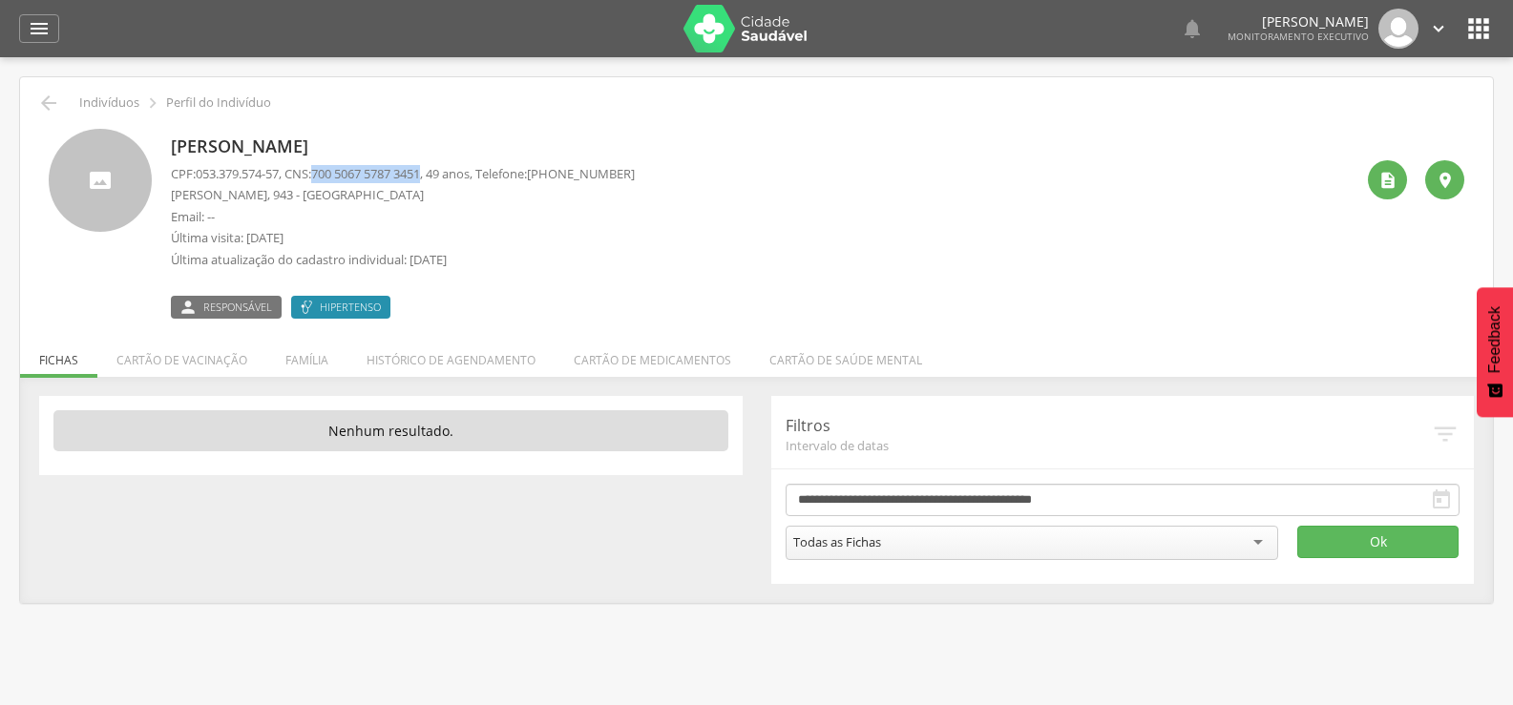
drag, startPoint x: 325, startPoint y: 172, endPoint x: 439, endPoint y: 178, distance: 113.8
click at [420, 178] on span "700 5067 5787 3451" at bounding box center [365, 173] width 109 height 17
click at [322, 371] on li "Família" at bounding box center [306, 355] width 81 height 45
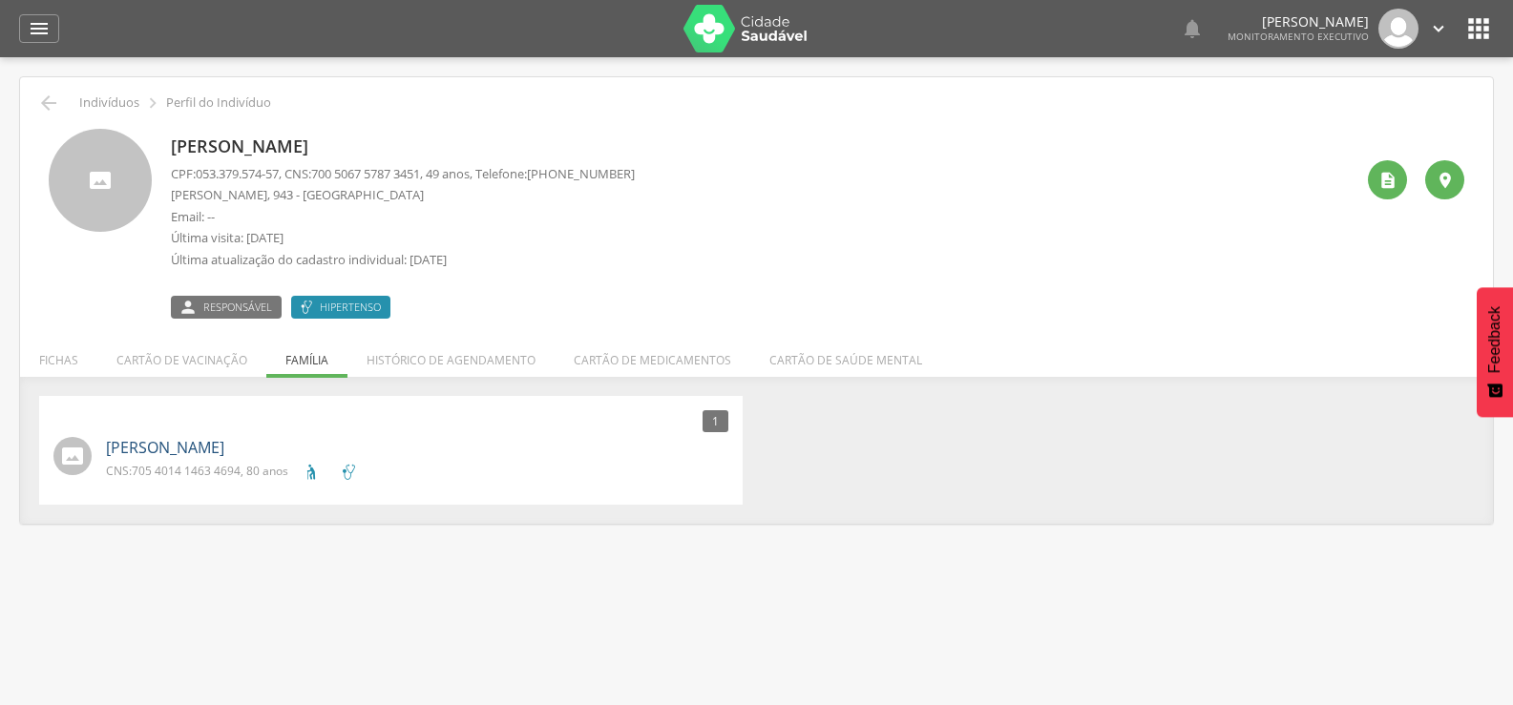
click at [224, 440] on link "Maria José Bezerra" at bounding box center [165, 448] width 118 height 22
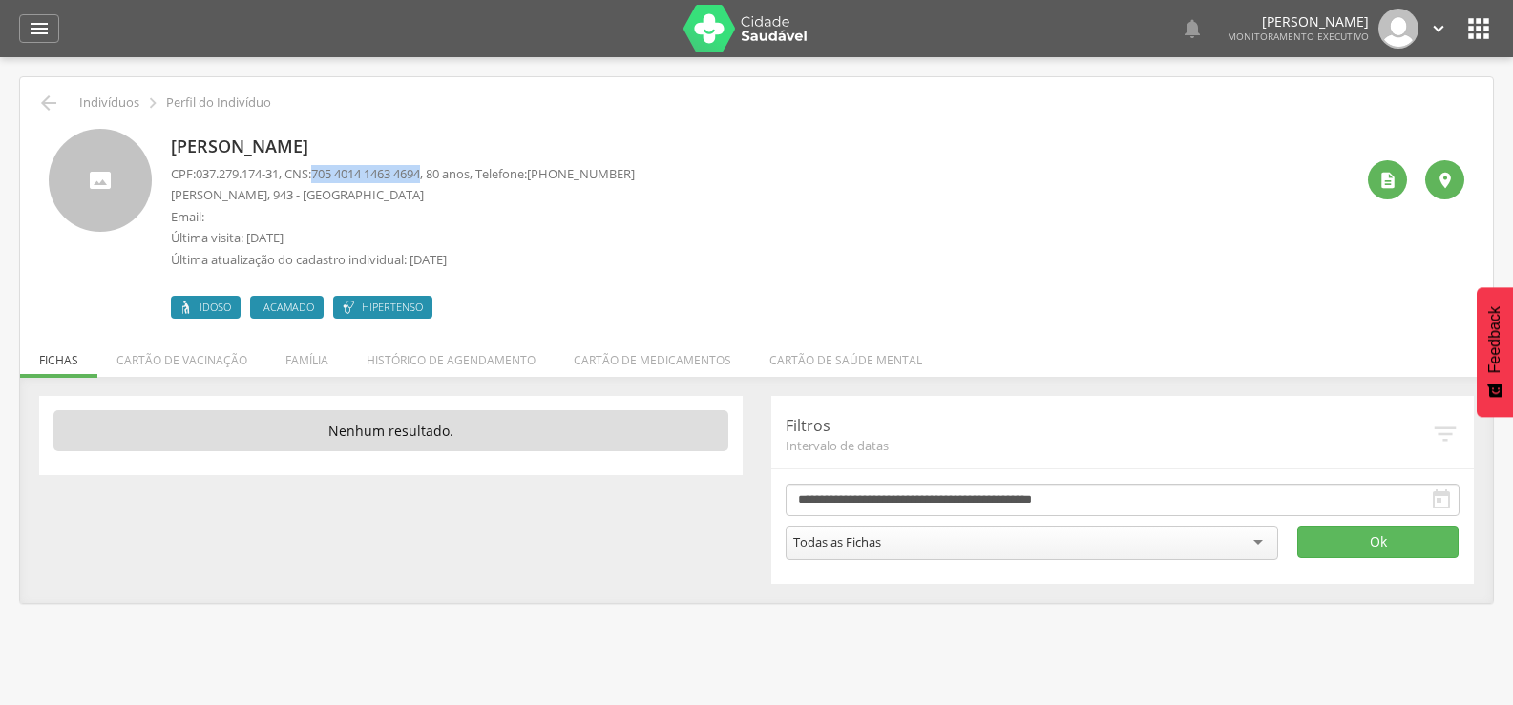
drag, startPoint x: 326, startPoint y: 174, endPoint x: 441, endPoint y: 176, distance: 114.5
click at [441, 176] on p "CPF: 037.279.174-31 , CNS: 705 4014 1463 4694 , 80 anos, Telefone: (83) 99395-4…" at bounding box center [403, 174] width 464 height 18
click at [52, 108] on icon "" at bounding box center [48, 103] width 23 height 23
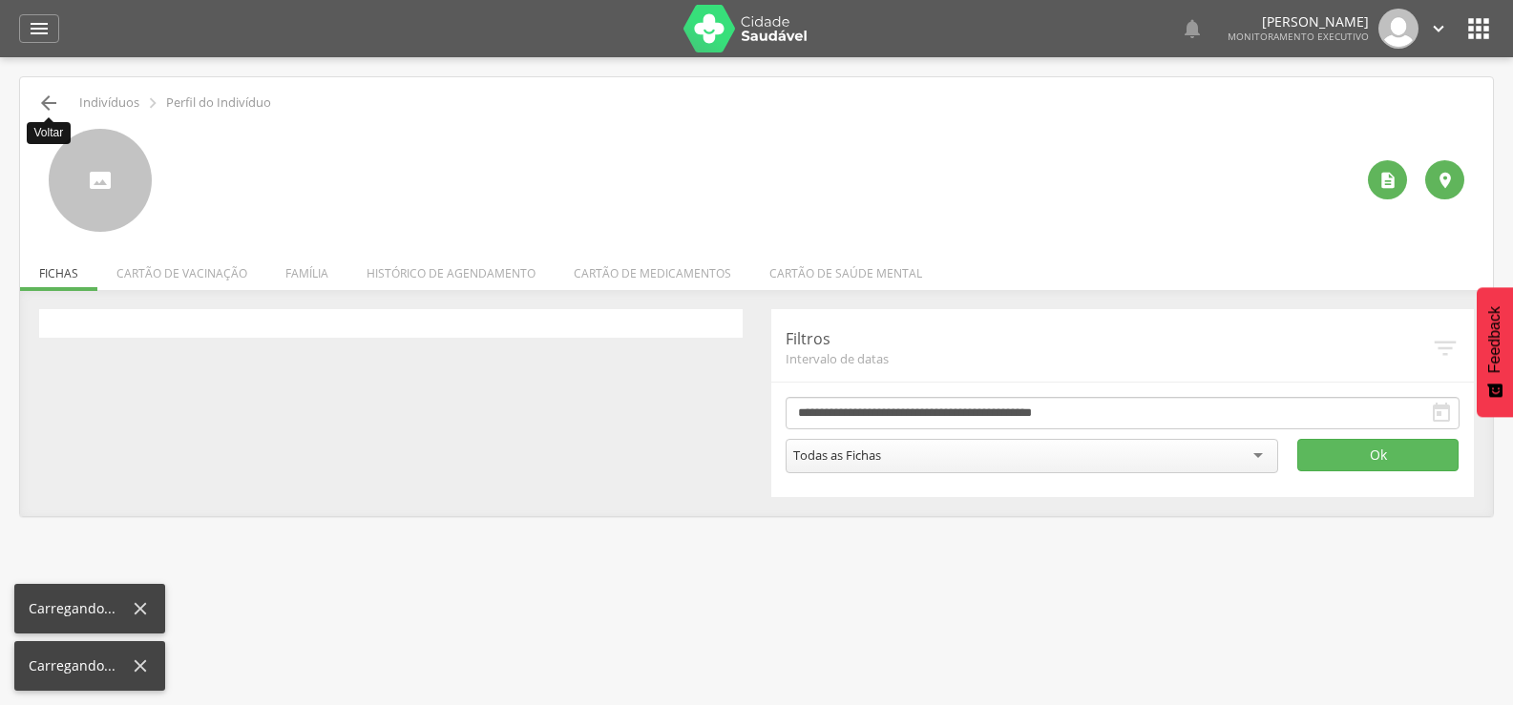
click at [52, 108] on icon "" at bounding box center [48, 103] width 23 height 23
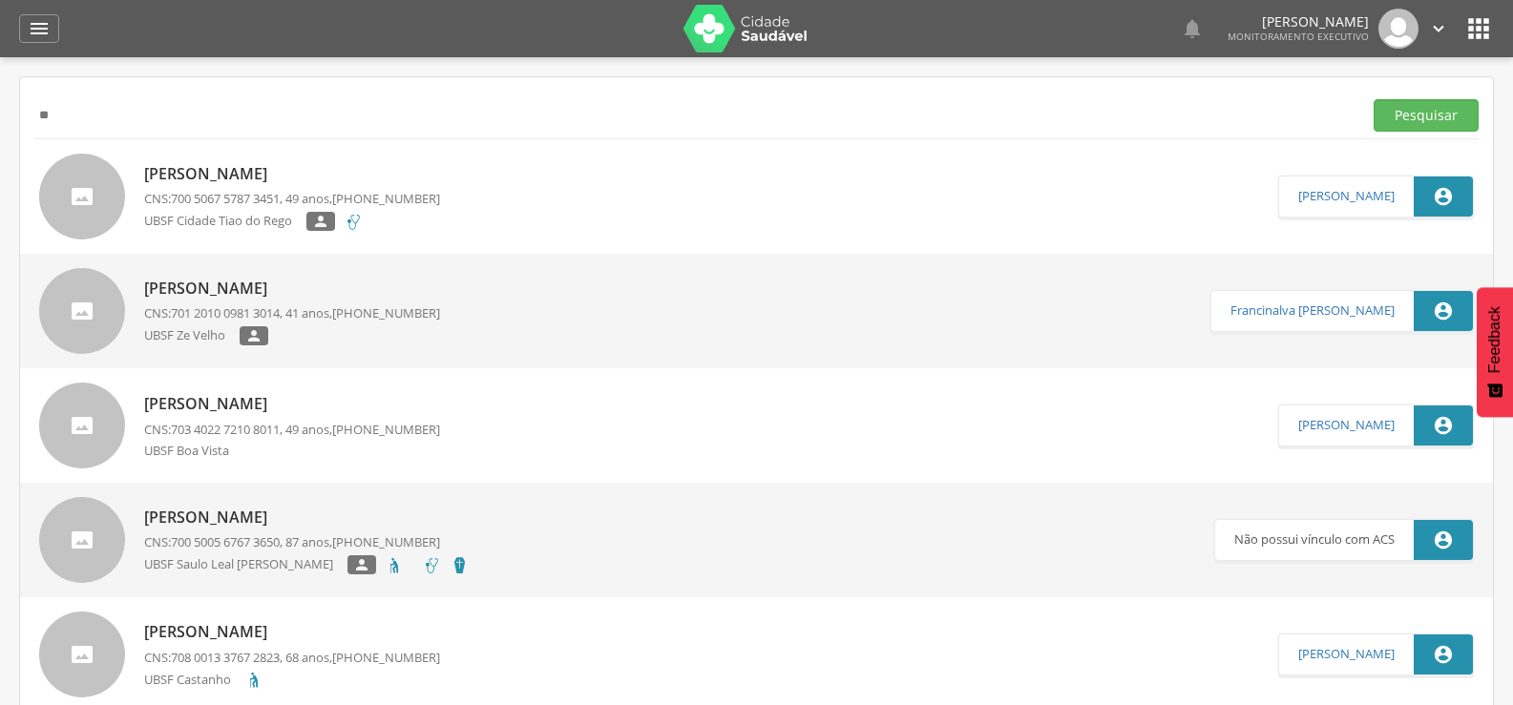
type input "*"
type input "**********"
click at [1373, 99] on button "Pesquisar" at bounding box center [1425, 115] width 105 height 32
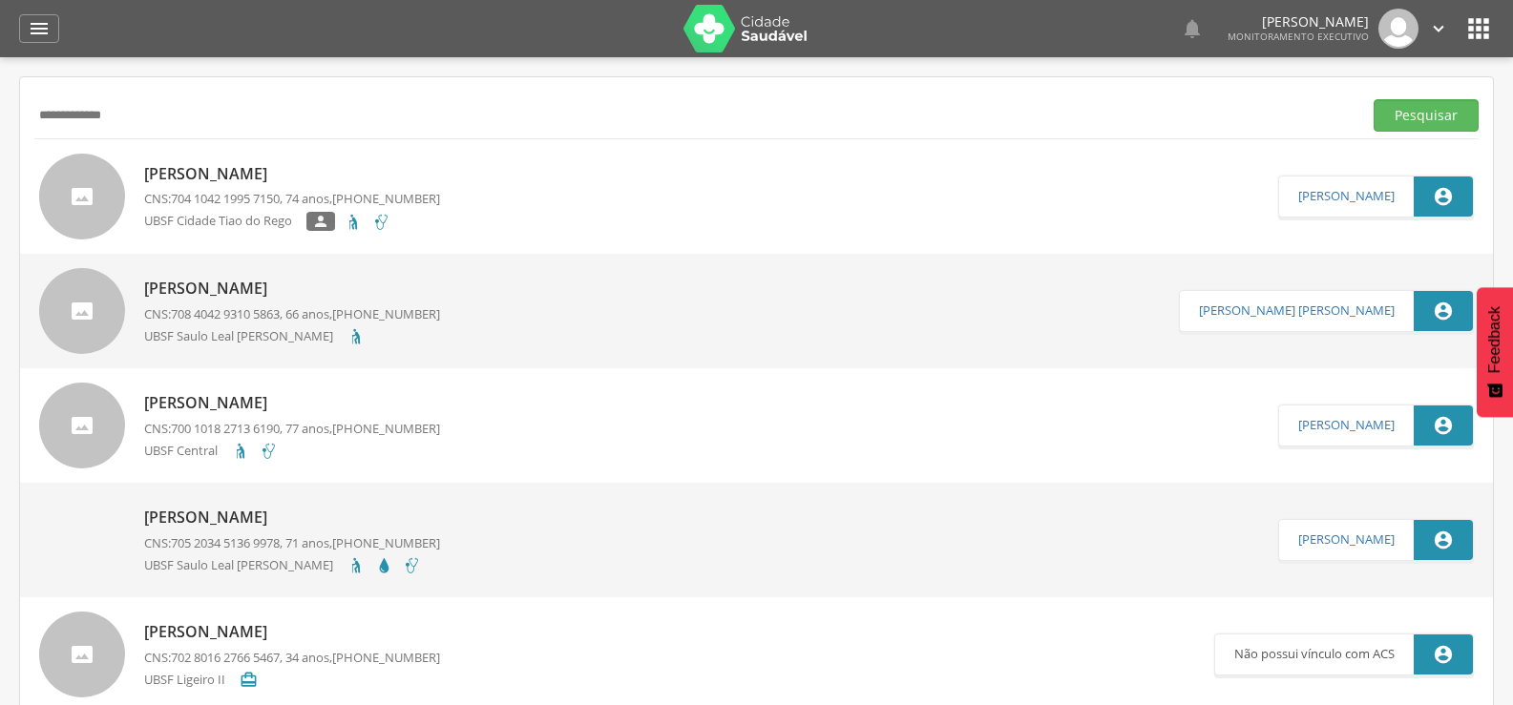
click at [284, 178] on p "José Dionizio da Silva" at bounding box center [292, 174] width 296 height 22
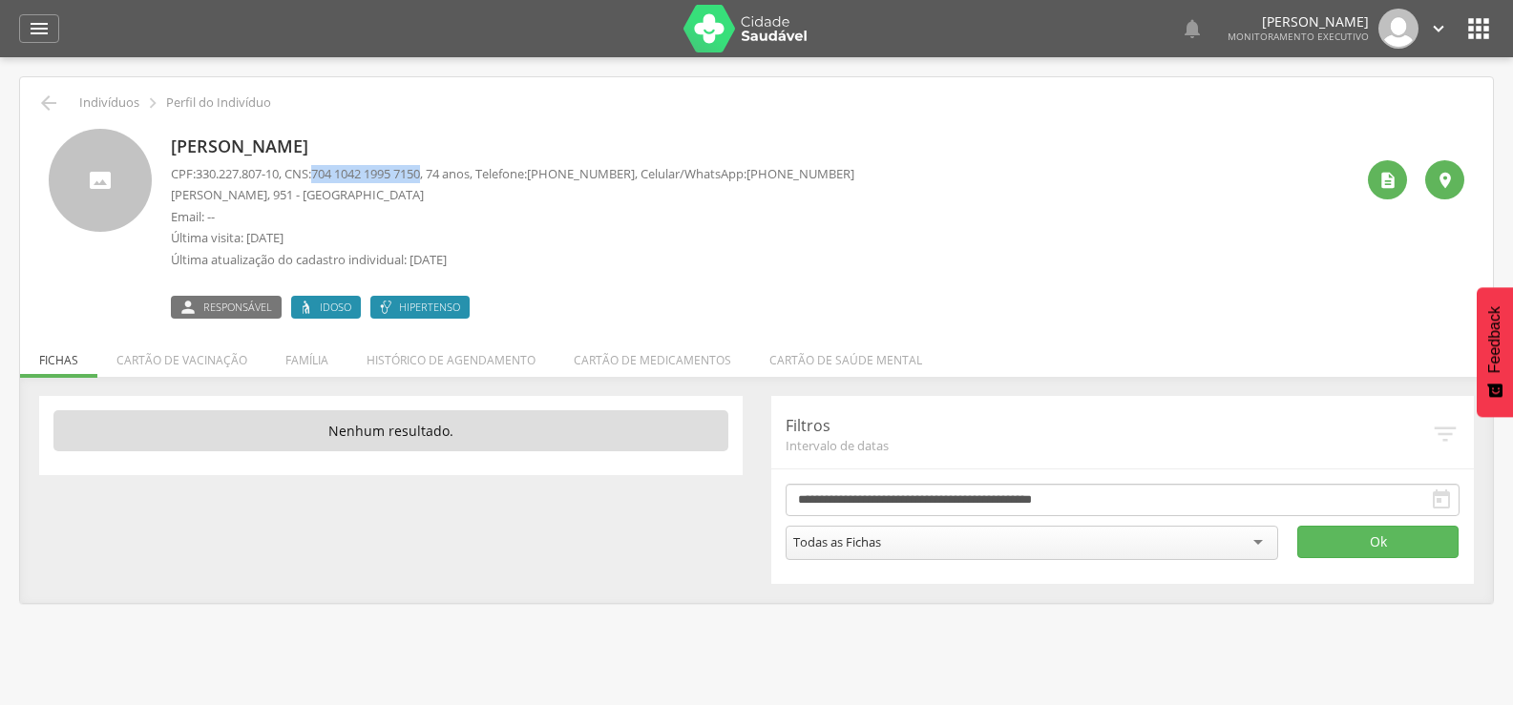
drag, startPoint x: 326, startPoint y: 179, endPoint x: 437, endPoint y: 179, distance: 110.7
click at [420, 179] on span "704 1042 1995 7150" at bounding box center [365, 173] width 109 height 17
click at [296, 356] on li "Família" at bounding box center [306, 355] width 81 height 45
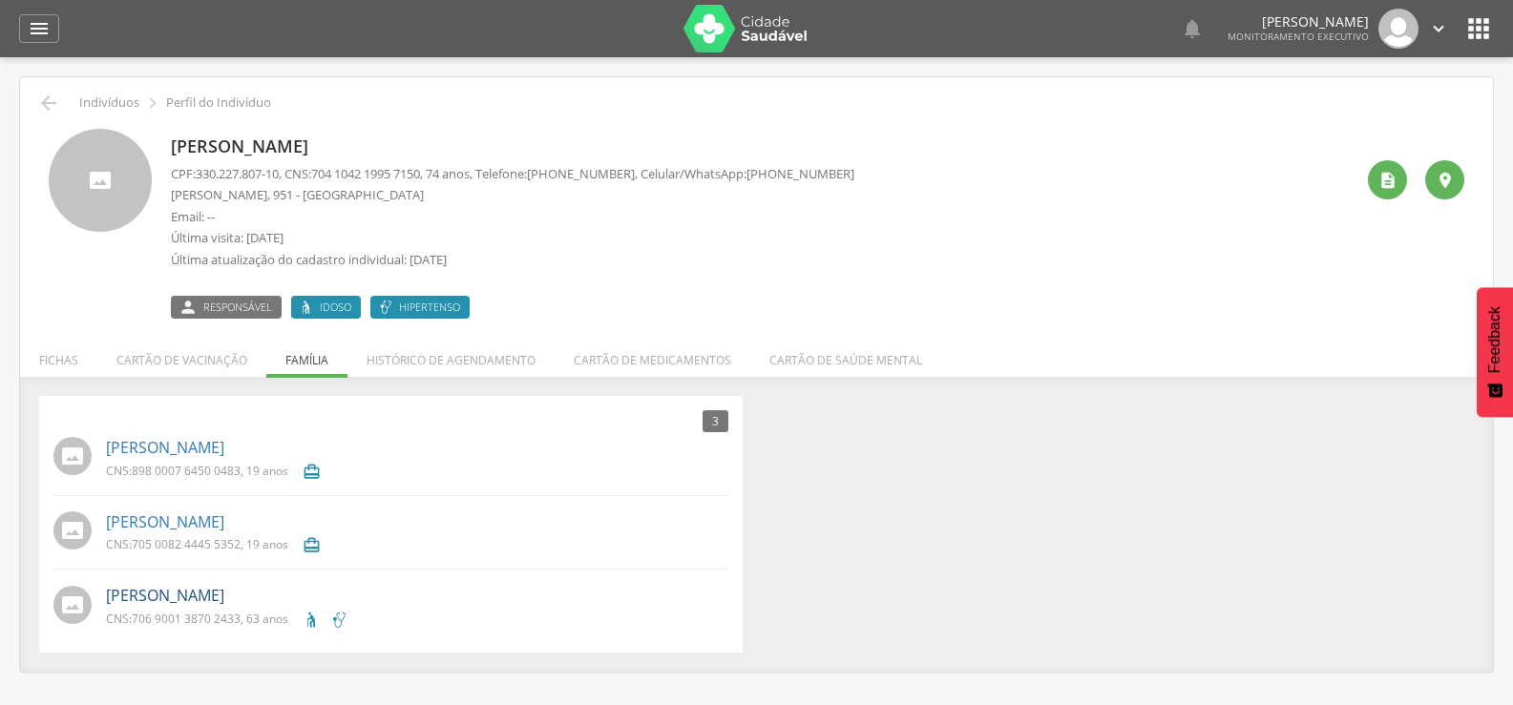
click at [184, 596] on link "Mariza Bezerra da Silva" at bounding box center [165, 596] width 118 height 22
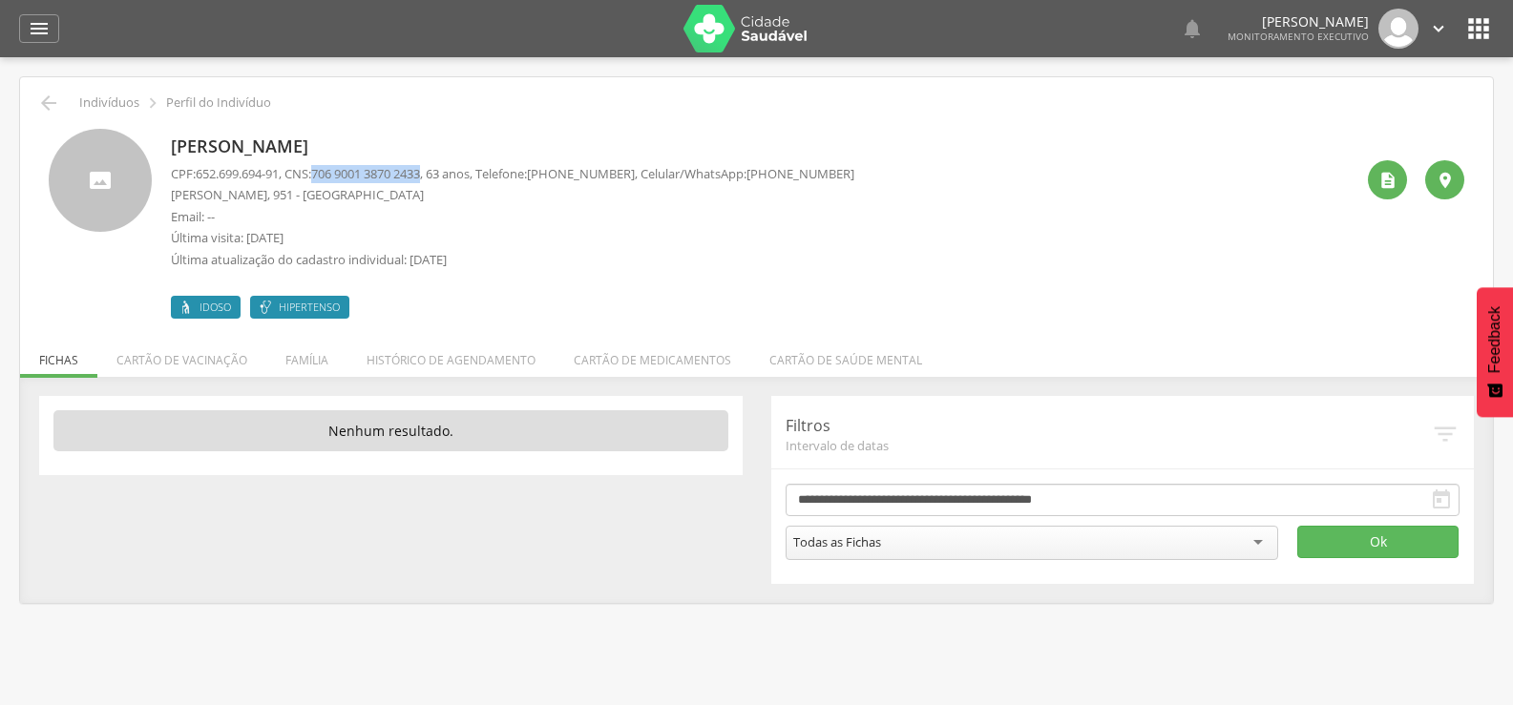
drag, startPoint x: 324, startPoint y: 170, endPoint x: 440, endPoint y: 171, distance: 115.5
click at [420, 171] on span "706 9001 3870 2433" at bounding box center [365, 173] width 109 height 17
click at [52, 110] on icon "" at bounding box center [48, 103] width 23 height 23
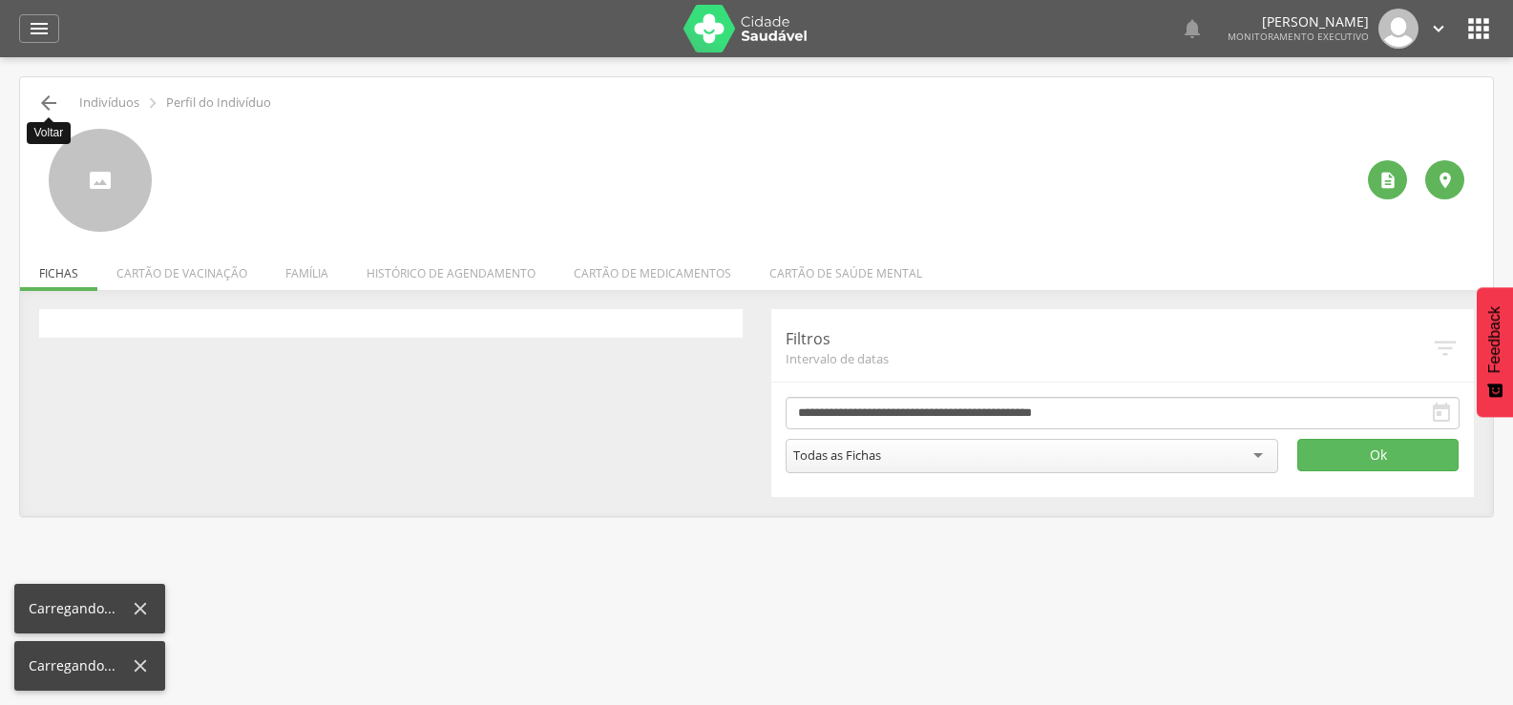
click at [52, 110] on icon "" at bounding box center [48, 103] width 23 height 23
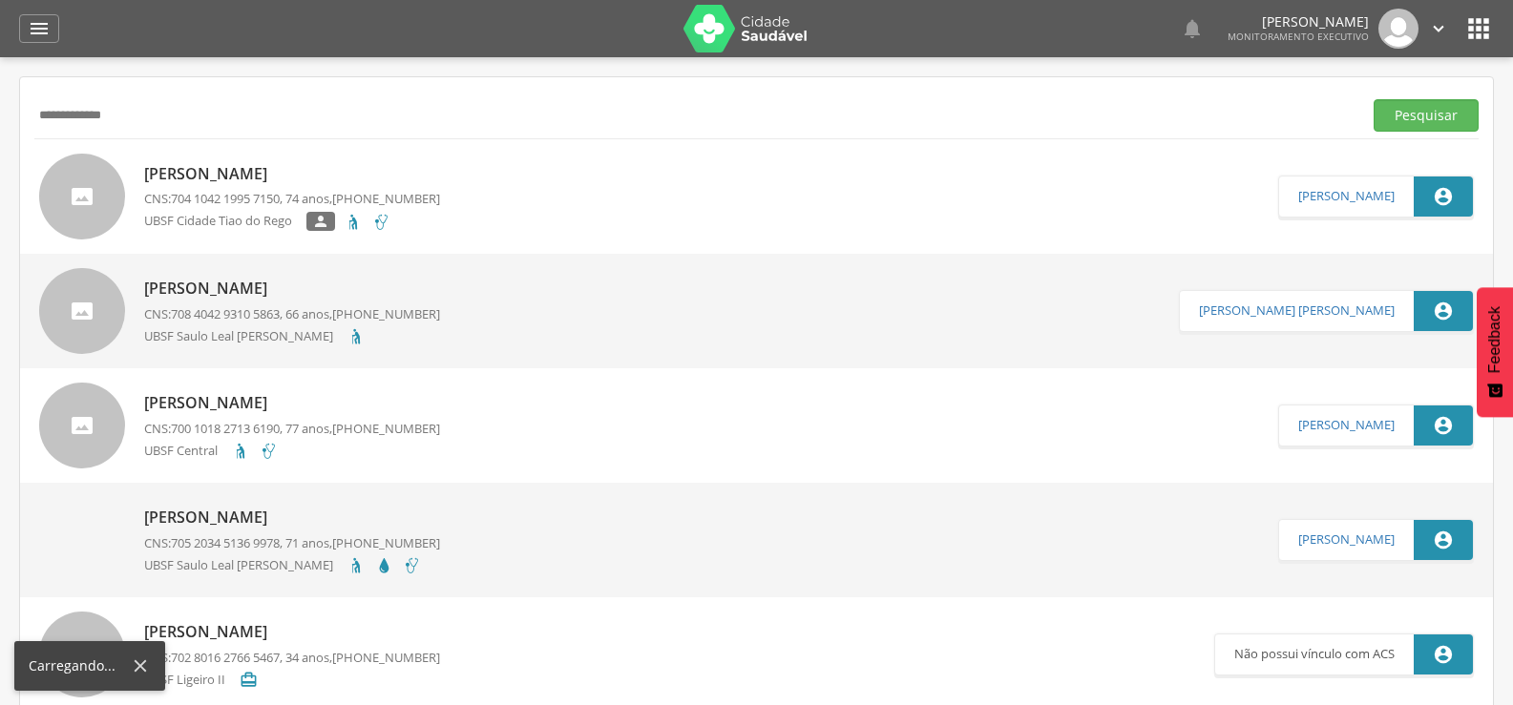
drag, startPoint x: 208, startPoint y: 108, endPoint x: 0, endPoint y: 150, distance: 212.2
click at [0, 150] on div " Supervisão  Distritos  Ubs Coordenador: - Queimadas / PB Intervalo de Tempo…" at bounding box center [756, 409] width 1513 height 705
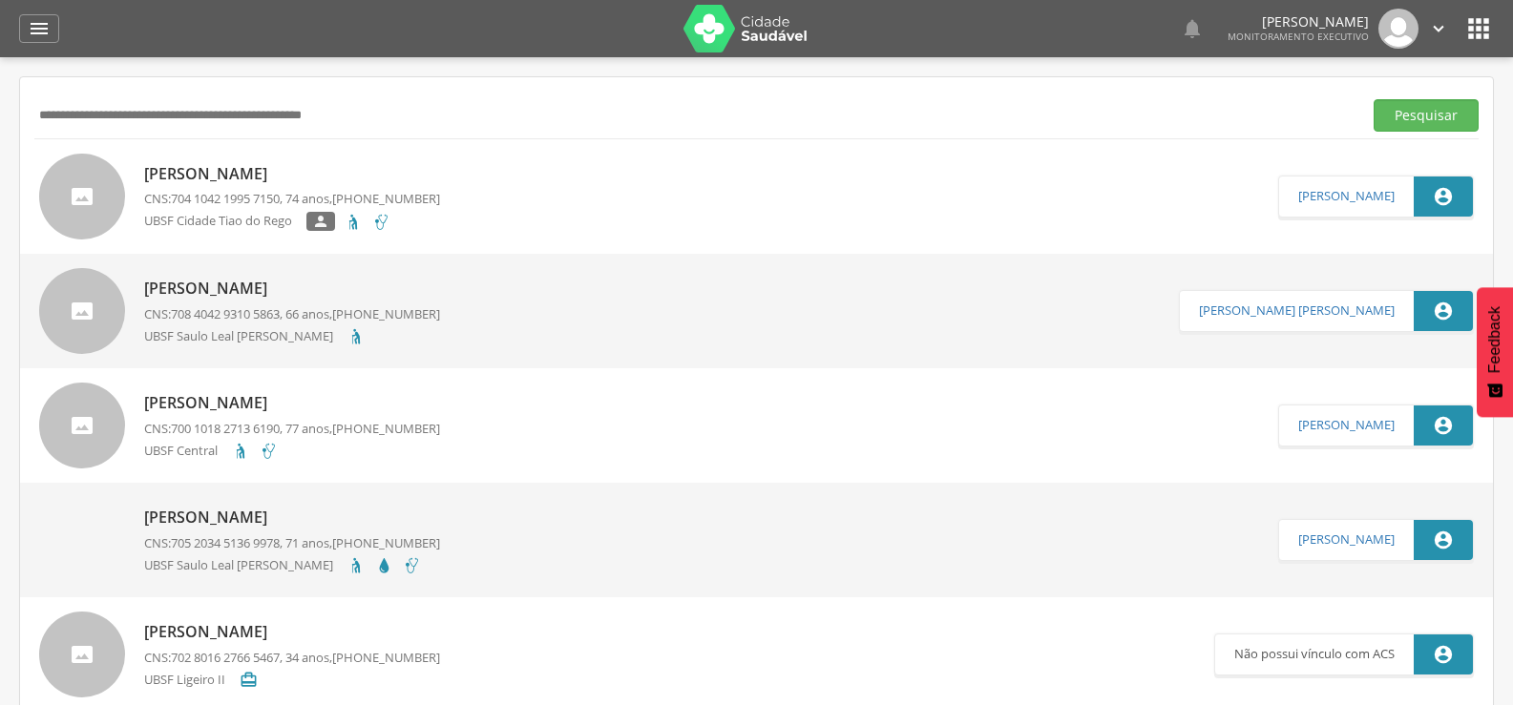
paste input "**********"
type input "**********"
click at [1373, 99] on button "Pesquisar" at bounding box center [1425, 115] width 105 height 32
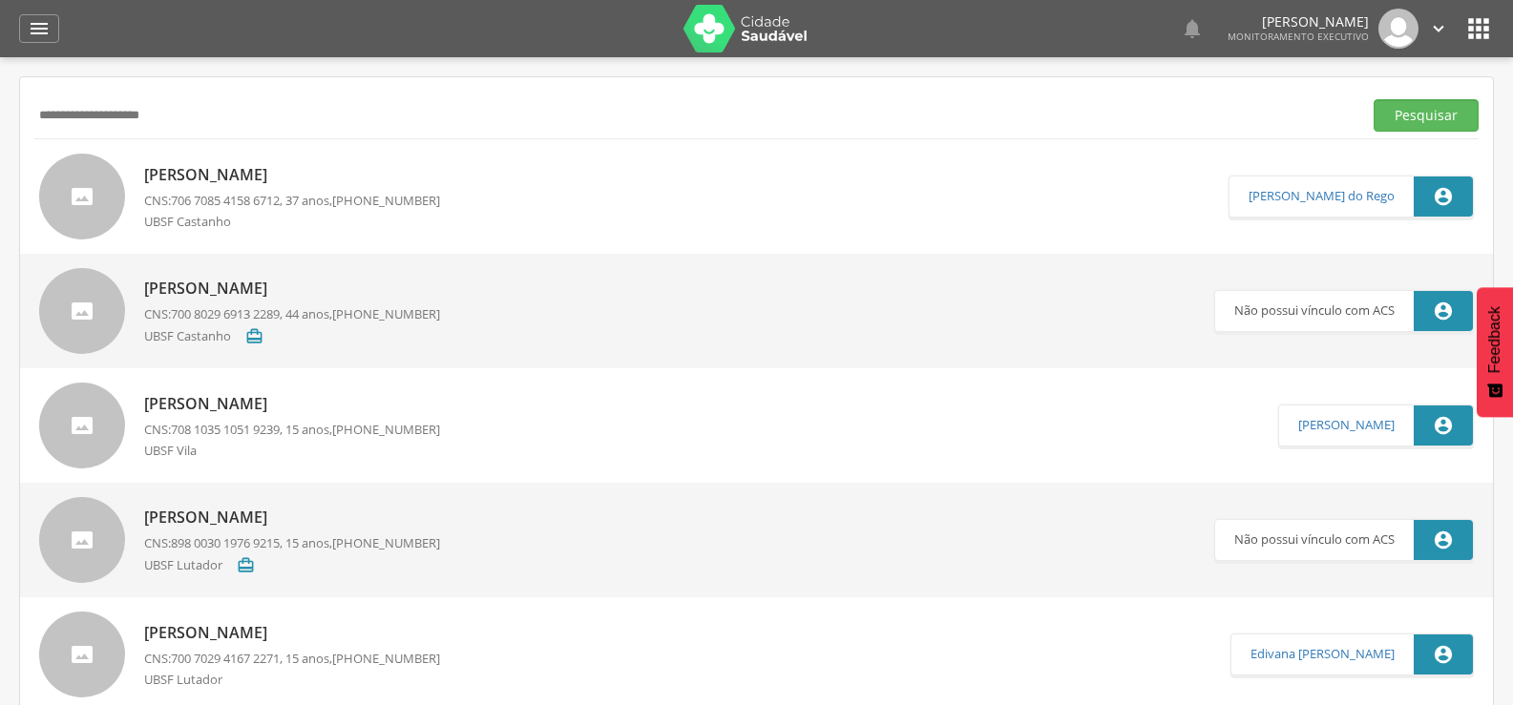
click at [282, 182] on p "Maria Taciana Paulino" at bounding box center [292, 175] width 296 height 22
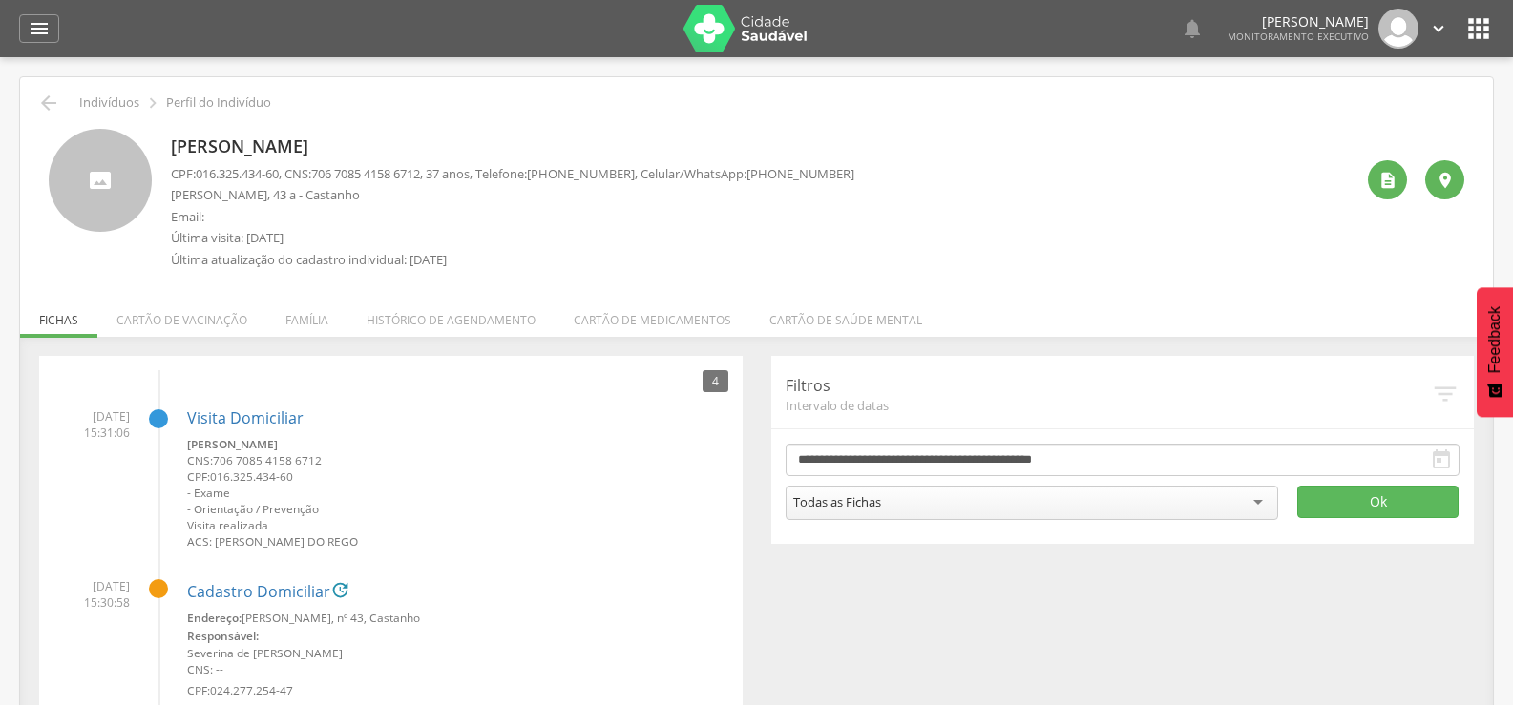
click at [63, 107] on div " Indivíduos  Perfil do Indivíduo" at bounding box center [756, 103] width 1444 height 23
click at [55, 105] on icon "" at bounding box center [48, 103] width 23 height 23
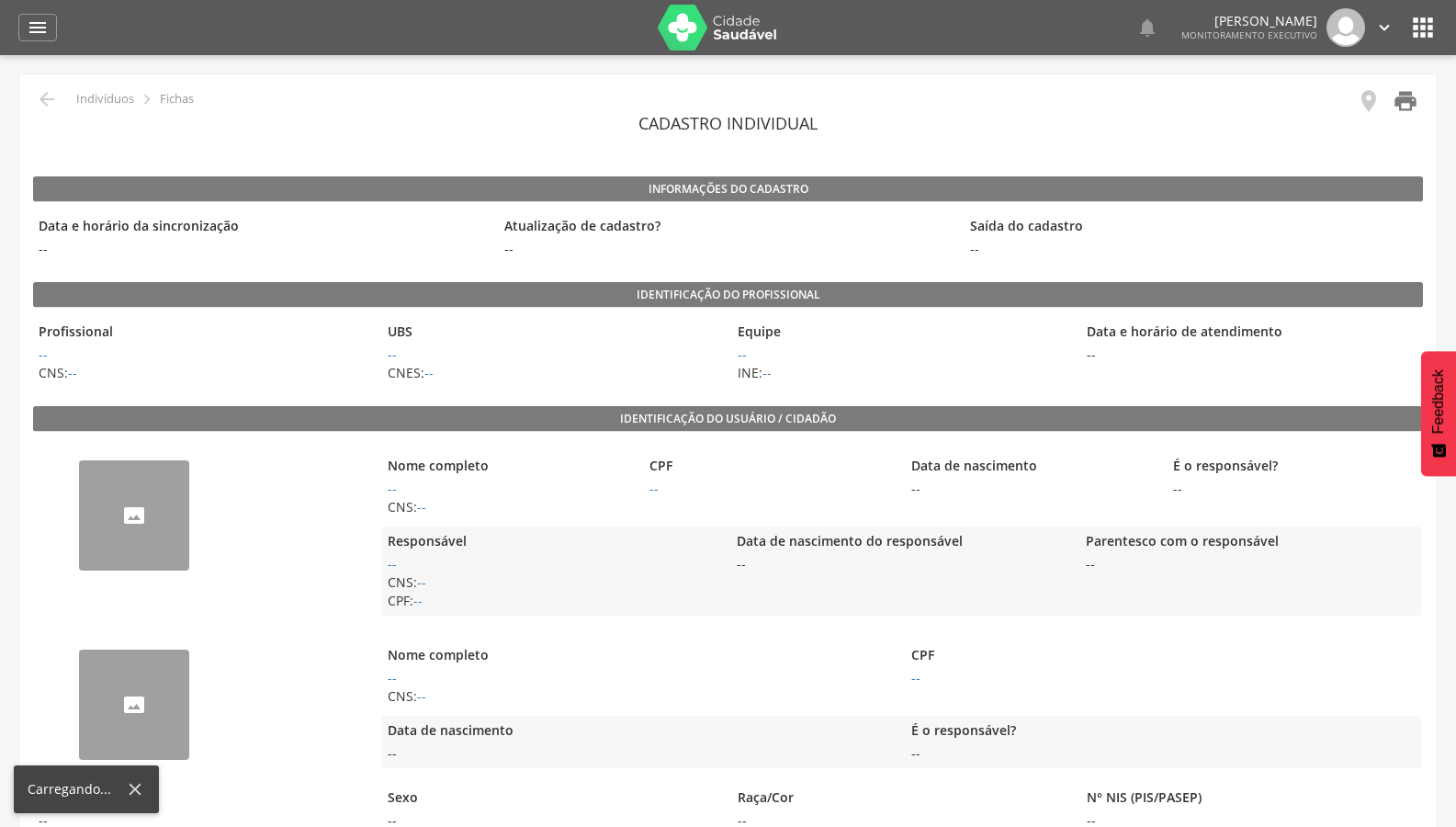
click at [1399, 98] on icon "" at bounding box center [1405, 101] width 26 height 26
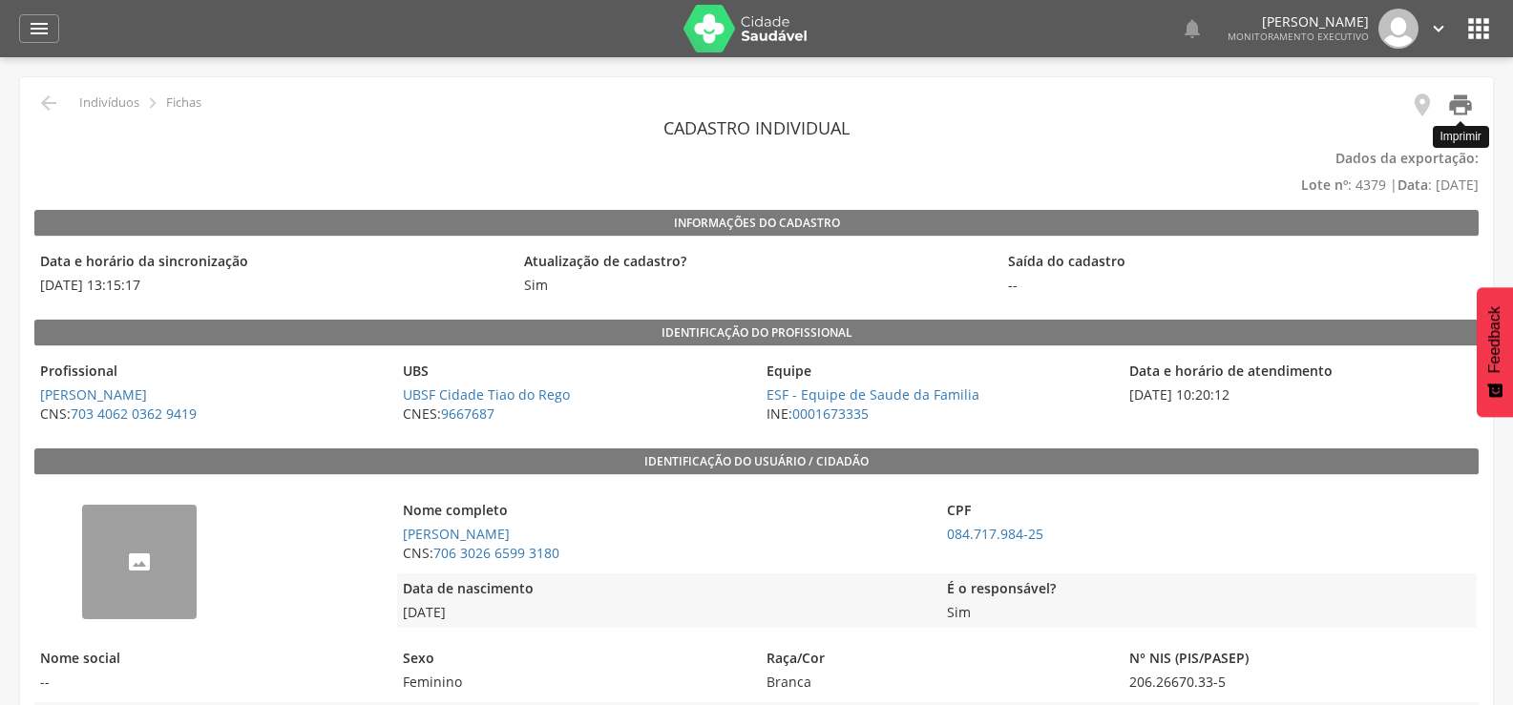
click at [1471, 107] on icon "" at bounding box center [1460, 105] width 27 height 27
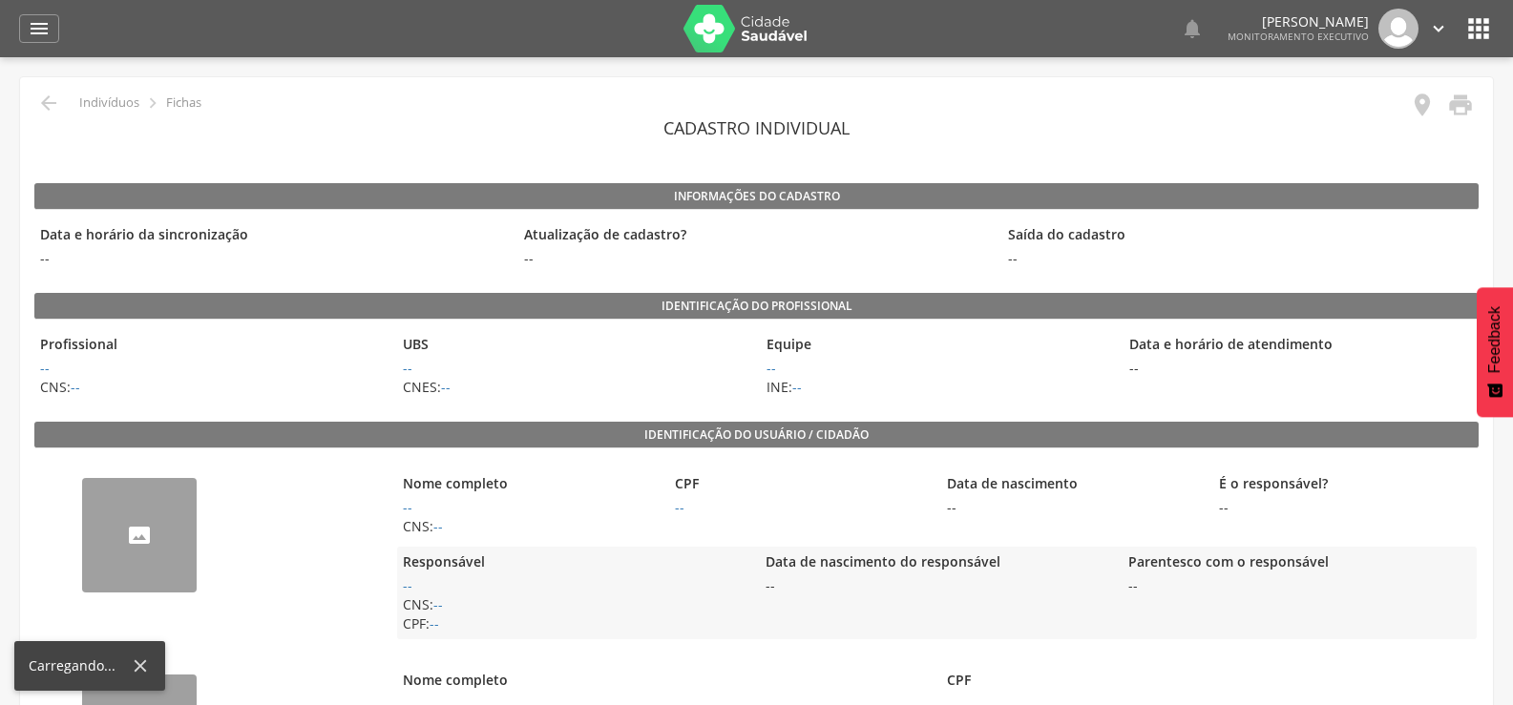
click at [1443, 110] on link "" at bounding box center [1454, 107] width 38 height 31
